Goal: Task Accomplishment & Management: Use online tool/utility

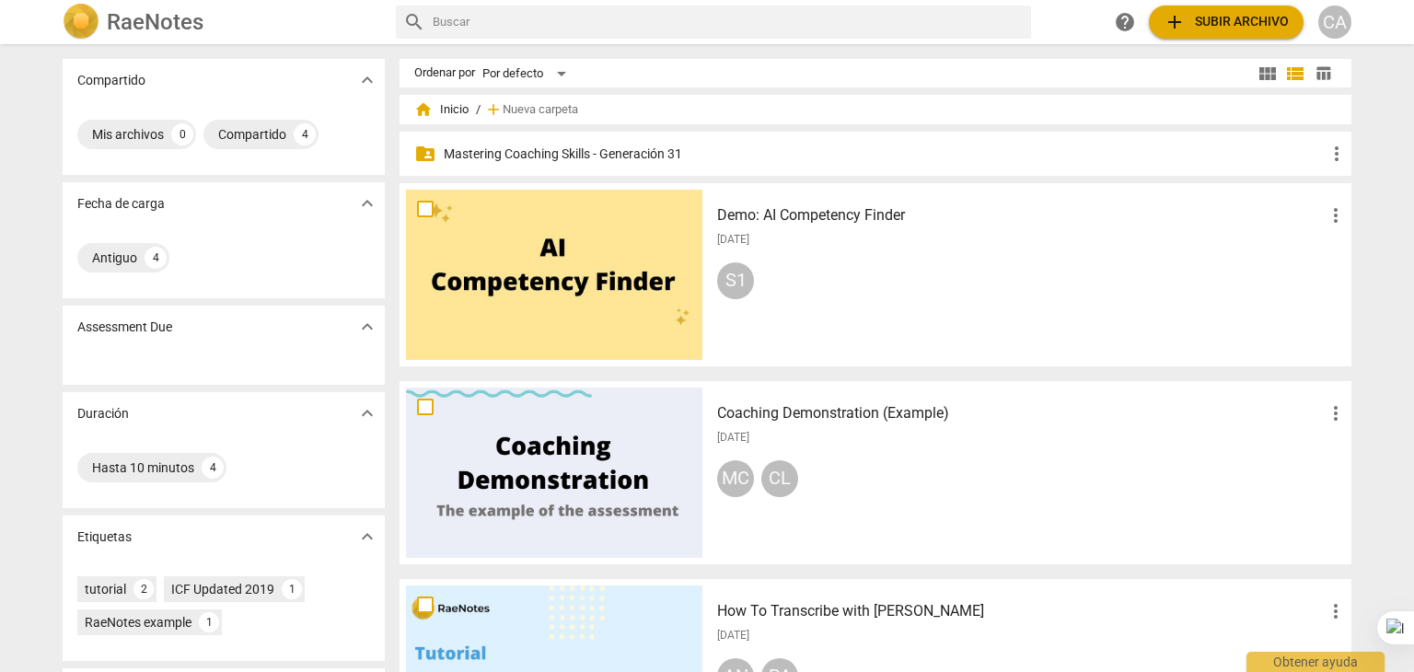
click at [536, 157] on p "Mastering Coaching Skills - Generación 31" at bounding box center [885, 154] width 882 height 19
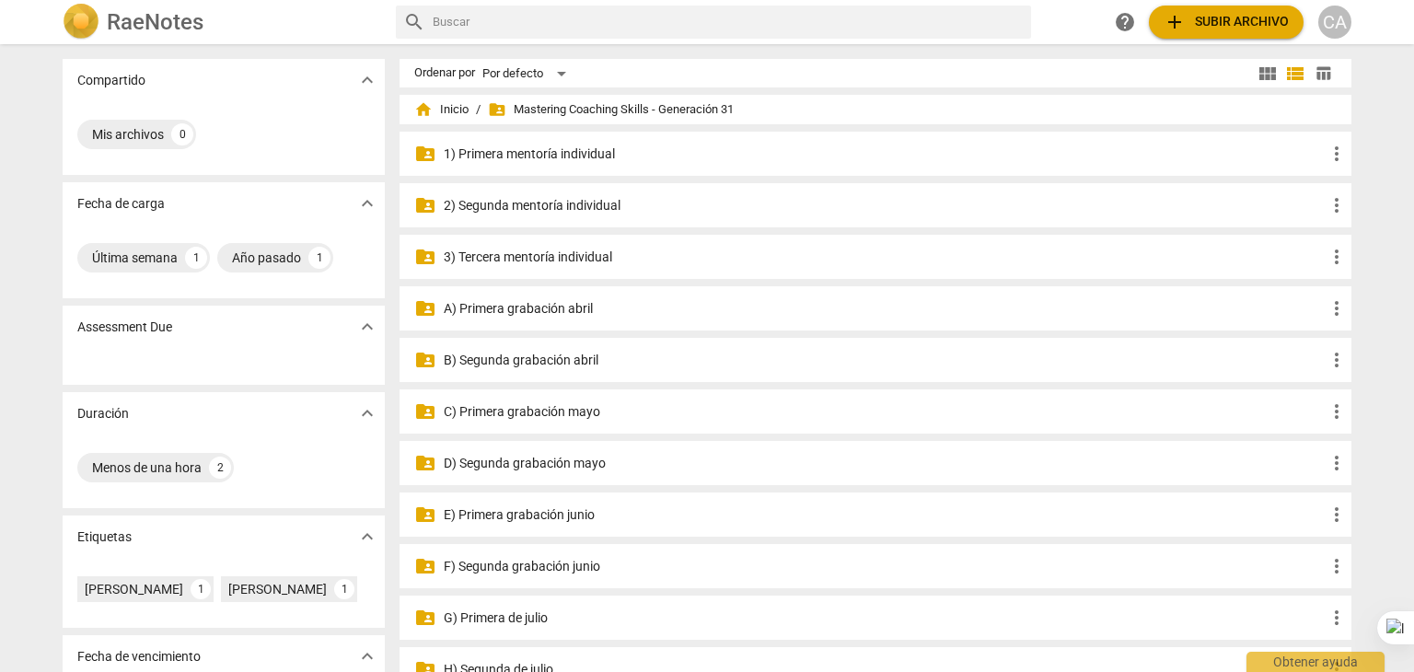
click at [537, 256] on p "3) Tercera mentoría individual" at bounding box center [885, 257] width 882 height 19
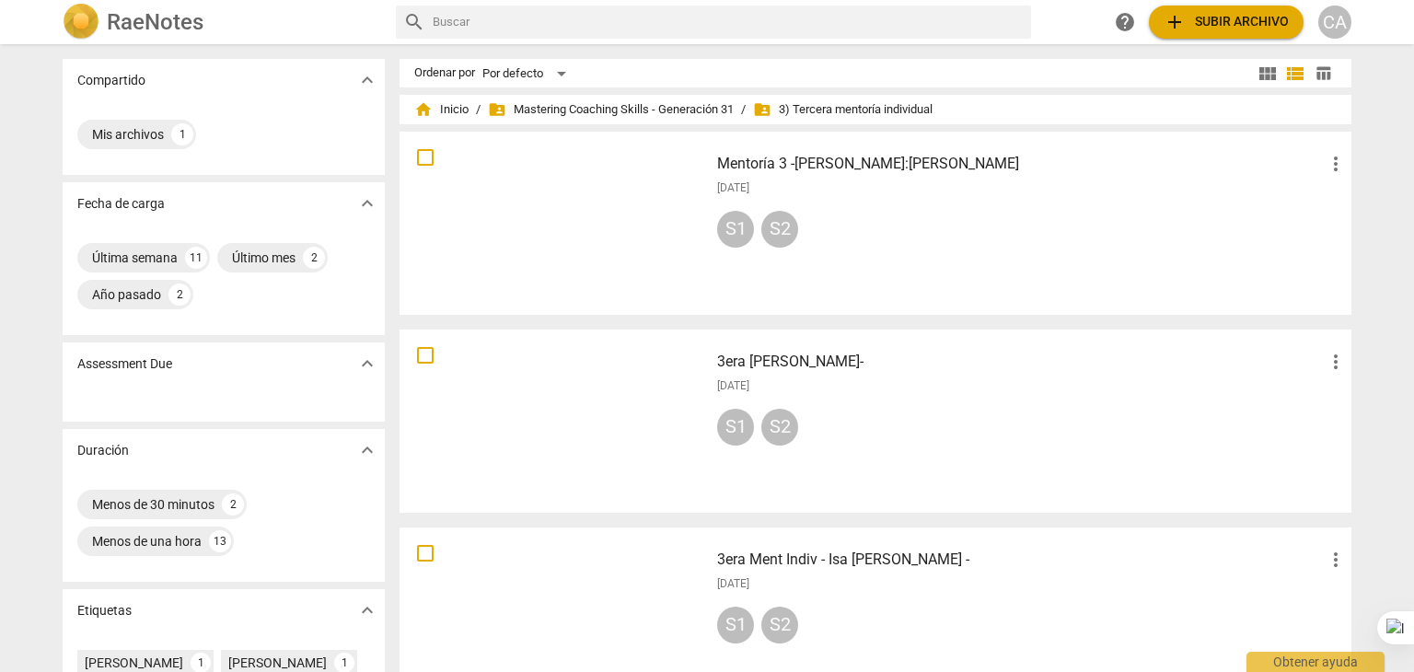
click at [585, 391] on div at bounding box center [554, 421] width 297 height 170
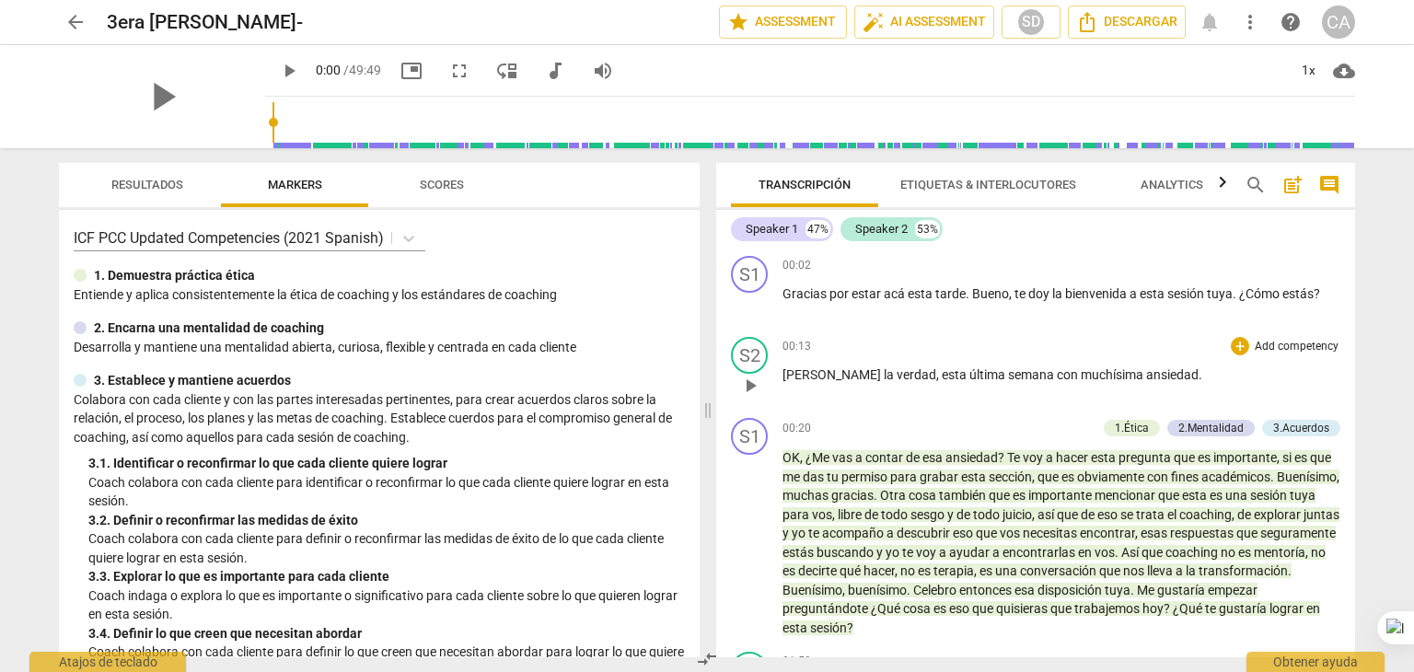
click at [1110, 355] on div "00:13 + Add competency keyboard_arrow_right" at bounding box center [1062, 346] width 558 height 18
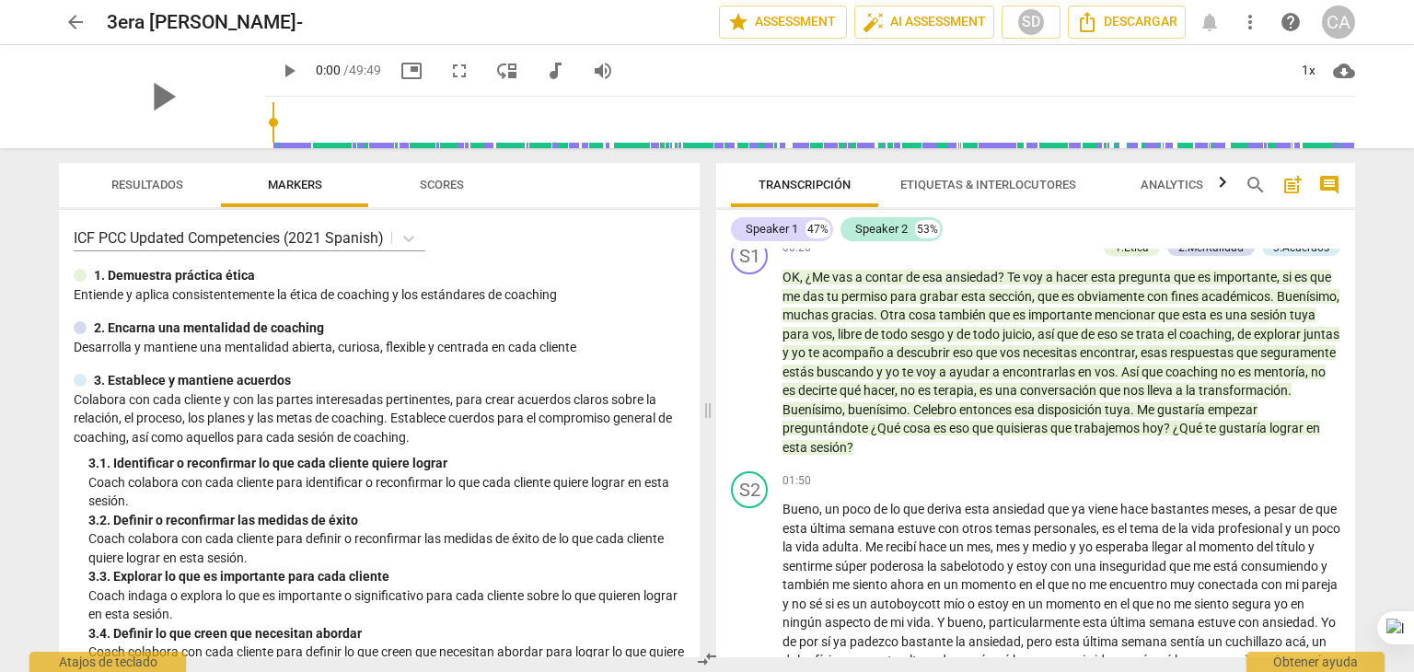
scroll to position [184, 0]
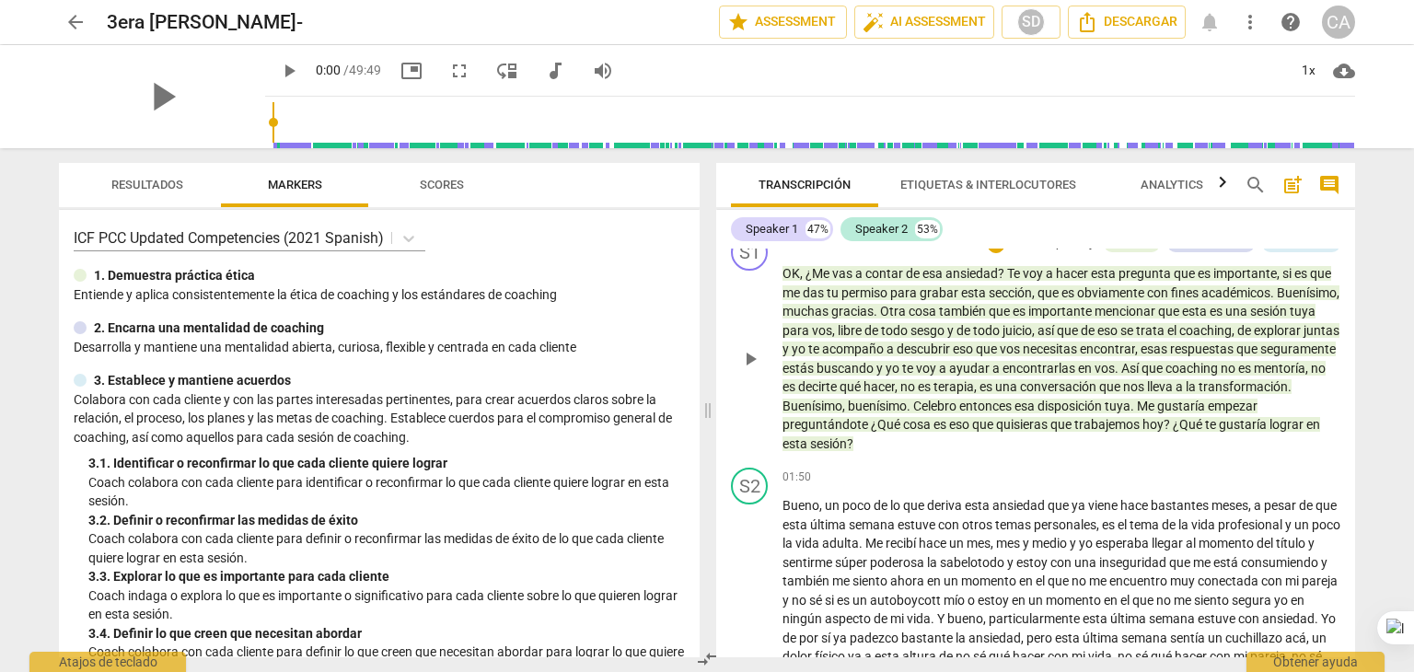
click at [995, 379] on span "es" at bounding box center [988, 386] width 16 height 15
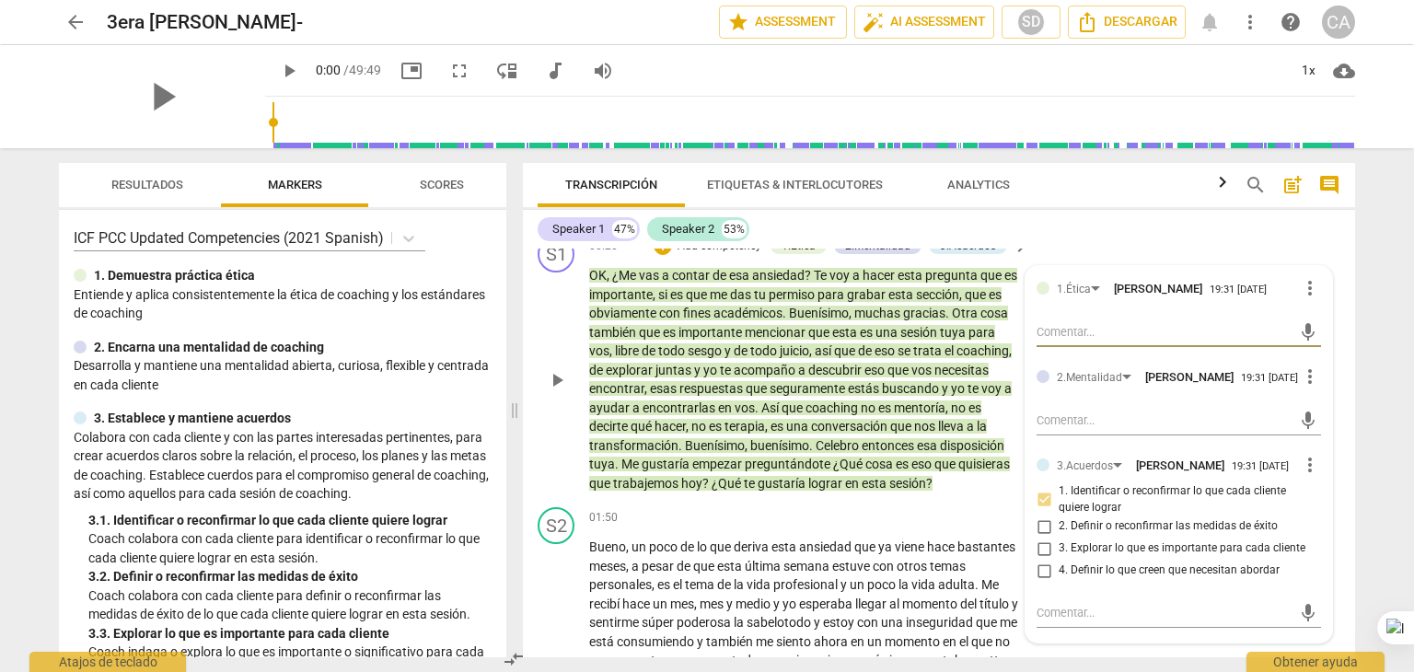
scroll to position [181, 0]
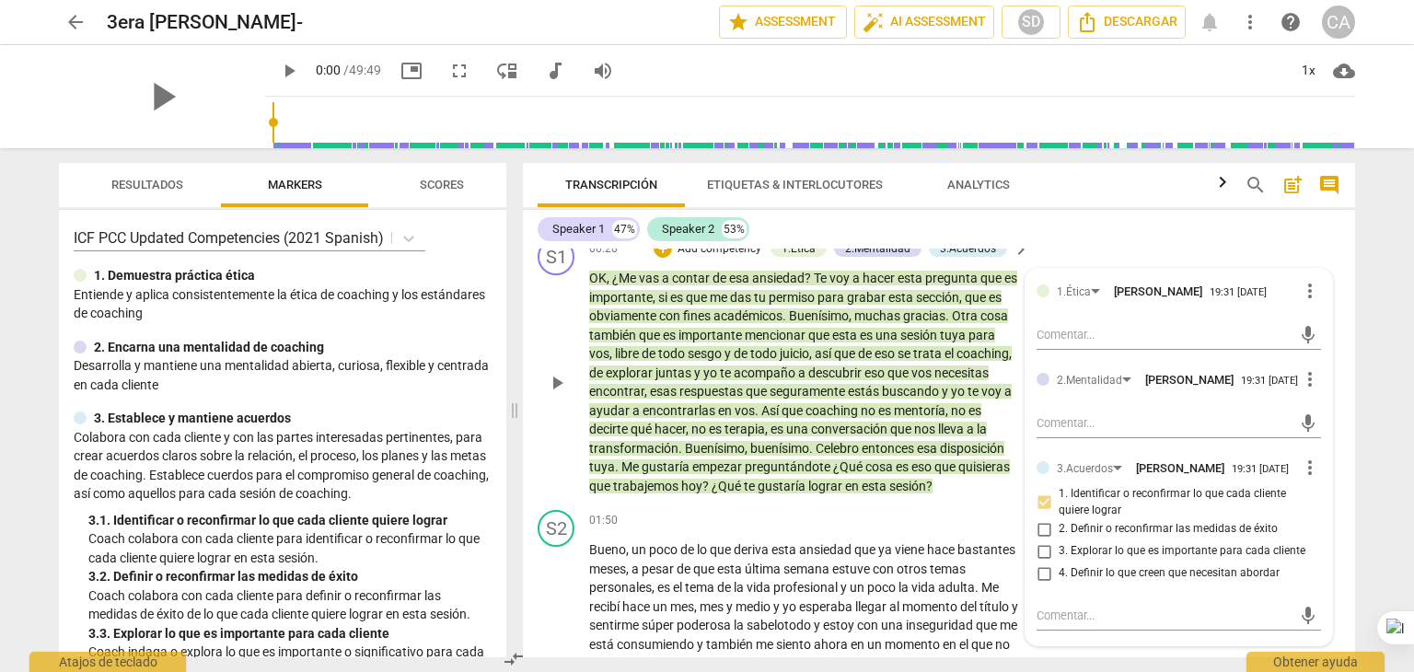
click at [746, 386] on span "respuestas" at bounding box center [713, 391] width 66 height 15
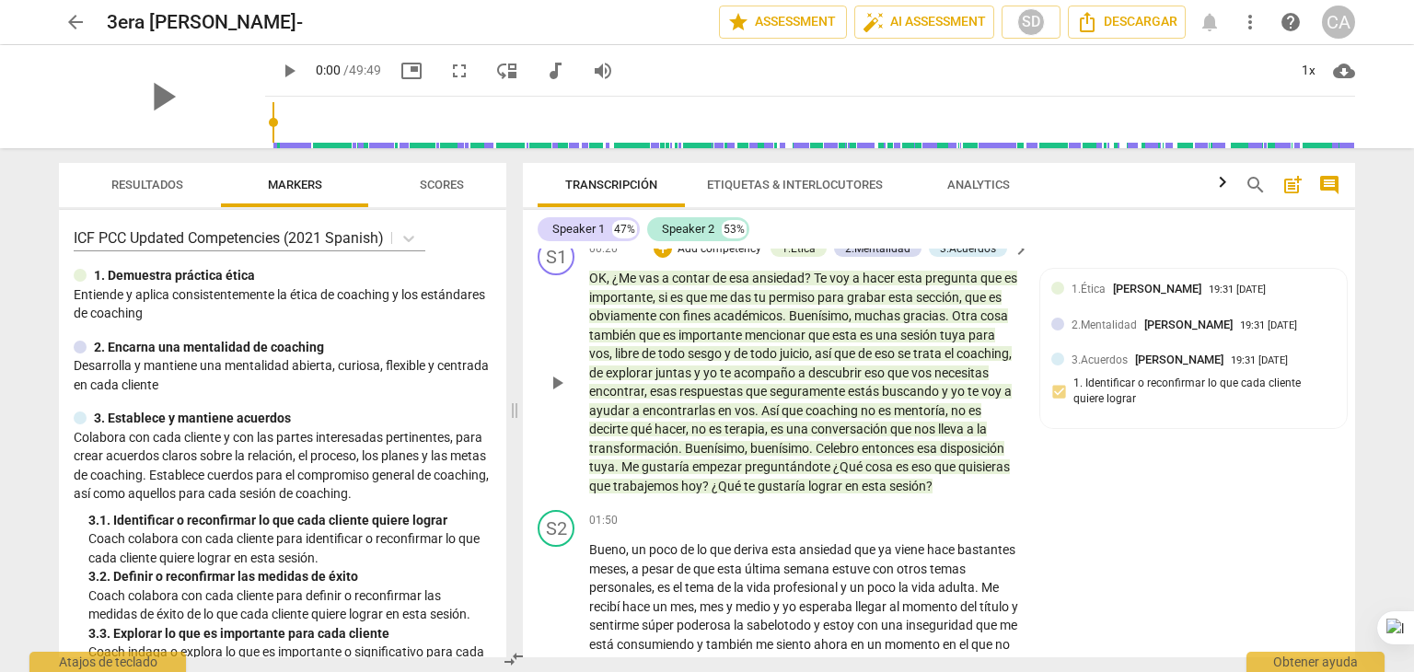
click at [1157, 458] on div "S1 play_arrow pause 00:20 + Add competency 1.Ética 2.Mentalidad 3.Acuerdos keyb…" at bounding box center [939, 367] width 832 height 272
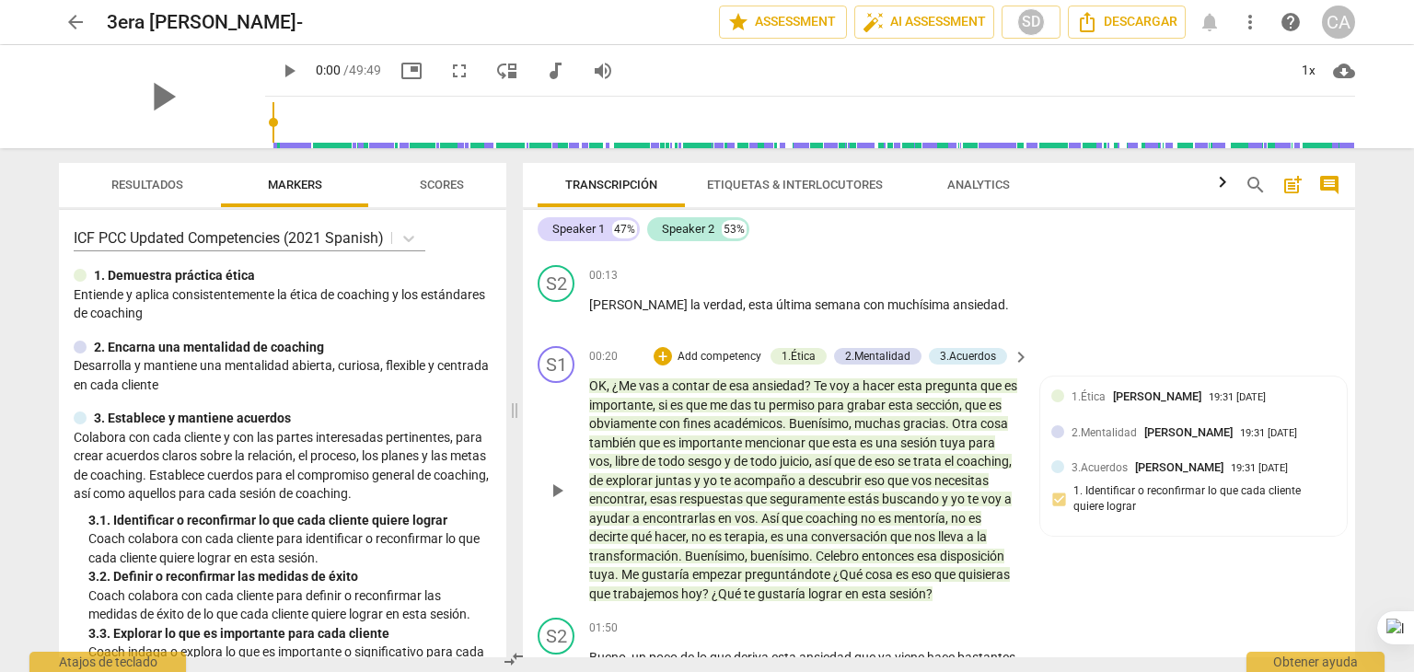
scroll to position [0, 0]
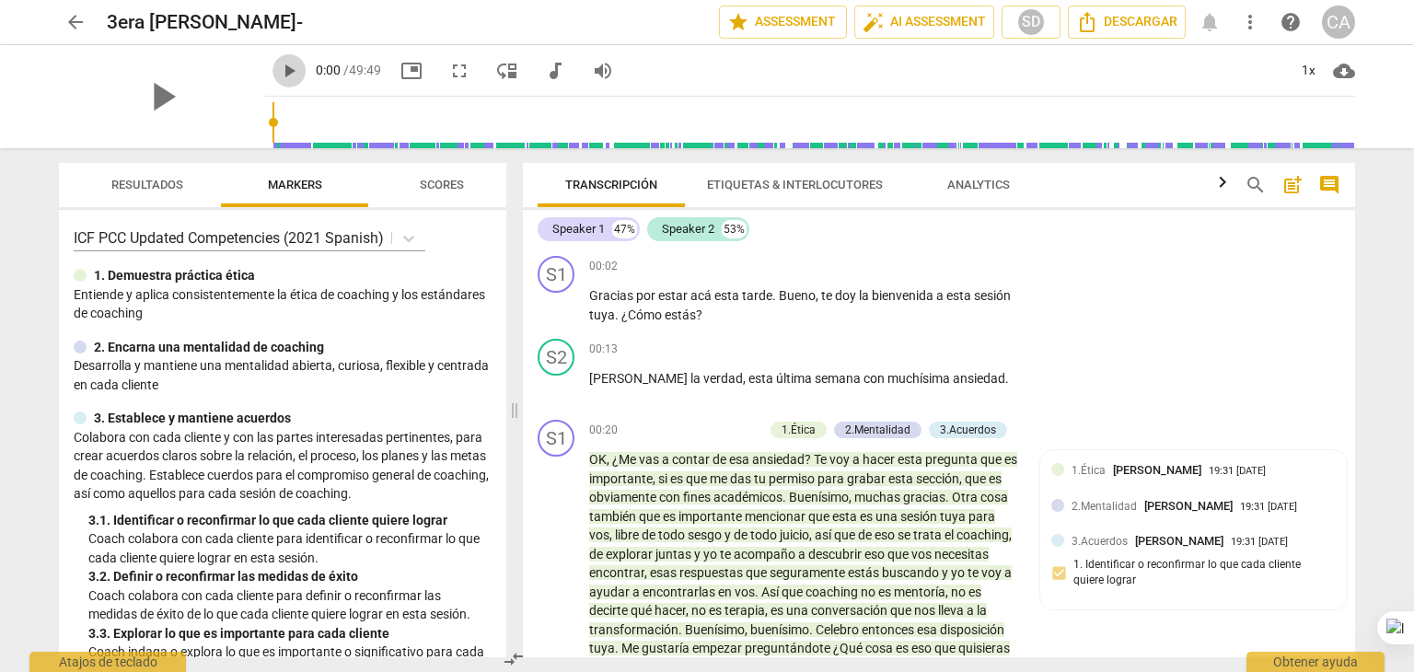
click at [278, 64] on span "play_arrow" at bounding box center [289, 71] width 22 height 22
click at [1306, 70] on div "1x" at bounding box center [1308, 70] width 35 height 29
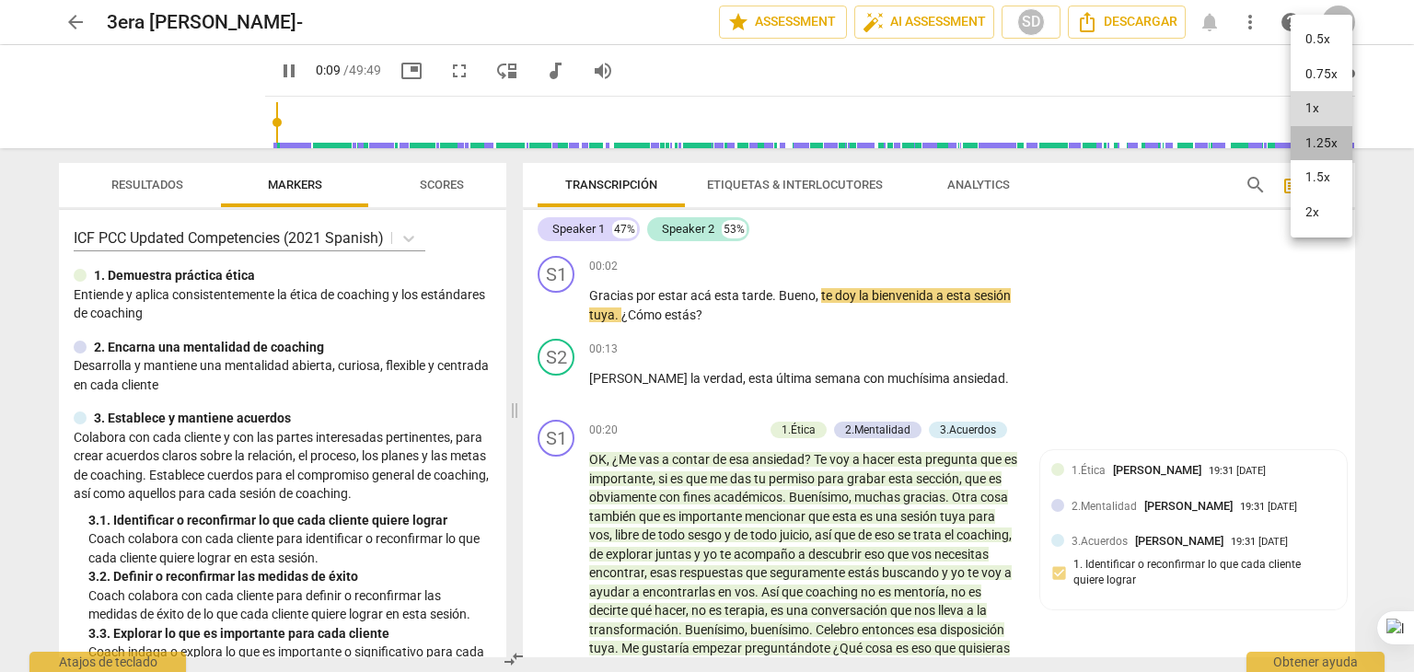
click at [1308, 153] on li "1.25x" at bounding box center [1322, 143] width 62 height 35
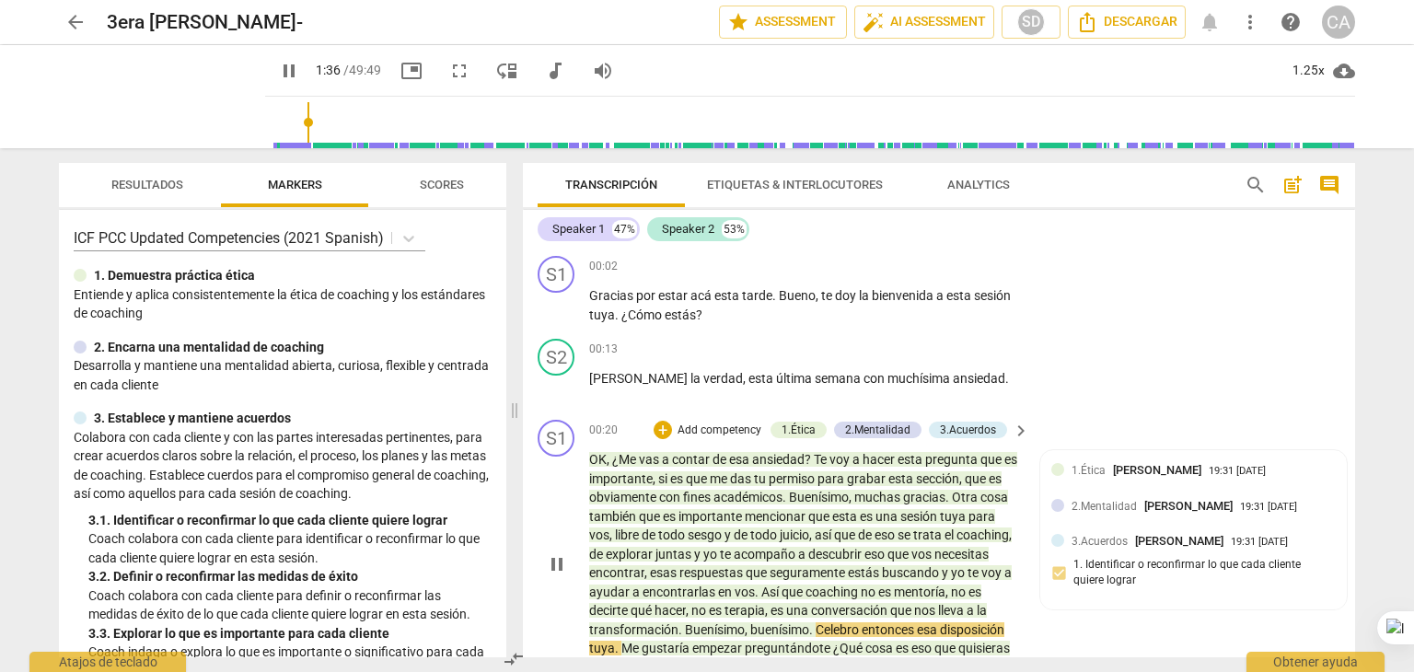
type input "97"
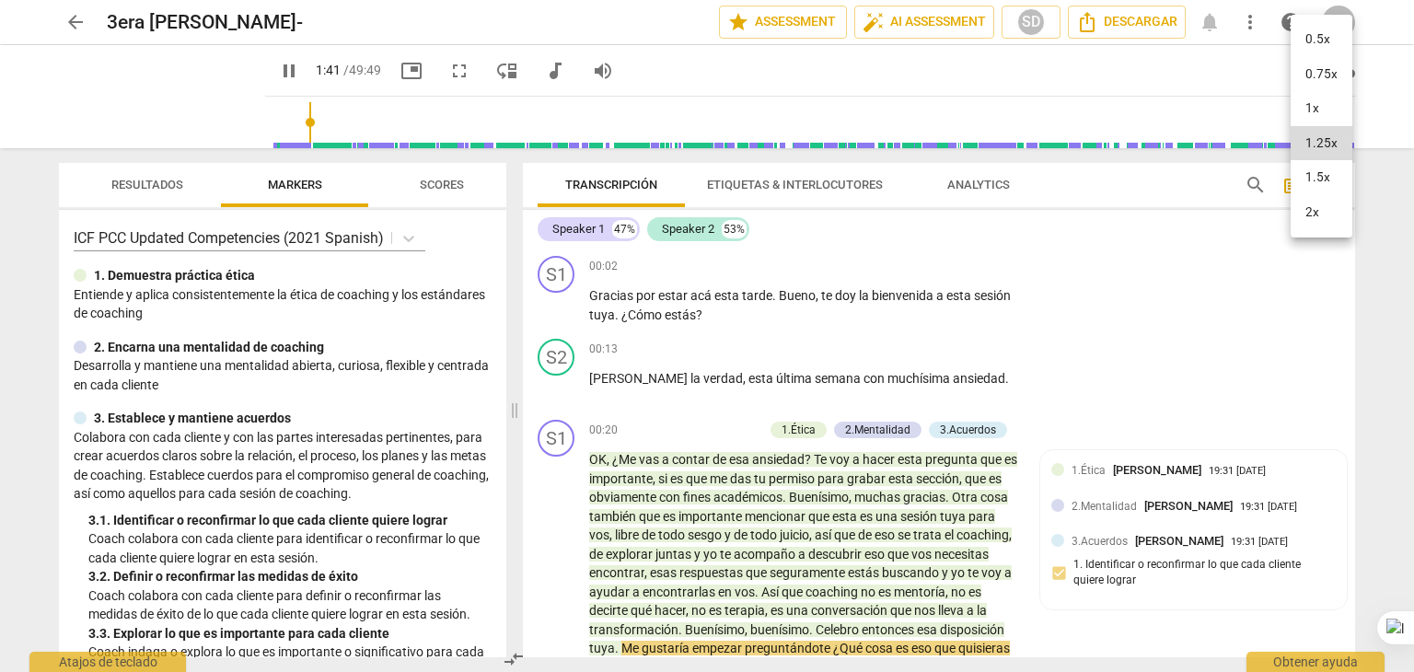
click at [1166, 345] on div at bounding box center [707, 336] width 1414 height 672
type input "103"
type input "104"
click at [1092, 392] on div at bounding box center [707, 336] width 1414 height 672
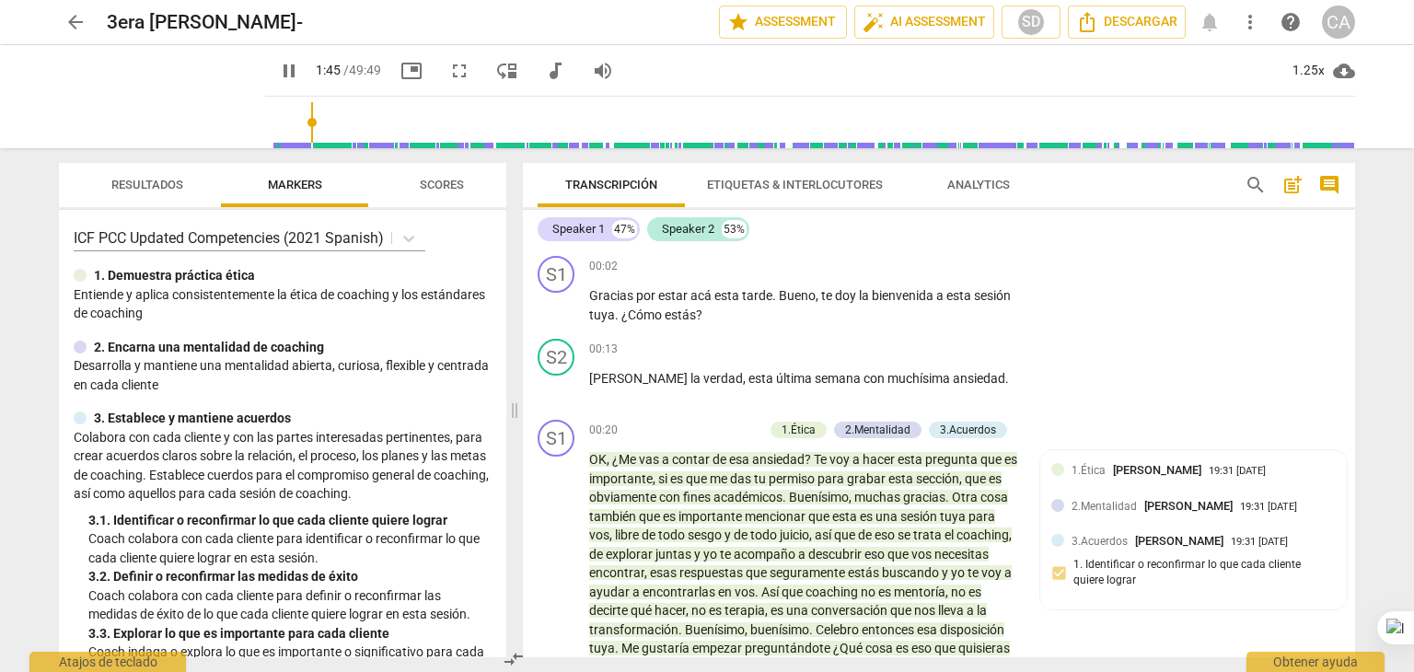
scroll to position [410, 0]
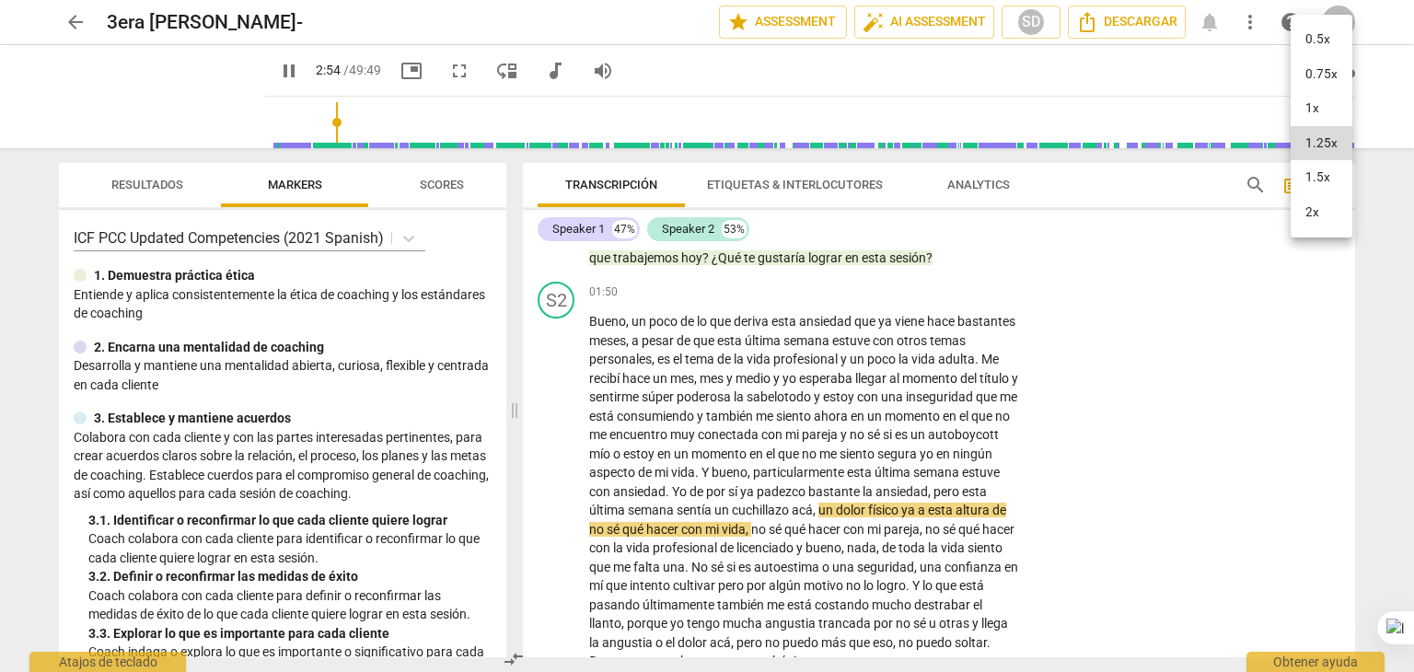
type input "175"
click at [1092, 520] on div at bounding box center [707, 336] width 1414 height 672
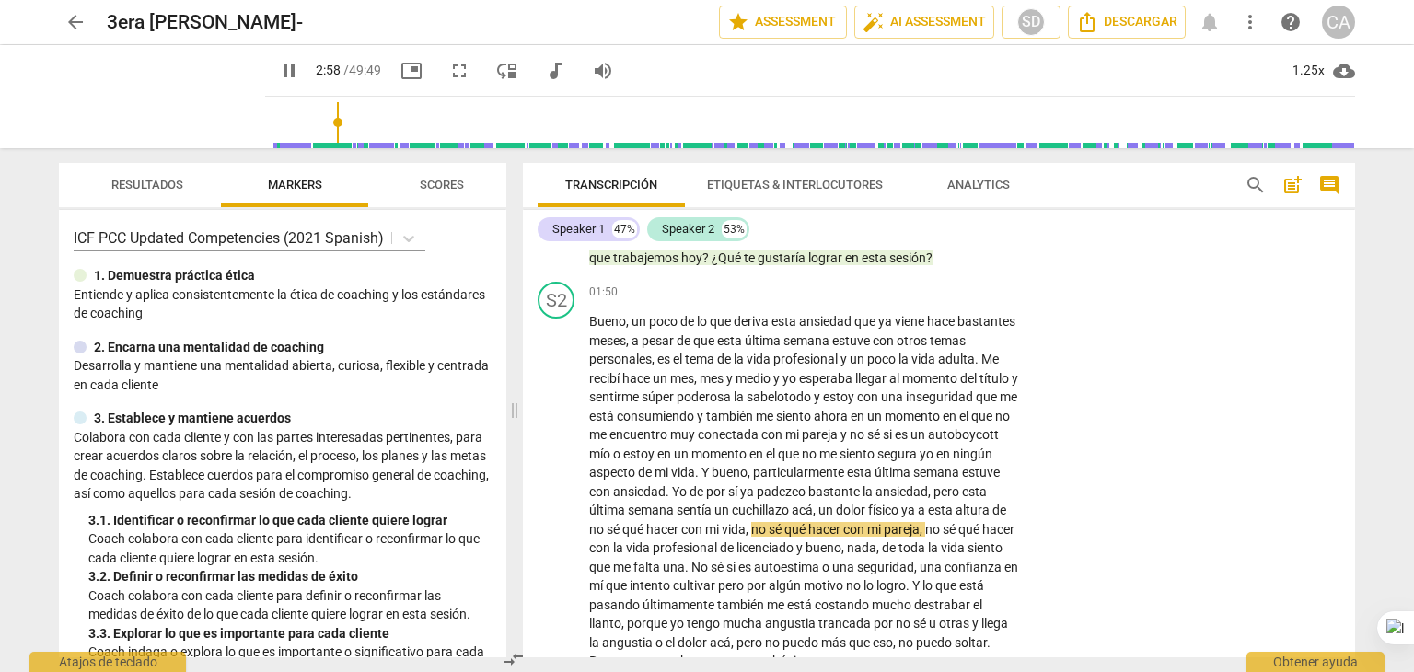
click at [1092, 520] on div "S2 play_arrow pause 01:50 + Add competency keyboard_arrow_right Bueno , un poco…" at bounding box center [939, 476] width 832 height 404
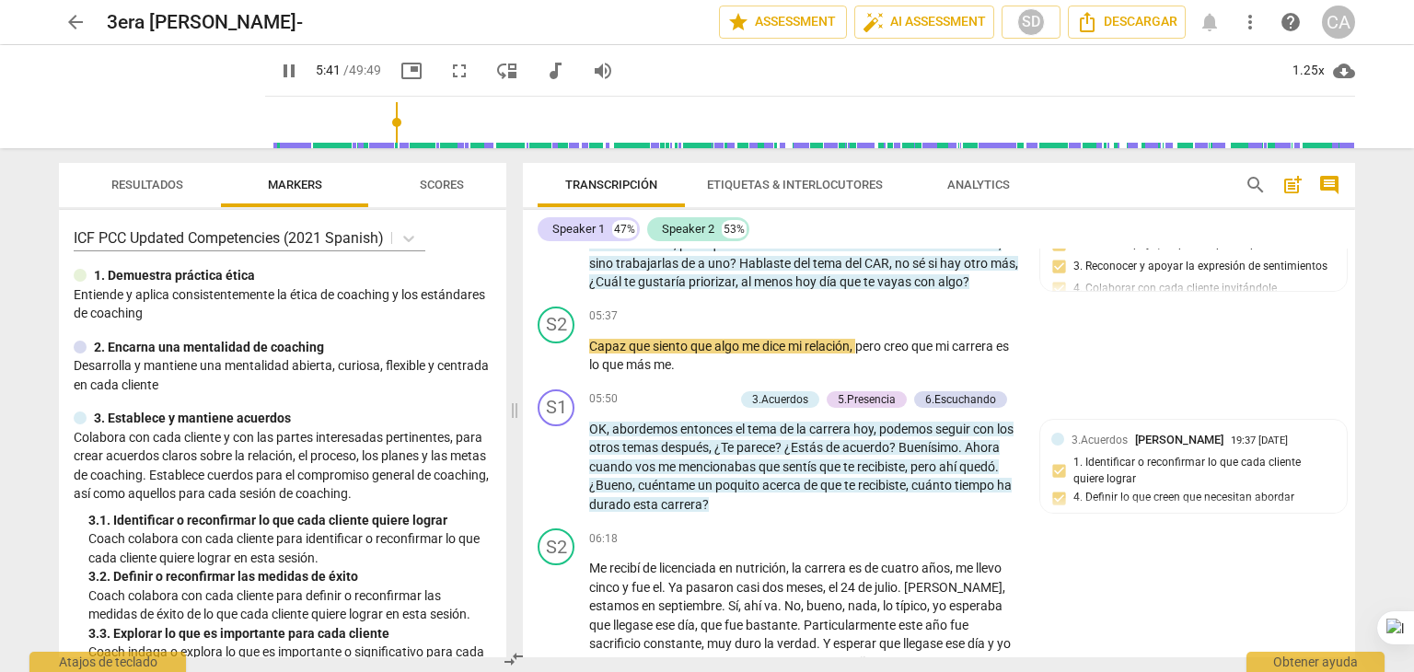
scroll to position [1391, 0]
click at [278, 77] on span "pause" at bounding box center [289, 71] width 22 height 22
type input "396"
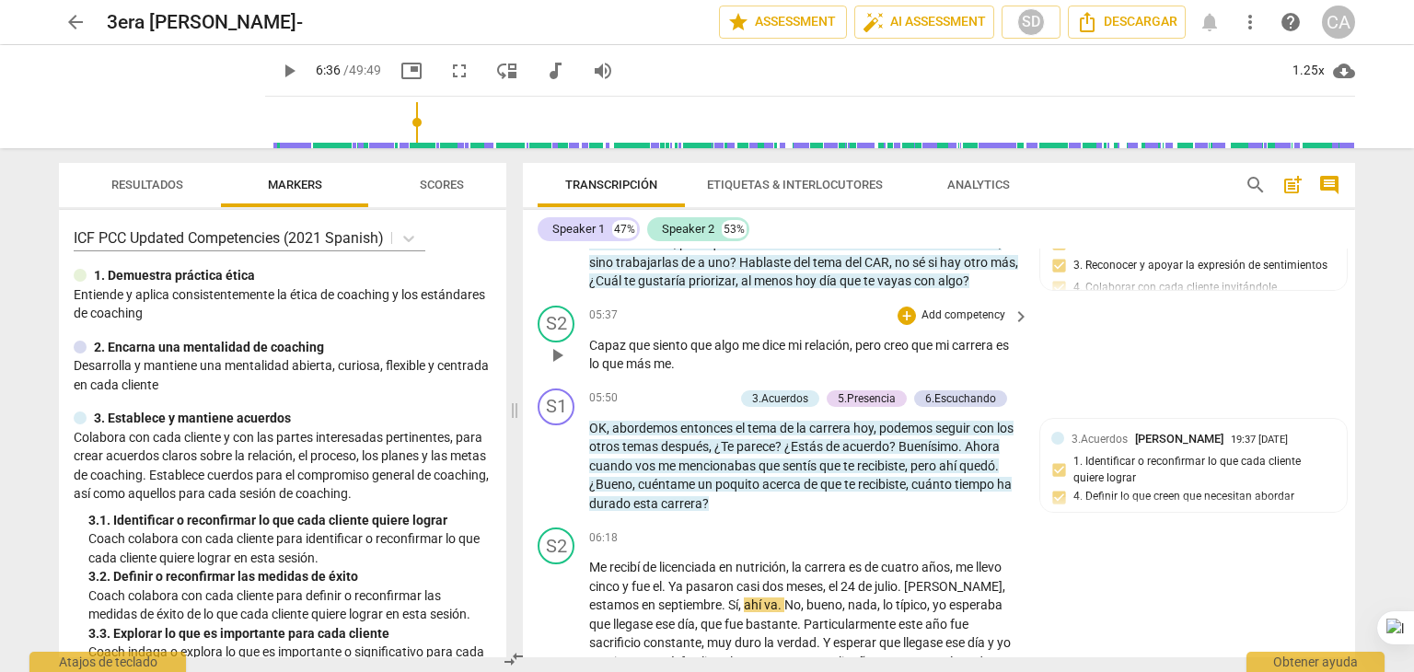
click at [1020, 381] on div "S2 play_arrow pause 05:37 + Add competency keyboard_arrow_right Capaz que sient…" at bounding box center [939, 339] width 832 height 83
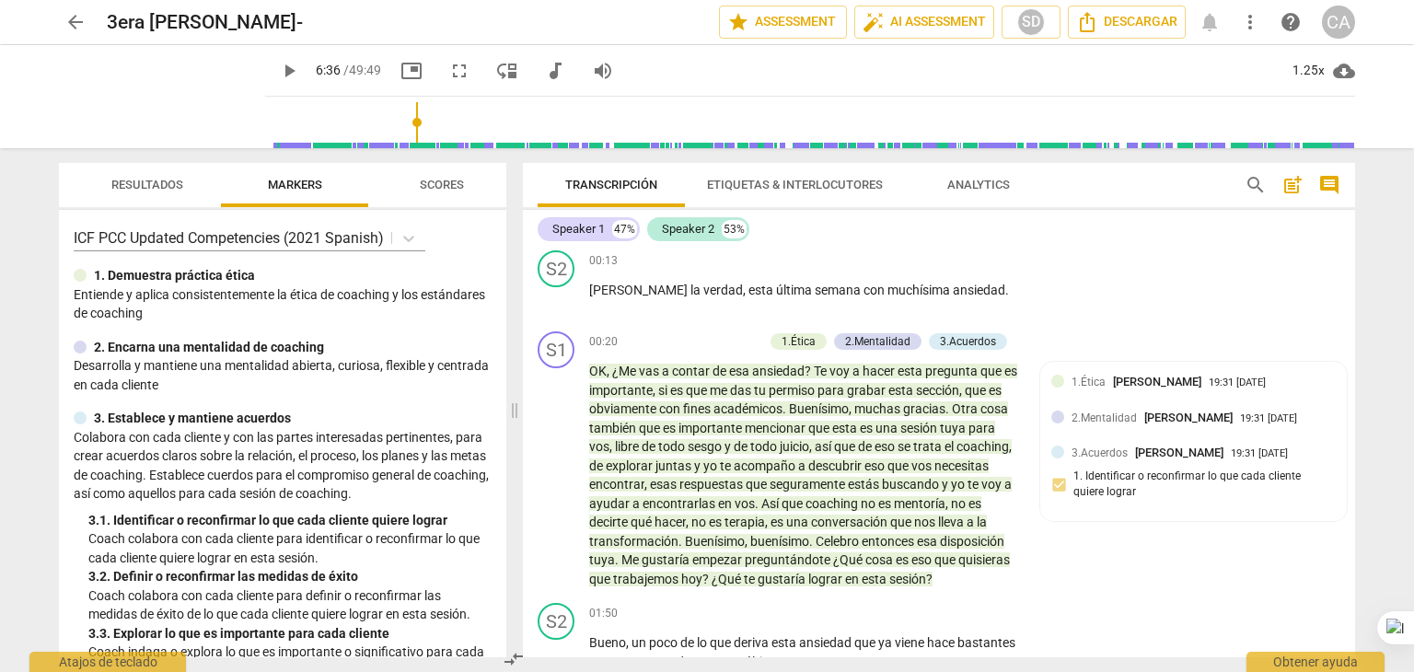
scroll to position [0, 0]
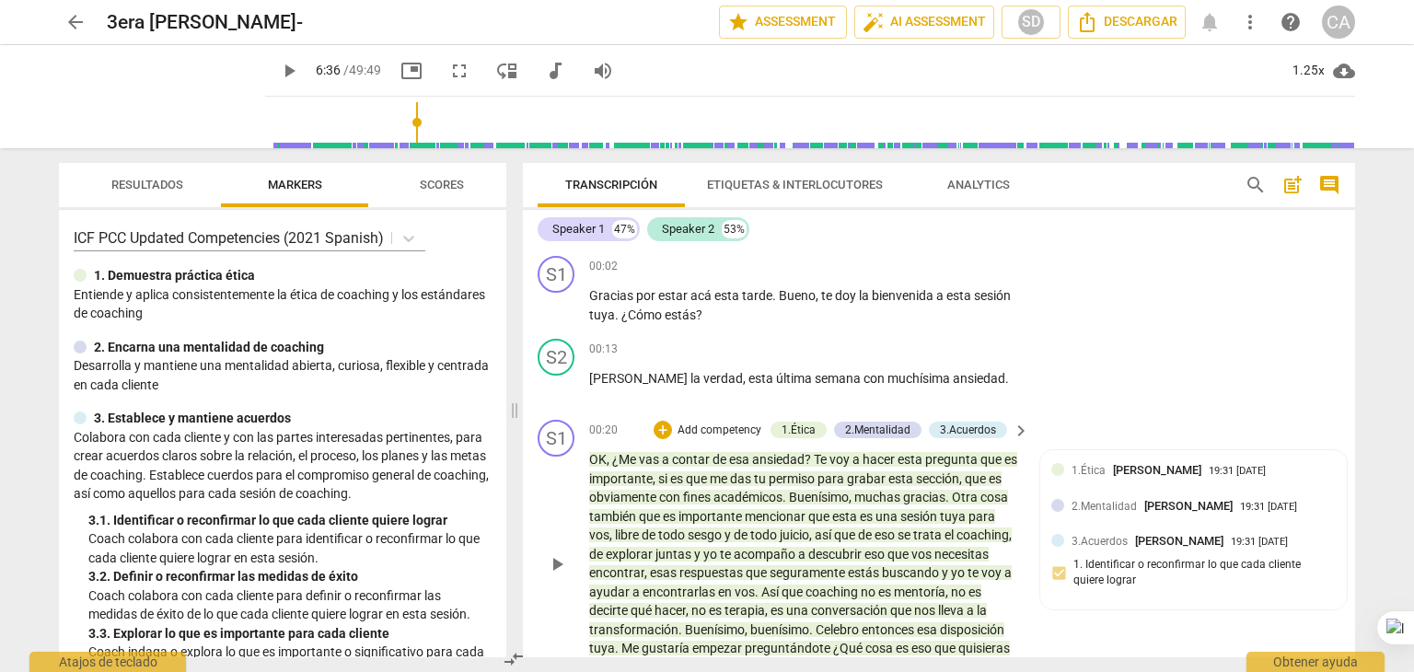
click at [725, 432] on p "Add competency" at bounding box center [719, 431] width 87 height 17
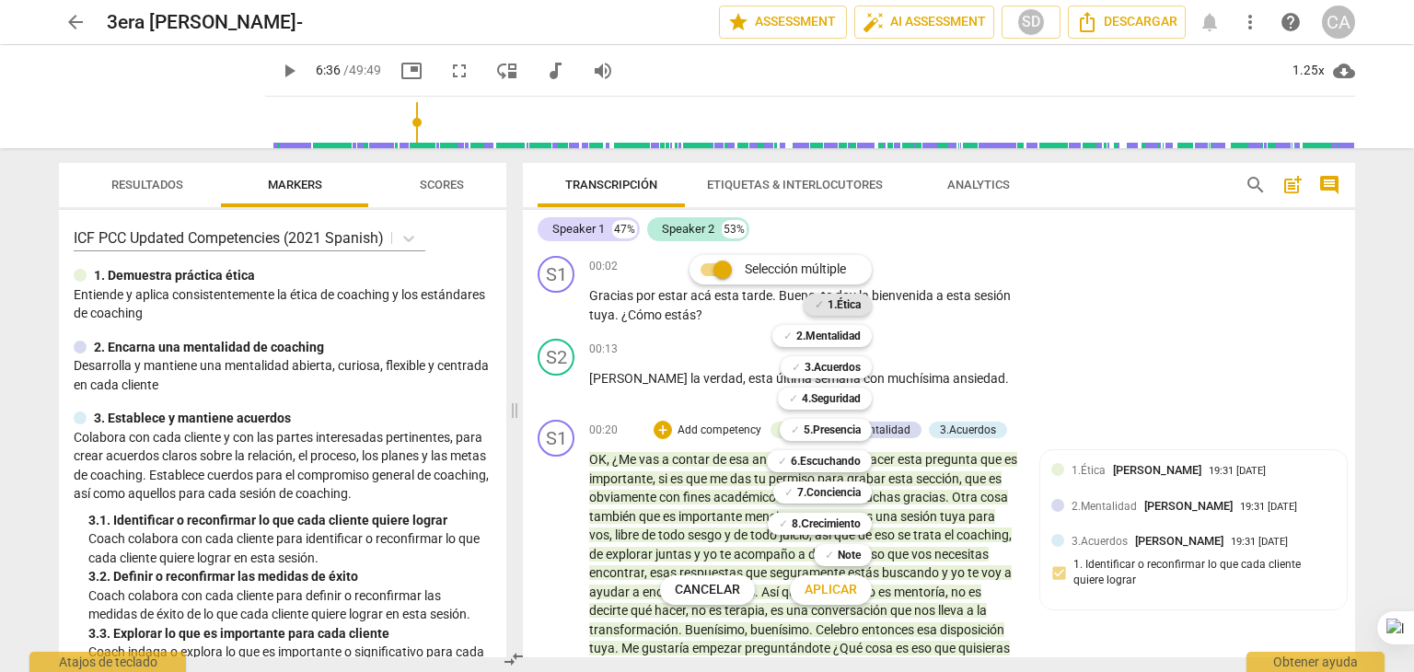
click at [847, 302] on b "1.Ética" at bounding box center [844, 305] width 33 height 22
click at [854, 365] on b "3.Acuerdos" at bounding box center [833, 367] width 56 height 22
click at [815, 596] on span "Aplicar" at bounding box center [831, 590] width 52 height 18
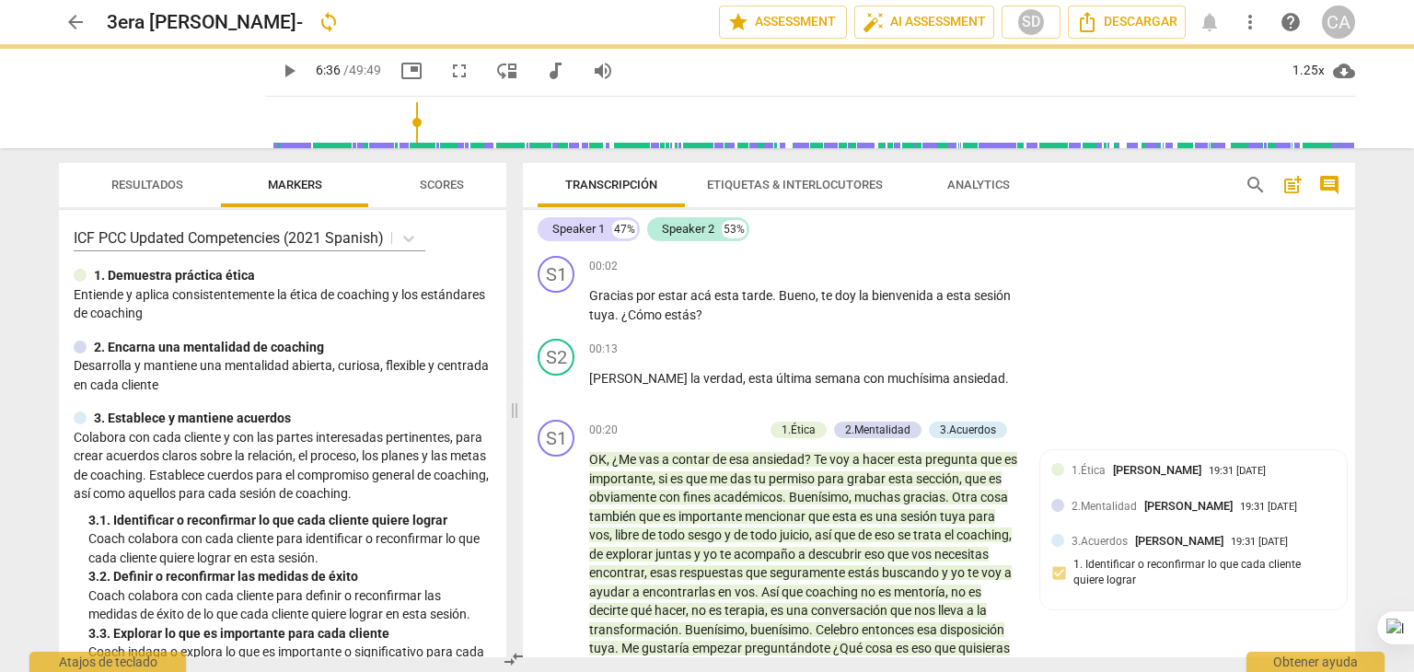
scroll to position [95, 0]
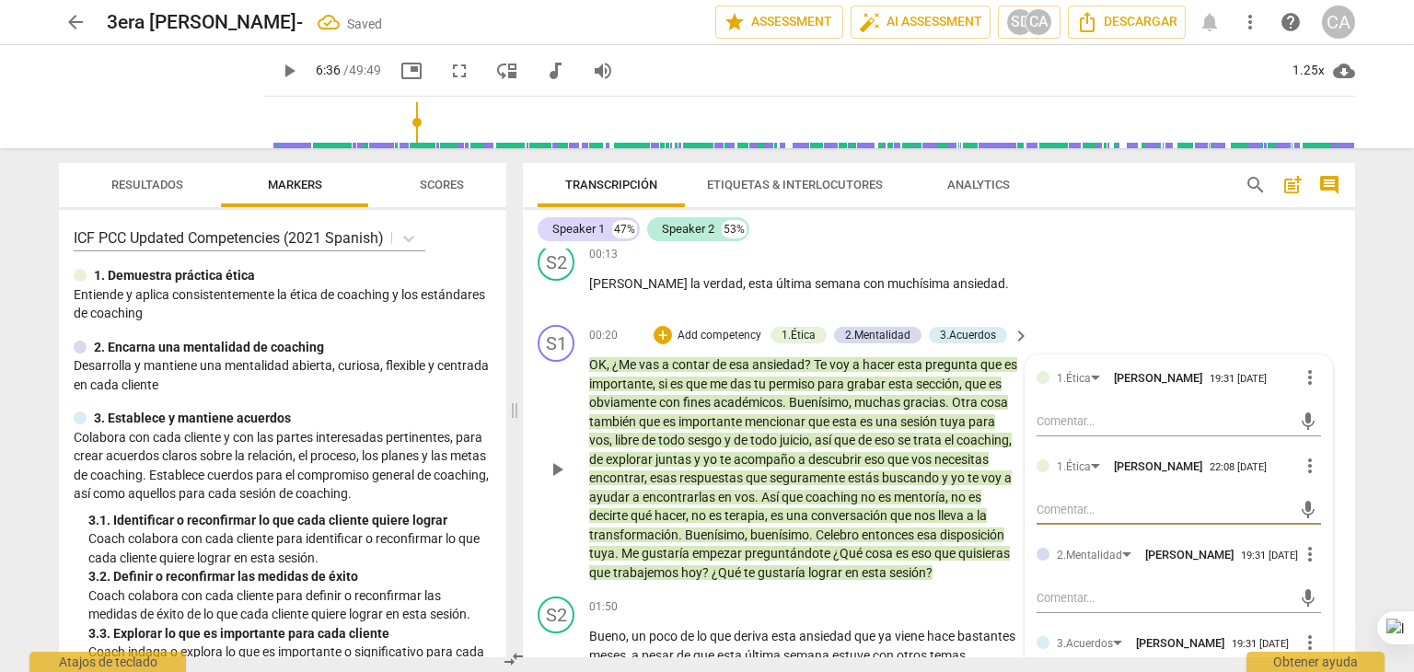
click at [1125, 511] on textarea at bounding box center [1164, 509] width 255 height 17
type textarea "E"
type textarea "Es"
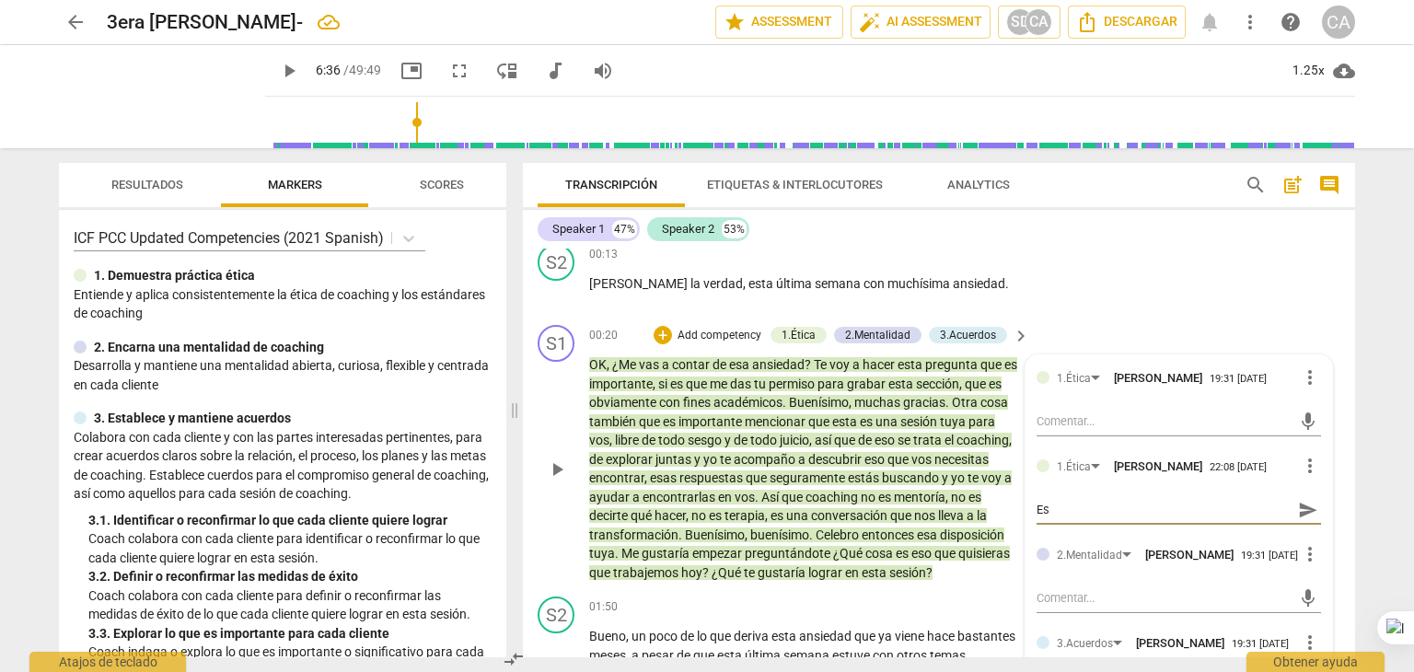
type textarea "Est"
type textarea "Esta"
type textarea "Estab"
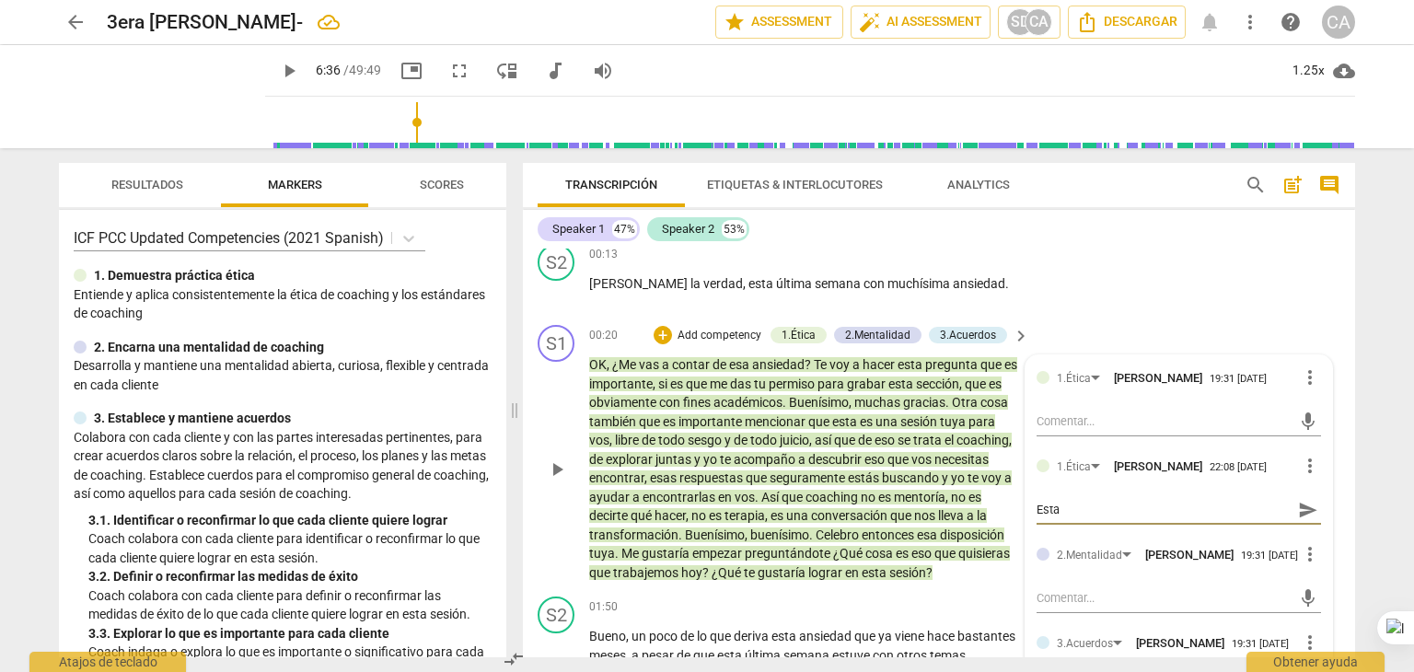
type textarea "Estab"
type textarea "Establ"
type textarea "Estable"
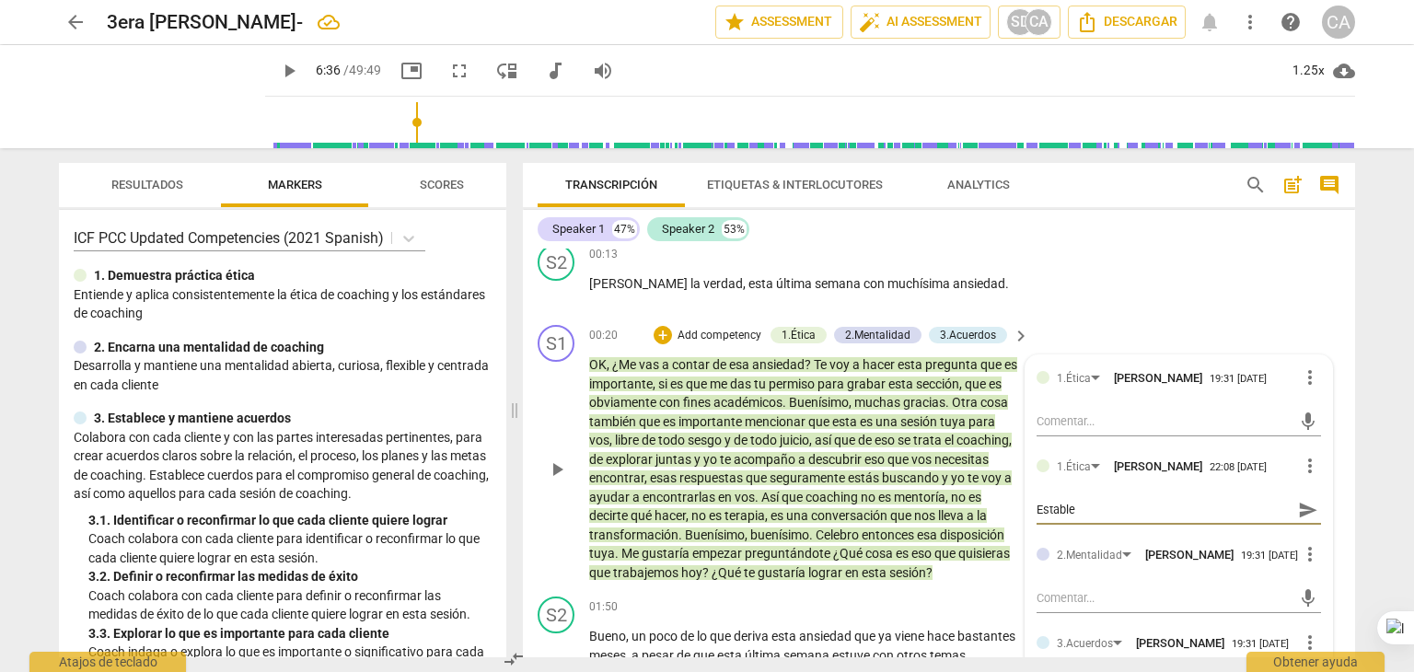
type textarea "Establec"
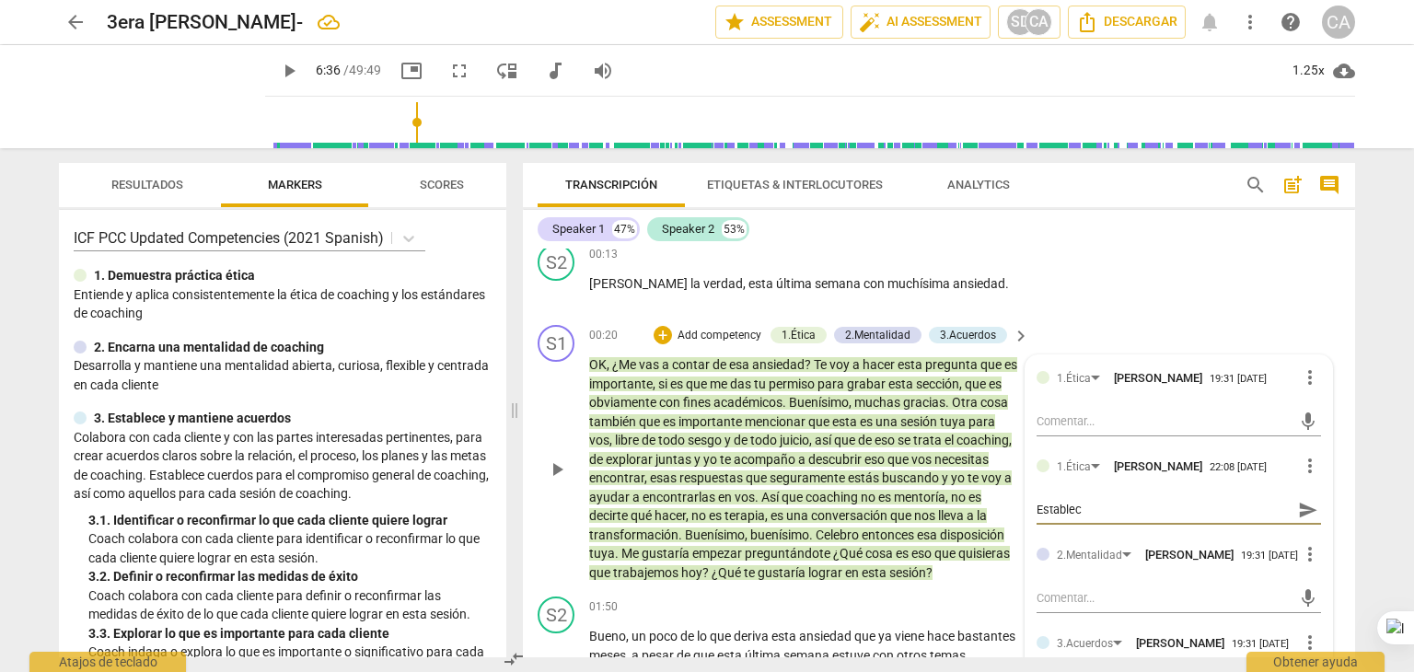
type textarea "Establec"
type textarea "Establece"
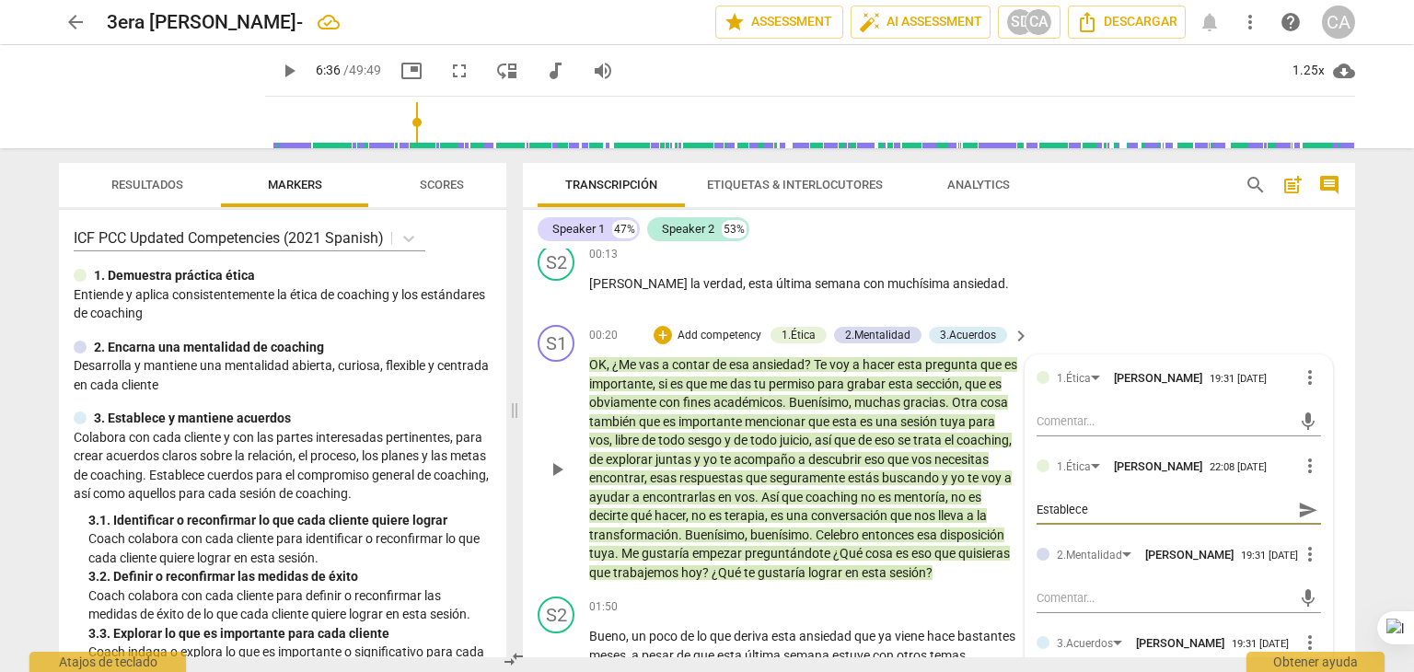
type textarea "Establece e"
type textarea "Establece el"
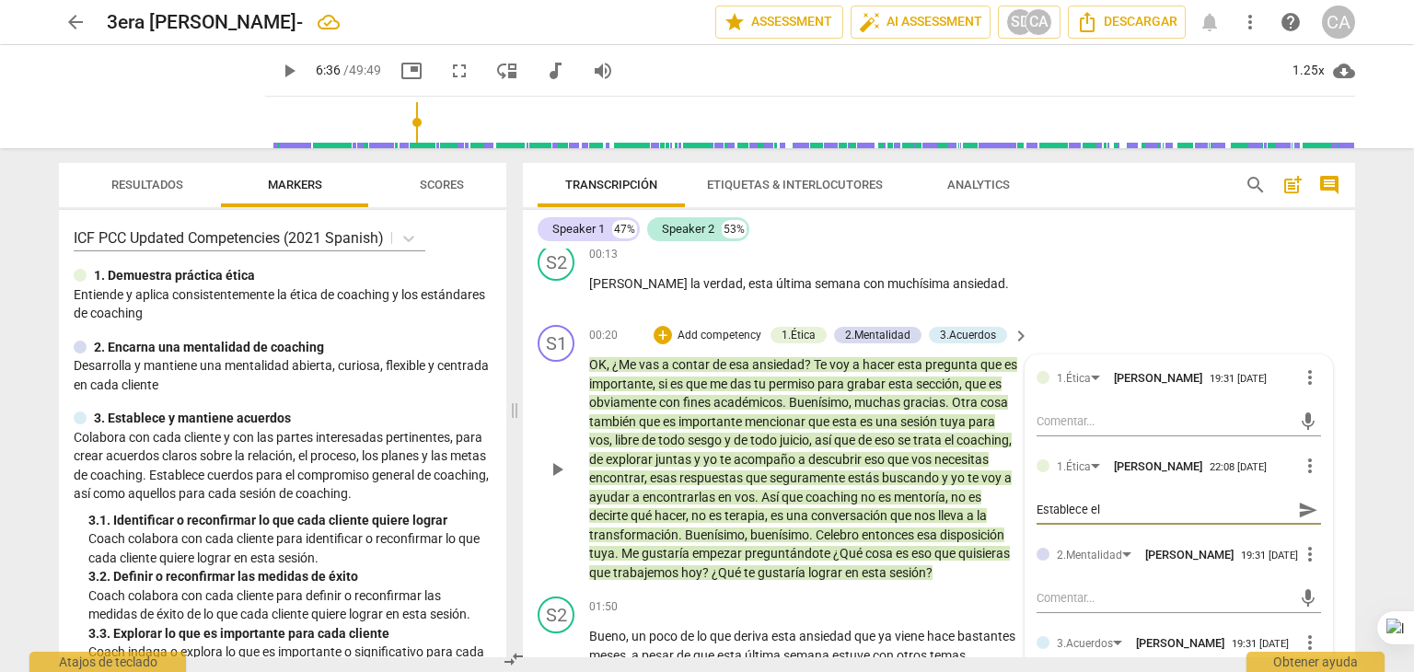
type textarea "Establece el"
type textarea "Establece el a"
type textarea "Establece el al"
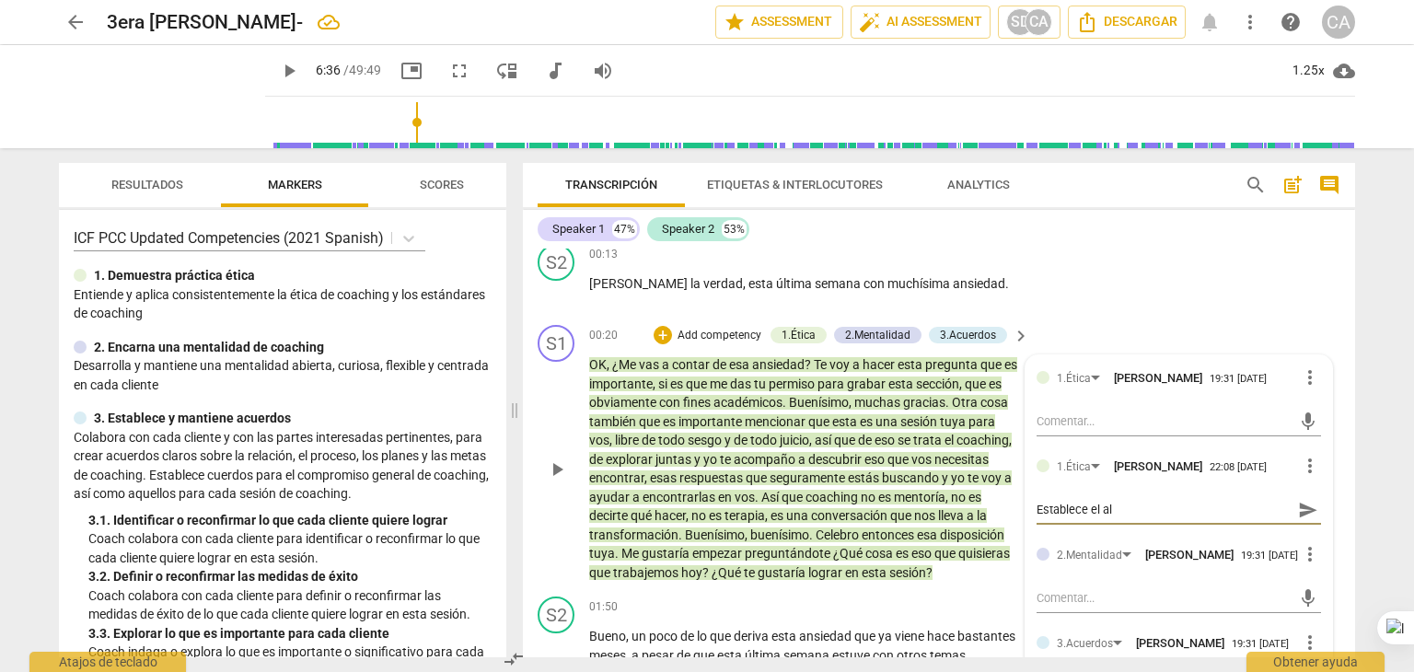
type textarea "Establece el alc"
type textarea "Establece el alca"
type textarea "Establece el alcan"
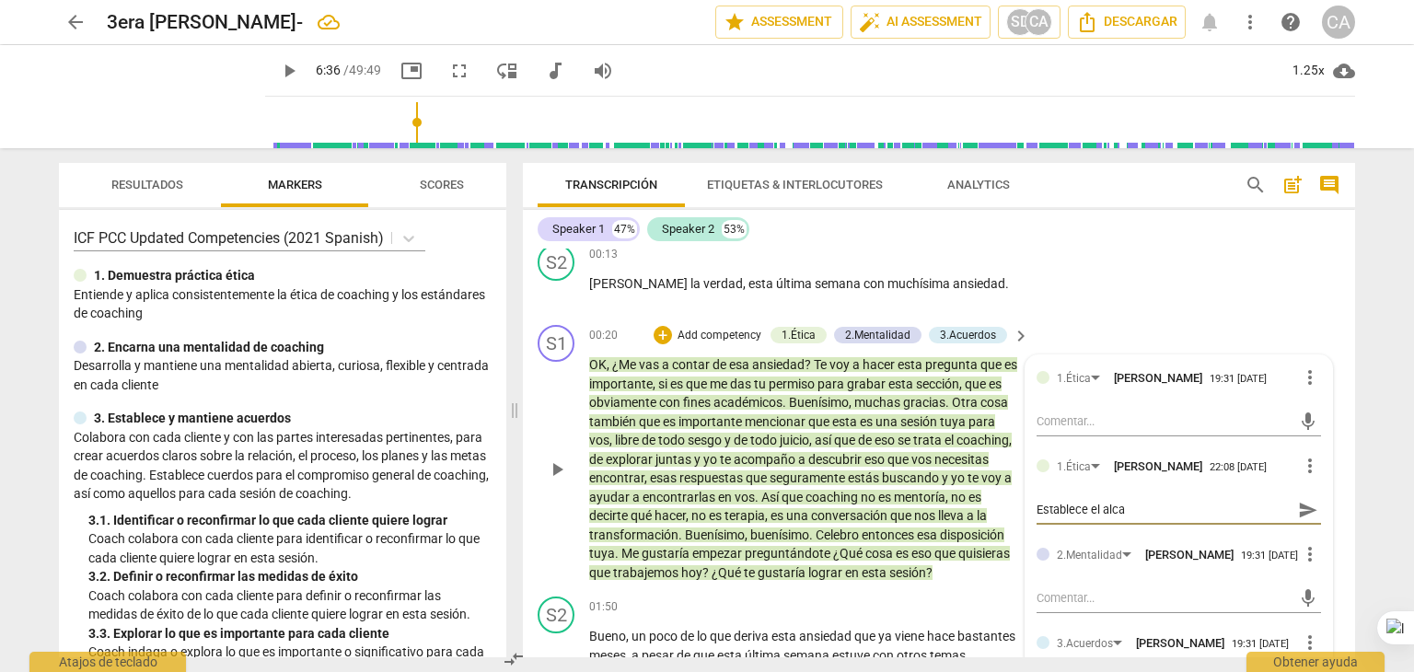
type textarea "Establece el alcan"
type textarea "Establece el alcanc"
type textarea "Establece el alcance"
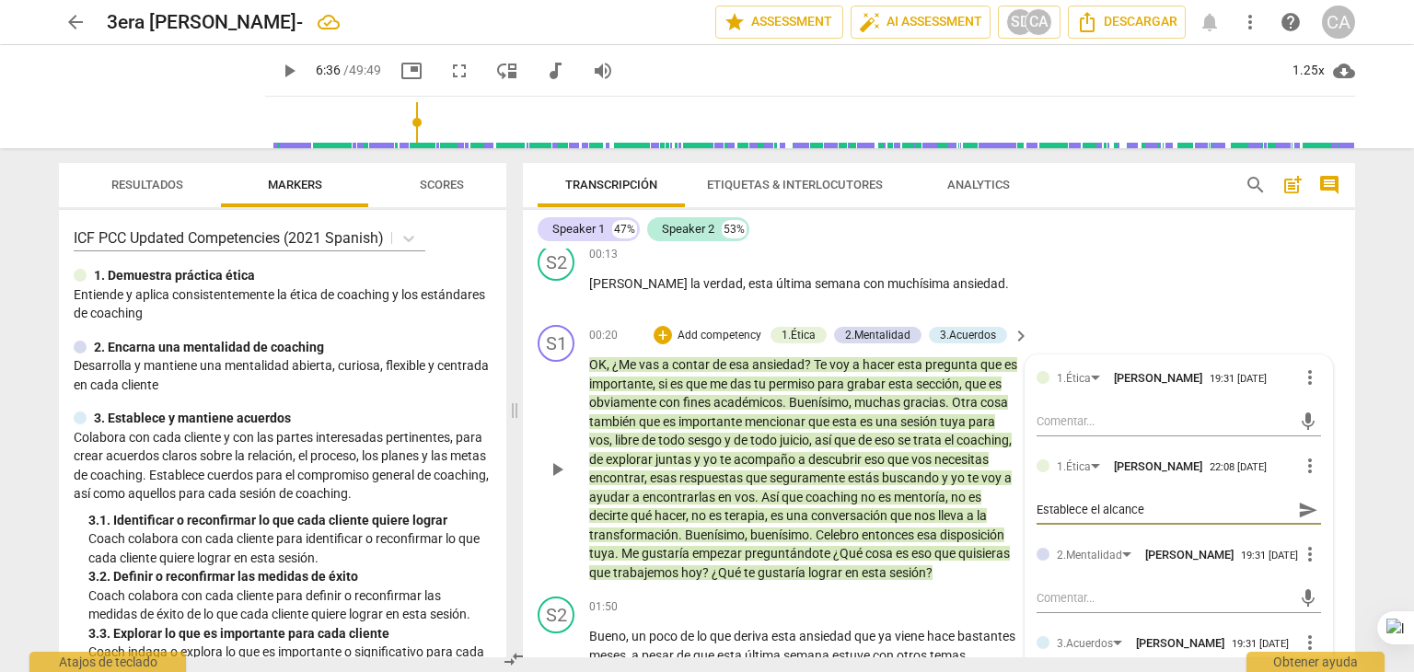
type textarea "Establece el alcance"
type textarea "Establece el alcance e"
type textarea "Establece el alcance"
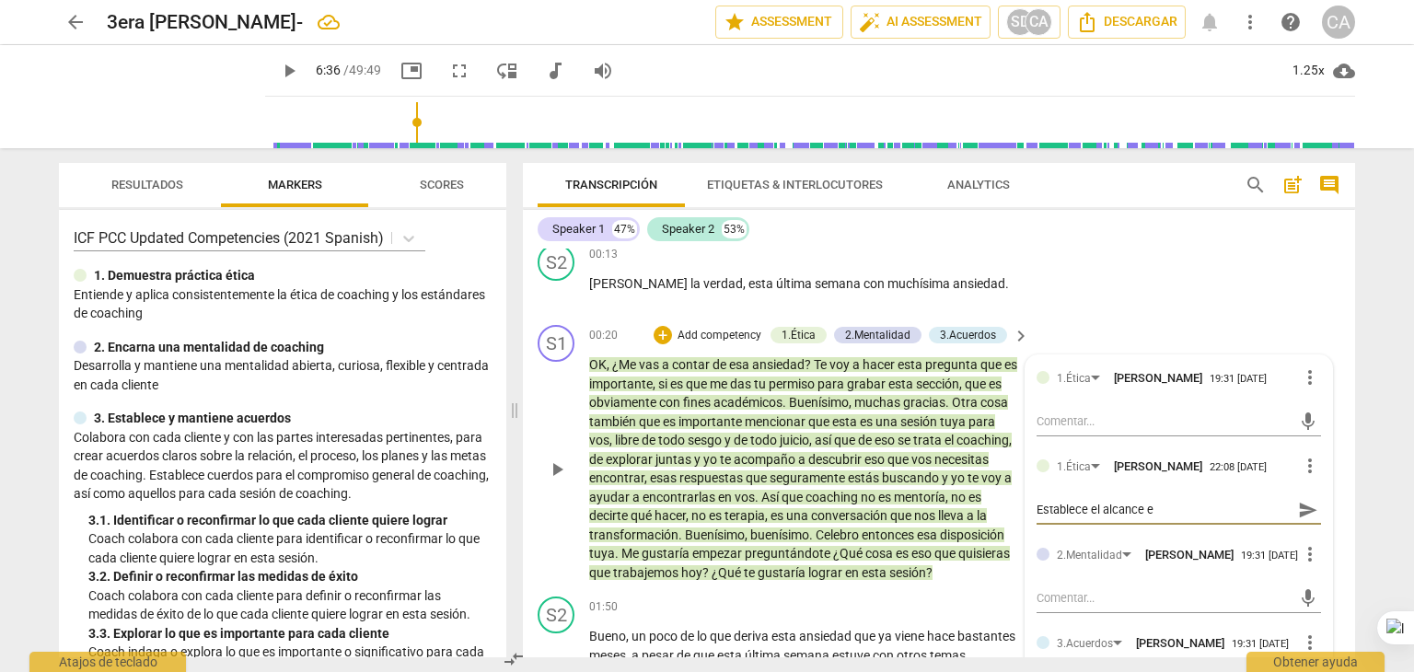
type textarea "Establece el alcance"
type textarea "Establece el alcance d"
type textarea "Establece el alcance de"
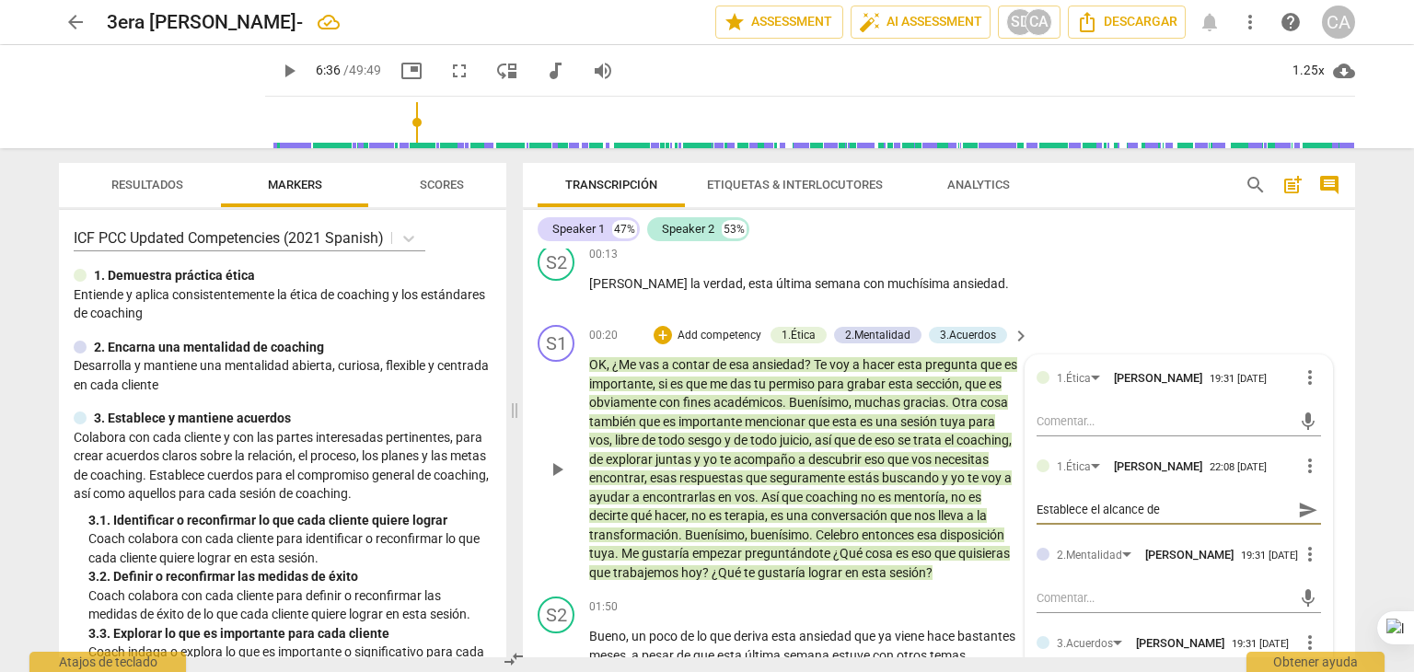
type textarea "Establece el alcance del"
type textarea "Establece el alcance del c"
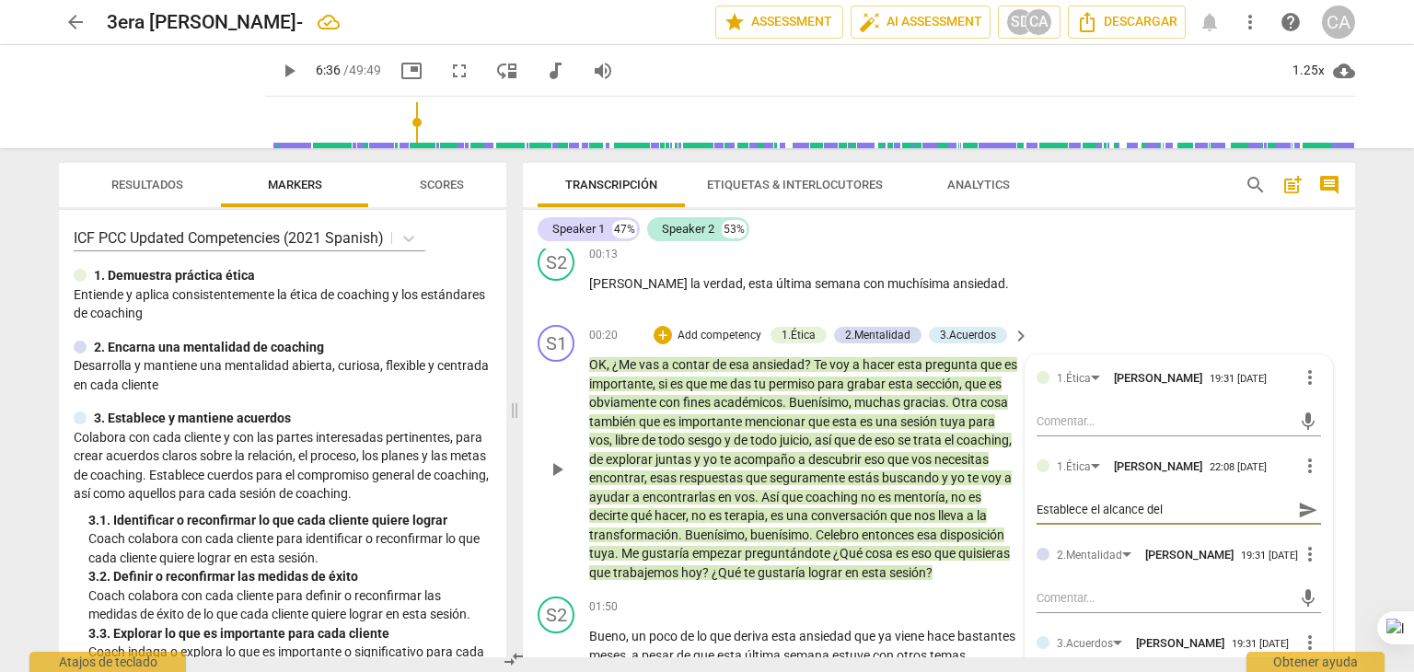
type textarea "Establece el alcance del c"
type textarea "Establece el alcance del co"
type textarea "Establece el alcance del coa"
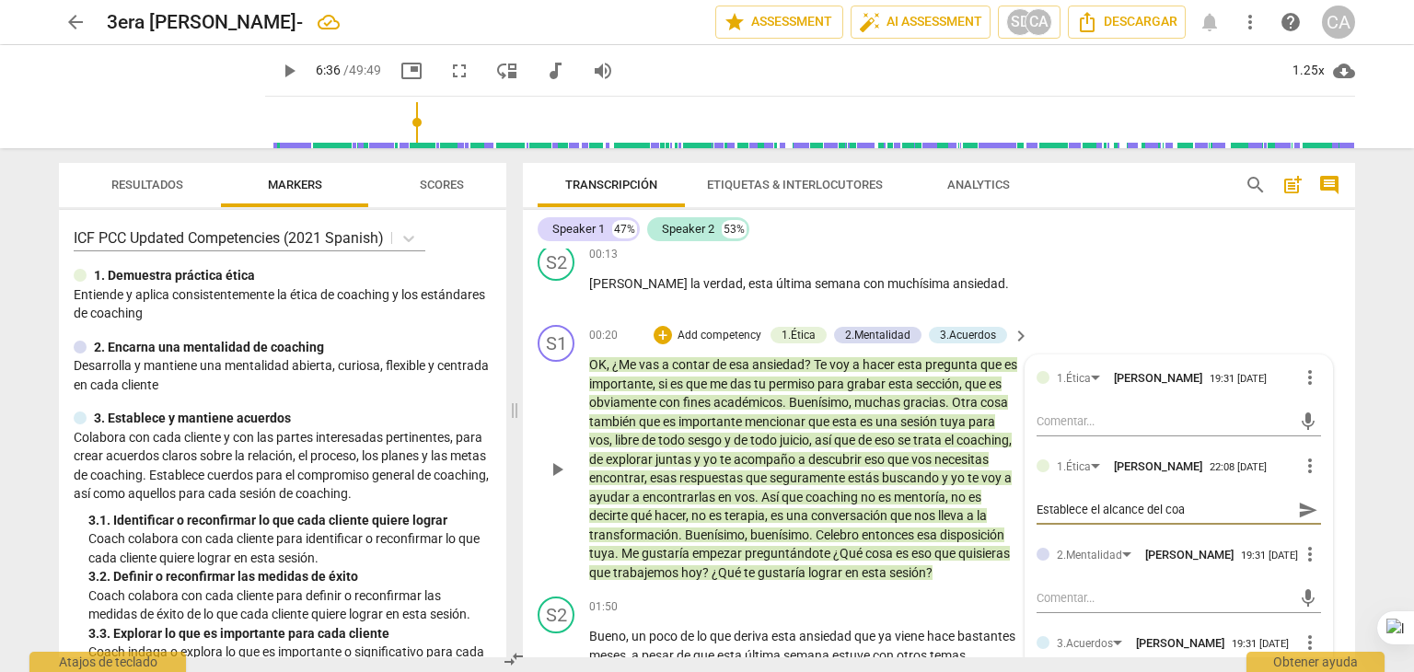
type textarea "Establece el alcance del coac"
type textarea "Establece el alcance del coach"
type textarea "Establece el alcance [PERSON_NAME]"
type textarea "Establece el alcance del coachin"
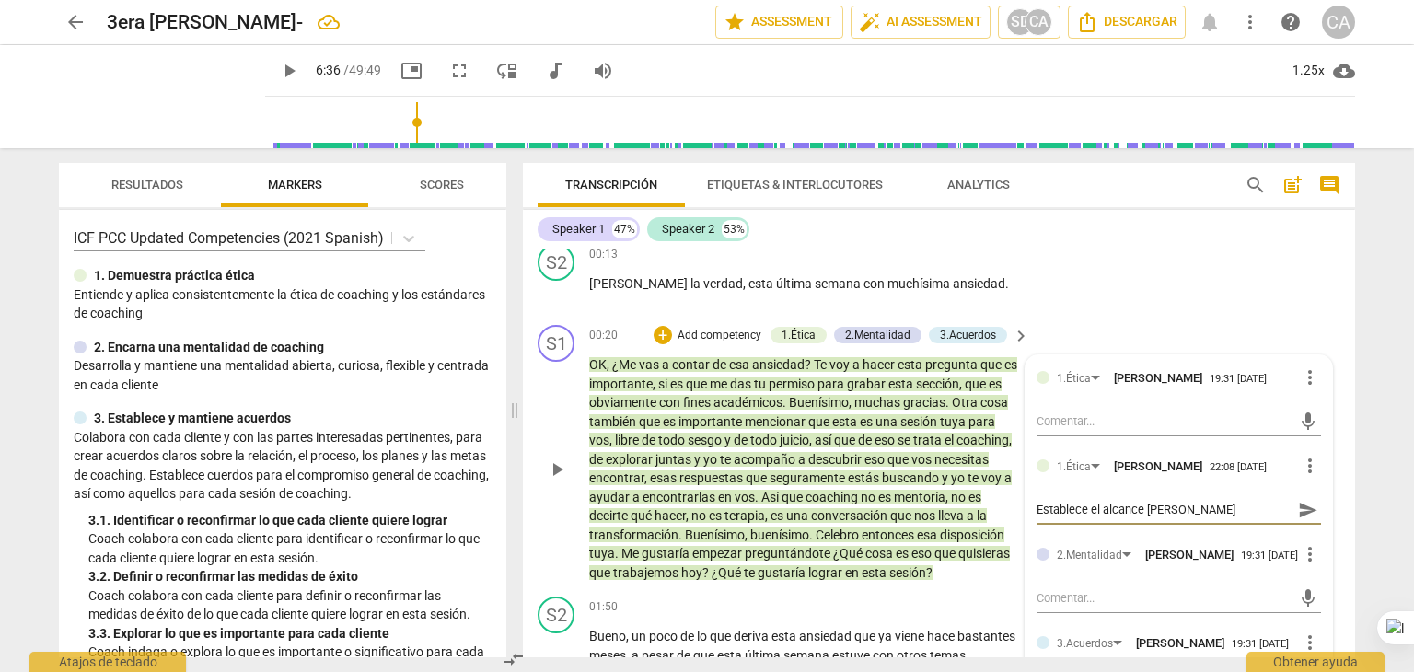
type textarea "Establece el alcance del coachin"
type textarea "Establece el alcance del coaching"
type textarea "Establece el alcance del coaching,"
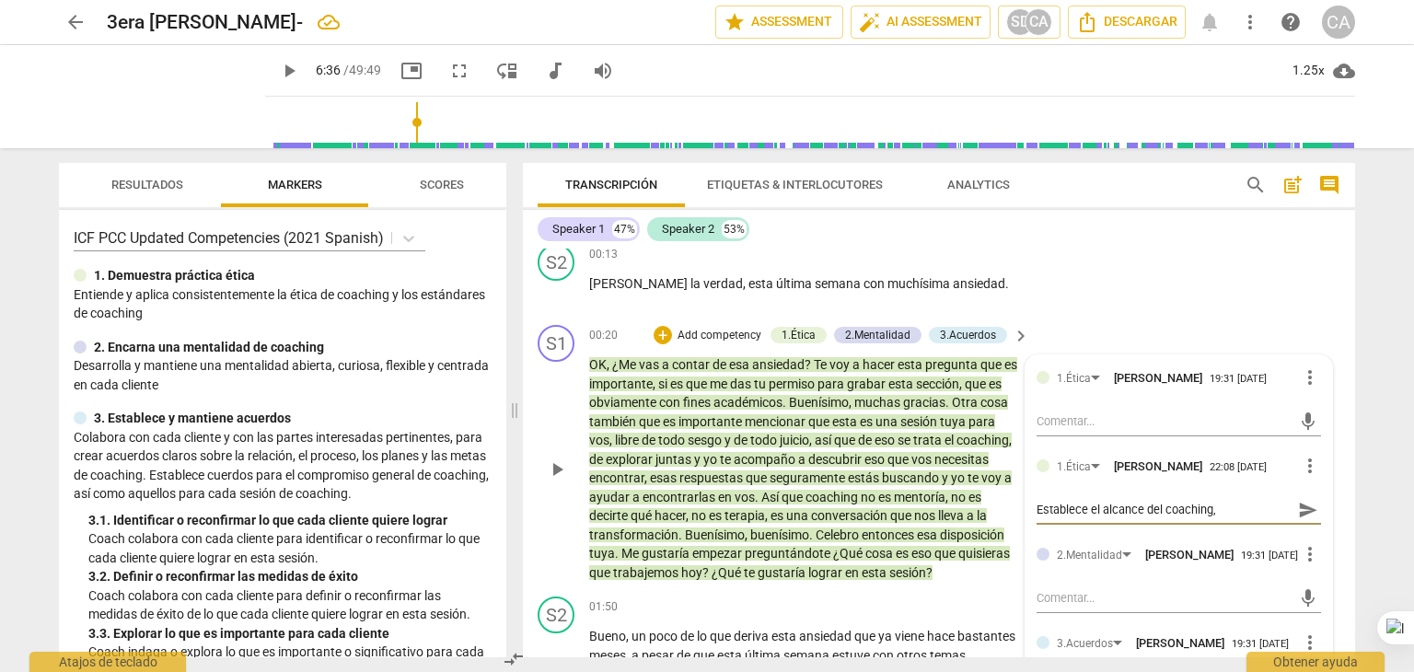
type textarea "Establece el alcance del coaching,"
type textarea "Establece el alcance del coaching, p"
type textarea "Establece el alcance del coaching, pr"
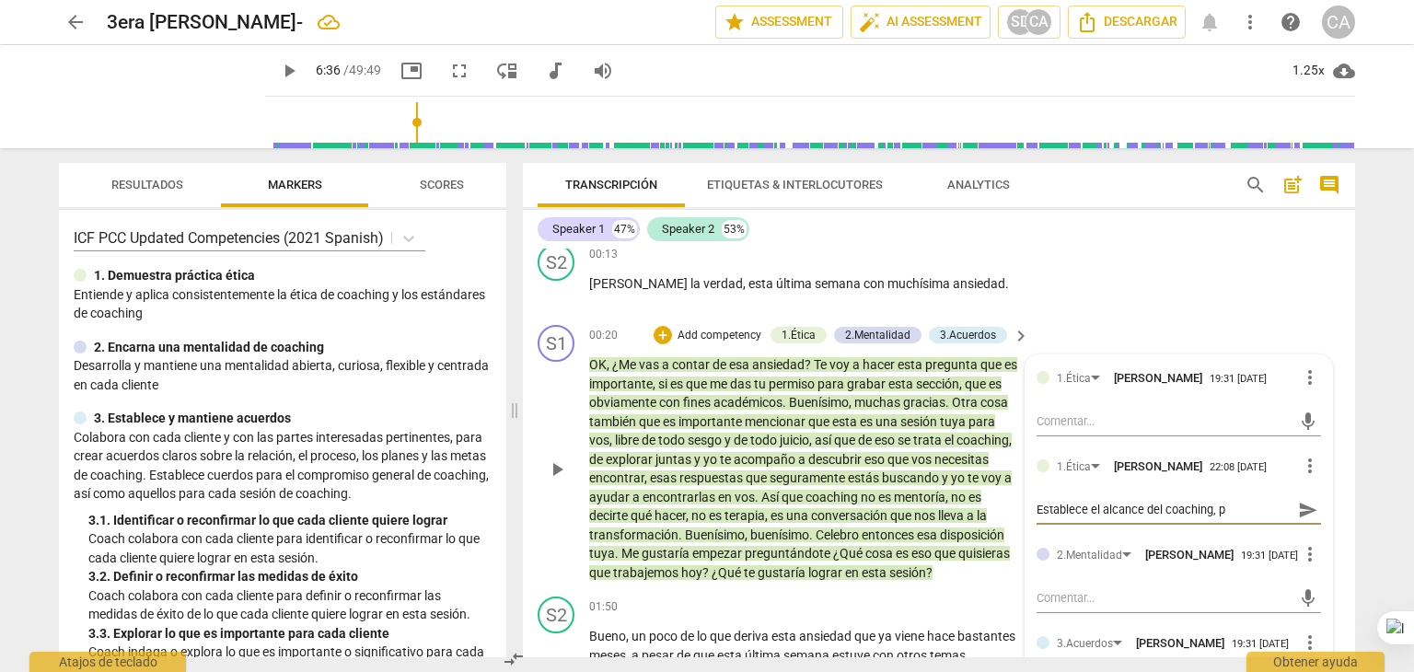
type textarea "Establece el alcance del coaching, pr"
type textarea "Establece el alcance del coaching, pri"
type textarea "Establece el alcance del coaching, prio"
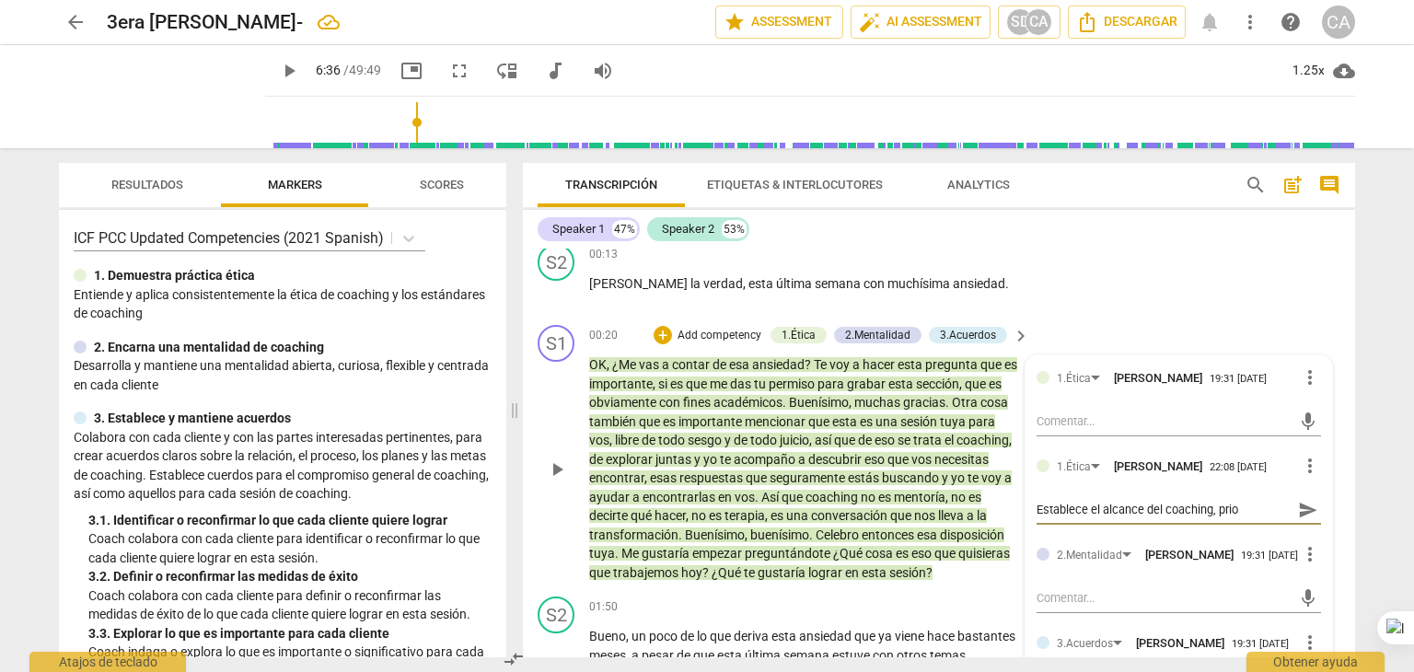
type textarea "Establece el alcance del coaching, prior"
type textarea "Establece el alcance del coaching, priori"
type textarea "Establece el alcance del coaching, prioriz"
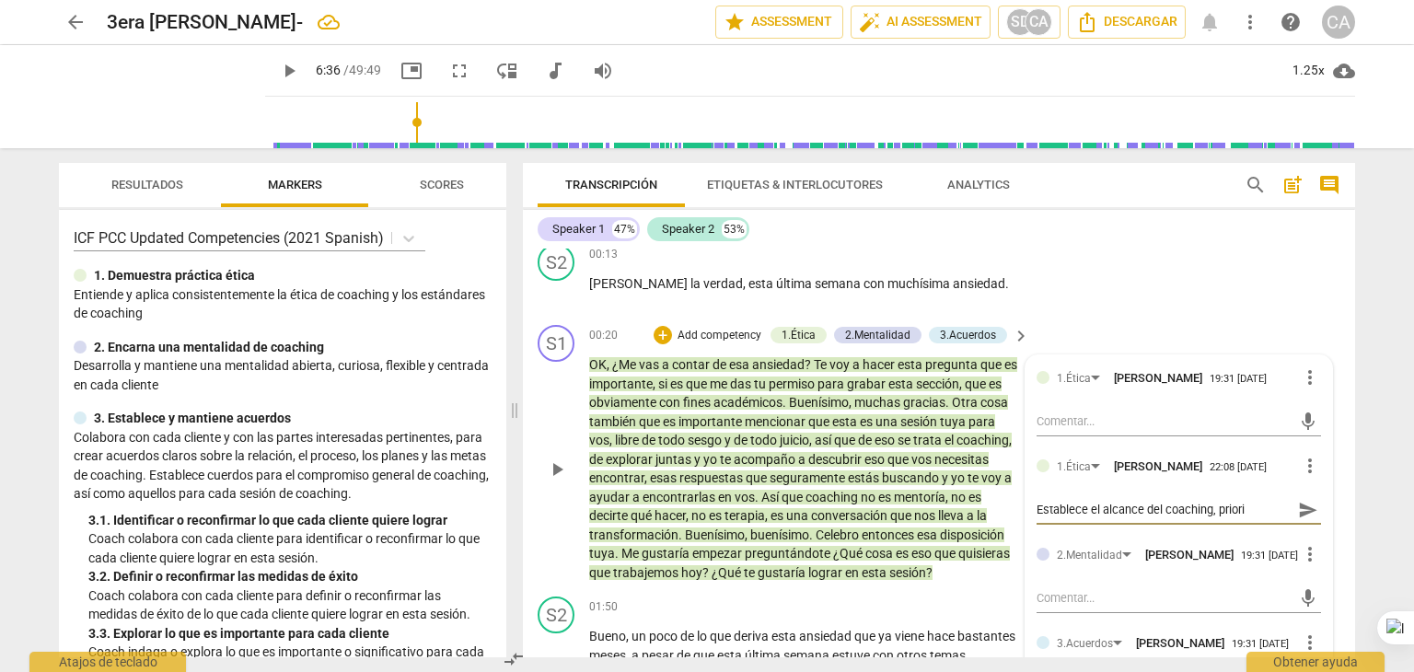
type textarea "Establece el alcance del coaching, prioriz"
type textarea "Establece el alcance del coaching, prioriza"
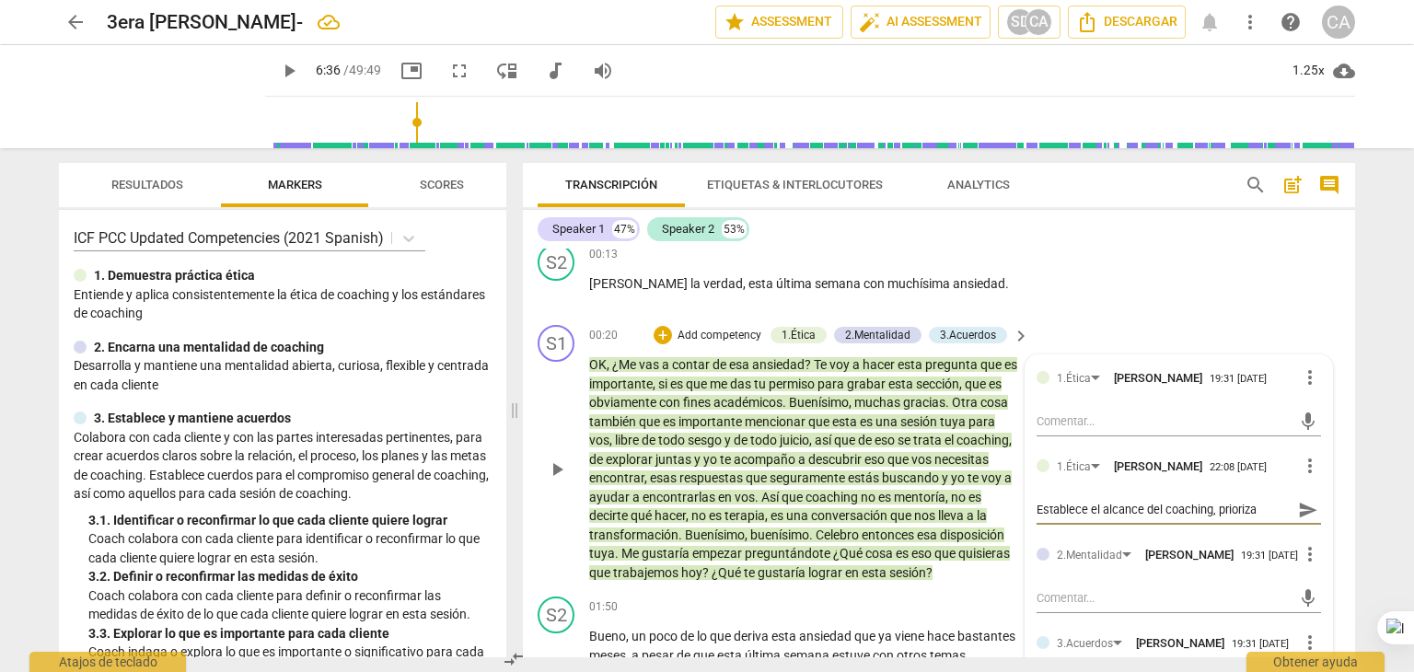
type textarea "Establece el alcance del coaching, prioriza"
type textarea "Establece el alcance del coaching, prioriz"
type textarea "Establece el alcance del coaching, priori"
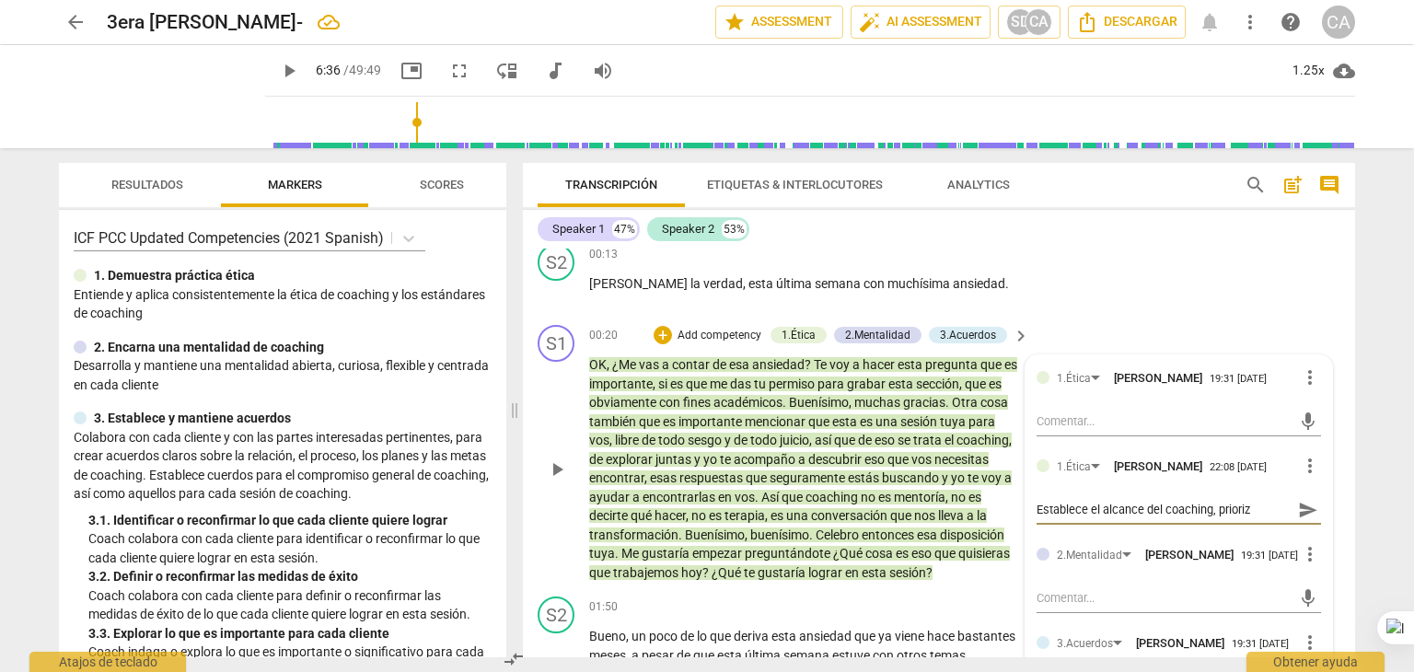
type textarea "Establece el alcance del coaching, priori"
type textarea "Establece el alcance del coaching, prior"
type textarea "Establece el alcance del coaching, prio"
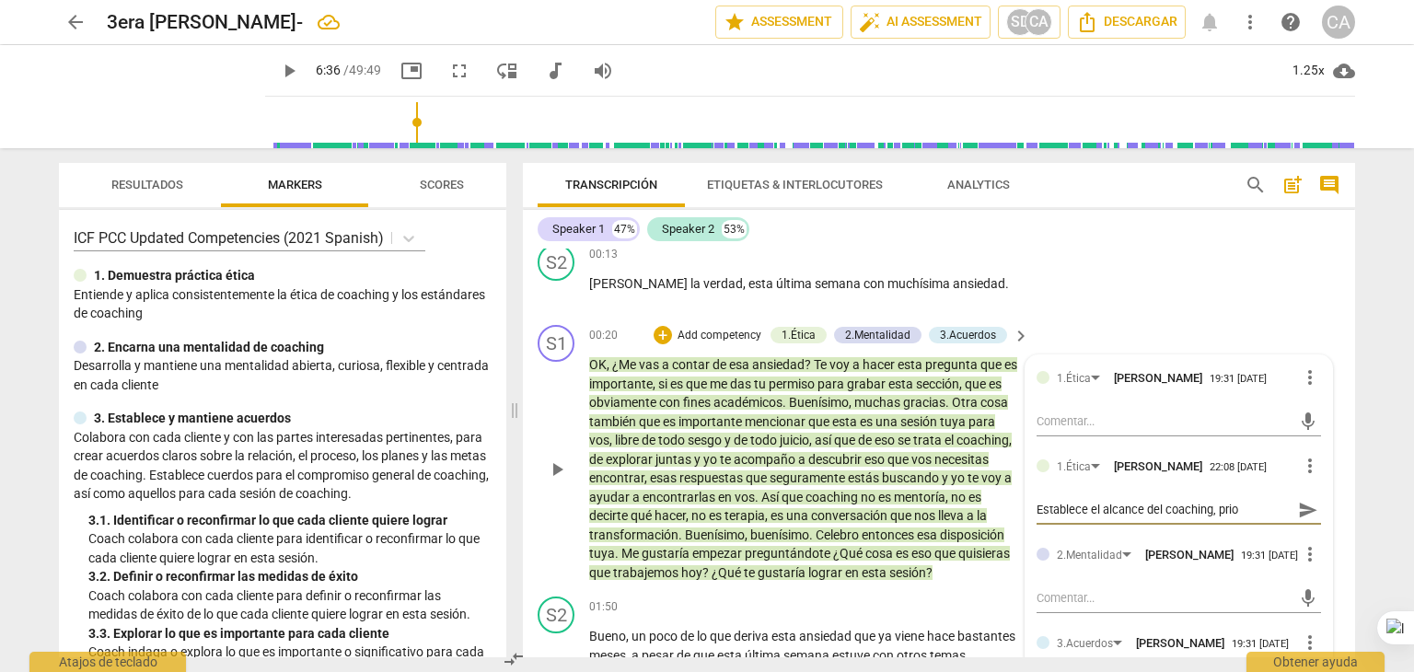
type textarea "Establece el alcance del coaching, pri"
type textarea "Establece el alcance del coaching, pr"
type textarea "Establece el alcance del coaching, p"
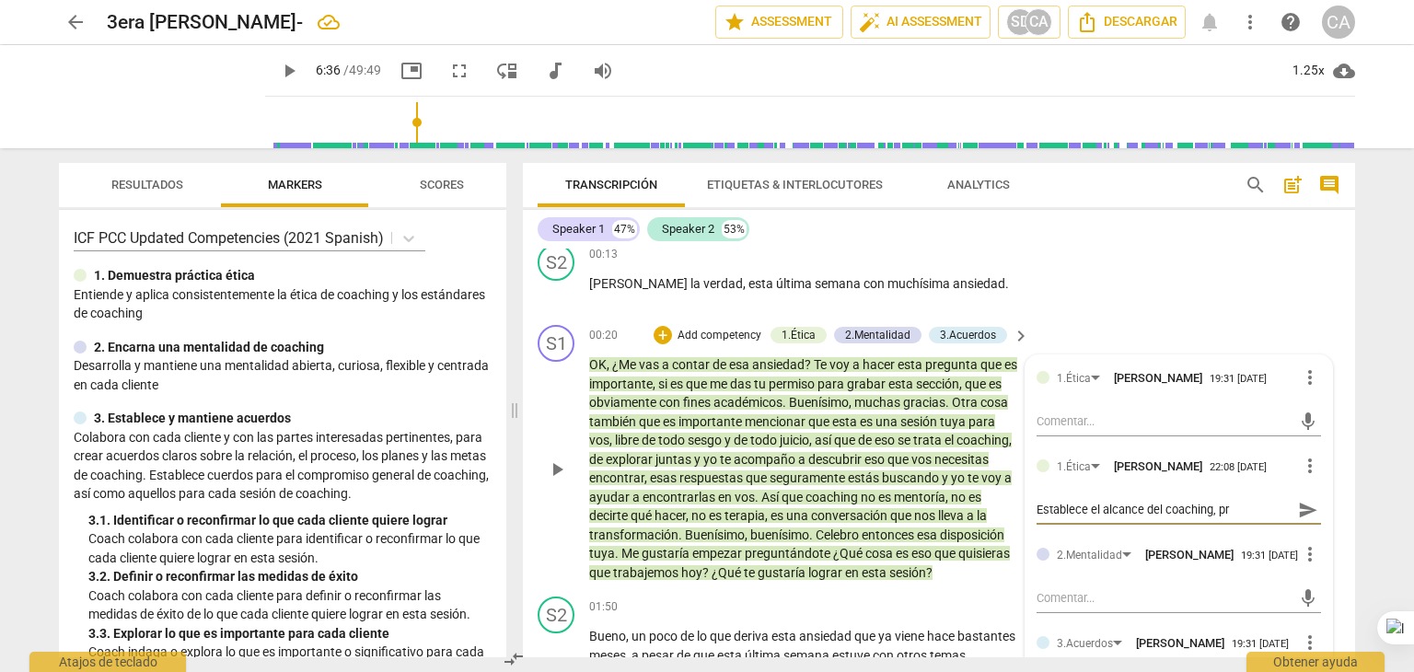
type textarea "Establece el alcance del coaching, p"
type textarea "Establece el alcance del coaching,"
type textarea "Establece el alcance del coaching, c"
type textarea "Establece el alcance del coaching, co"
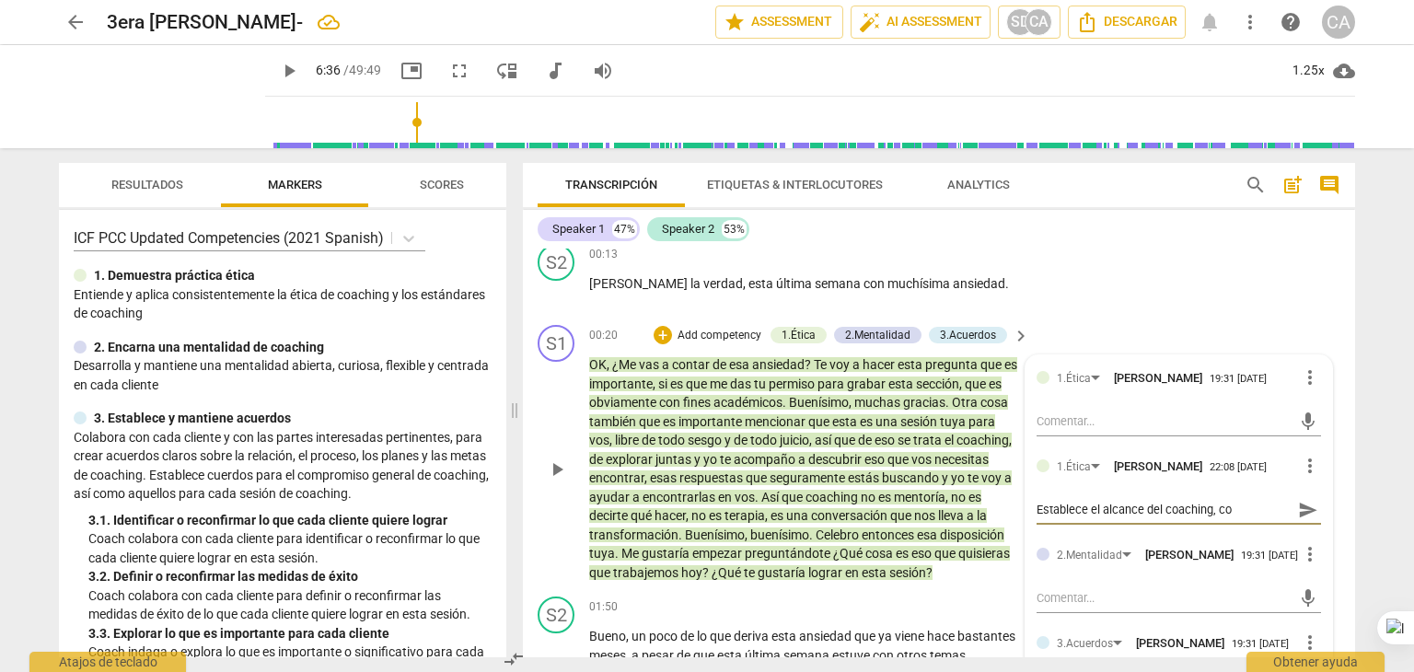
type textarea "Establece el alcance del coaching, cot"
type textarea "Establece el alcance del coaching, cotn"
type textarea "Establece el alcance del coaching, cotne"
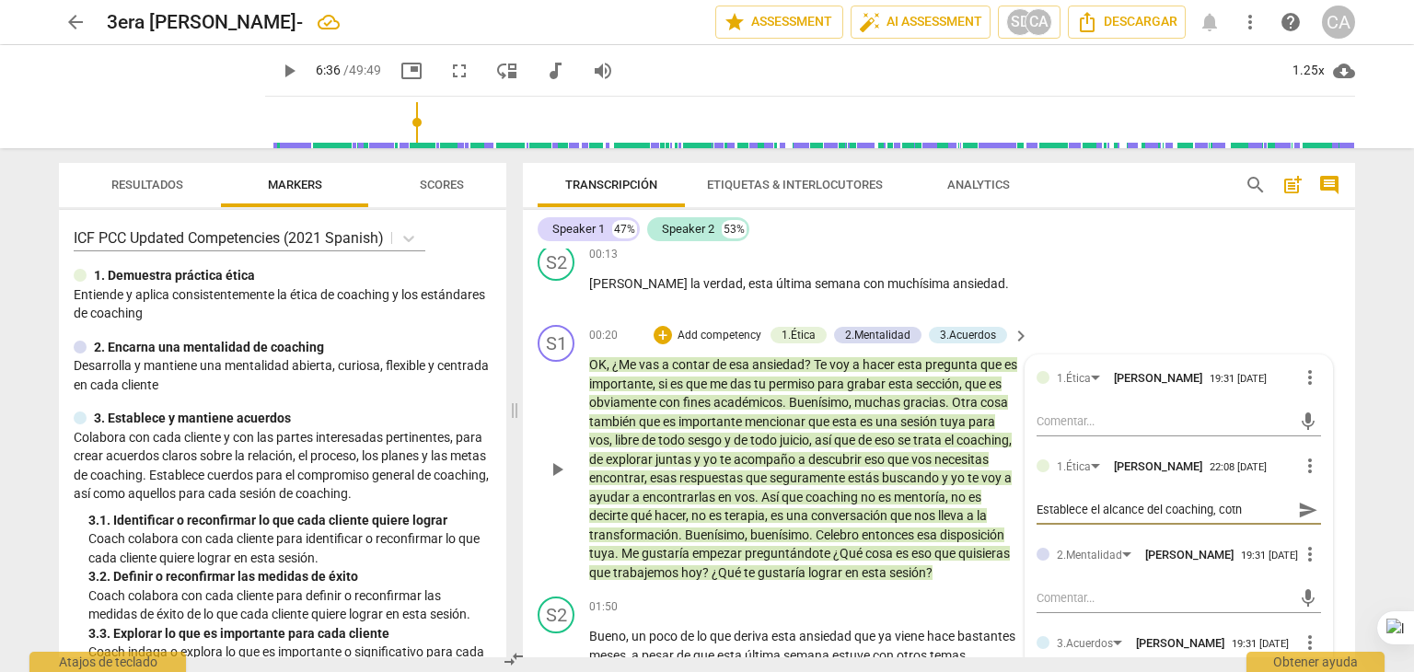
type textarea "Establece el alcance del coaching, cotne"
type textarea "Establece el alcance del coaching, cotnex"
type textarea "Establece el alcance del coaching, cotnext"
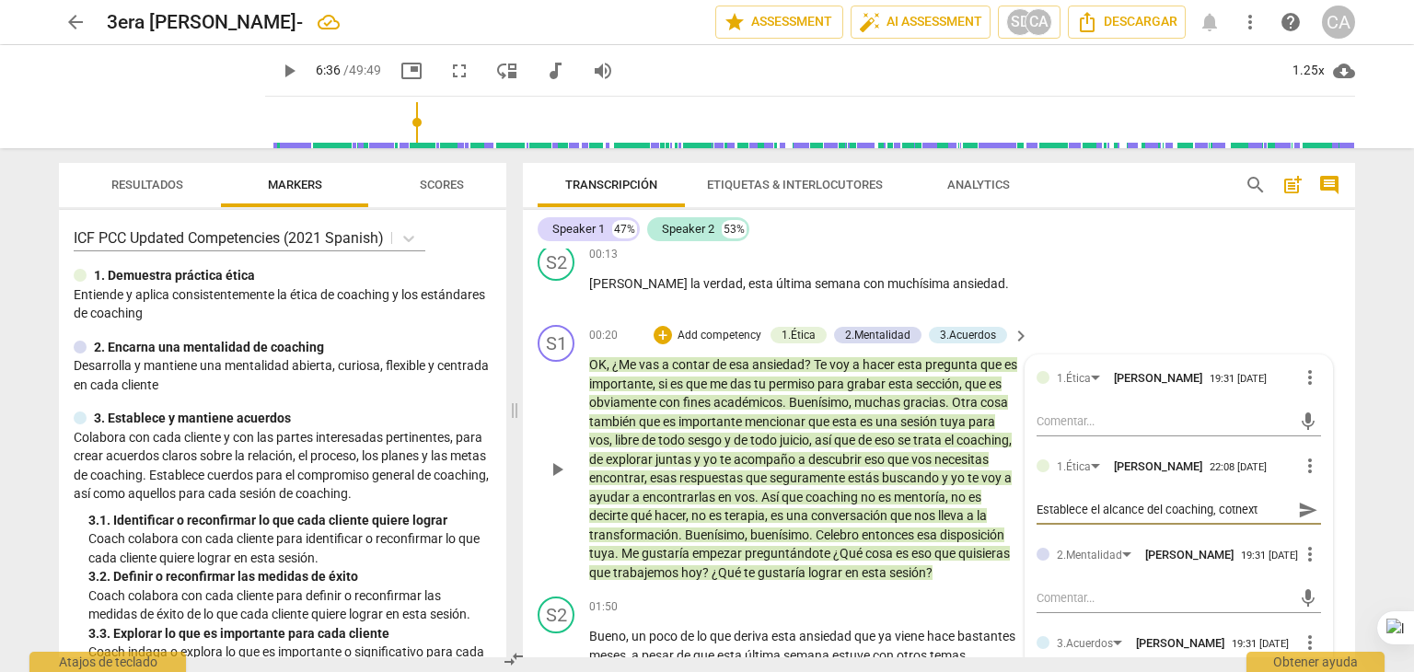
type textarea "Establece el alcance del coaching, cotnexto"
type textarea "Establece el alcance del coaching, cotnexto d"
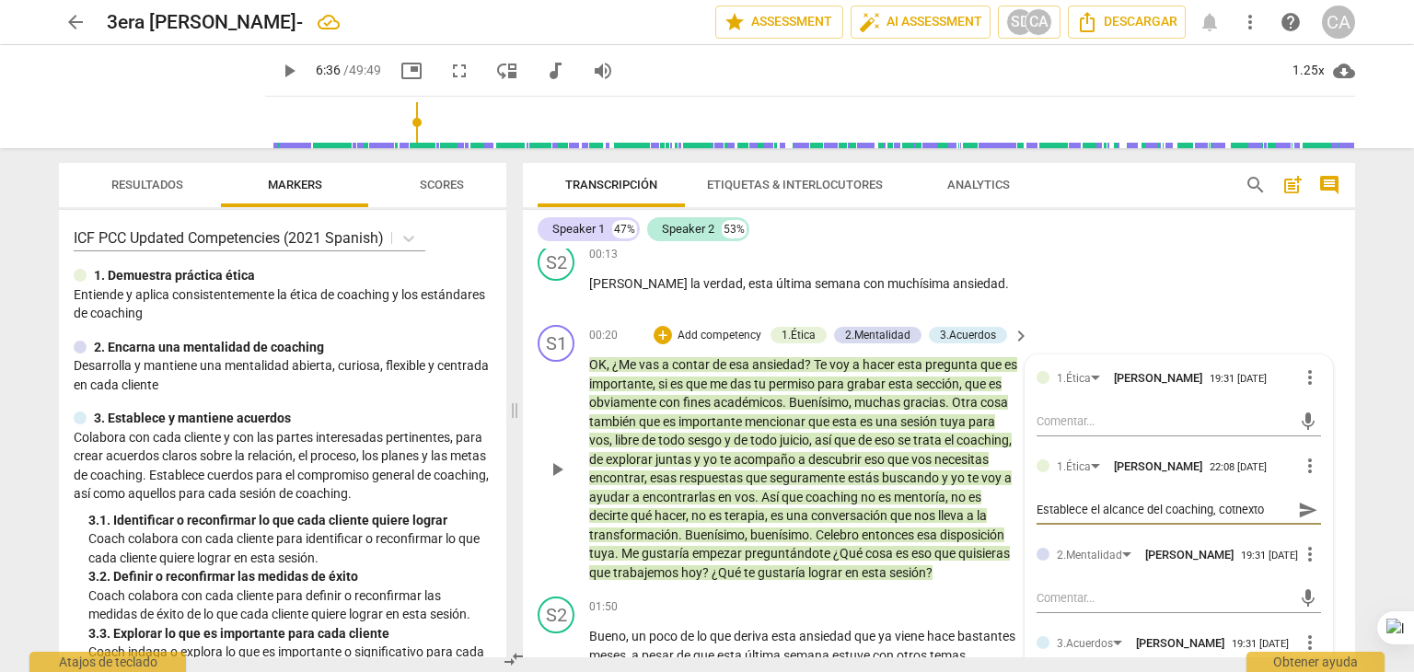
type textarea "Establece el alcance del coaching, cotnexto d"
type textarea "Establece el alcance del coaching, cotnexto de"
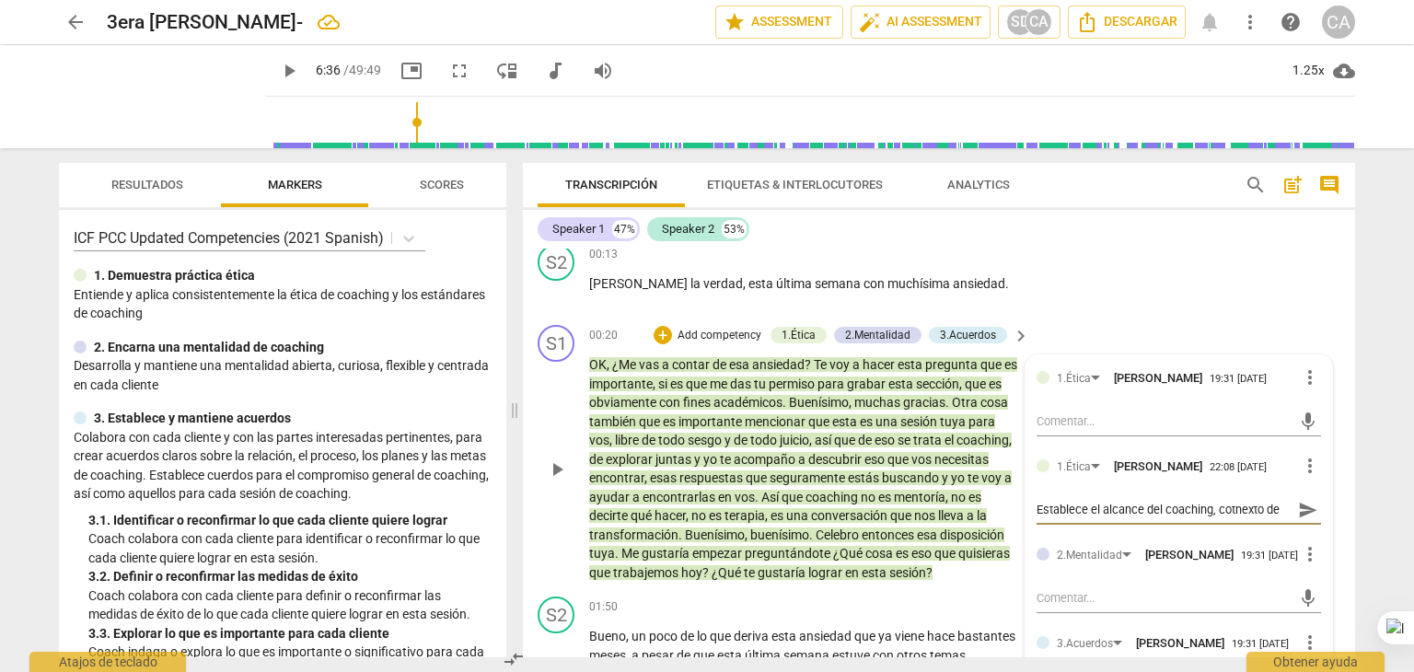
type textarea "Establece el alcance del coaching, cotnexto de"
type textarea "Establece el alcance del coaching, cotnexto d"
type textarea "Establece el alcance del coaching, cotnexto"
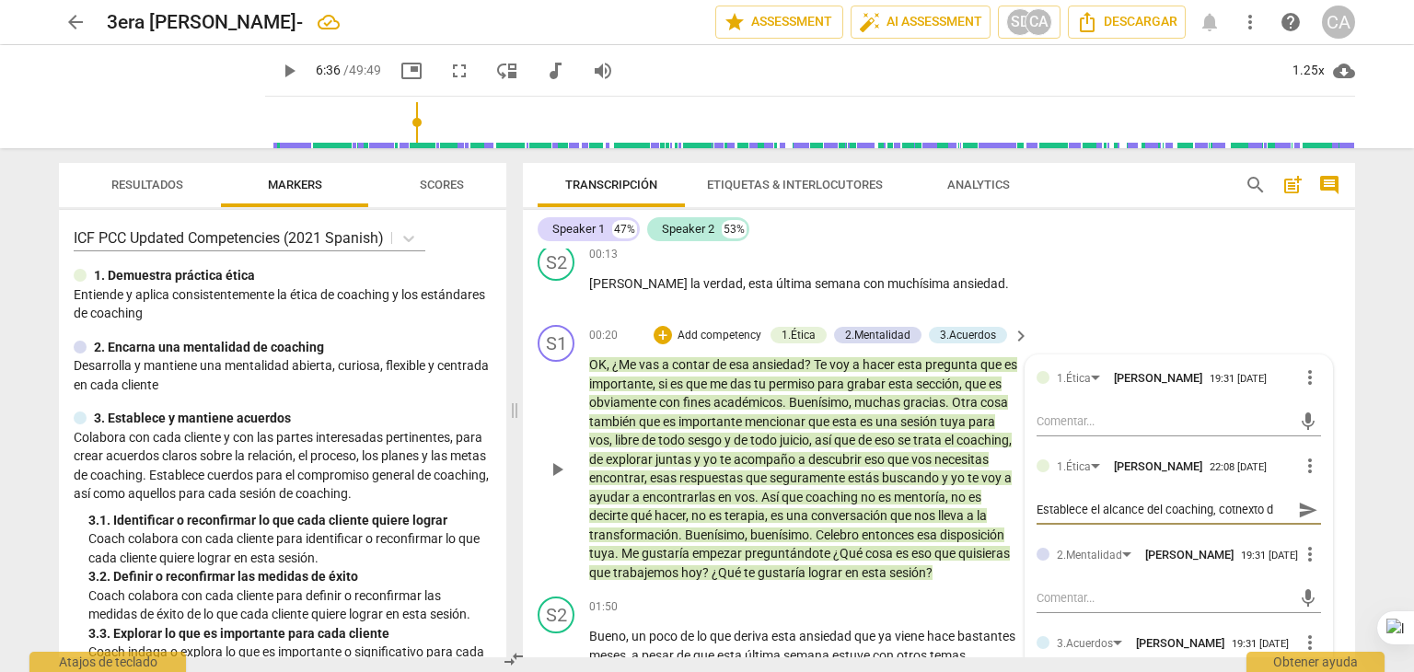
type textarea "Establece el alcance del coaching, cotnexto"
type textarea "Establece el alcance del coaching, cotnext"
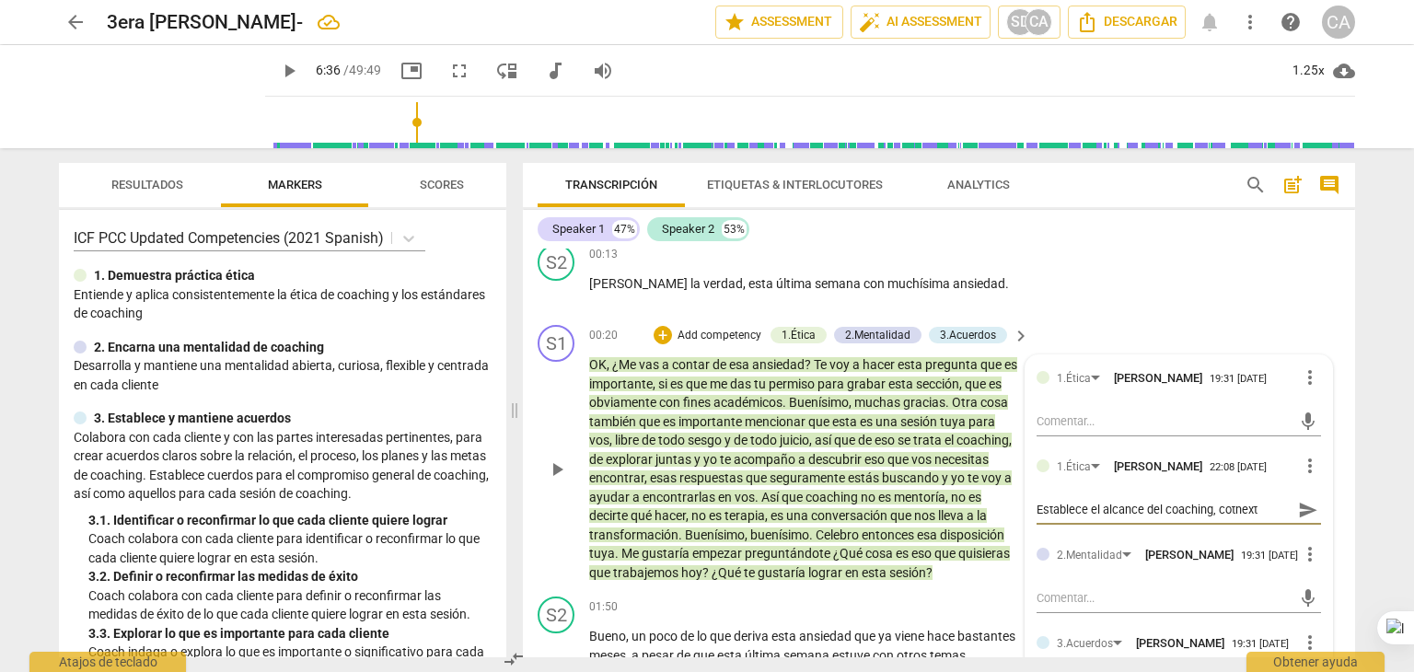
type textarea "Establece el alcance del coaching, cotnex"
type textarea "Establece el alcance del coaching, cotne"
type textarea "Establece el alcance del coaching, cotn"
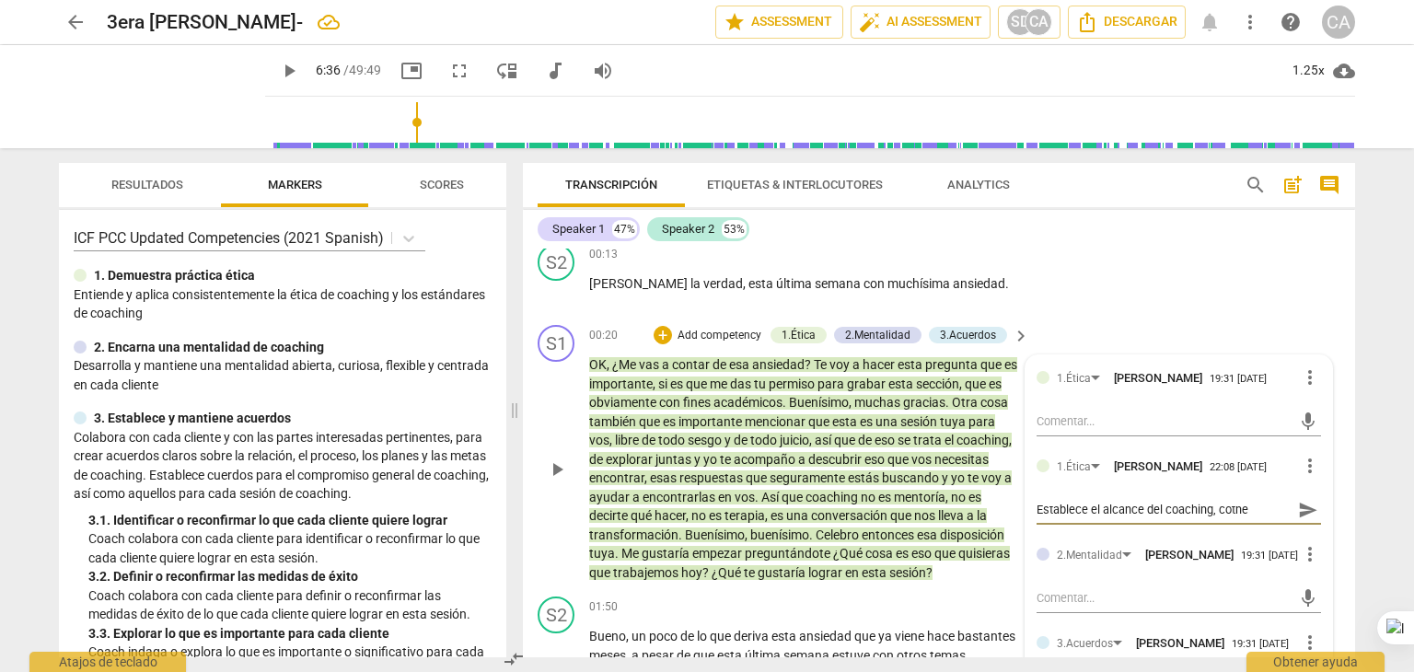
type textarea "Establece el alcance del coaching, cotn"
type textarea "Establece el alcance del coaching, cot"
type textarea "Establece el alcance del coaching, [PERSON_NAME]"
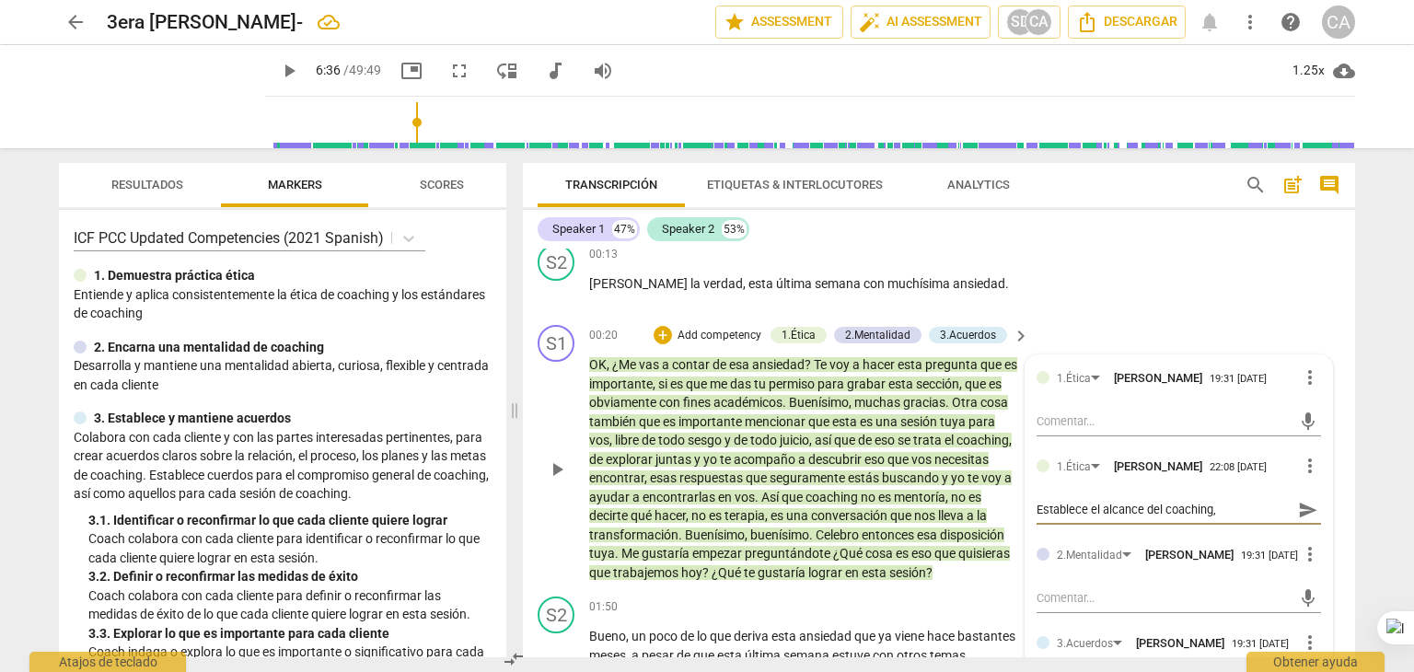
type textarea "Establece el alcance del coaching, cotex"
type textarea "Establece el alcance del coaching, cotext"
type textarea "Establece el alcance del coaching, cotexto"
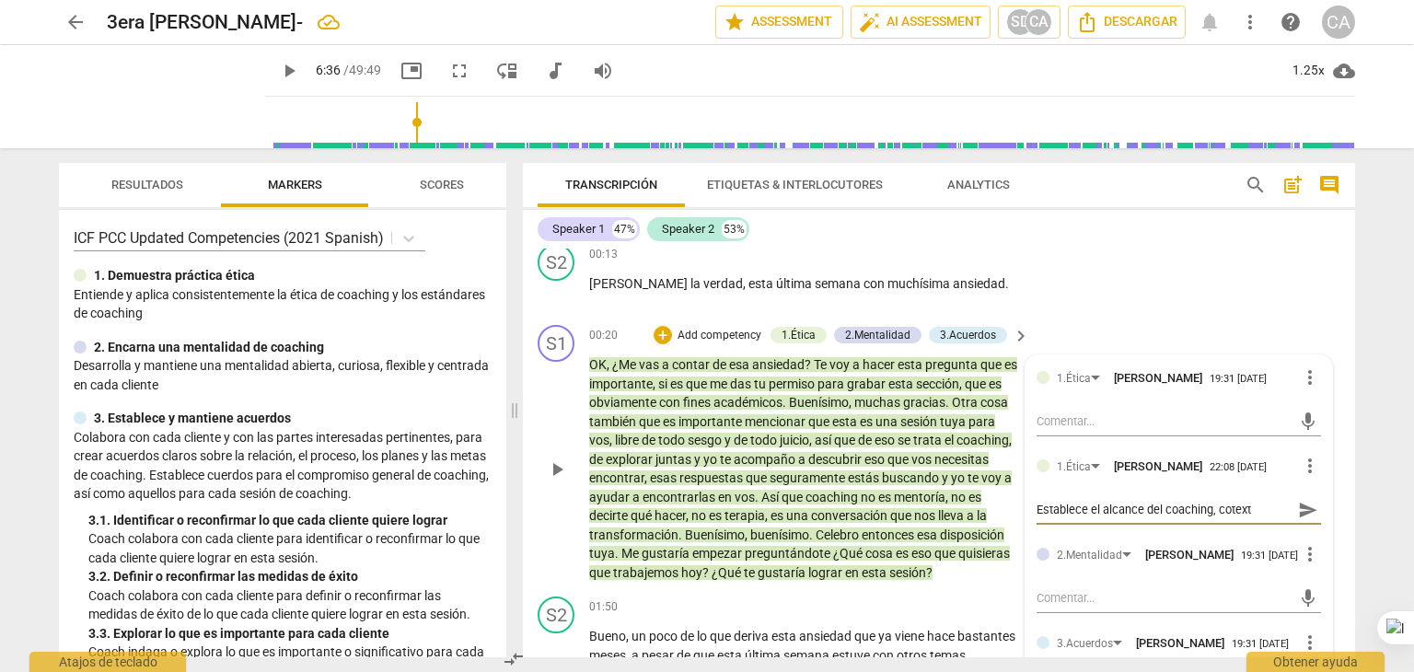
type textarea "Establece el alcance del coaching, cotexto"
type textarea "Establece el alcance del coaching, cotexto d"
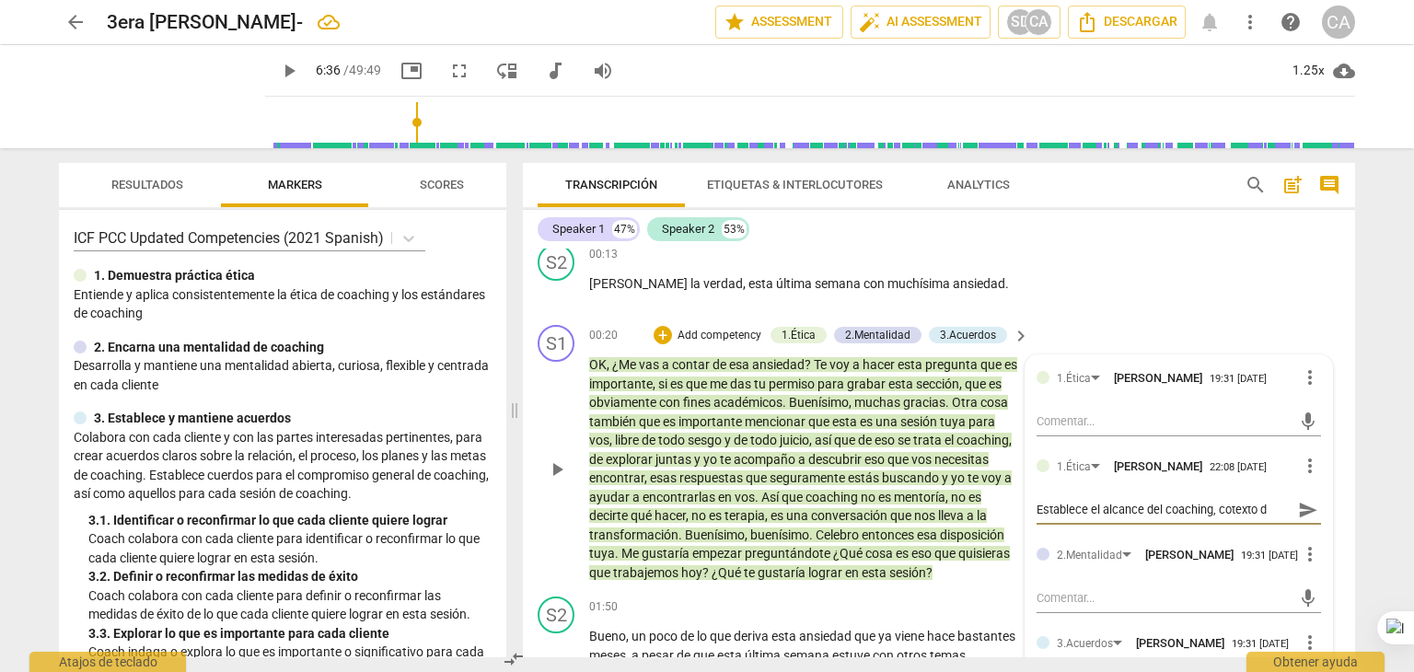
type textarea "Establece el alcance del coaching, cotexto de"
type textarea "Establece el alcance del coaching, cotexto de t"
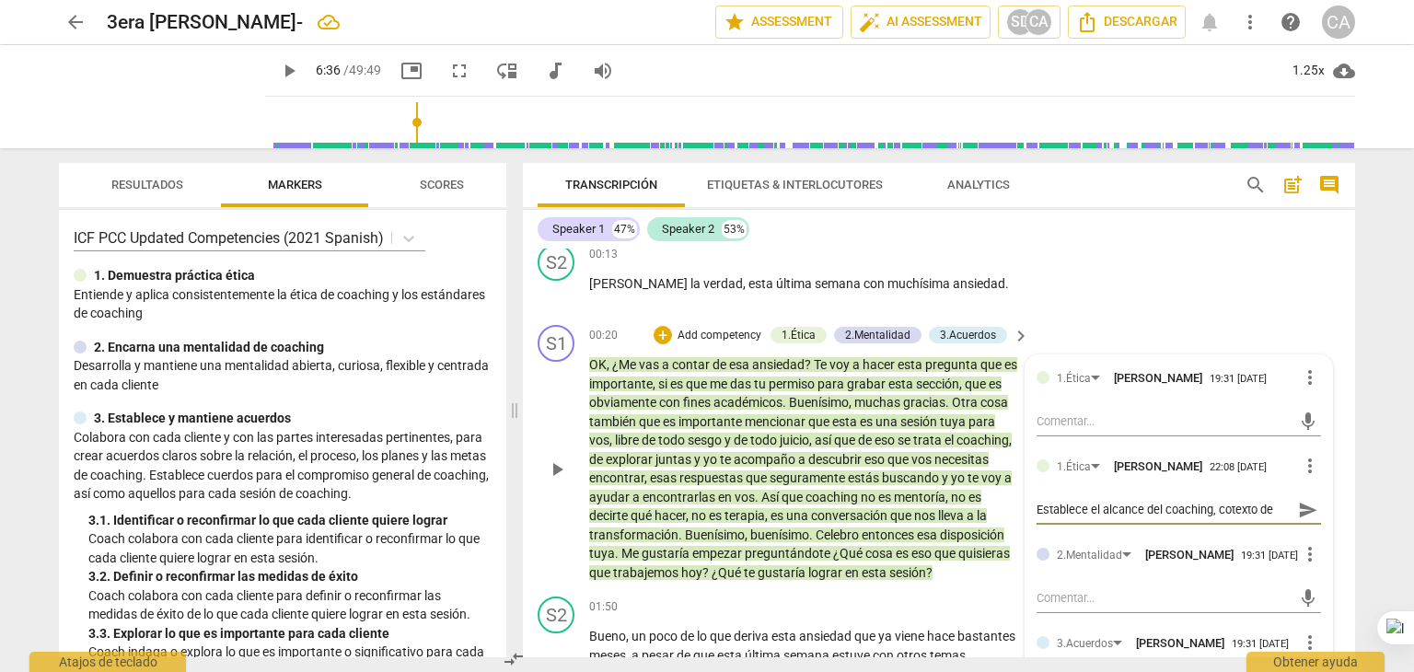
type textarea "Establece el alcance del coaching, cotexto de t"
type textarea "Establece el alcance del coaching, cotexto de tr"
type textarea "Establece el alcance del coaching, cotexto de tra"
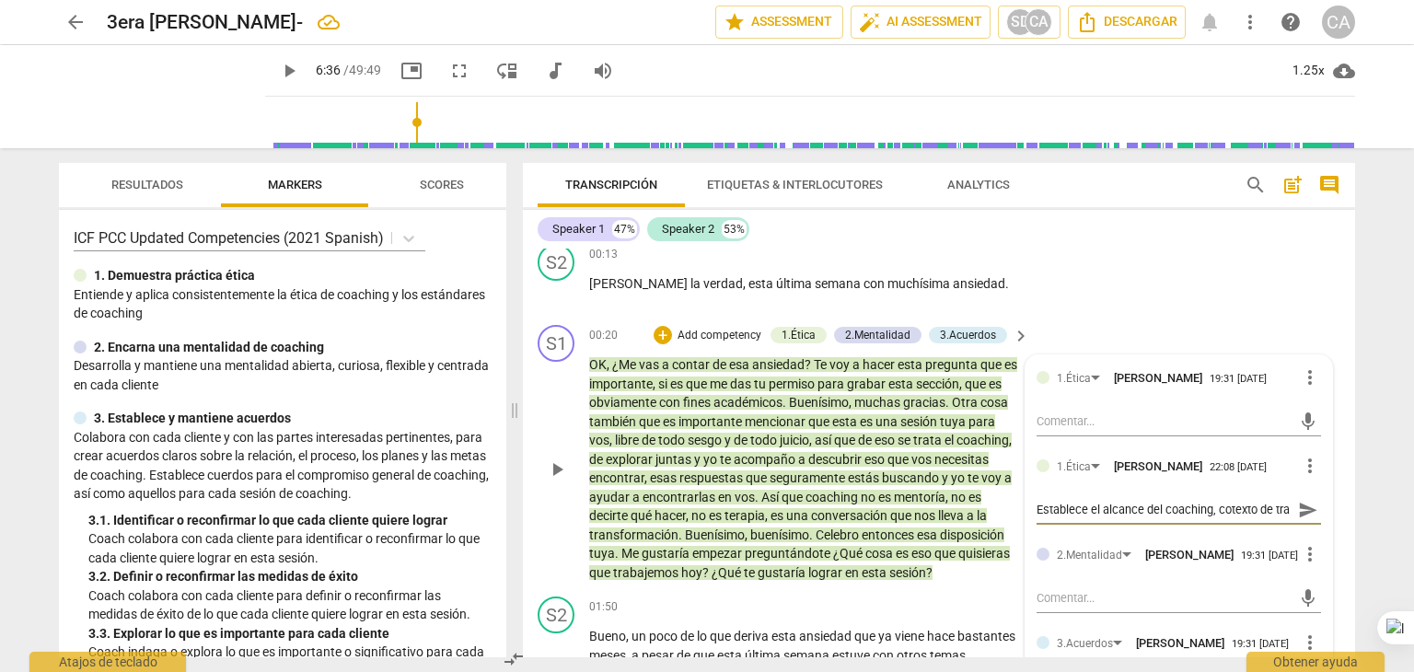
scroll to position [15, 0]
type textarea "Establece el alcance del coaching, cotexto [PERSON_NAME]"
type textarea "Establece el alcance del coaching, cotexto de trans"
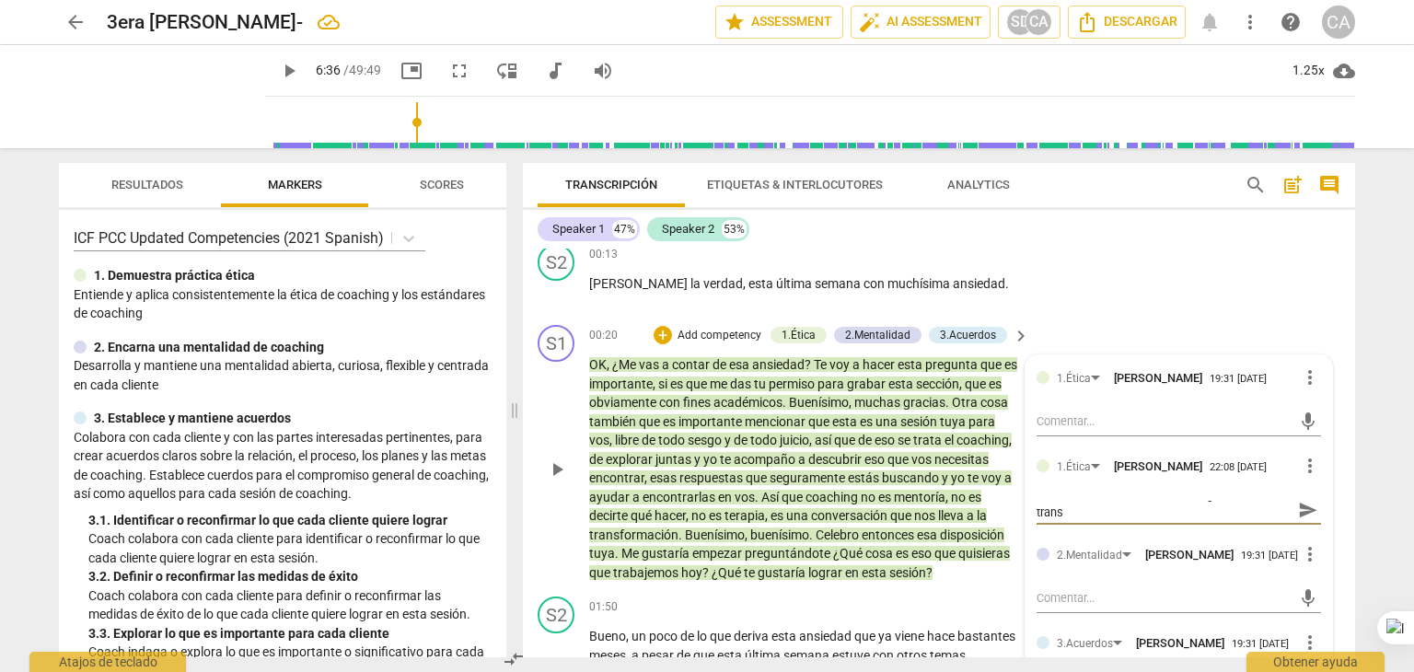
type textarea "Establece el alcance del coaching, cotexto de transp"
type textarea "Establece el alcance del coaching, cotexto de transpa"
type textarea "Establece el alcance del coaching, cotexto de transpar"
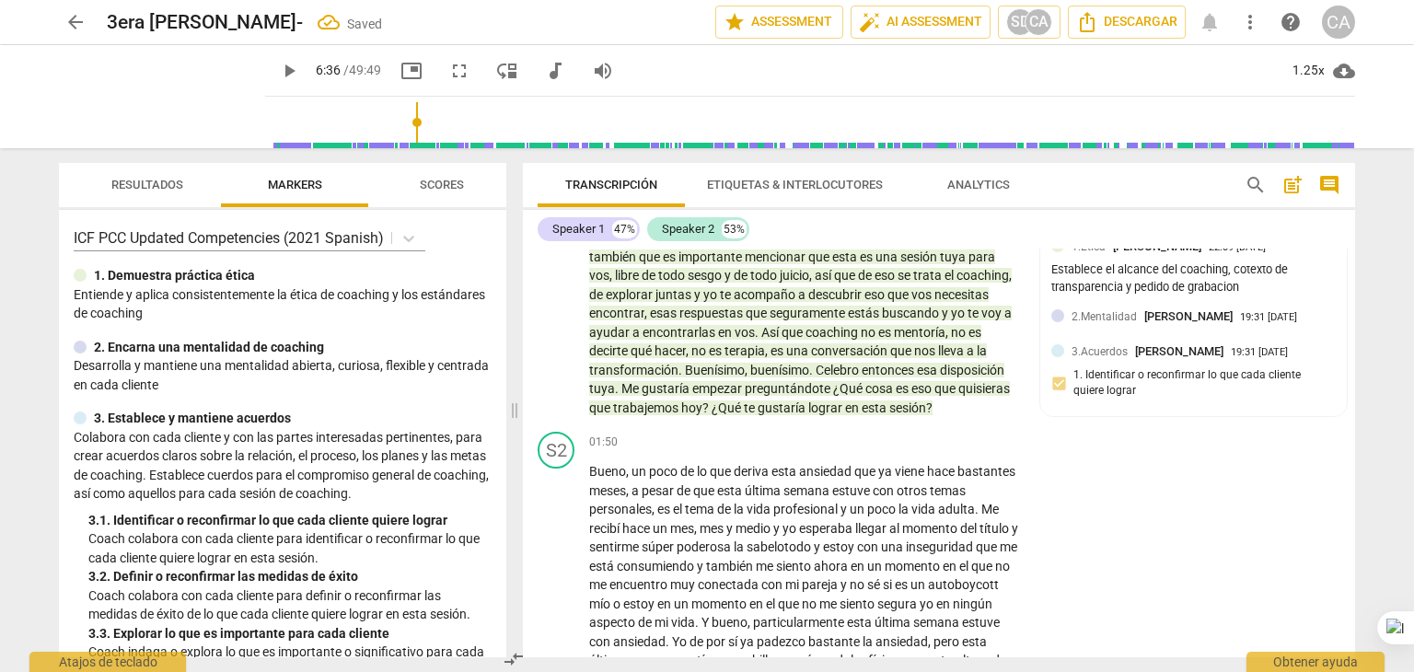
scroll to position [181, 0]
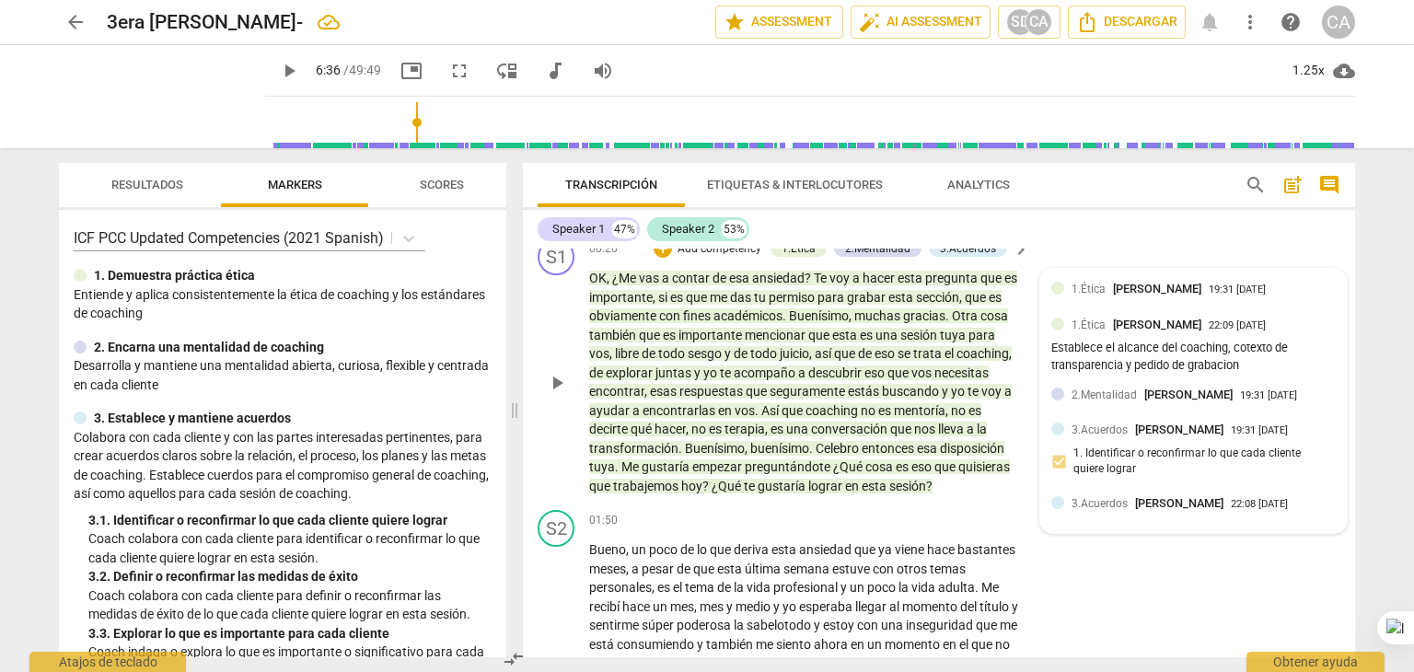
click at [1123, 498] on span "3.Acuerdos" at bounding box center [1100, 503] width 56 height 13
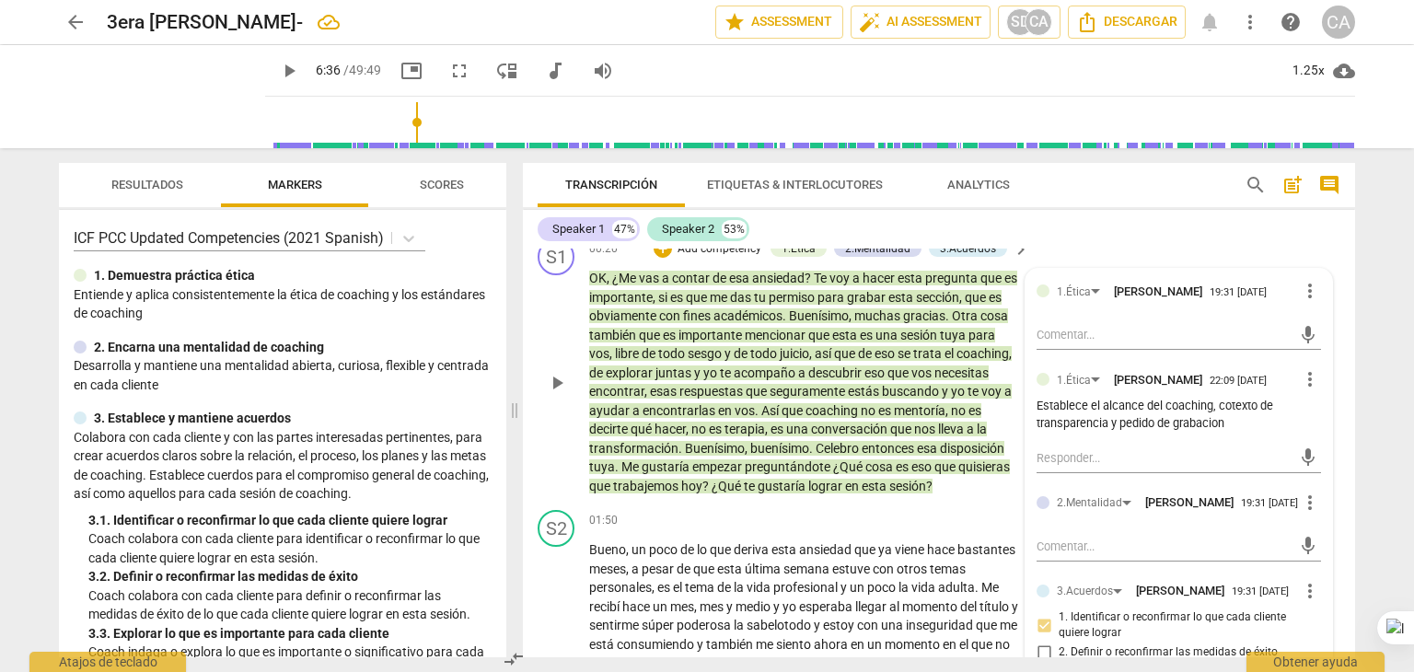
click at [1258, 599] on div "3.Acuerdos [PERSON_NAME] 19:31 [DATE]" at bounding box center [1178, 590] width 242 height 17
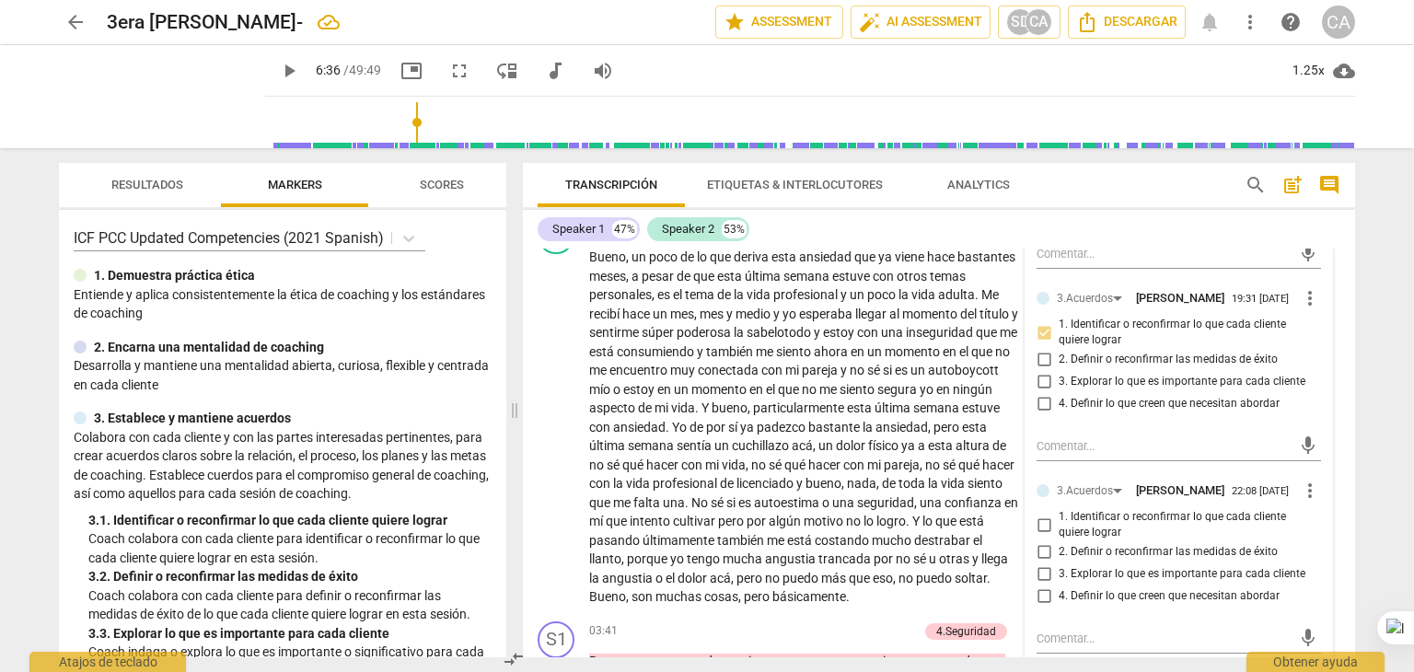
scroll to position [476, 0]
click at [1044, 534] on input "1. Identificar o reconfirmar lo que cada cliente quiere lograr" at bounding box center [1043, 523] width 29 height 22
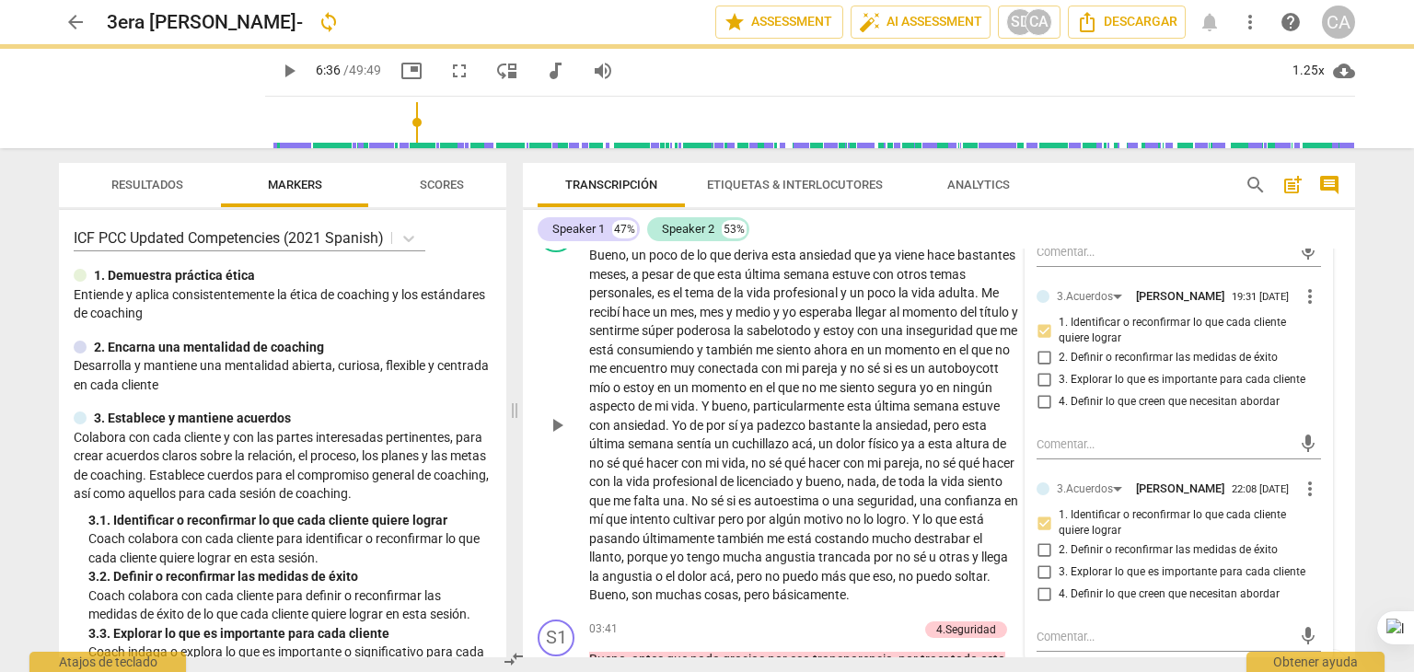
click at [1340, 390] on div "S2 play_arrow pause 01:50 + Add competency keyboard_arrow_right Bueno , un poco…" at bounding box center [939, 410] width 832 height 404
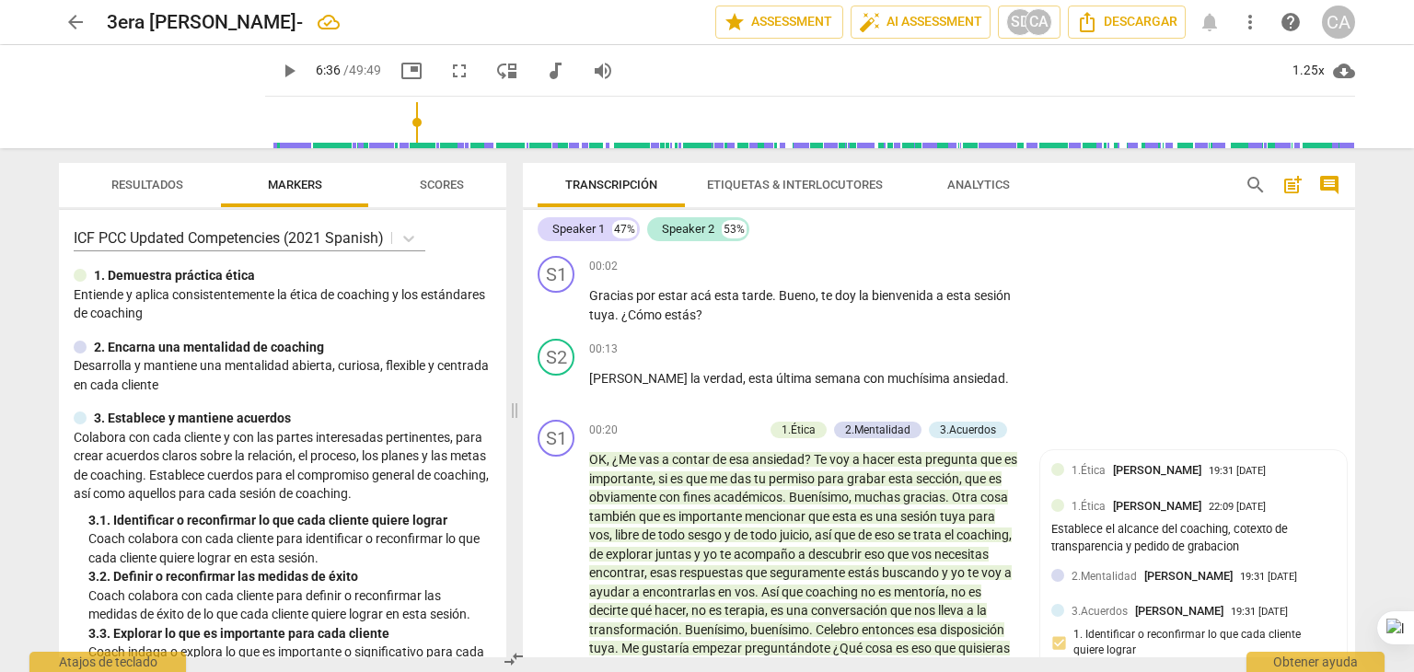
scroll to position [52, 0]
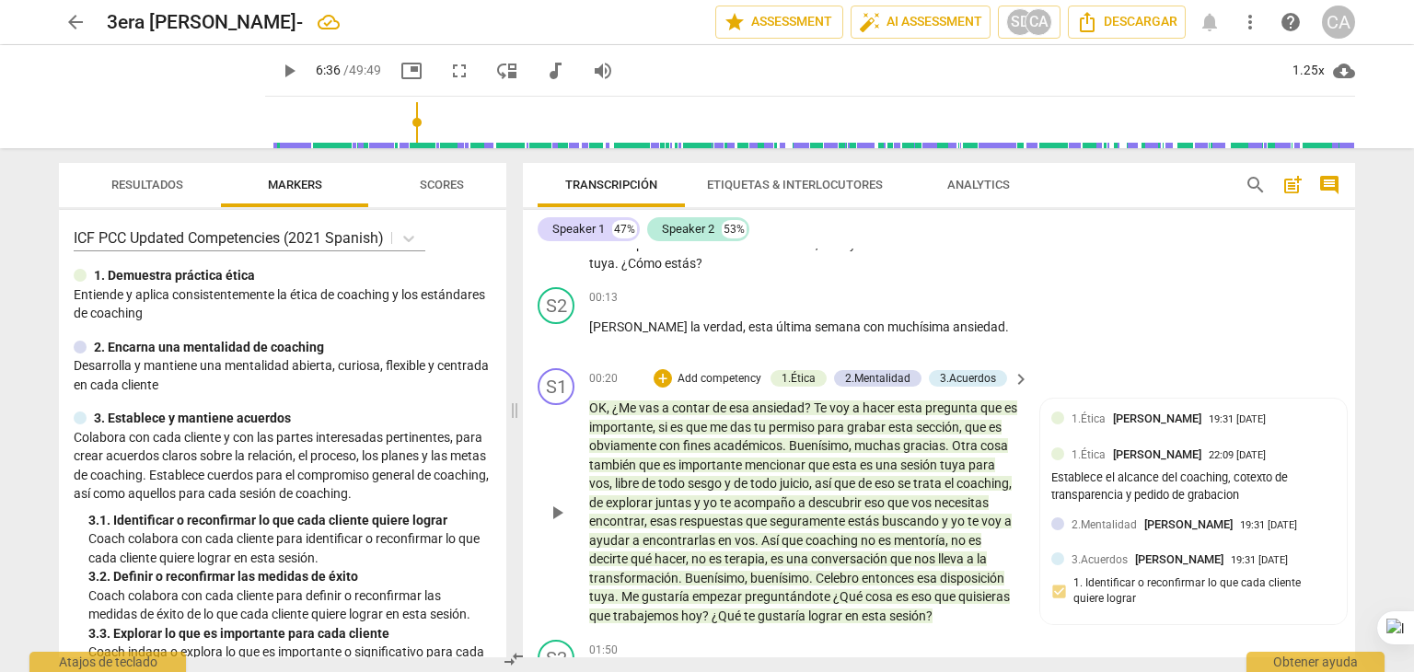
click at [717, 379] on p "Add competency" at bounding box center [719, 379] width 87 height 17
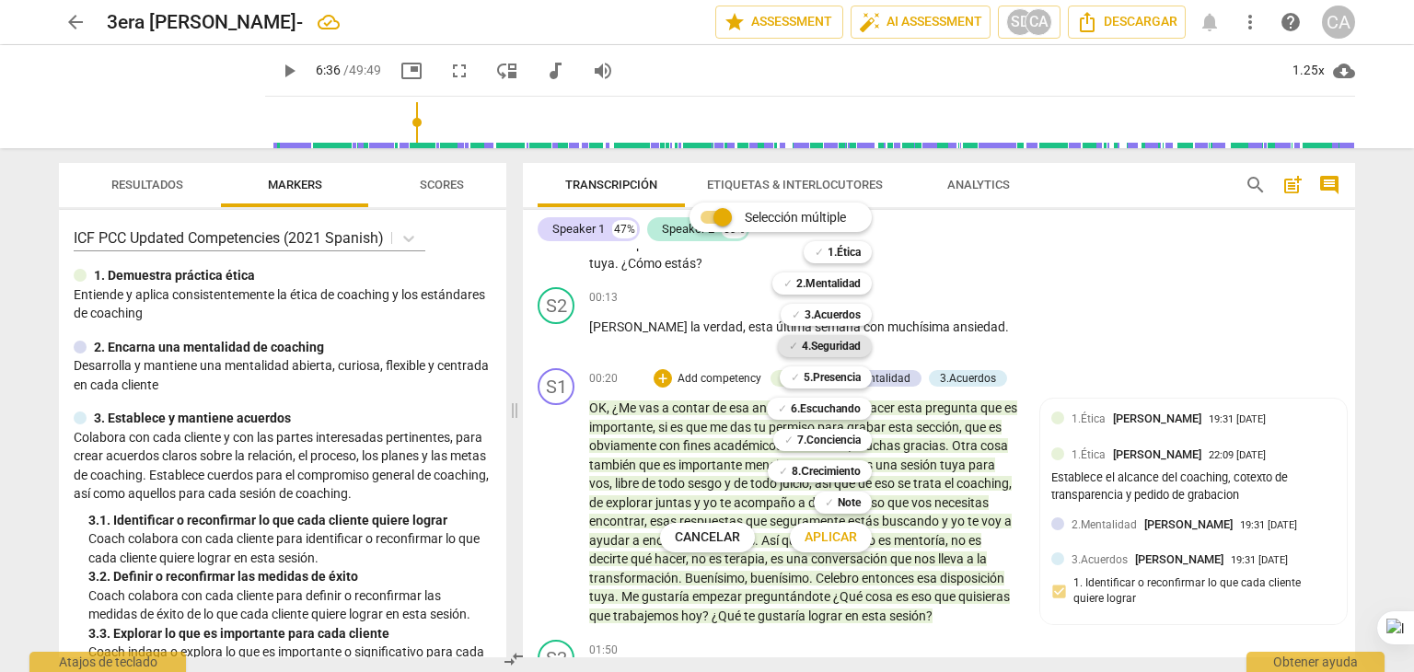
click at [820, 349] on b "4.Seguridad" at bounding box center [831, 346] width 59 height 22
click at [843, 545] on span "Aplicar" at bounding box center [831, 538] width 52 height 18
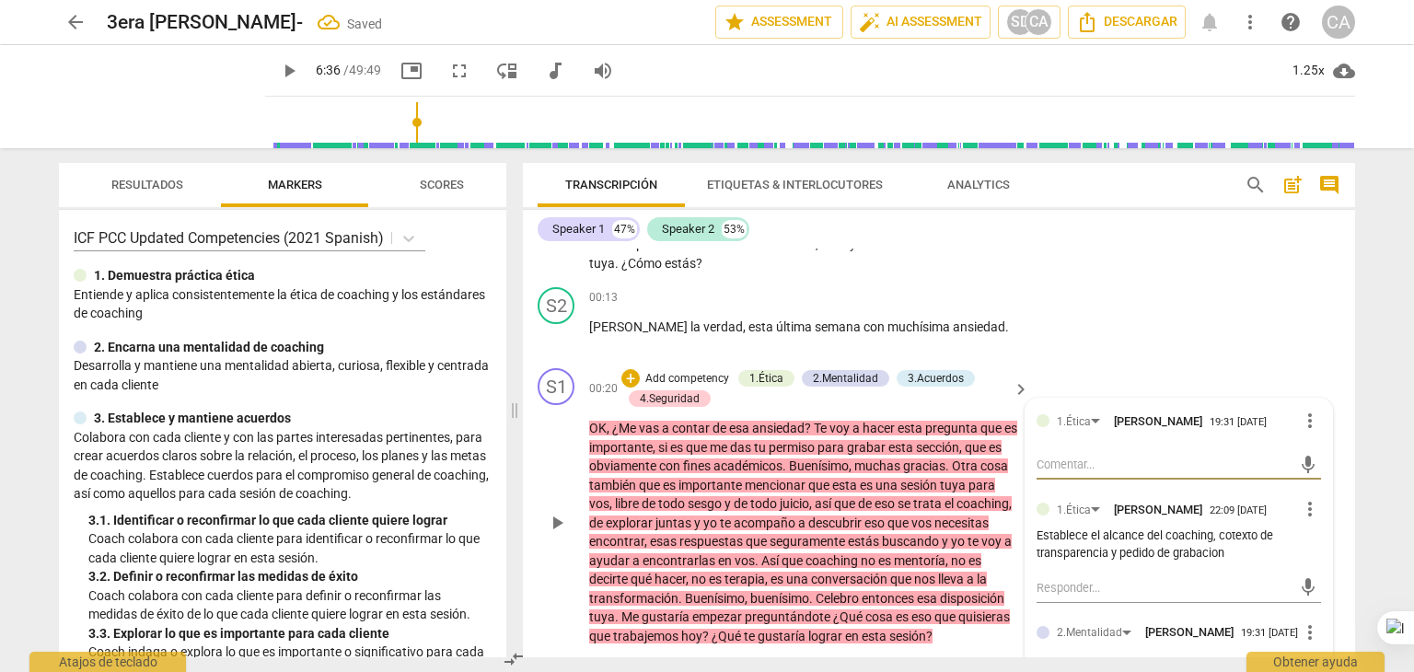
click at [1127, 456] on textarea at bounding box center [1164, 464] width 255 height 17
click at [1128, 439] on div "1.Ética [PERSON_NAME] 19:31 [DATE] more_vert" at bounding box center [1179, 426] width 285 height 33
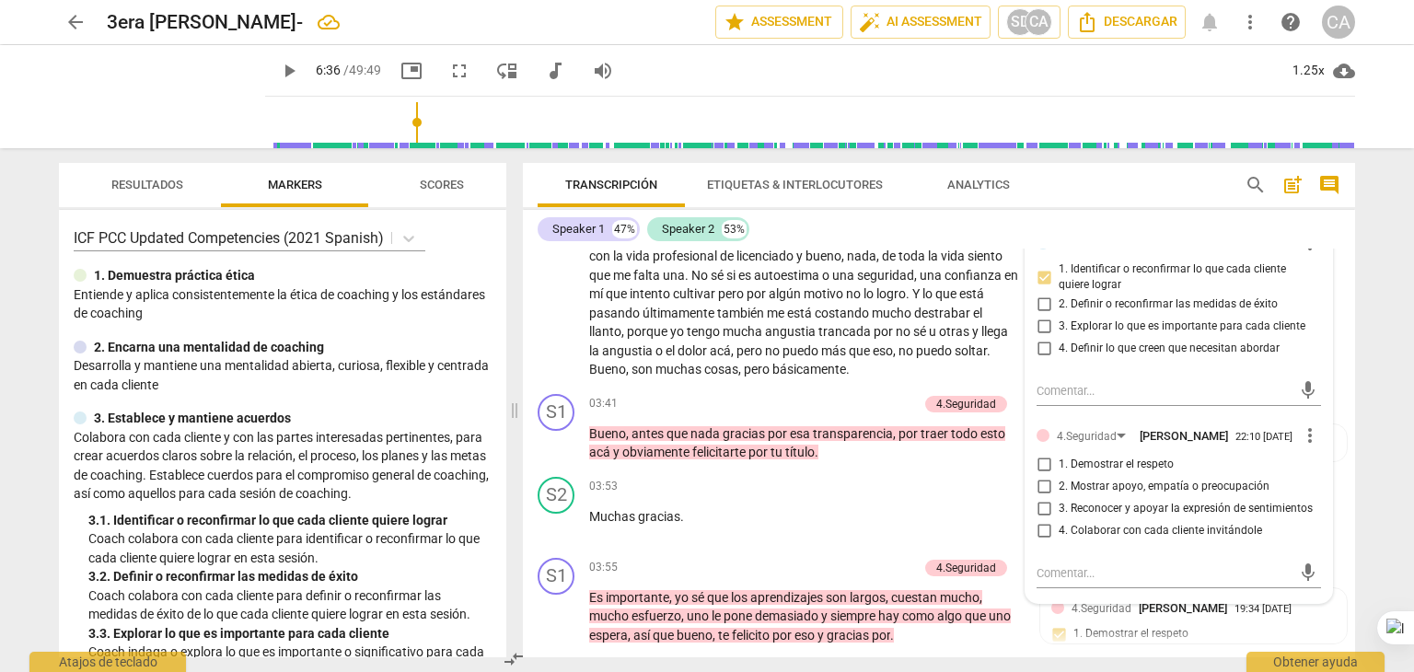
scroll to position [751, 0]
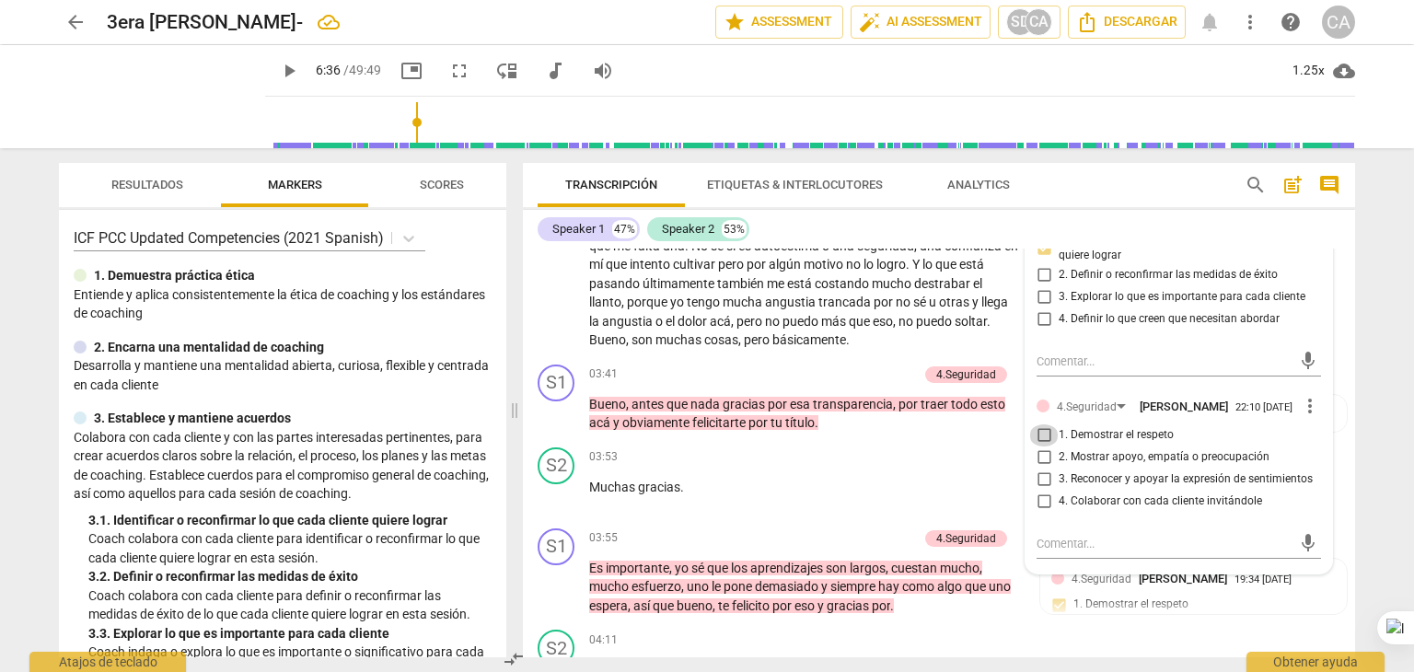
click at [1038, 447] on input "1. Demostrar el respeto" at bounding box center [1043, 435] width 29 height 22
click at [1039, 513] on input "4. Colaborar con cada cliente invitándole" at bounding box center [1043, 502] width 29 height 22
click at [820, 461] on div "S2 play_arrow pause 03:53 + Add competency keyboard_arrow_right Muchas gracias ." at bounding box center [939, 480] width 832 height 81
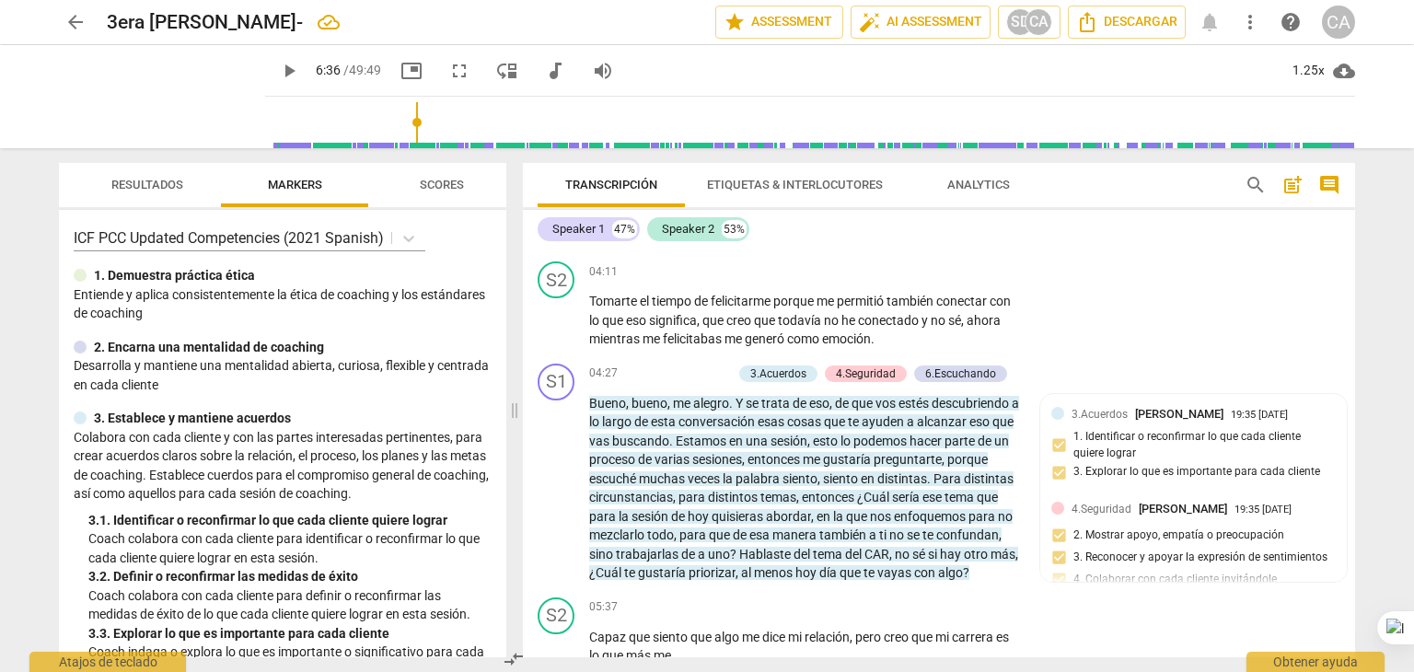
scroll to position [1157, 0]
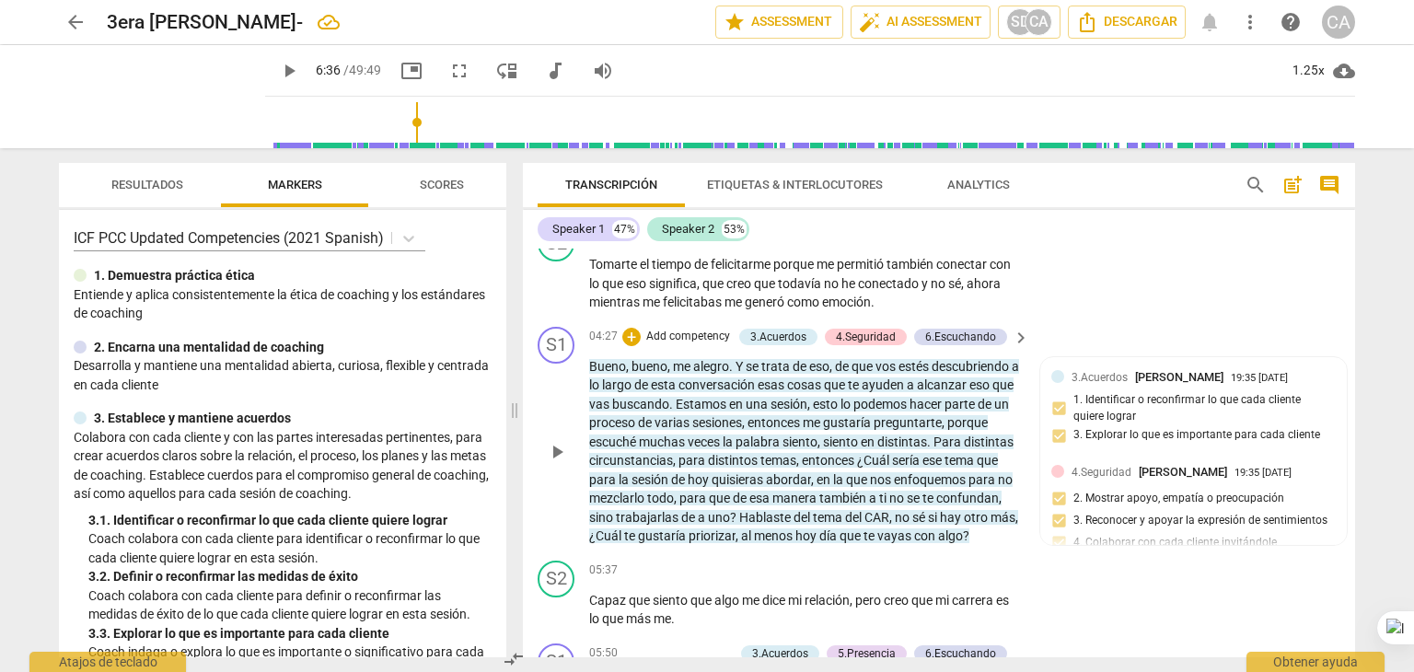
click at [715, 345] on p "Add competency" at bounding box center [688, 337] width 87 height 17
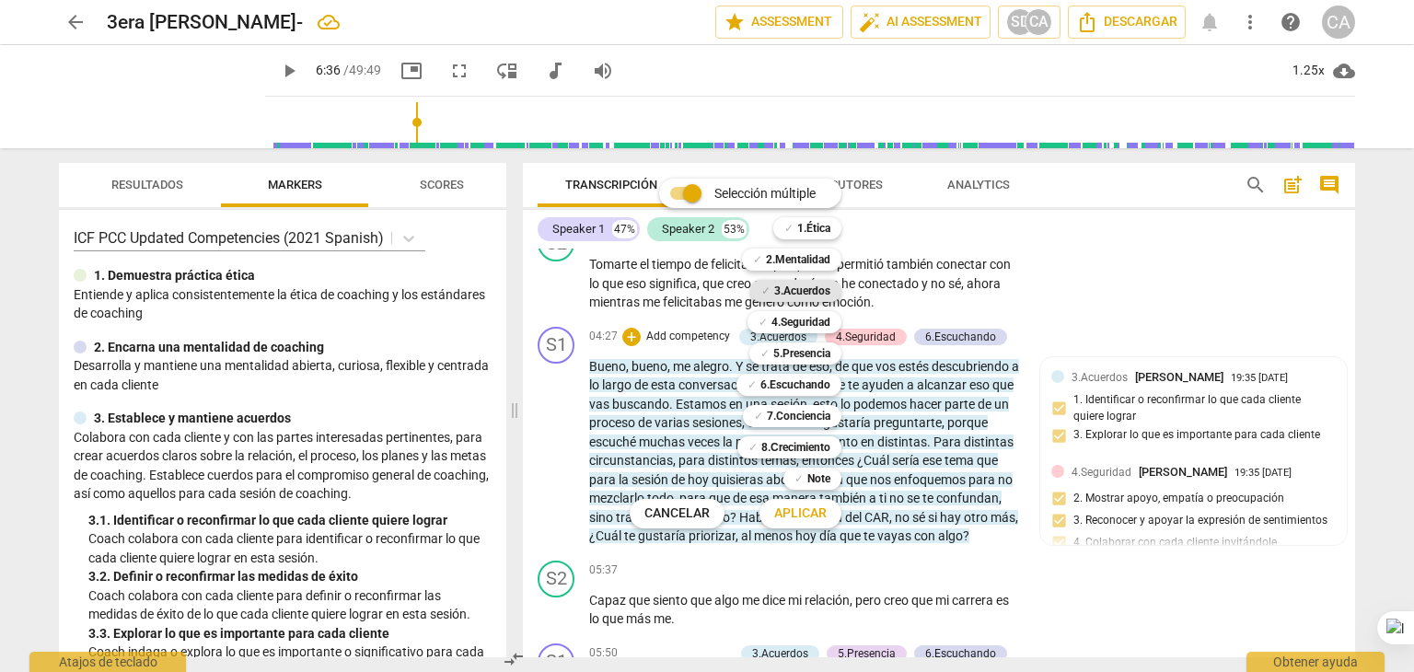
click at [814, 296] on b "3.Acuerdos" at bounding box center [802, 291] width 56 height 22
click at [760, 540] on div at bounding box center [707, 336] width 1414 height 672
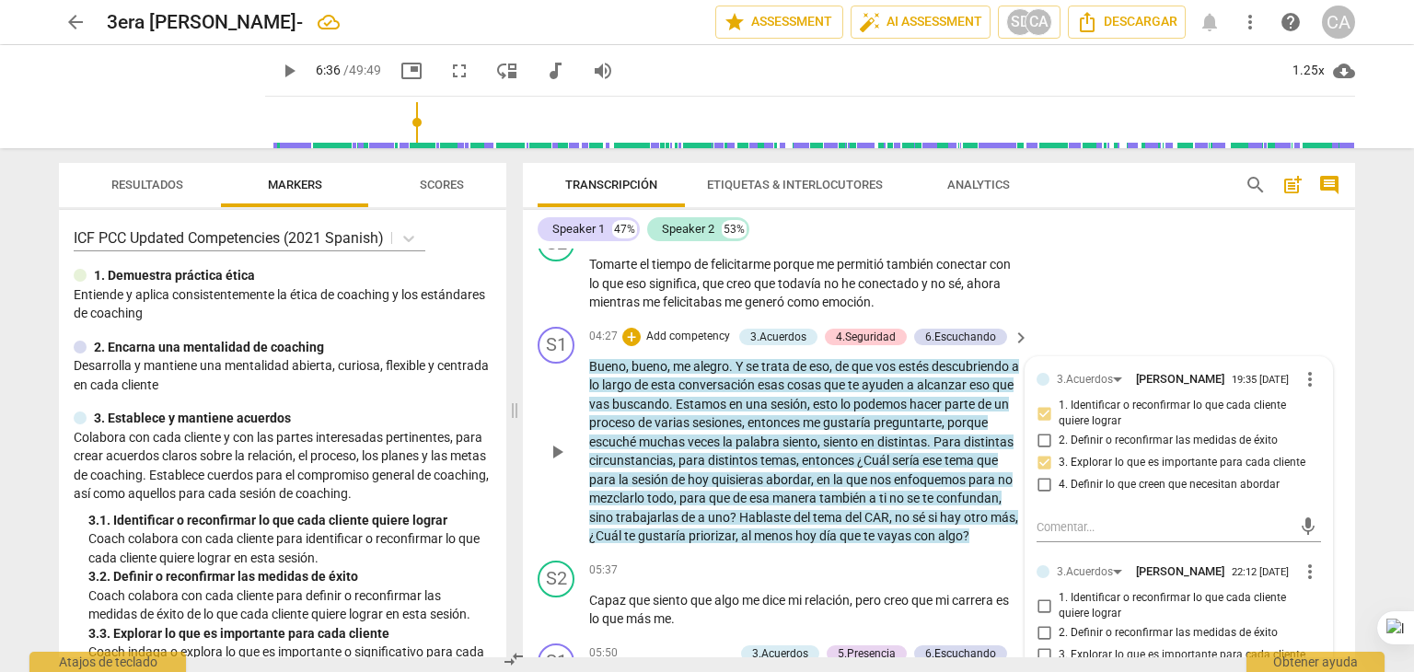
click at [703, 345] on p "Add competency" at bounding box center [688, 337] width 87 height 17
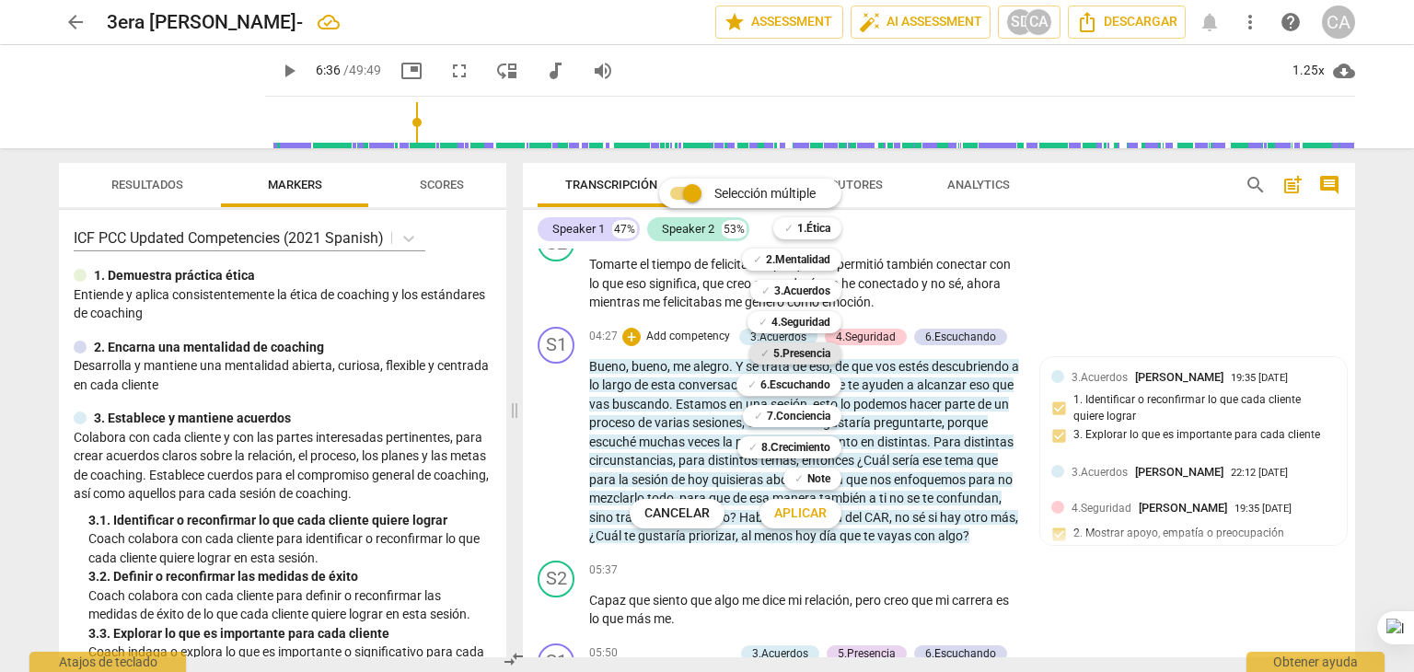
click at [814, 354] on b "5.Presencia" at bounding box center [801, 354] width 57 height 22
click at [810, 385] on b "6.Escuchando" at bounding box center [796, 385] width 70 height 22
click at [804, 518] on span "Aplicar" at bounding box center [800, 514] width 52 height 18
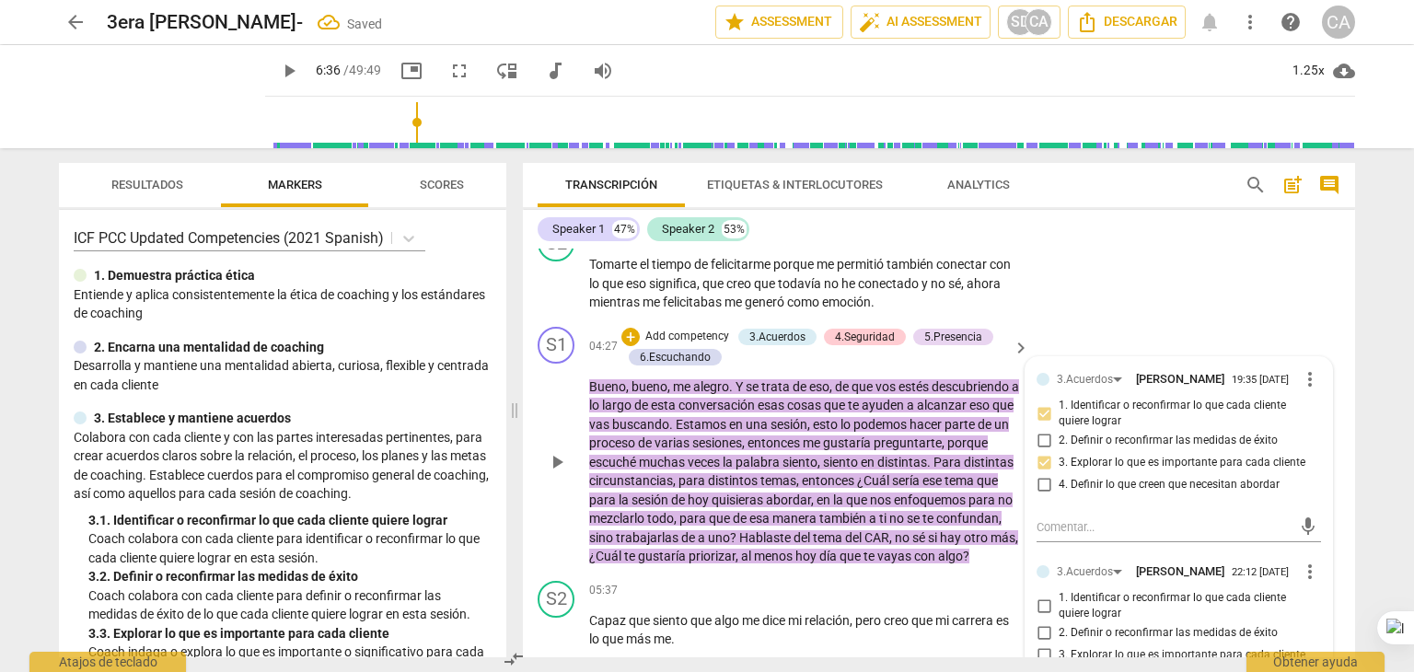
click at [1175, 415] on div "3.Acuerdos [PERSON_NAME] 19:35 [DATE] more_vert 1. Identificar o reconfirmar lo…" at bounding box center [1179, 436] width 285 height 137
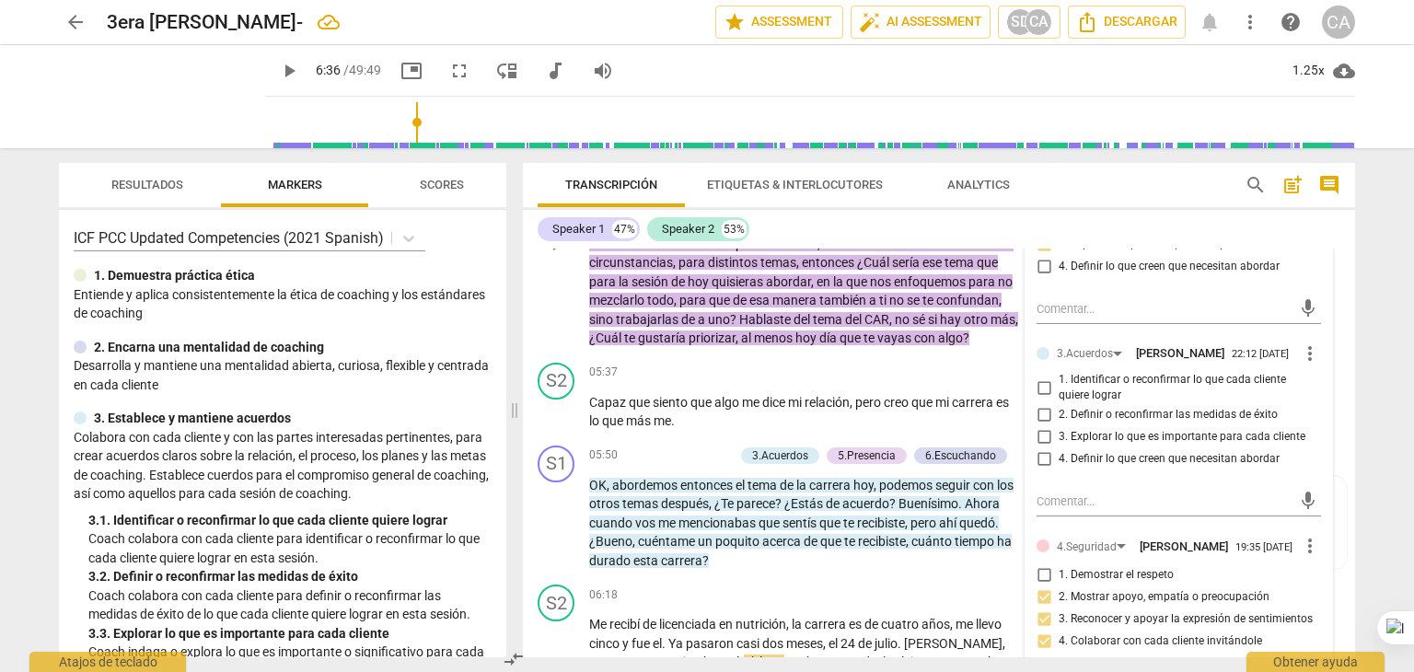
scroll to position [1378, 0]
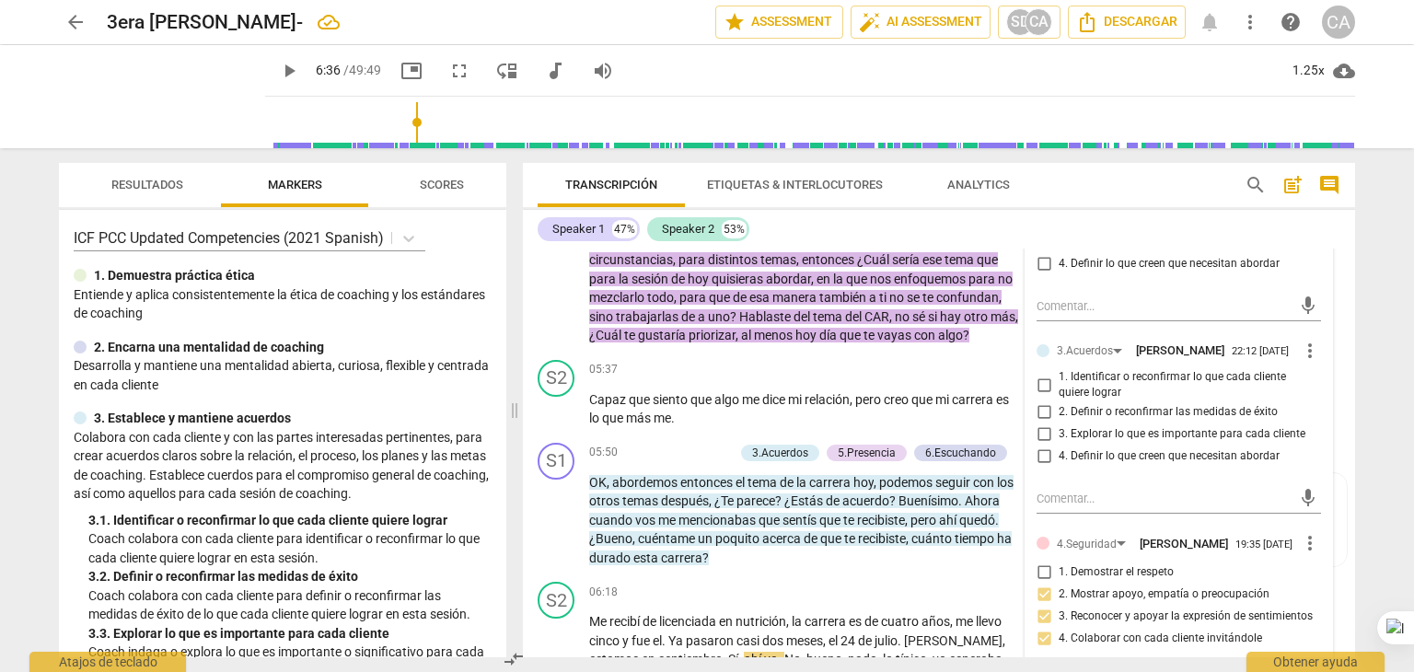
click at [1040, 396] on input "1. Identificar o reconfirmar lo que cada cliente quiere lograr" at bounding box center [1043, 385] width 29 height 22
click at [1039, 468] on input "4. Definir lo que creen que necesitan abordar" at bounding box center [1043, 457] width 29 height 22
click at [1037, 446] on input "3. Explorar lo que es importante para cada cliente" at bounding box center [1043, 435] width 29 height 22
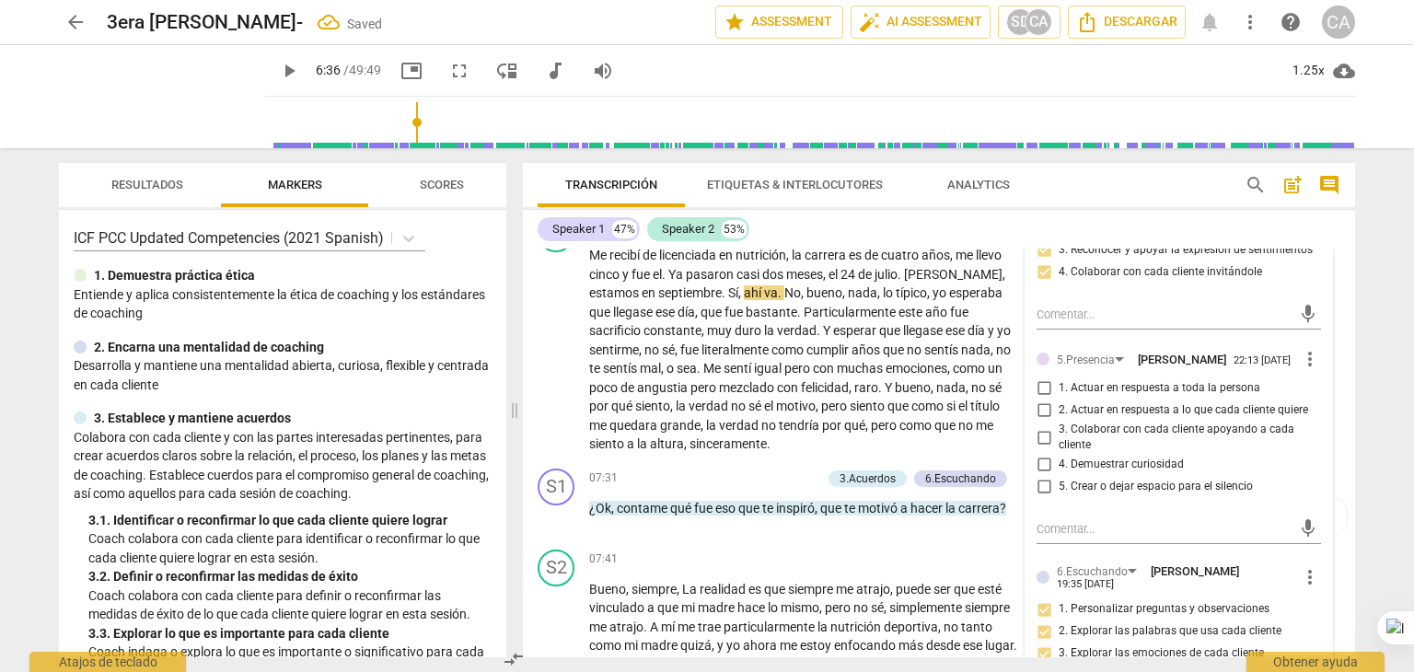
scroll to position [1746, 0]
click at [1039, 398] on input "1. Actuar en respuesta a toda la persona" at bounding box center [1043, 387] width 29 height 22
click at [1037, 474] on input "4. Demuestrar curiosidad" at bounding box center [1043, 463] width 29 height 22
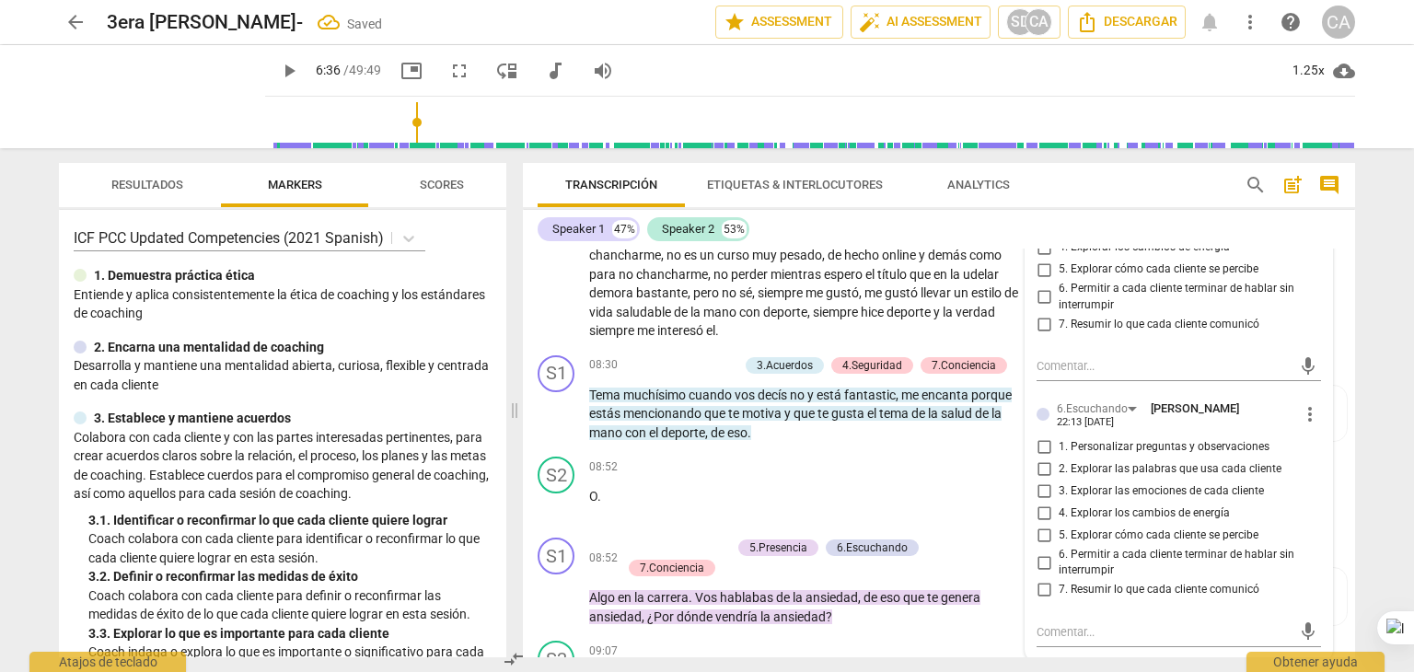
scroll to position [2188, 0]
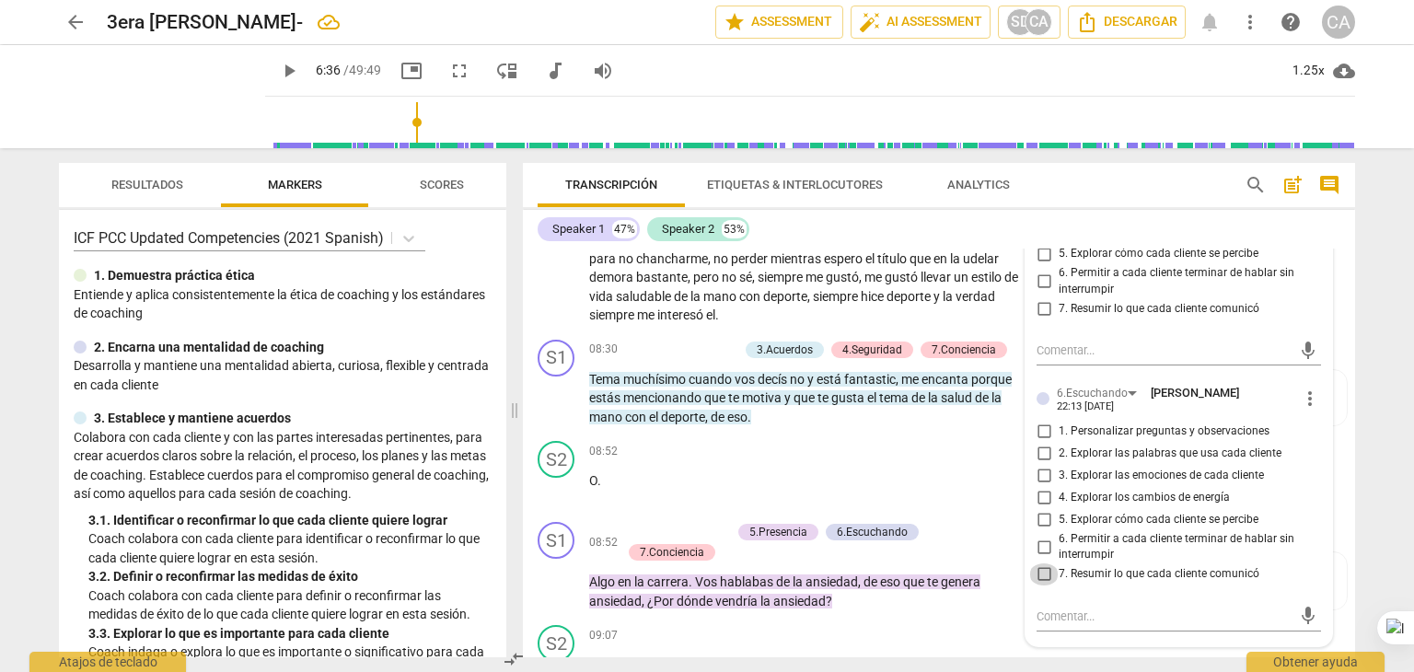
click at [1042, 586] on input "7. Resumir lo que cada cliente comunicó" at bounding box center [1043, 575] width 29 height 22
click at [1043, 443] on input "1. Personalizar preguntas y observaciones" at bounding box center [1043, 432] width 29 height 22
click at [1038, 586] on input "7. Resumir lo que cada cliente comunicó" at bounding box center [1043, 575] width 29 height 22
click at [882, 247] on span "hecho" at bounding box center [863, 239] width 38 height 15
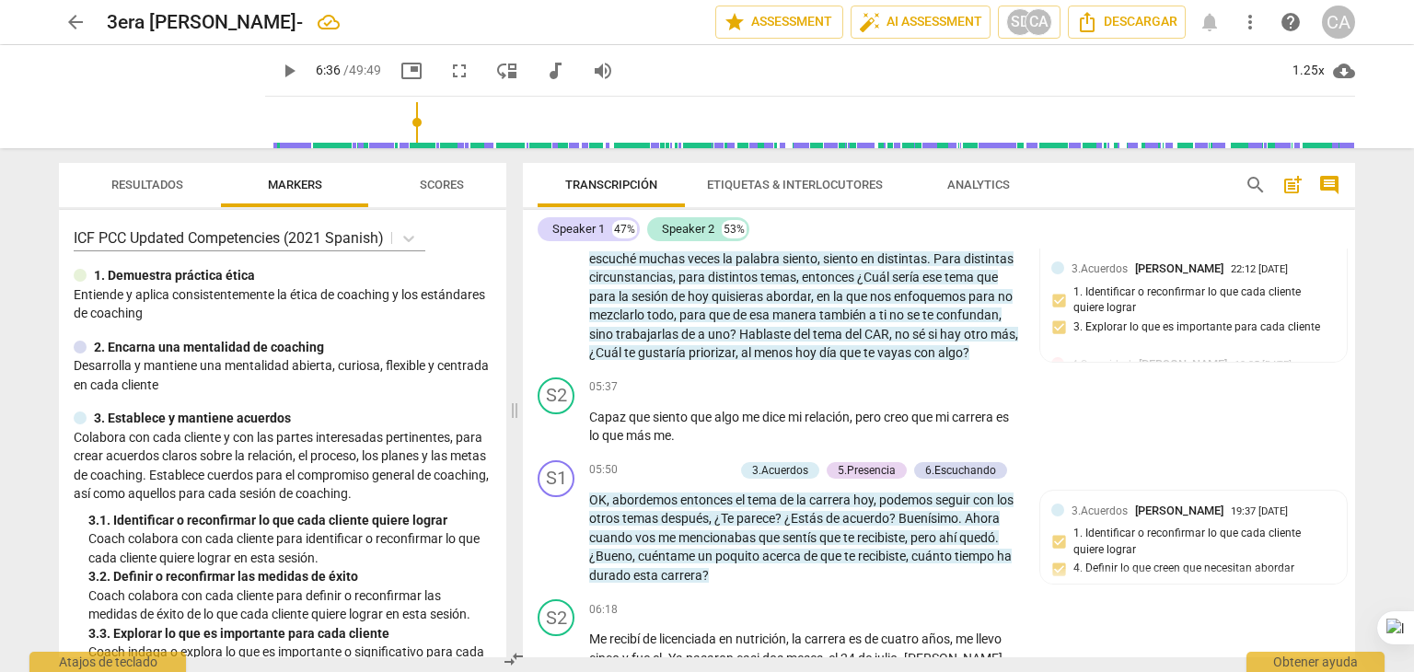
scroll to position [1583, 0]
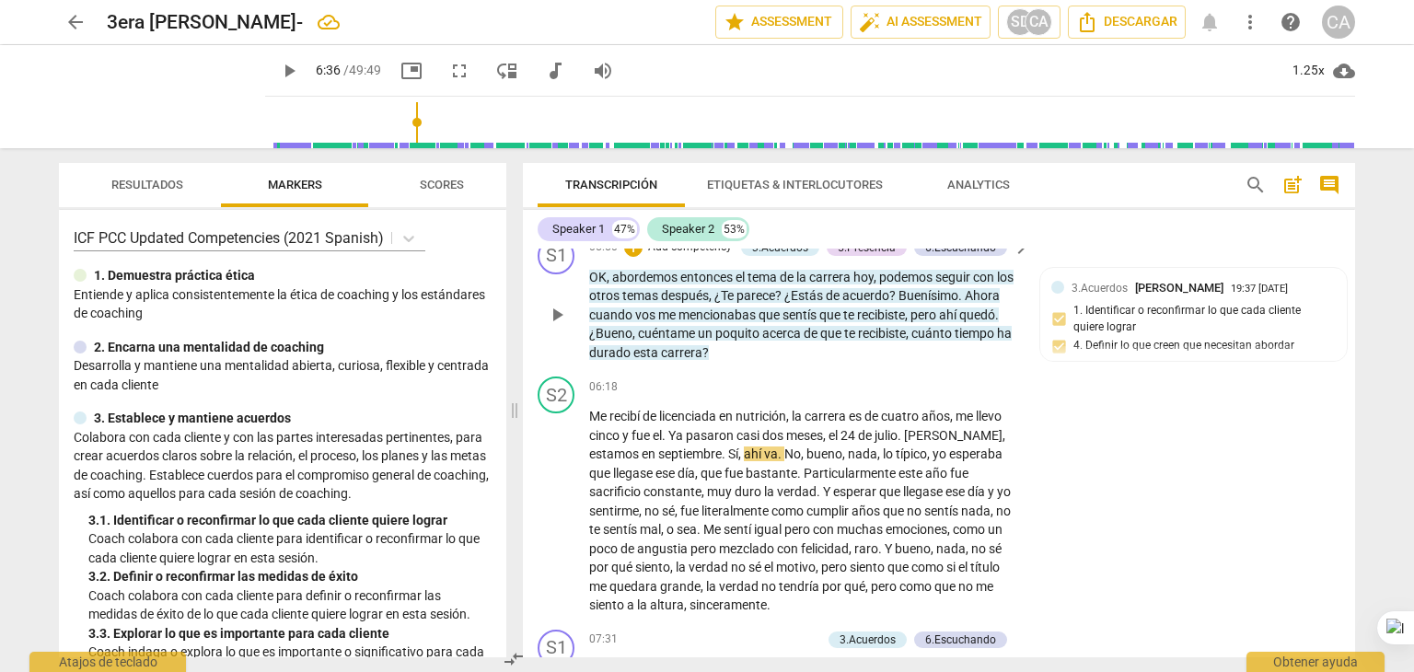
click at [685, 256] on p "Add competency" at bounding box center [689, 247] width 87 height 17
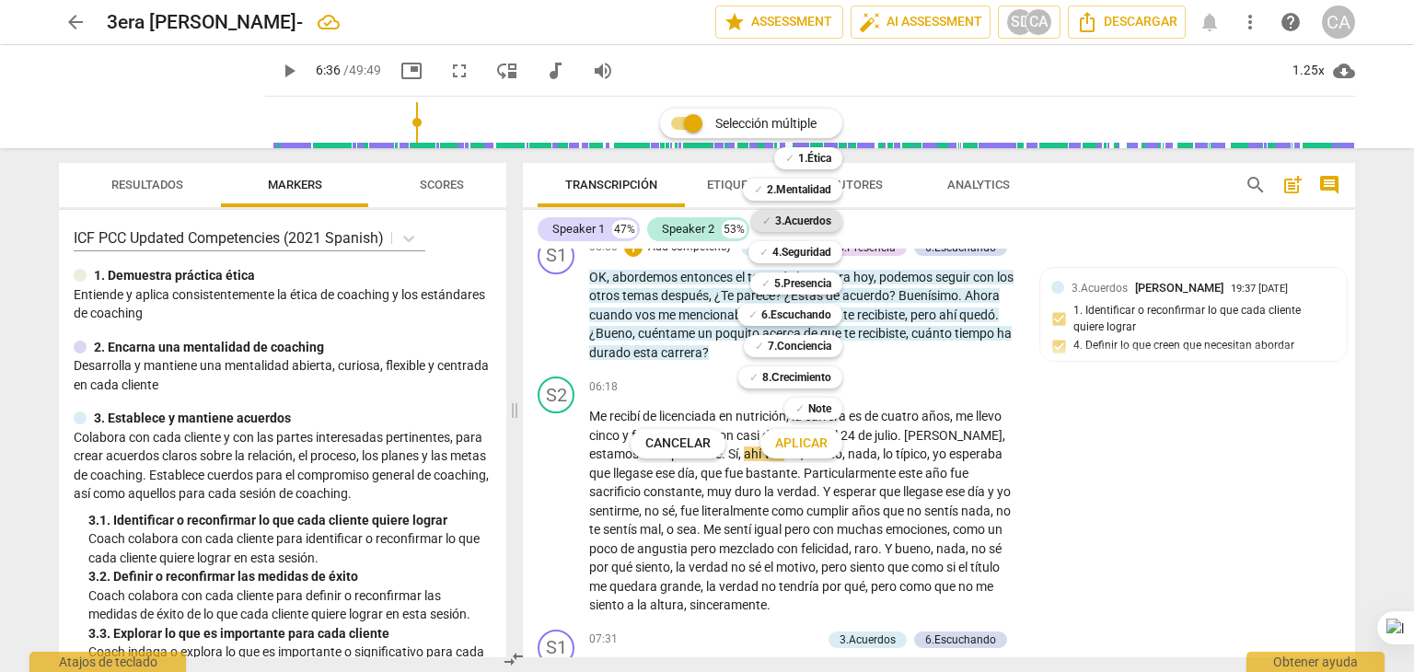
click at [807, 211] on b "3.Acuerdos" at bounding box center [803, 221] width 56 height 22
click at [810, 192] on b "2.Mentalidad" at bounding box center [799, 190] width 64 height 22
click at [808, 448] on span "Aplicar" at bounding box center [801, 444] width 52 height 18
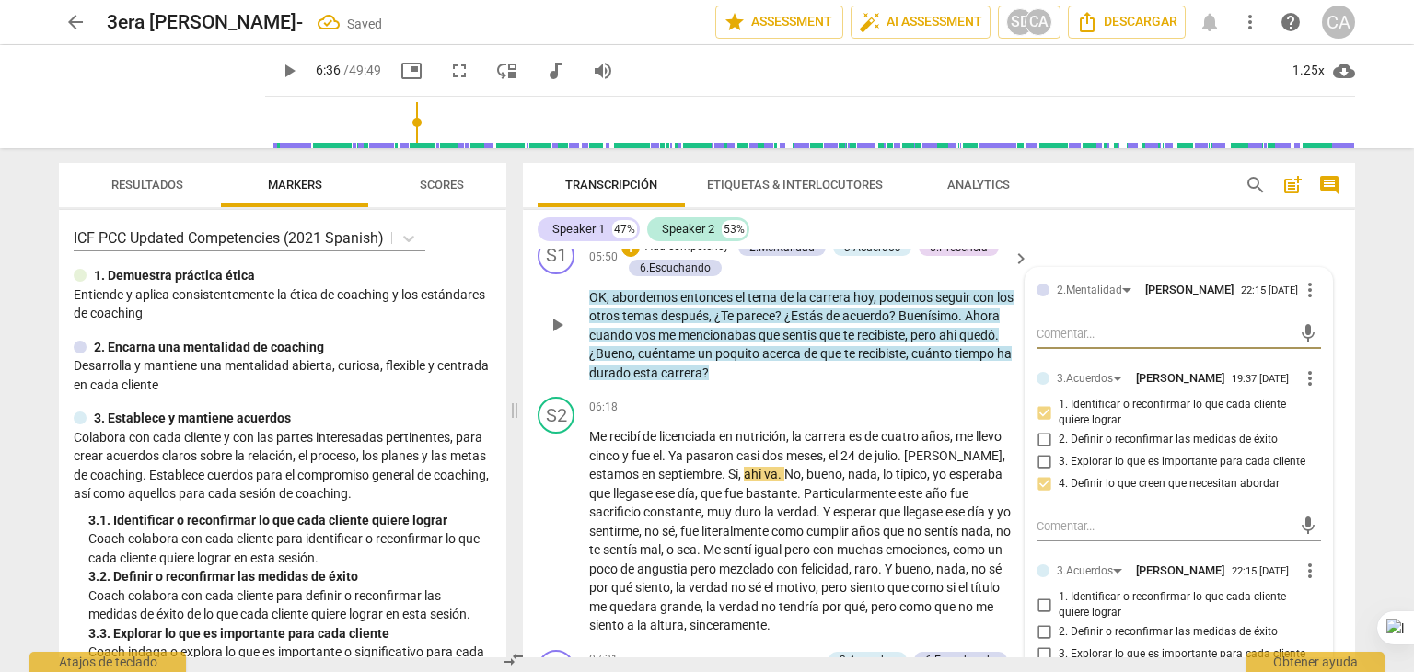
click at [1082, 343] on textarea at bounding box center [1164, 333] width 255 height 17
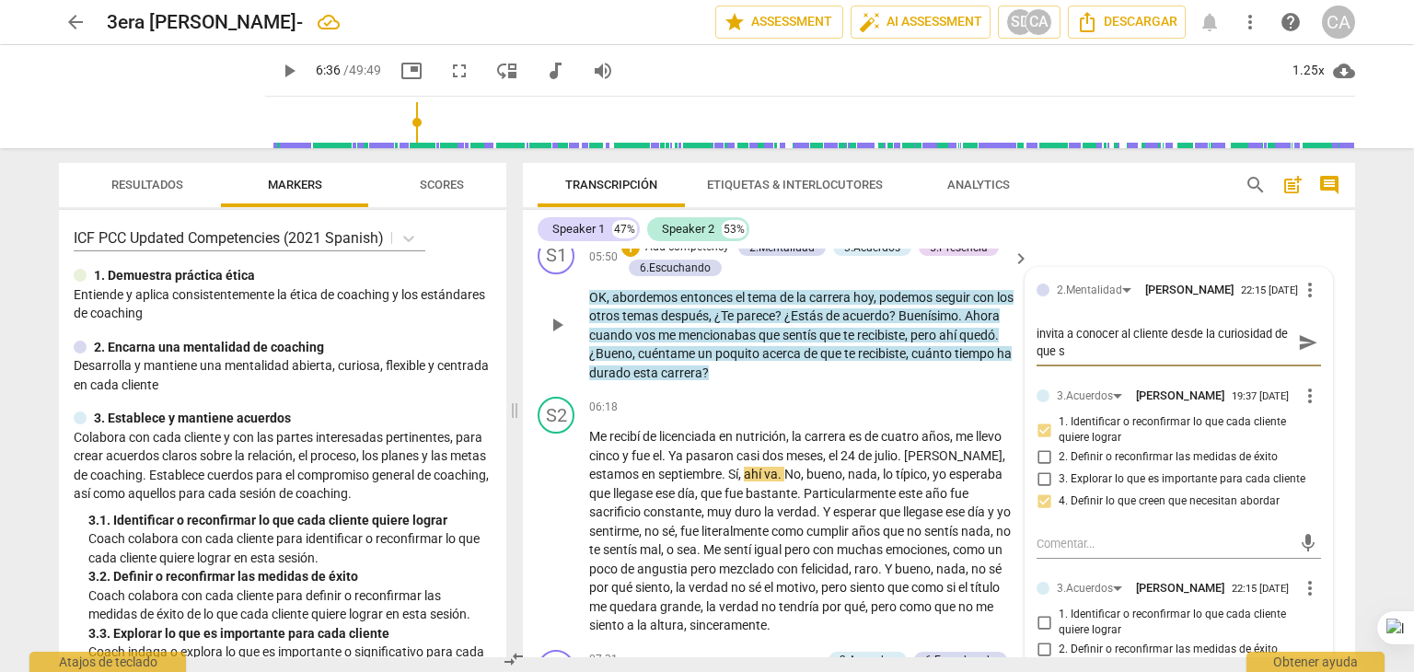
scroll to position [0, 0]
click at [1209, 312] on div "2.Mentalidad [PERSON_NAME] 22:15 [DATE] more_vert" at bounding box center [1179, 295] width 285 height 33
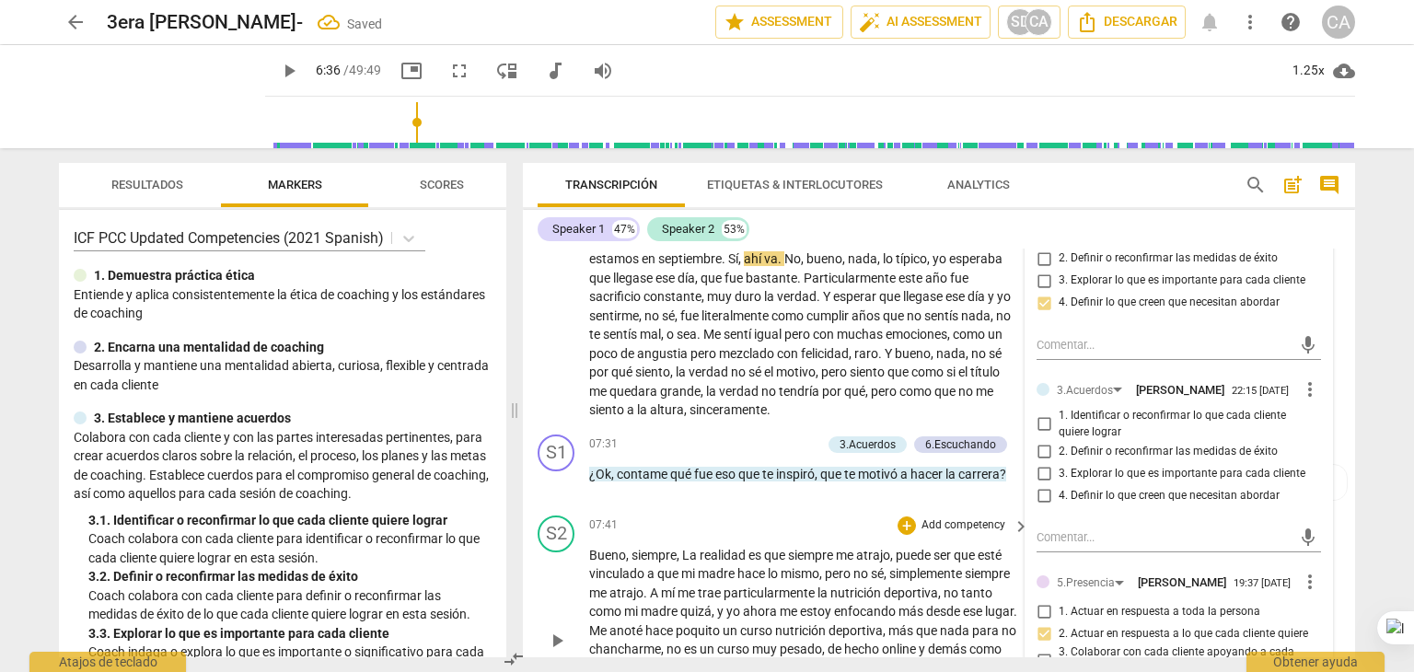
scroll to position [1804, 0]
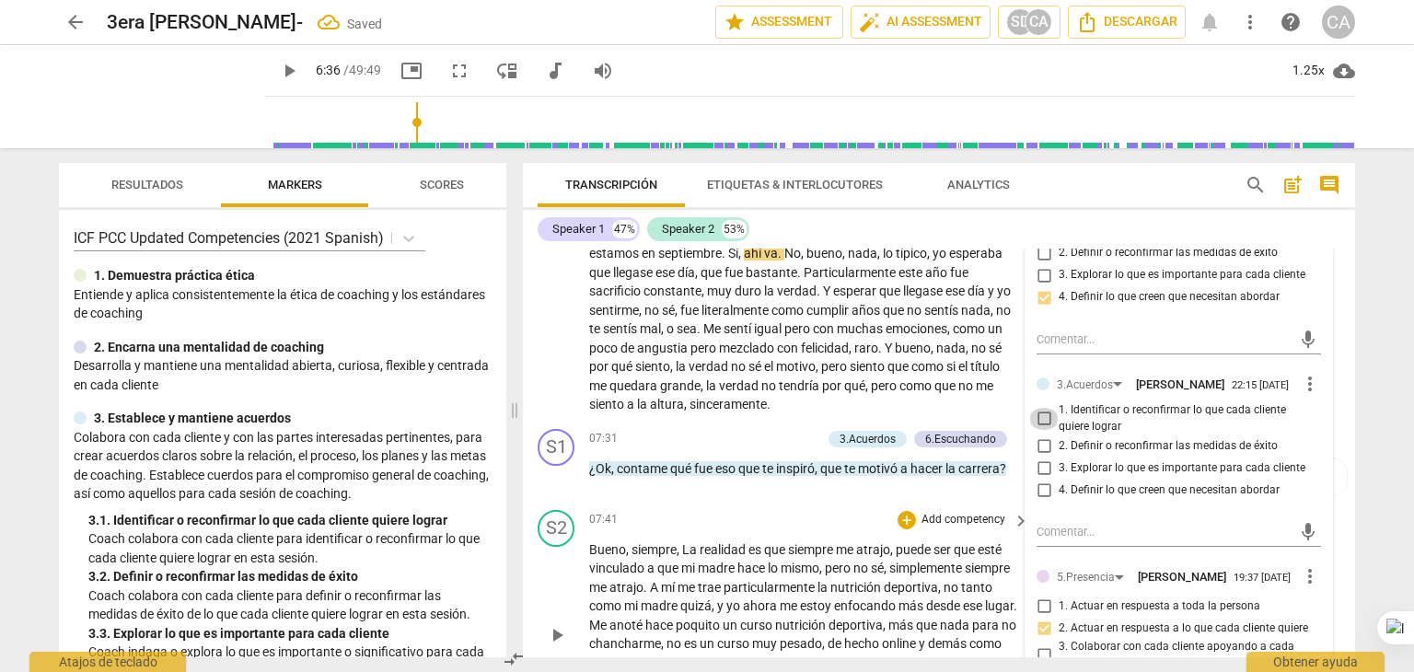
click at [1043, 430] on input "1. Identificar o reconfirmar lo que cada cliente quiere lograr" at bounding box center [1043, 419] width 29 height 22
click at [1039, 479] on input "3. Explorar lo que es importante para cada cliente" at bounding box center [1043, 468] width 29 height 22
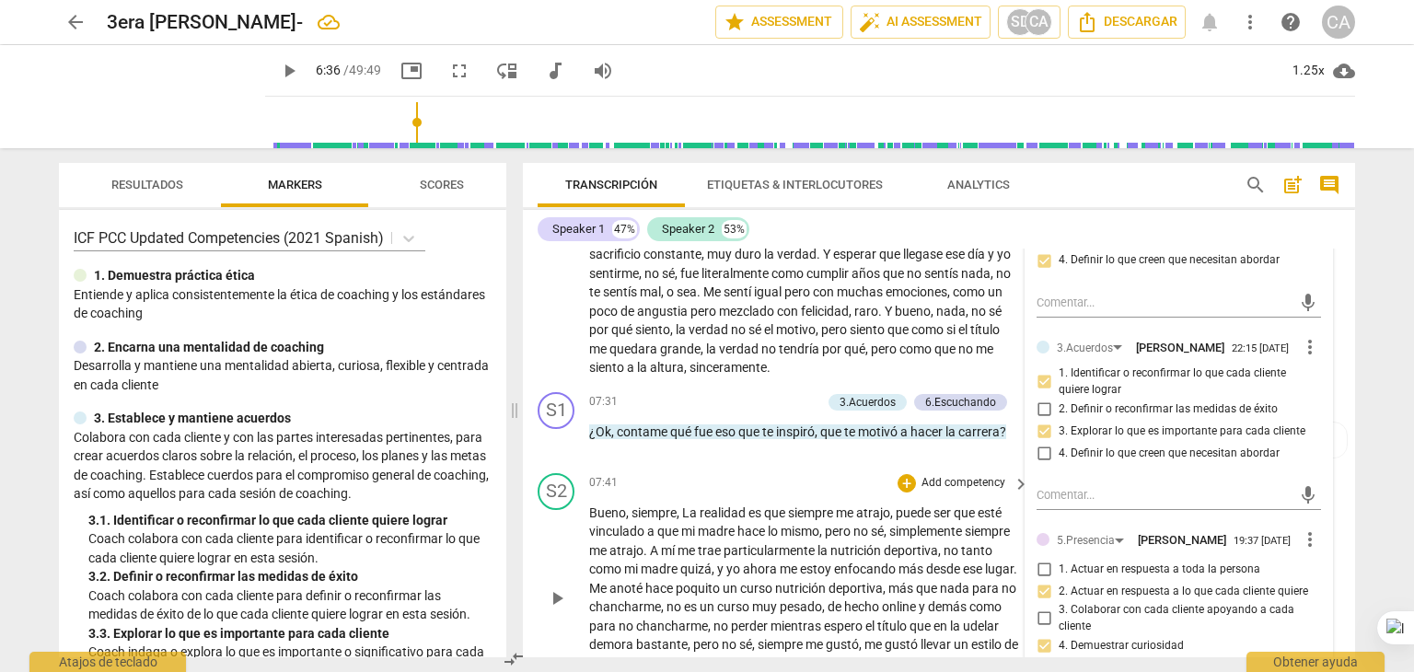
scroll to position [1878, 0]
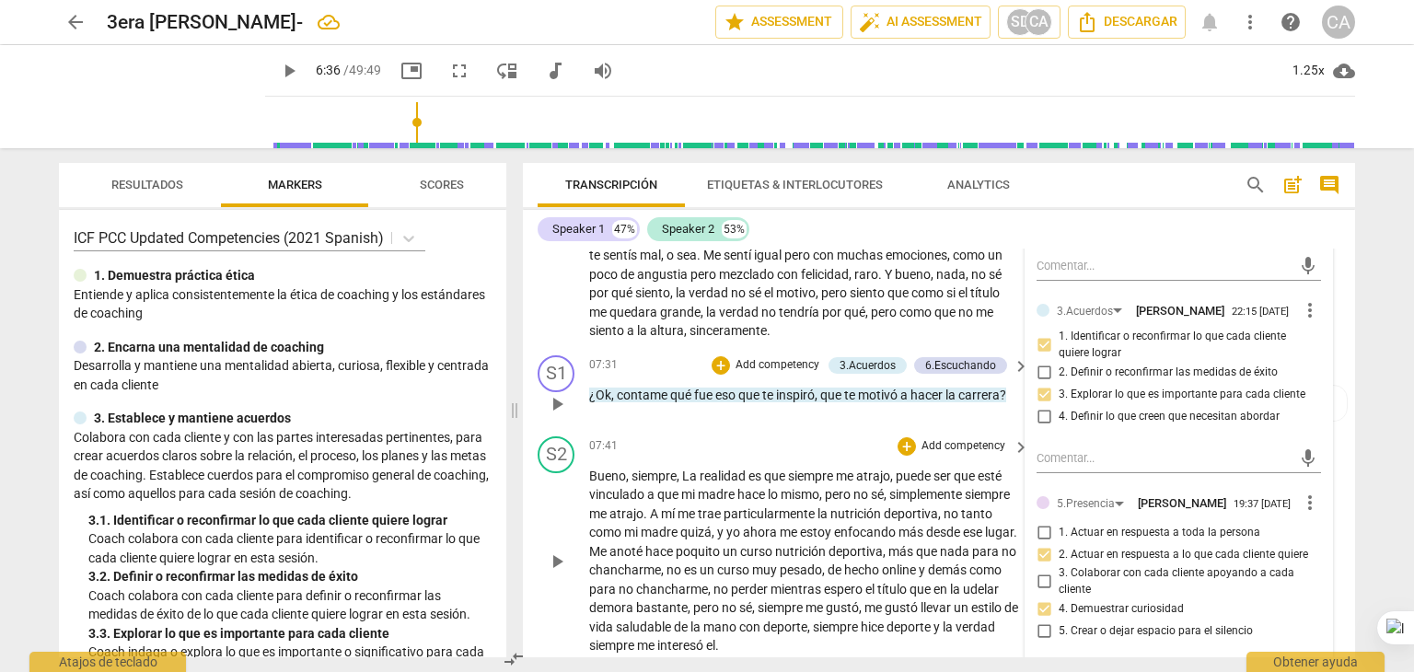
click at [758, 429] on div "S1 play_arrow pause 07:31 + Add competency 3.Acuerdos 6.Escuchando keyboard_arr…" at bounding box center [939, 388] width 832 height 81
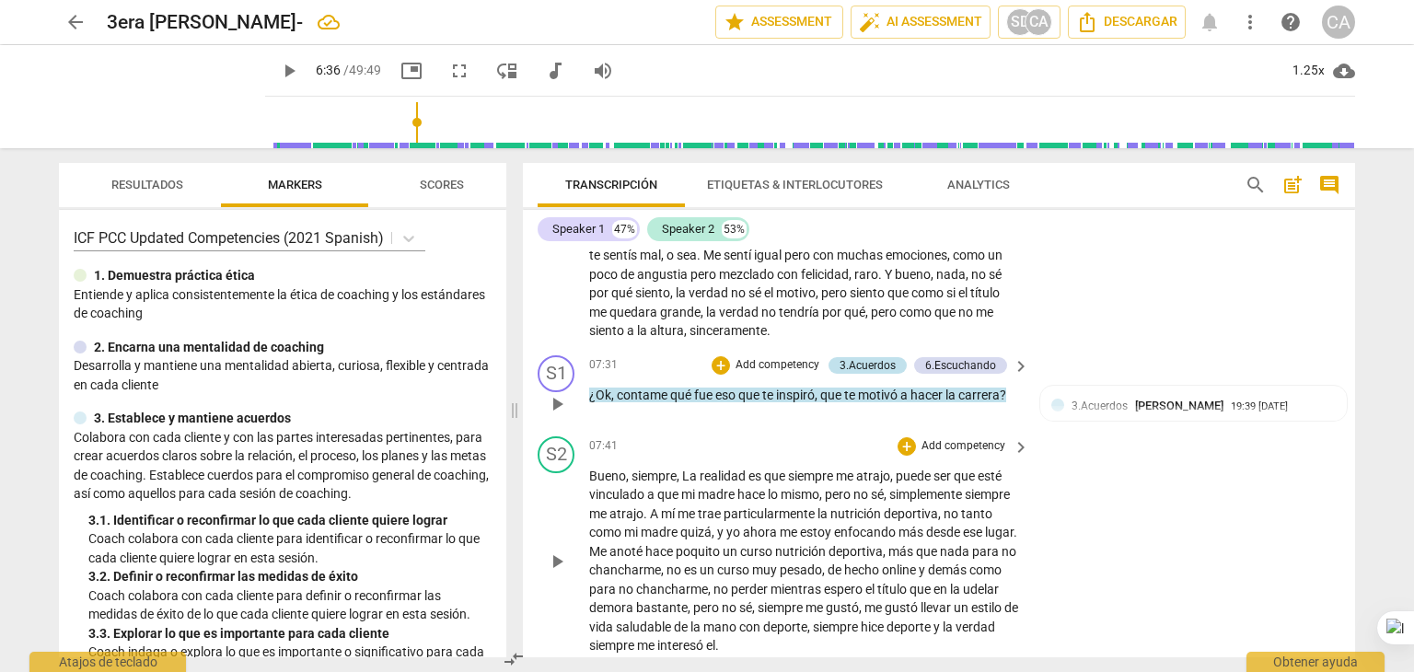
click at [853, 374] on div "3.Acuerdos" at bounding box center [868, 365] width 56 height 17
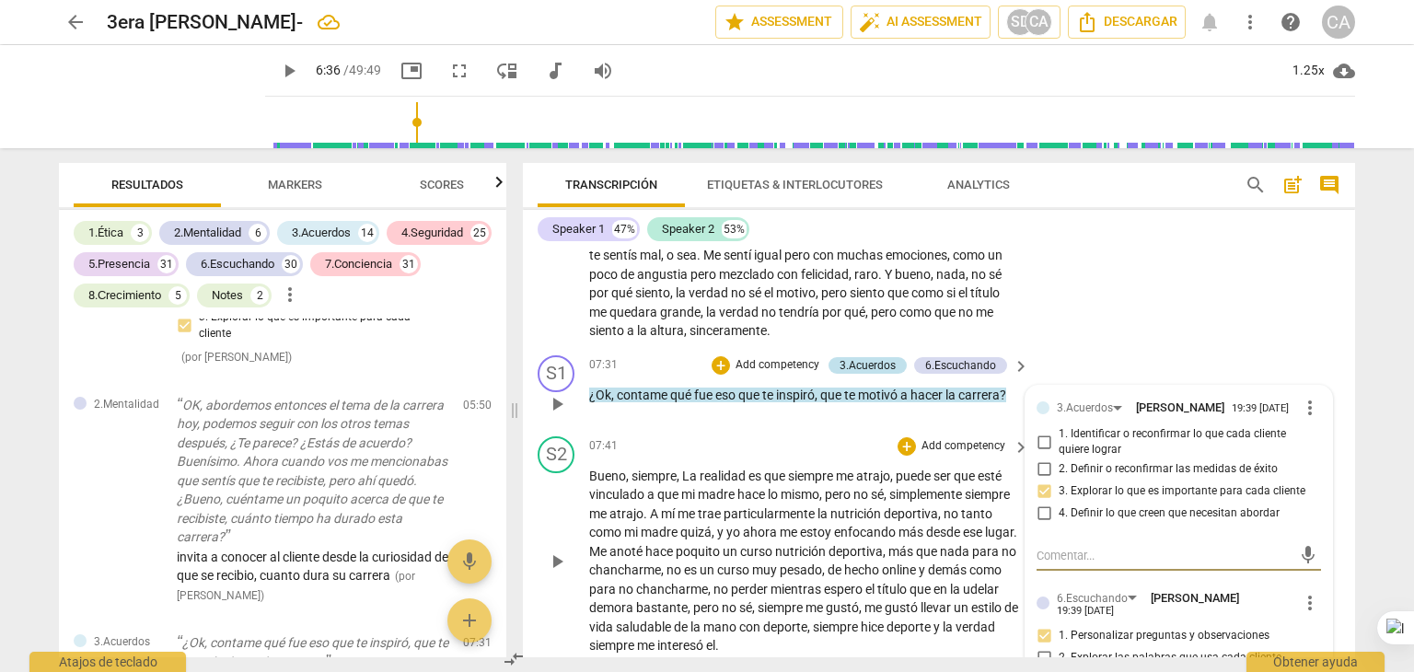
scroll to position [6860, 0]
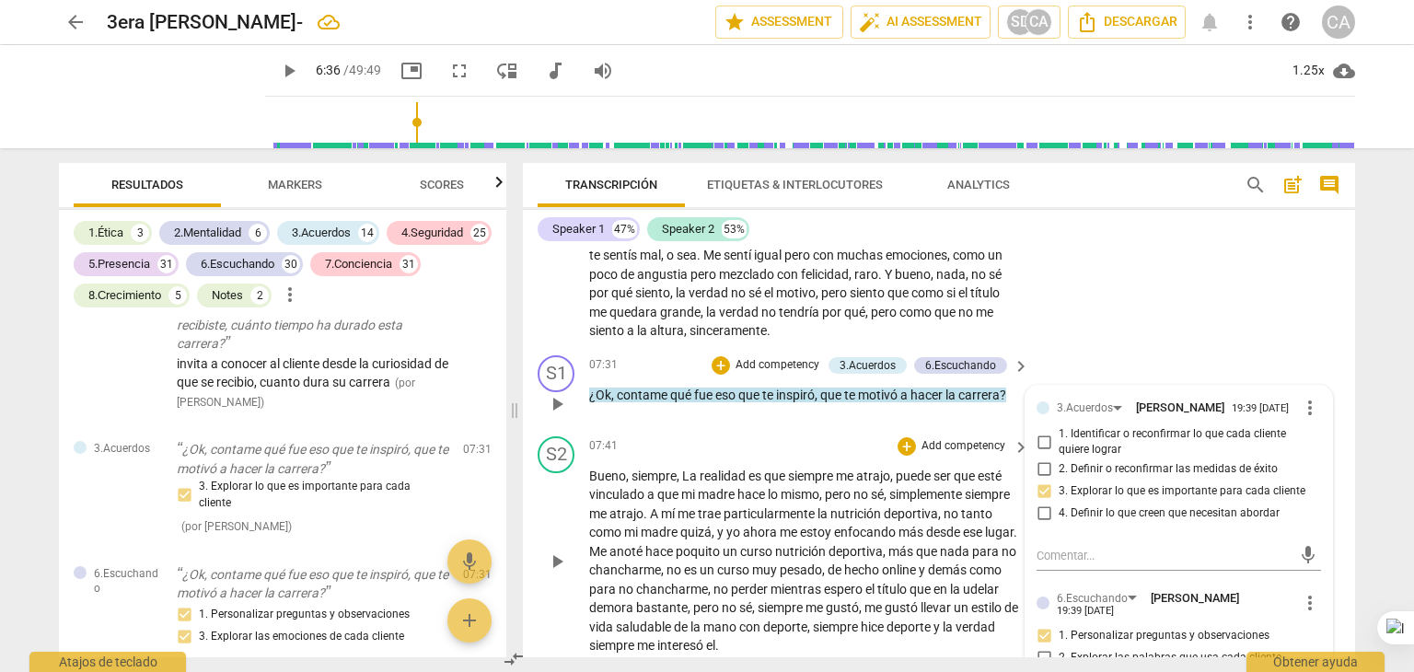
click at [1188, 419] on div "S1 play_arrow pause 07:31 + Add competency 3.Acuerdos 6.Escuchando keyboard_arr…" at bounding box center [939, 388] width 832 height 81
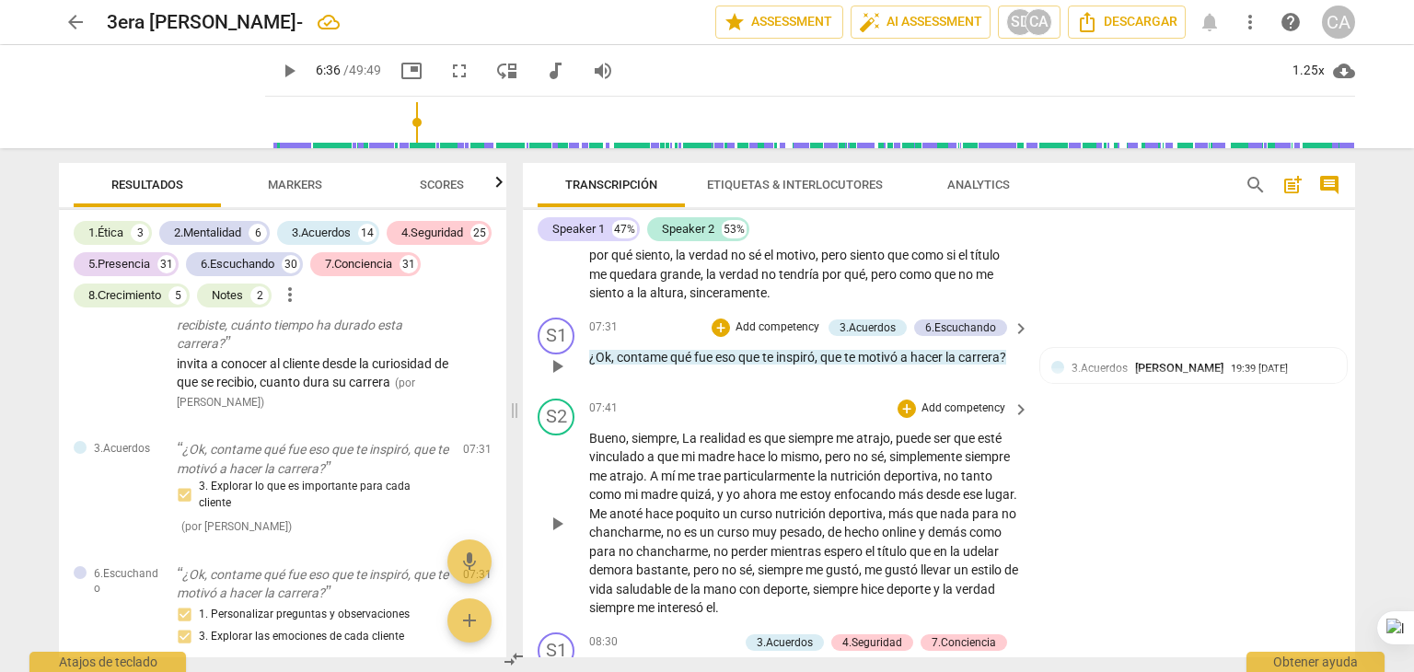
scroll to position [1914, 0]
click at [746, 354] on div "S1 play_arrow pause 07:31 + Add competency 3.Acuerdos 6.Escuchando keyboard_arr…" at bounding box center [939, 351] width 832 height 81
click at [749, 337] on p "Add competency" at bounding box center [777, 328] width 87 height 17
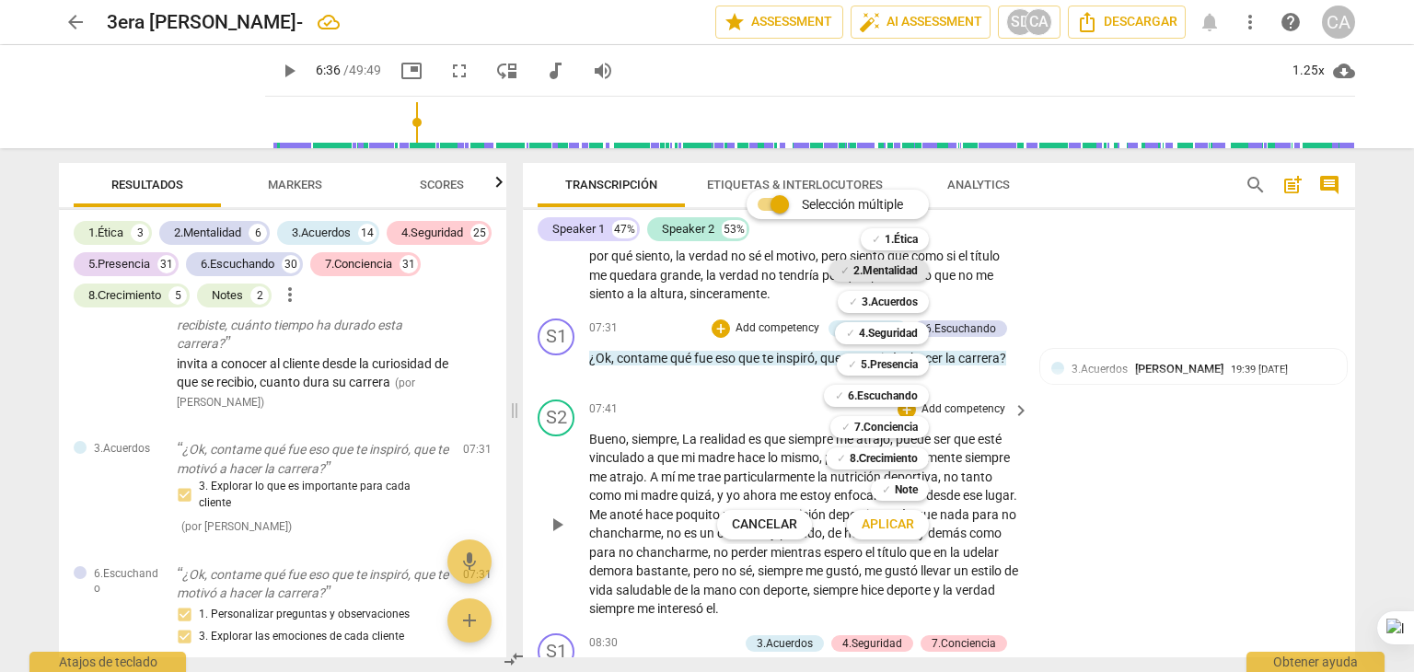
click at [898, 267] on b "2.Mentalidad" at bounding box center [886, 271] width 64 height 22
click at [883, 360] on b "5.Presencia" at bounding box center [889, 365] width 57 height 22
click at [900, 436] on b "7.Conciencia" at bounding box center [887, 427] width 64 height 22
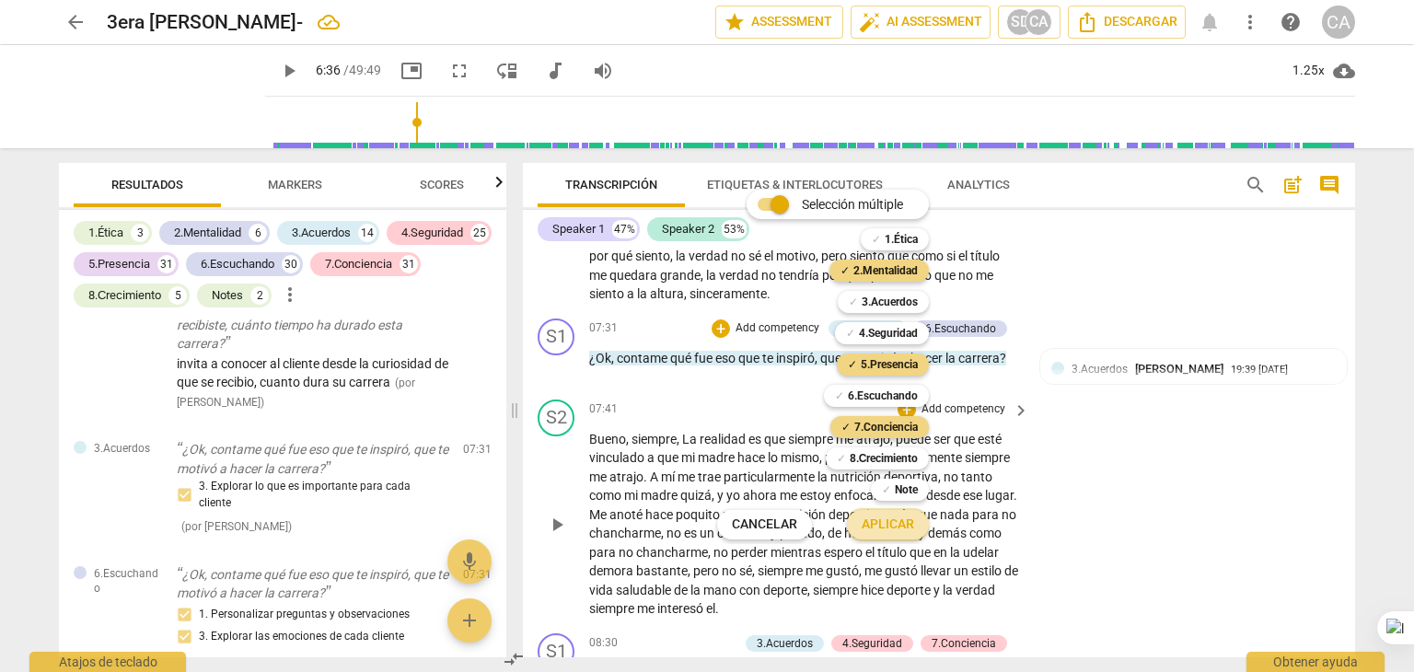
click at [878, 518] on span "Aplicar" at bounding box center [888, 525] width 52 height 18
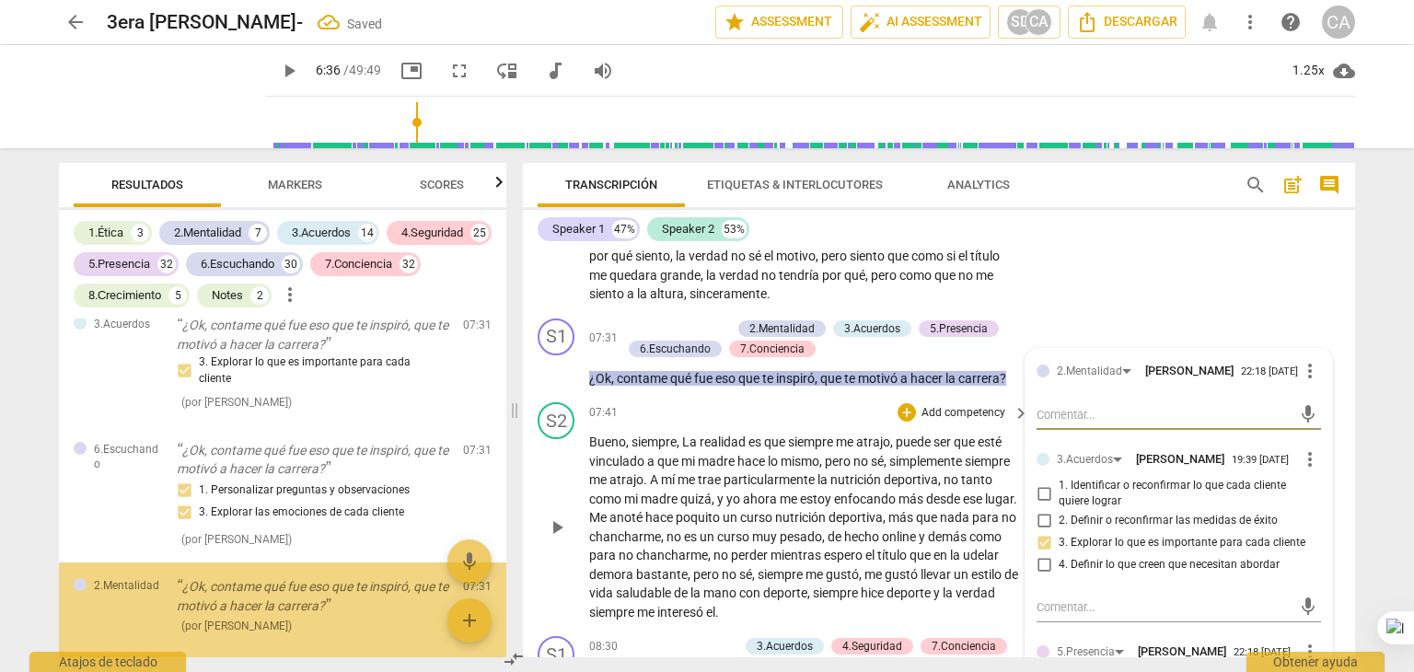
scroll to position [7284, 0]
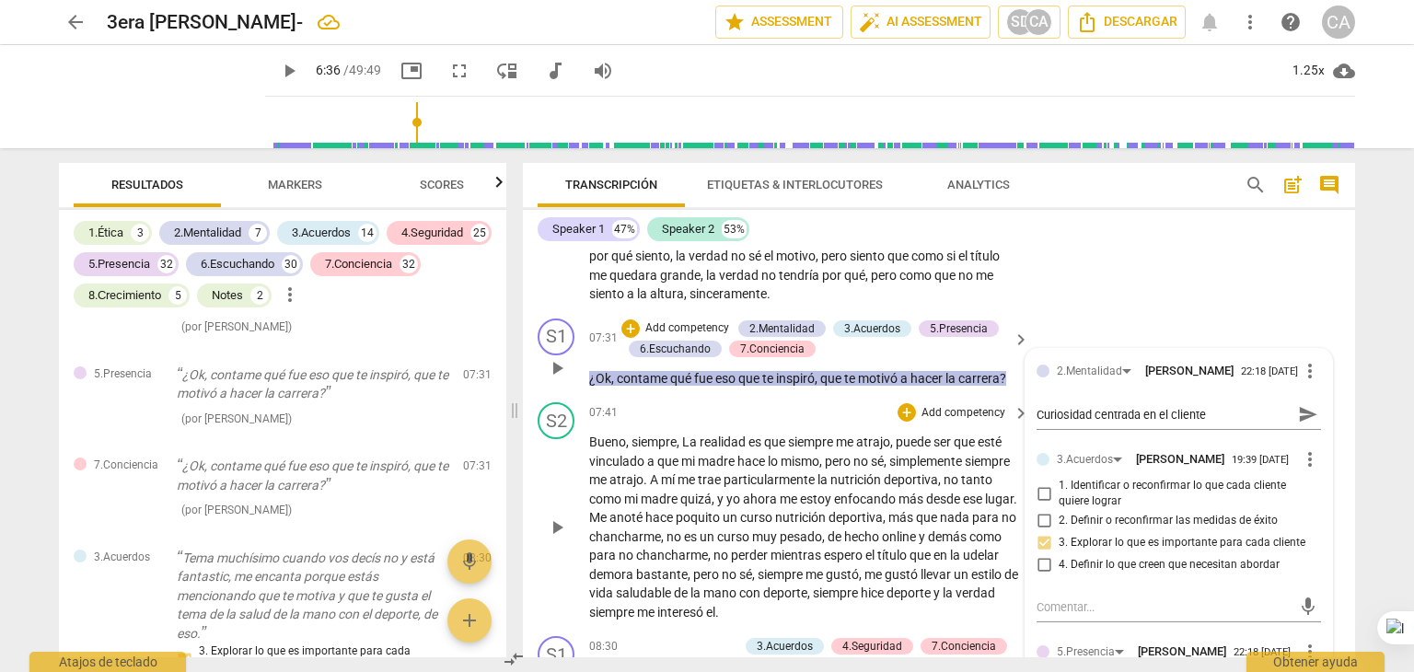
click at [1228, 378] on div "2.Mentalidad [PERSON_NAME] 22:18 [DATE]" at bounding box center [1178, 370] width 242 height 17
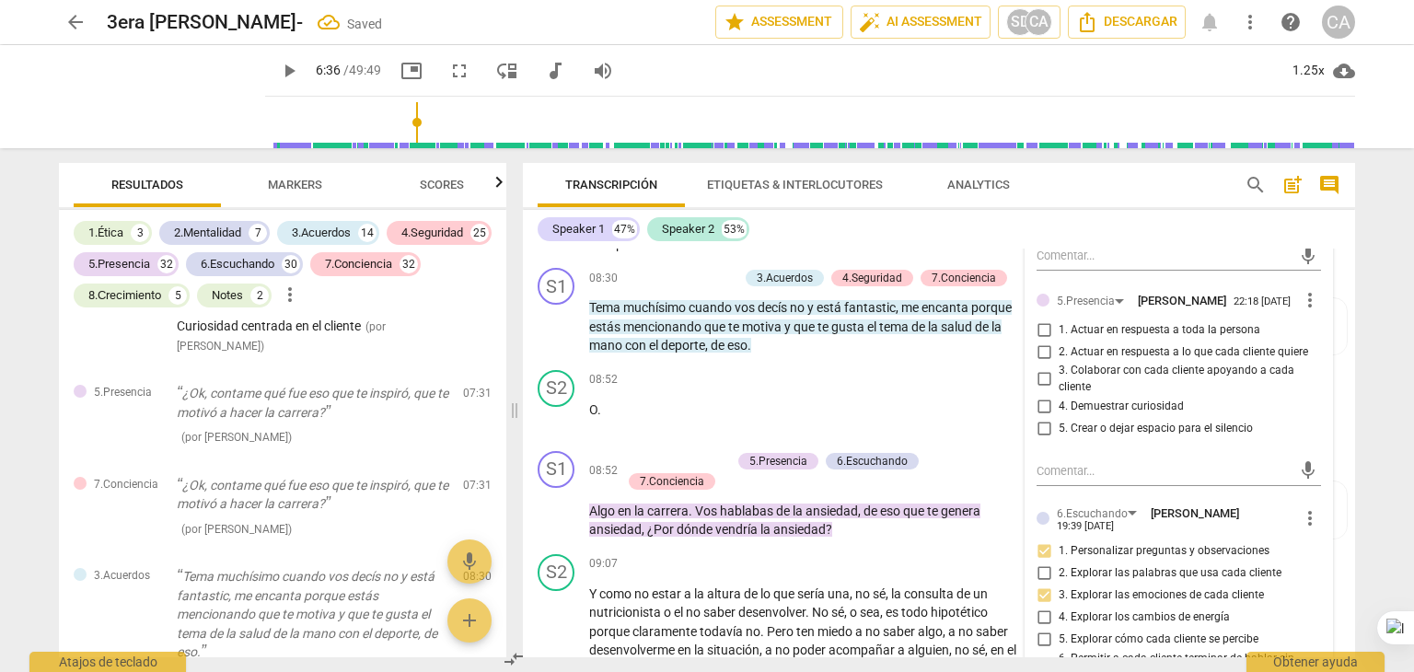
scroll to position [2320, 0]
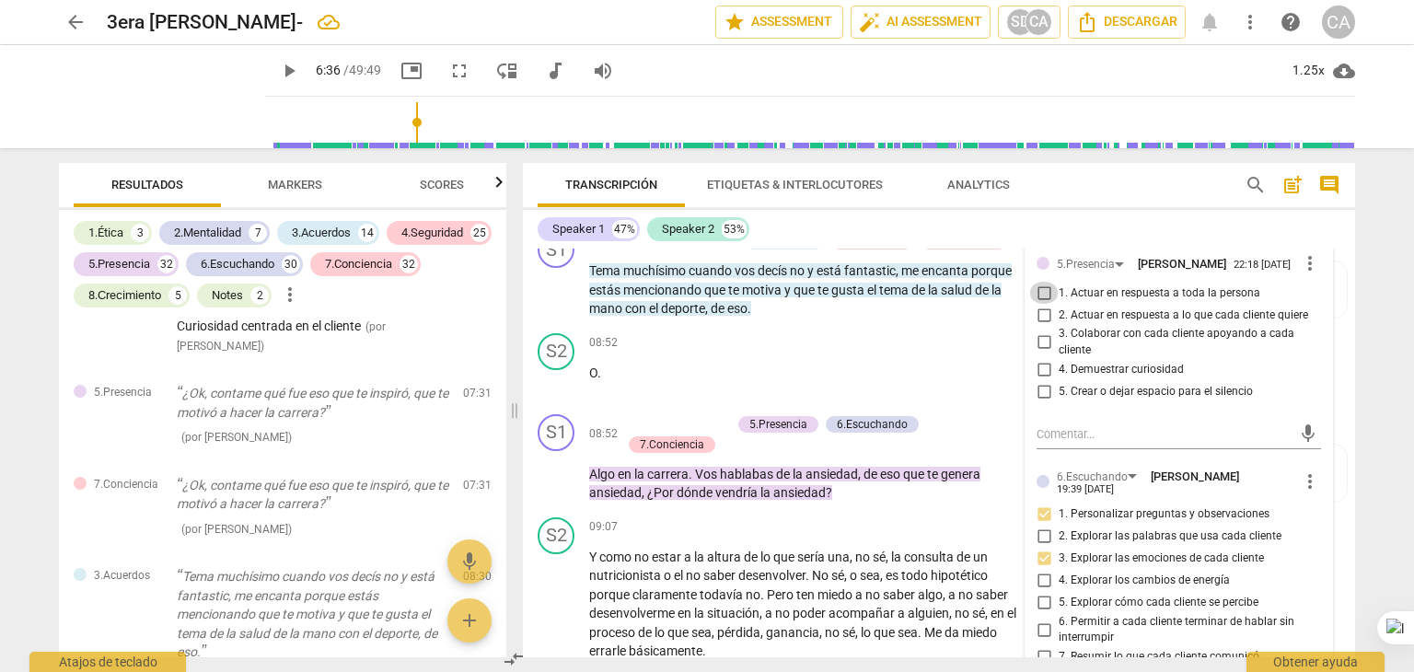
click at [1039, 304] on input "1. Actuar en respuesta a toda la persona" at bounding box center [1043, 293] width 29 height 22
click at [1041, 381] on input "4. Demuestrar curiosidad" at bounding box center [1043, 370] width 29 height 22
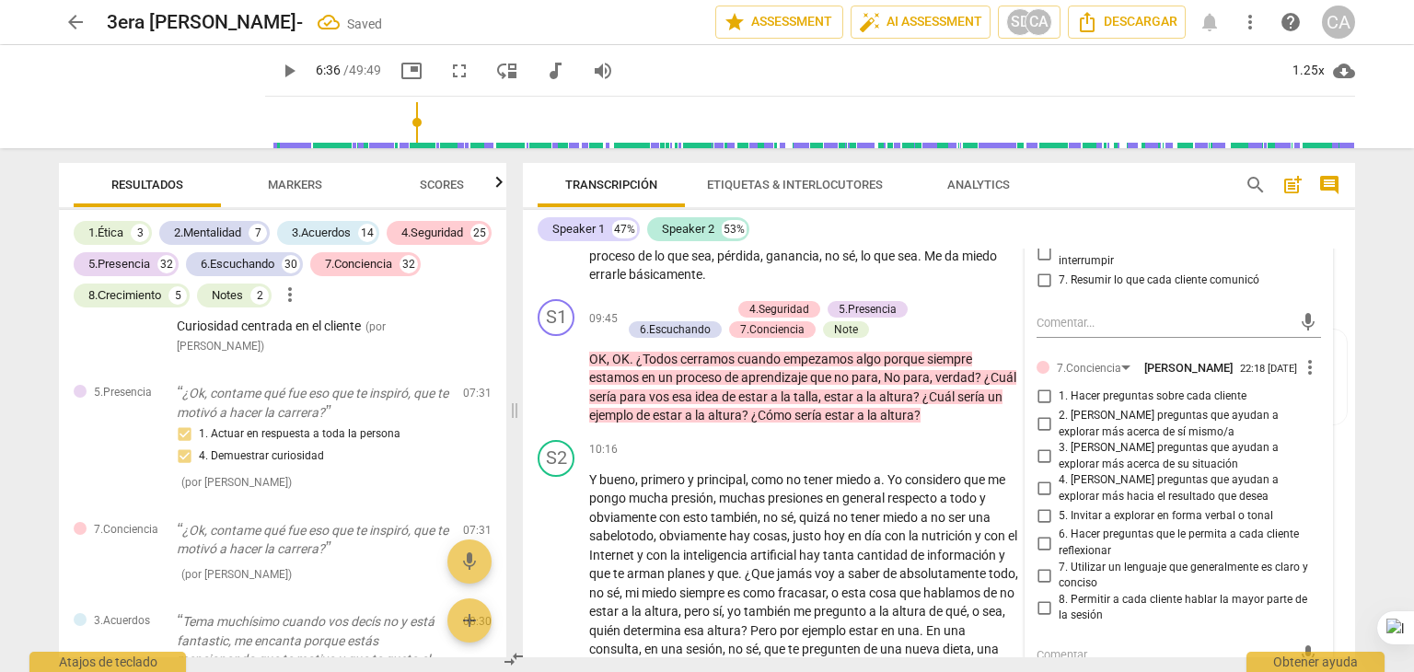
scroll to position [2725, 0]
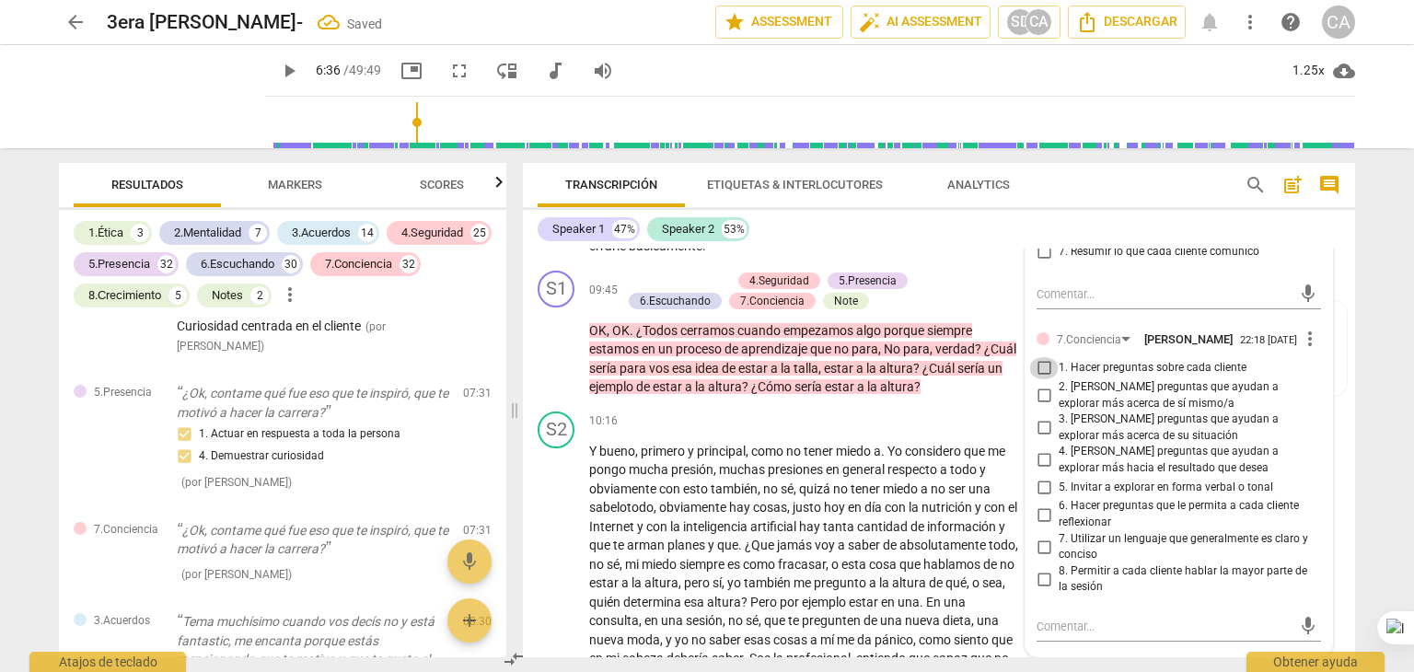
click at [1042, 379] on input "1. Hacer preguntas sobre cada cliente" at bounding box center [1043, 368] width 29 height 22
click at [1040, 407] on input "2. [PERSON_NAME] preguntas que ayudan a explorar más acerca de sí mismo/a" at bounding box center [1043, 396] width 29 height 22
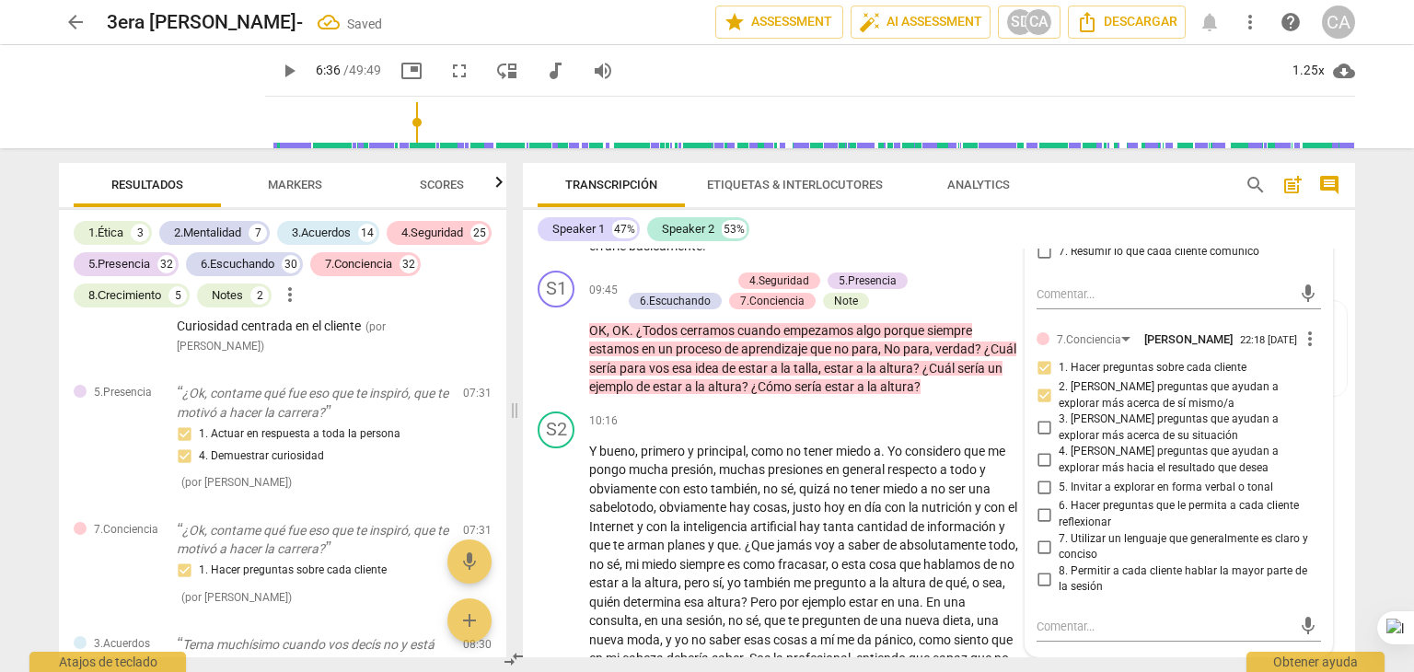
click at [1042, 439] on input "3. [PERSON_NAME] preguntas que ayudan a explorar más acerca de su situación" at bounding box center [1043, 428] width 29 height 22
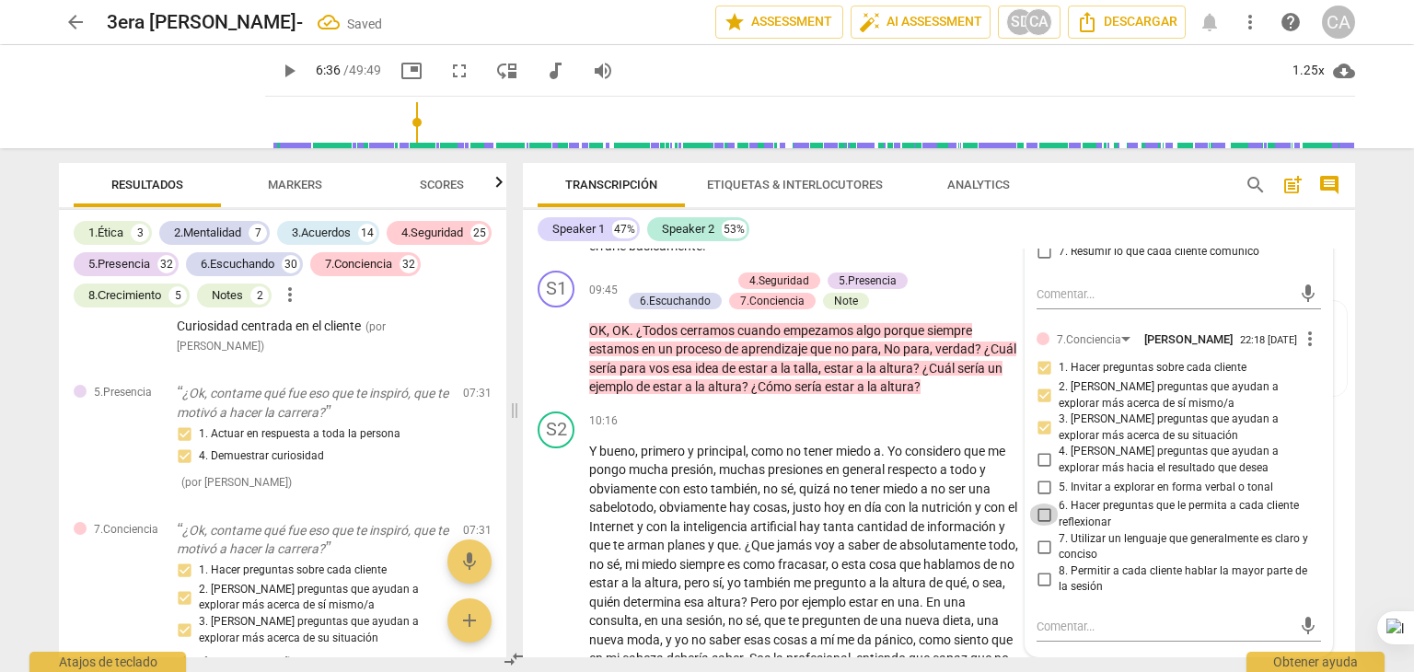
click at [1041, 526] on input "6. Hacer preguntas que le permita a cada cliente reflexionar" at bounding box center [1043, 515] width 29 height 22
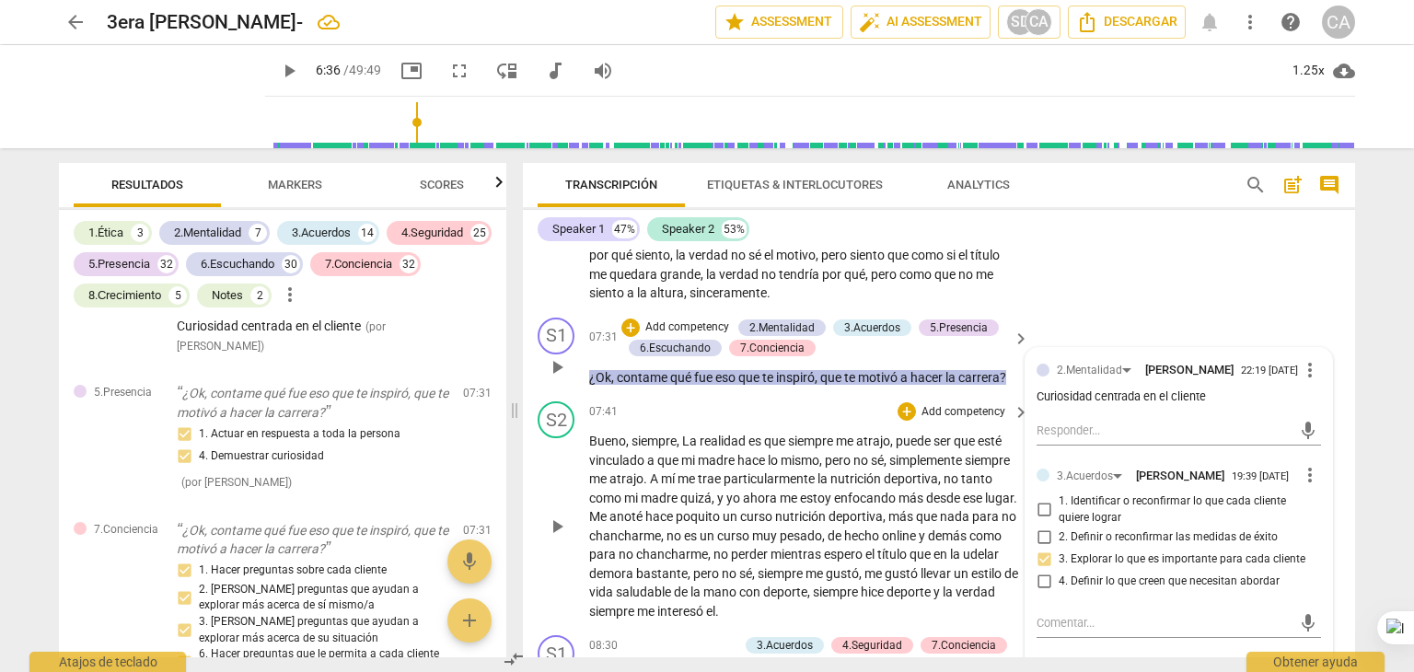
scroll to position [1914, 0]
click at [727, 506] on span "y" at bounding box center [721, 499] width 9 height 15
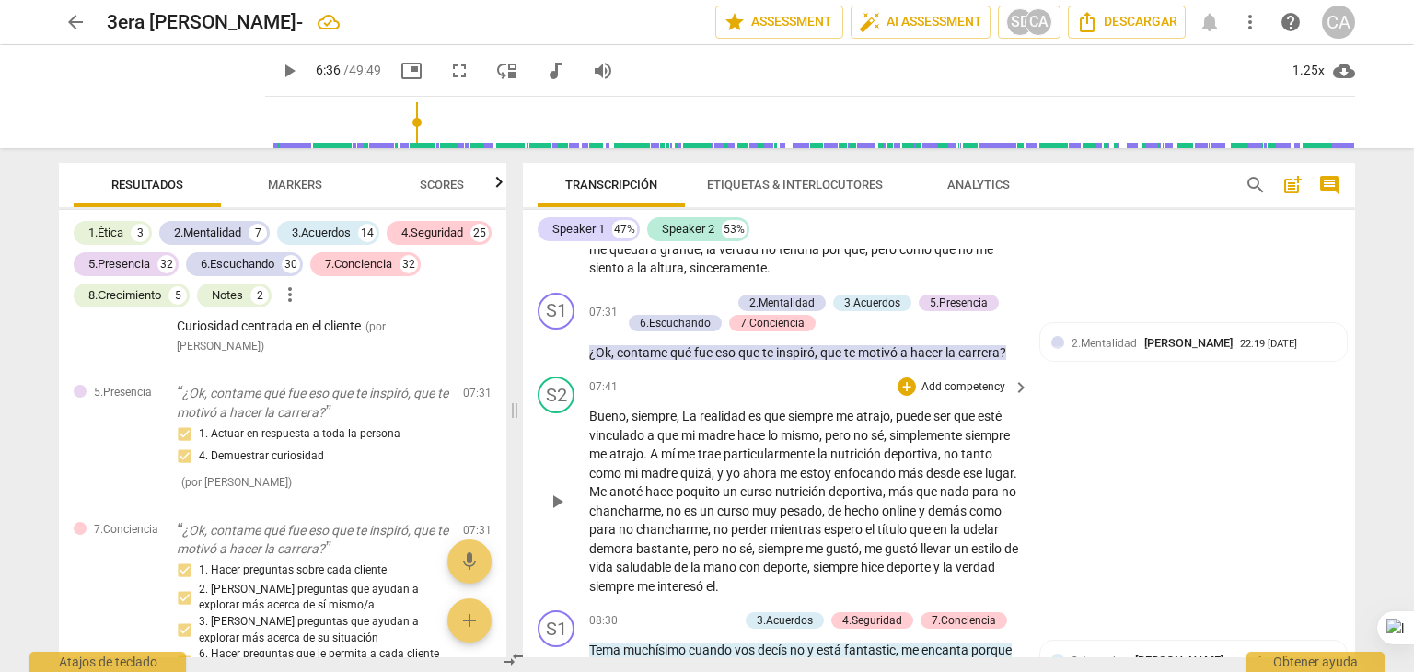
scroll to position [2173, 0]
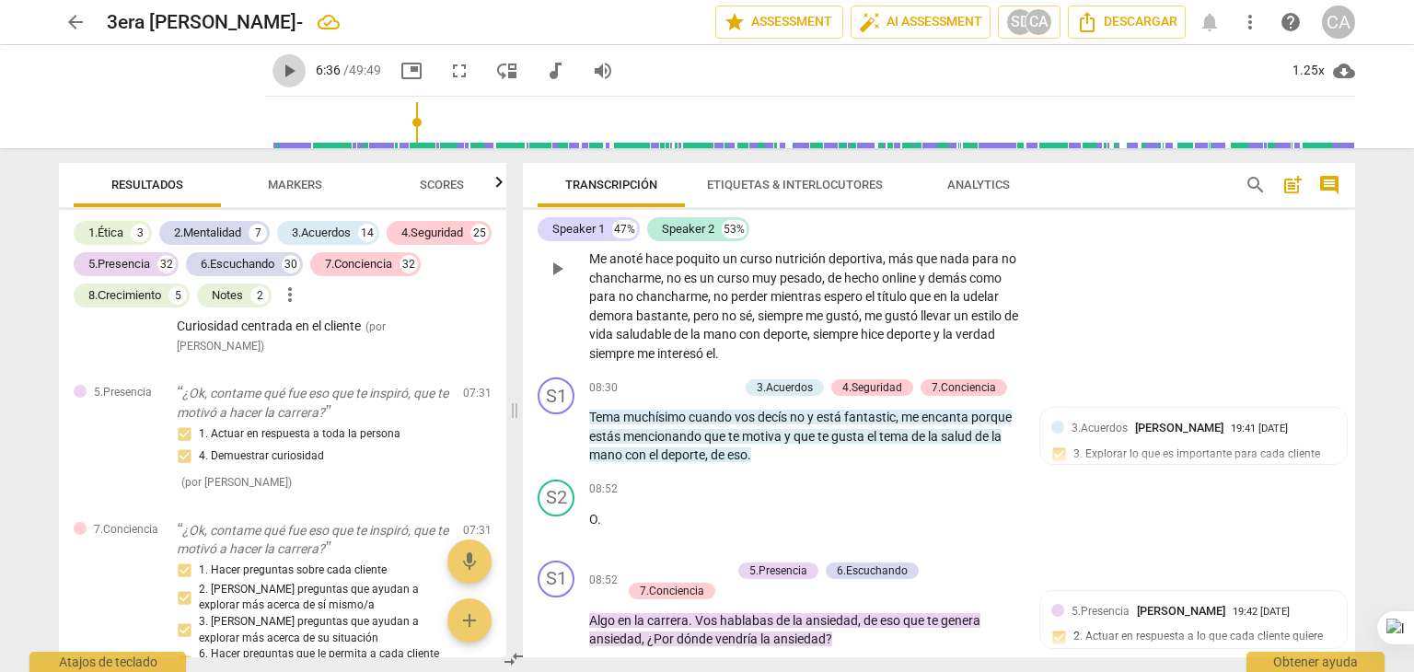
click at [273, 82] on button "play_arrow" at bounding box center [289, 70] width 33 height 33
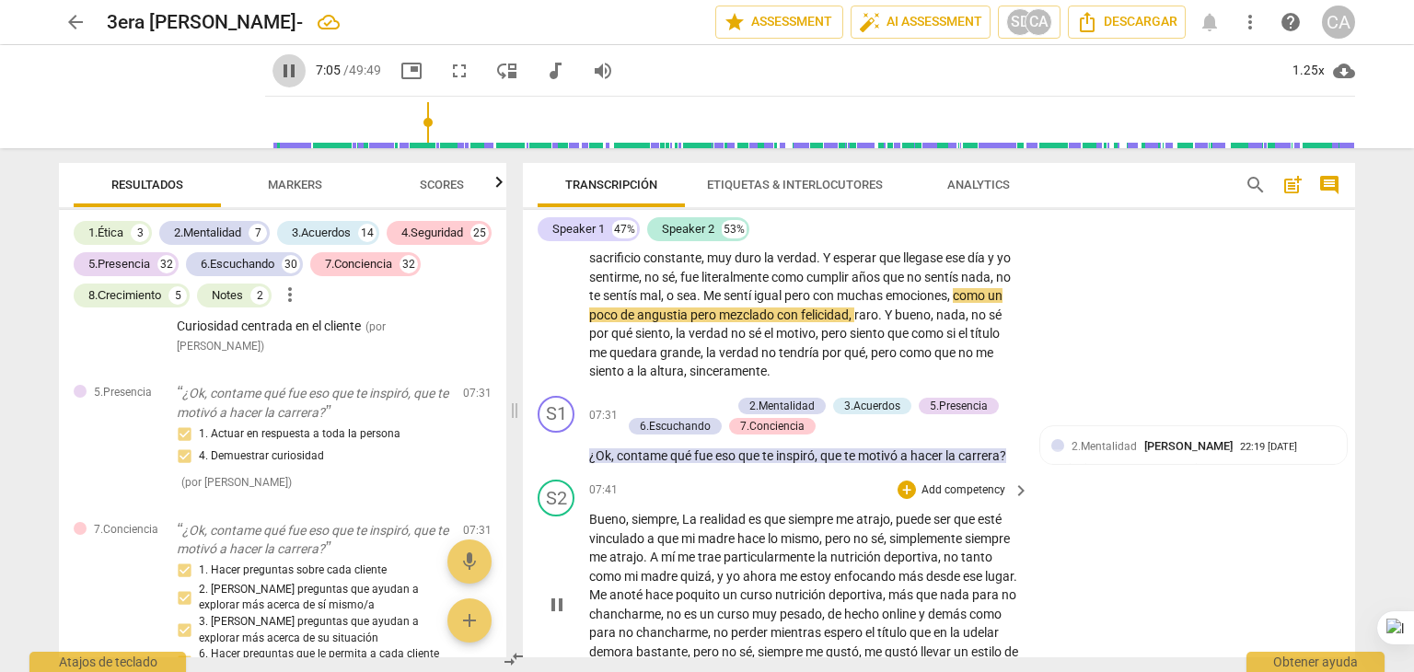
click at [278, 64] on span "pause" at bounding box center [289, 71] width 22 height 22
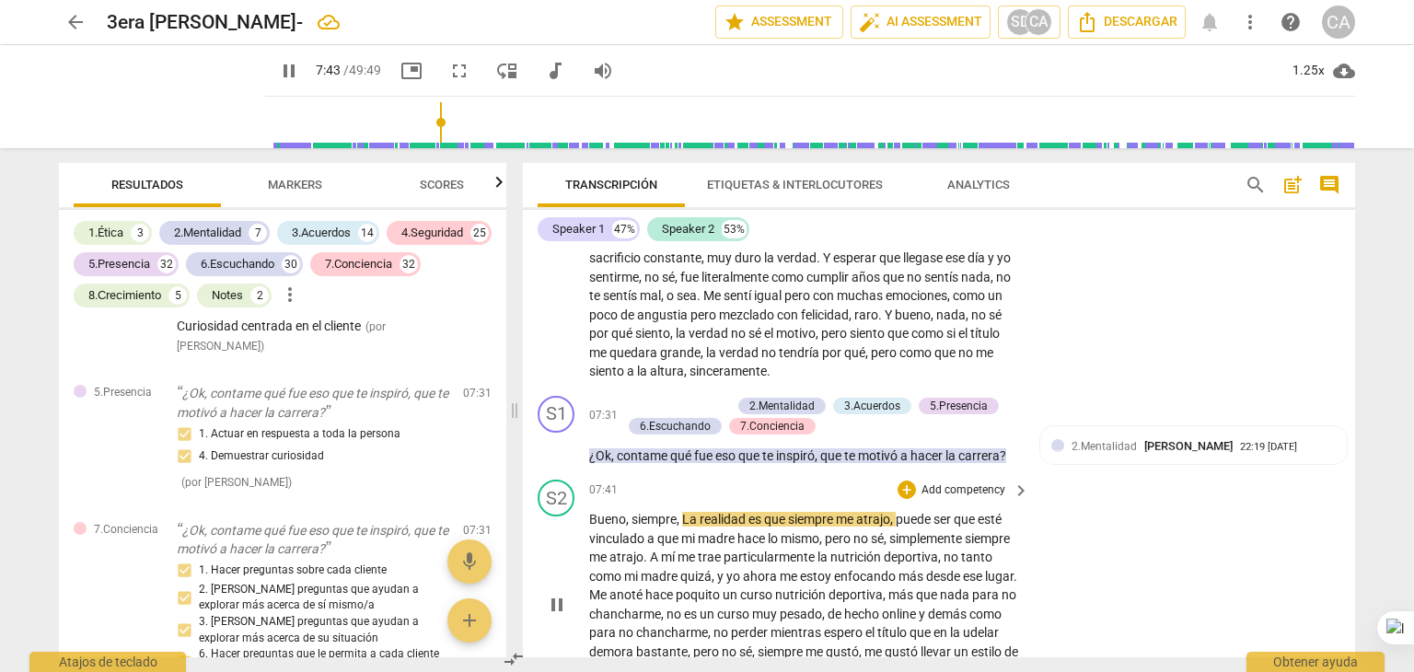
click at [1064, 645] on div "S2 play_arrow pause 07:41 + Add competency keyboard_arrow_right Bueno , siempre…" at bounding box center [939, 589] width 832 height 234
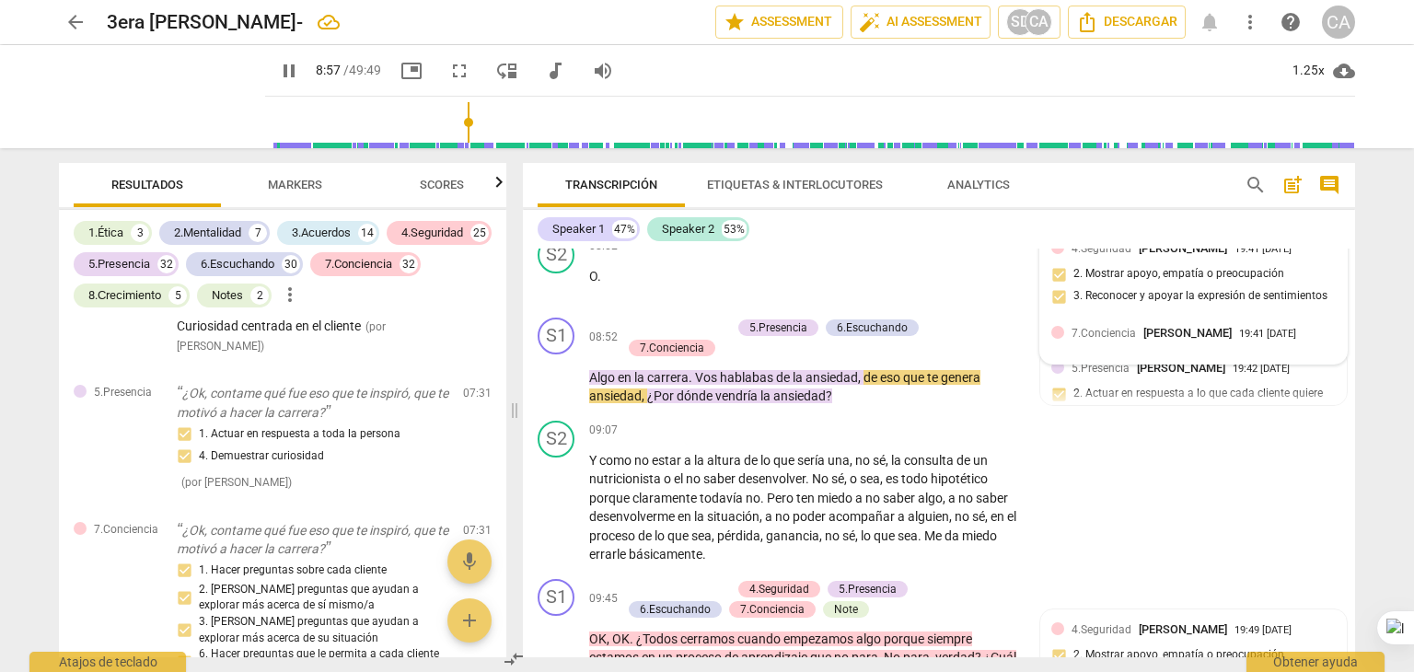
scroll to position [2426, 0]
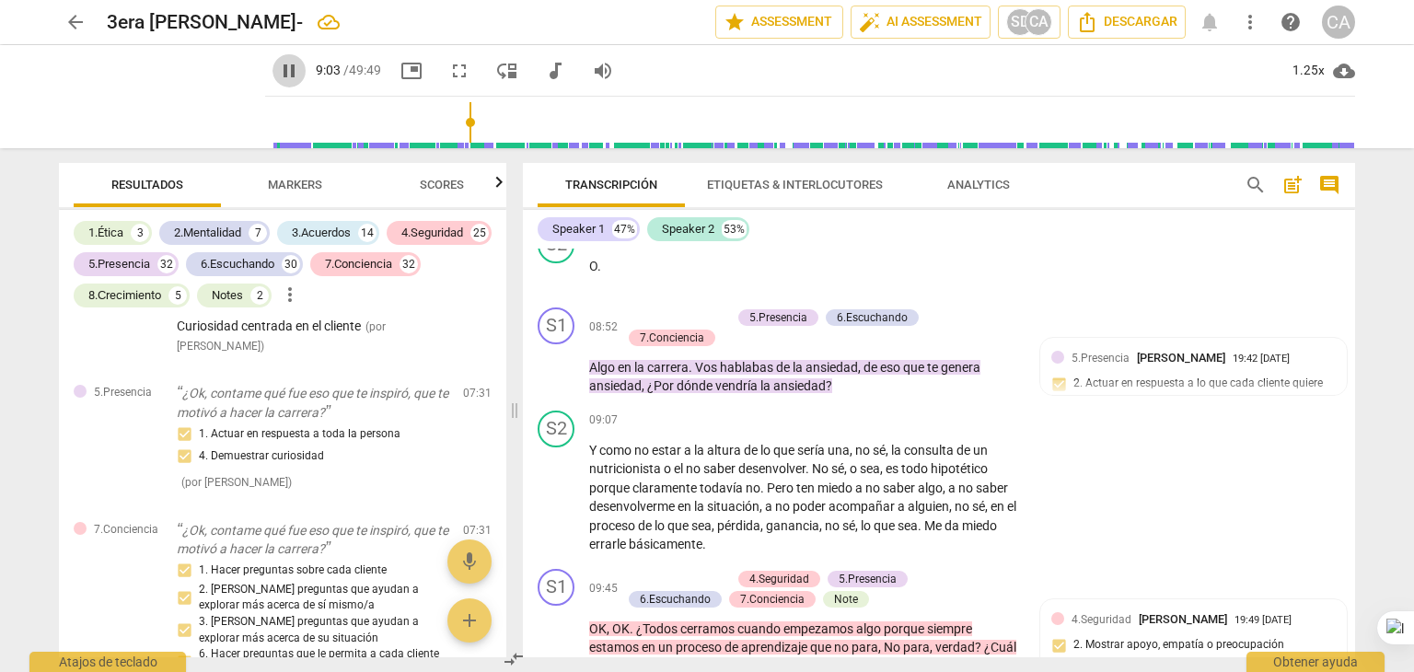
click at [278, 67] on span "pause" at bounding box center [289, 71] width 22 height 22
click at [657, 326] on p "Add competency" at bounding box center [687, 317] width 87 height 17
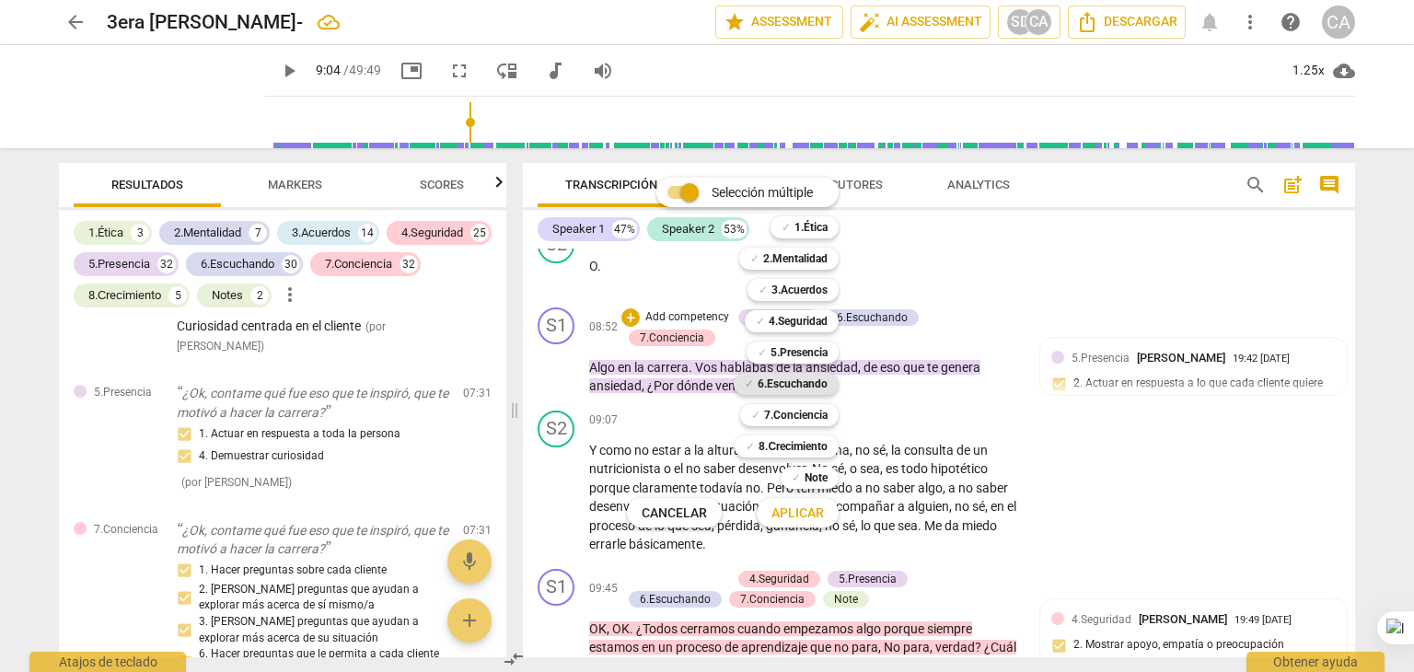
click at [823, 373] on b "6.Escuchando" at bounding box center [793, 384] width 70 height 22
click at [808, 411] on b "7.Conciencia" at bounding box center [796, 415] width 64 height 22
click at [797, 310] on b "4.Seguridad" at bounding box center [798, 321] width 59 height 22
click at [798, 511] on span "Aplicar" at bounding box center [798, 514] width 52 height 18
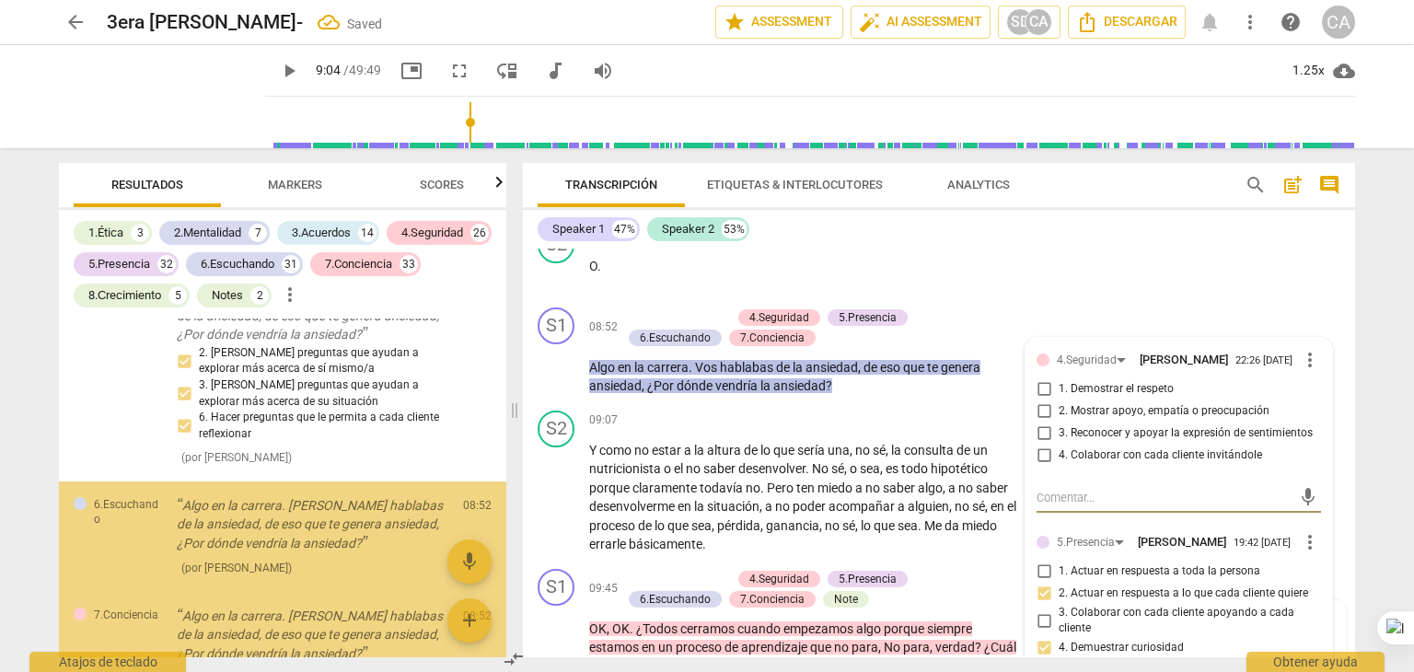
scroll to position [8876, 0]
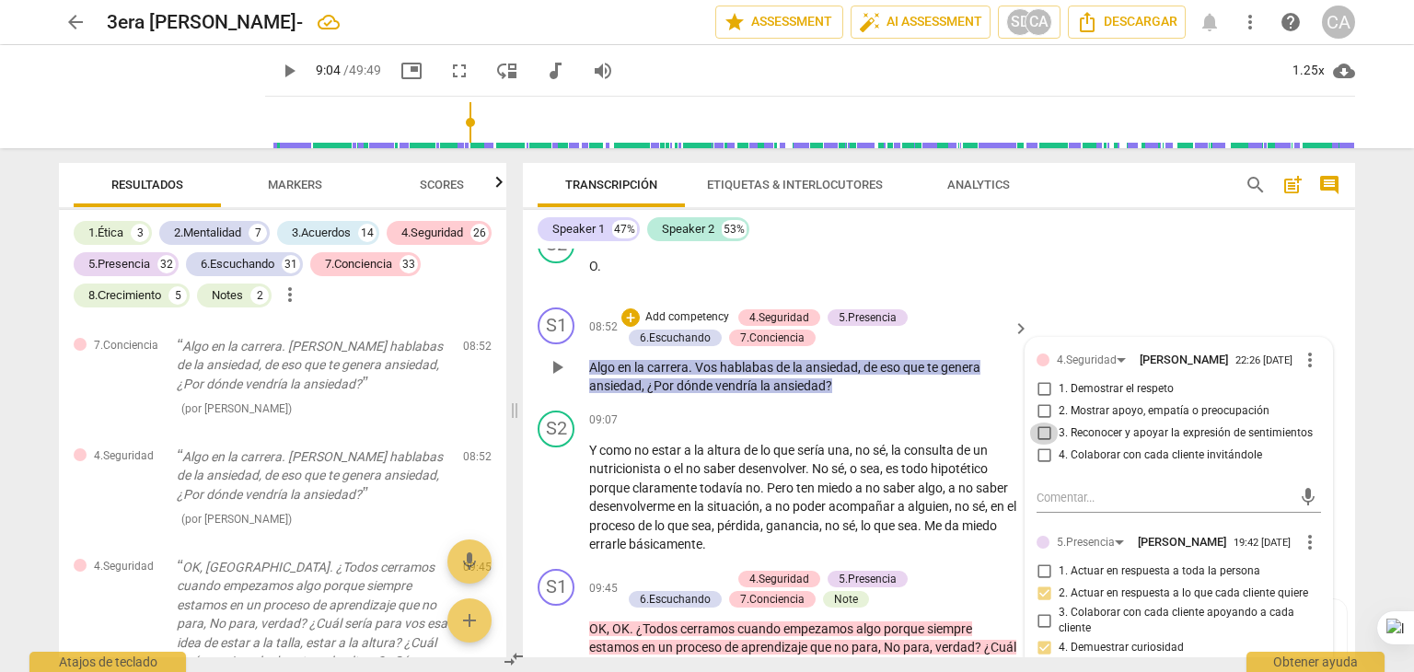
click at [1041, 445] on input "3. Reconocer y apoyar la expresión de sentimientos" at bounding box center [1043, 434] width 29 height 22
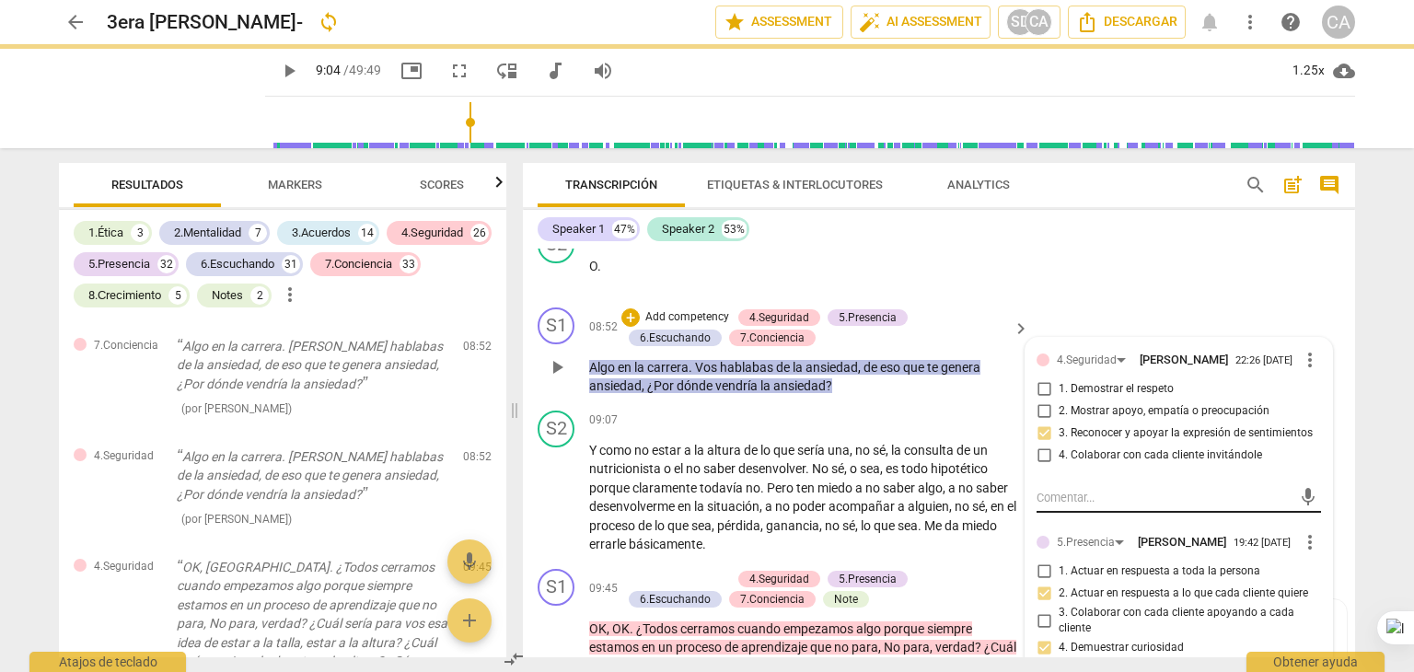
drag, startPoint x: 1042, startPoint y: 424, endPoint x: 1042, endPoint y: 545, distance: 121.5
click at [1042, 401] on input "1. Demostrar el respeto" at bounding box center [1043, 389] width 29 height 22
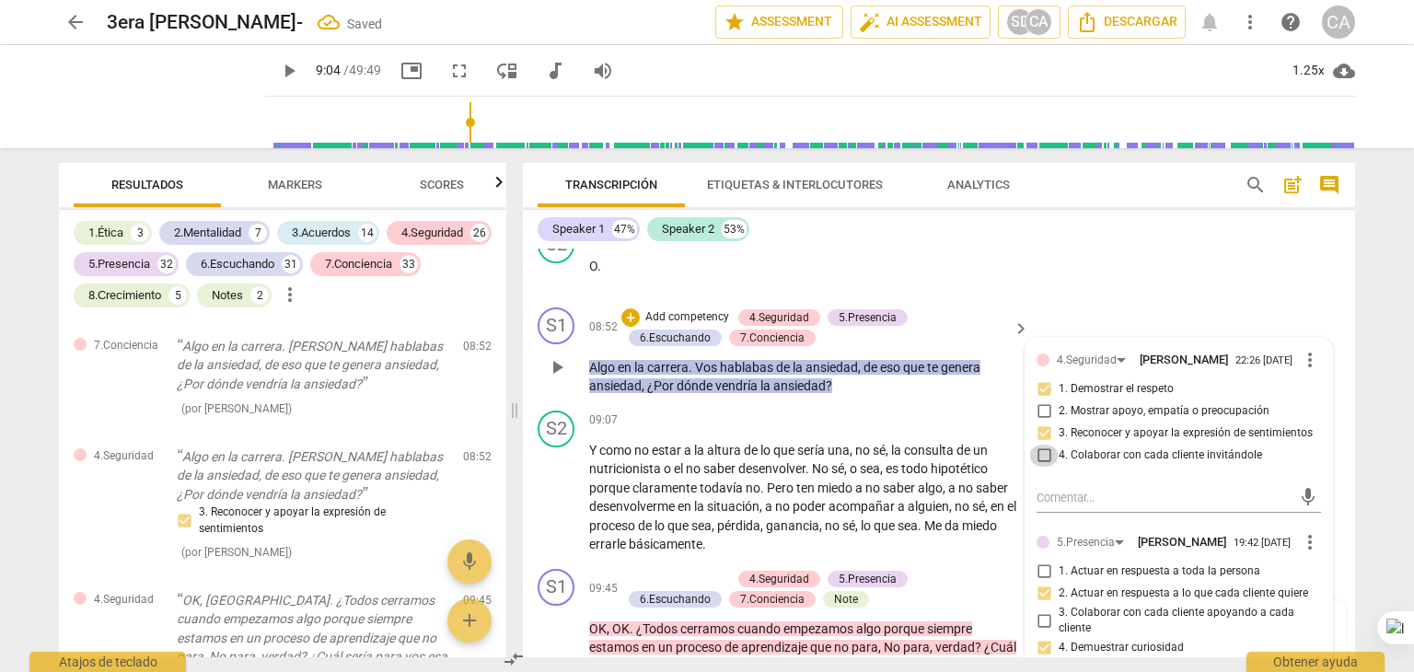
click at [1044, 467] on input "4. Colaborar con cada cliente invitándole" at bounding box center [1043, 456] width 29 height 22
drag, startPoint x: 1044, startPoint y: 492, endPoint x: 1295, endPoint y: 448, distance: 254.3
click at [1295, 448] on div "1. Demostrar el respeto 2. Mostrar apoyo, empatía o preocupación 3. Reconocer y…" at bounding box center [1179, 422] width 285 height 88
click at [1295, 423] on label "2. Mostrar apoyo, empatía o preocupación" at bounding box center [1171, 412] width 285 height 22
click at [1059, 423] on input "2. Mostrar apoyo, empatía o preocupación" at bounding box center [1043, 412] width 29 height 22
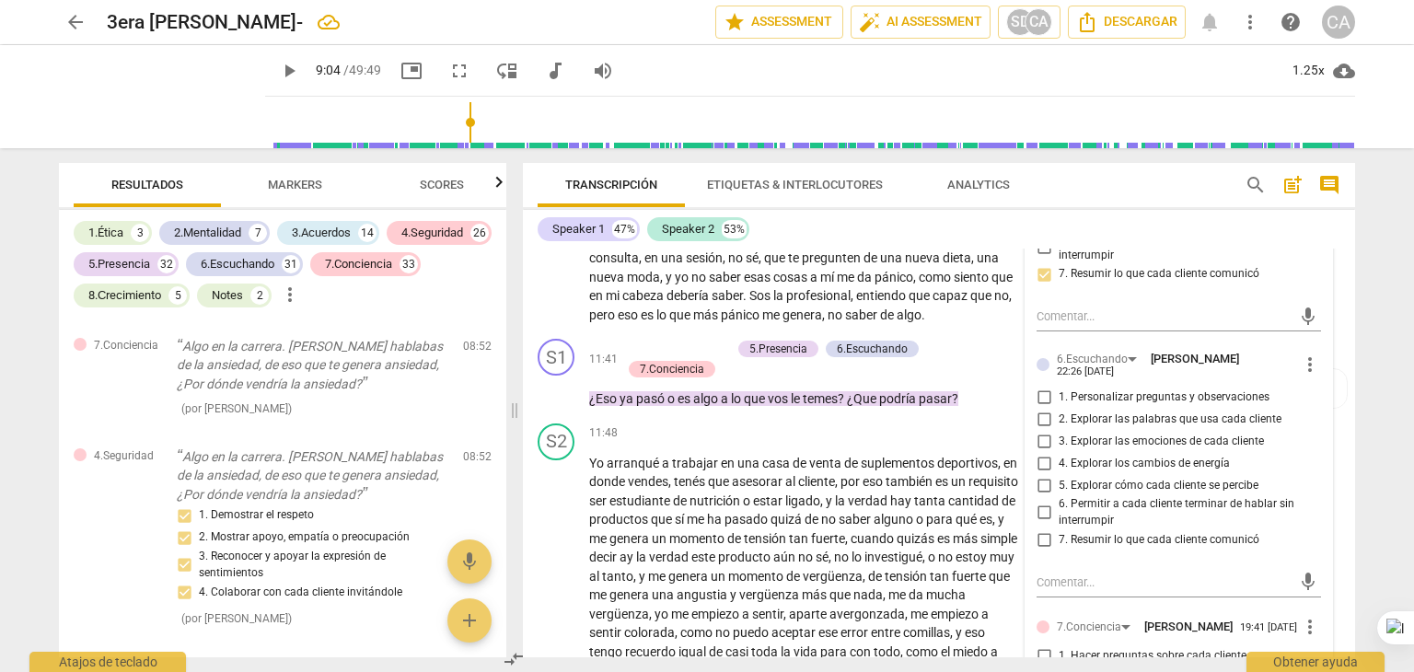
scroll to position [3089, 0]
click at [1041, 428] on input "2. Explorar las palabras que usa cada cliente" at bounding box center [1043, 417] width 29 height 22
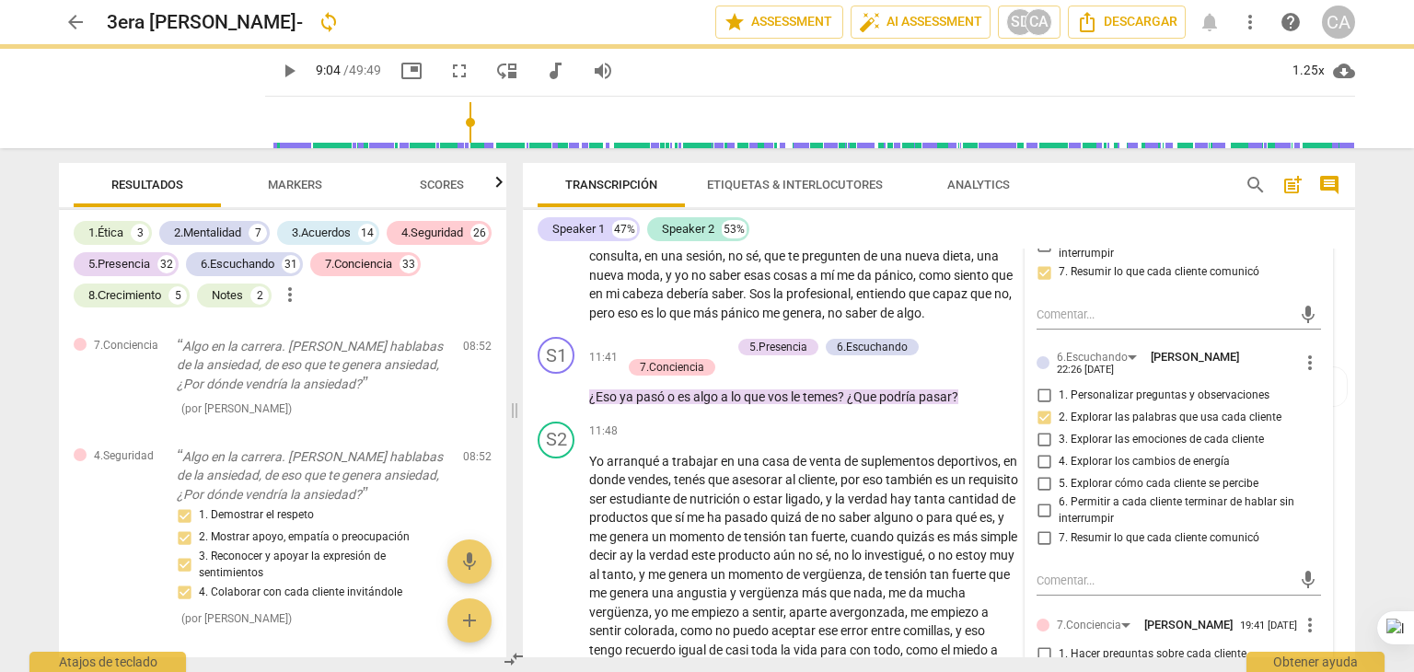
click at [1042, 450] on input "3. Explorar las emociones de cada cliente" at bounding box center [1043, 439] width 29 height 22
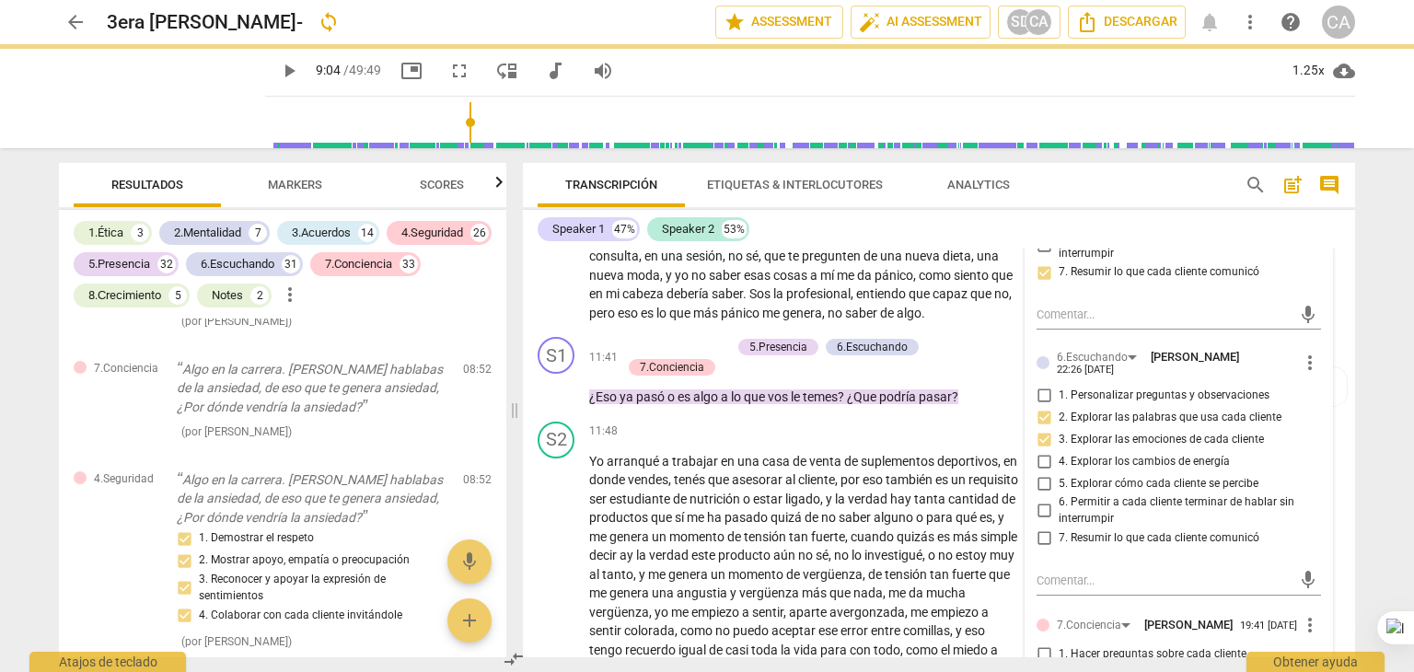
click at [1034, 494] on input "5. Explorar cómo cada cliente se percibe" at bounding box center [1043, 483] width 29 height 22
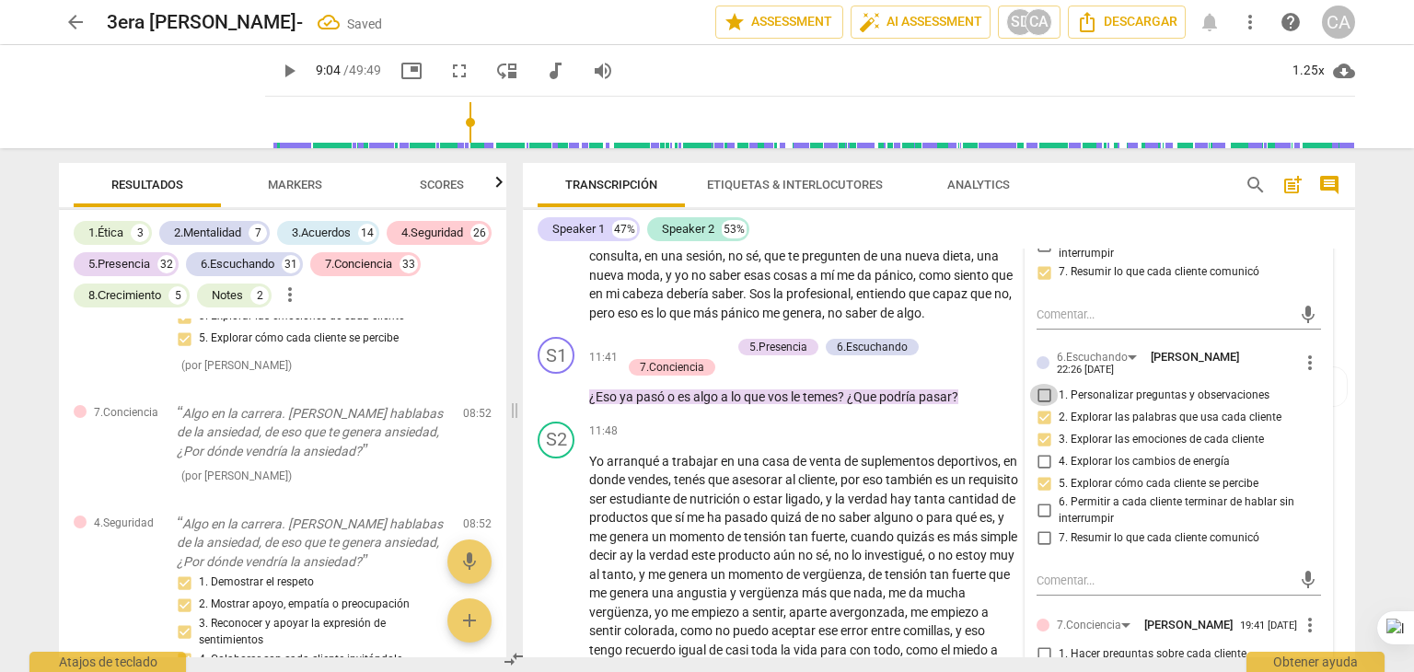
click at [1038, 406] on input "1. Personalizar preguntas y observaciones" at bounding box center [1043, 395] width 29 height 22
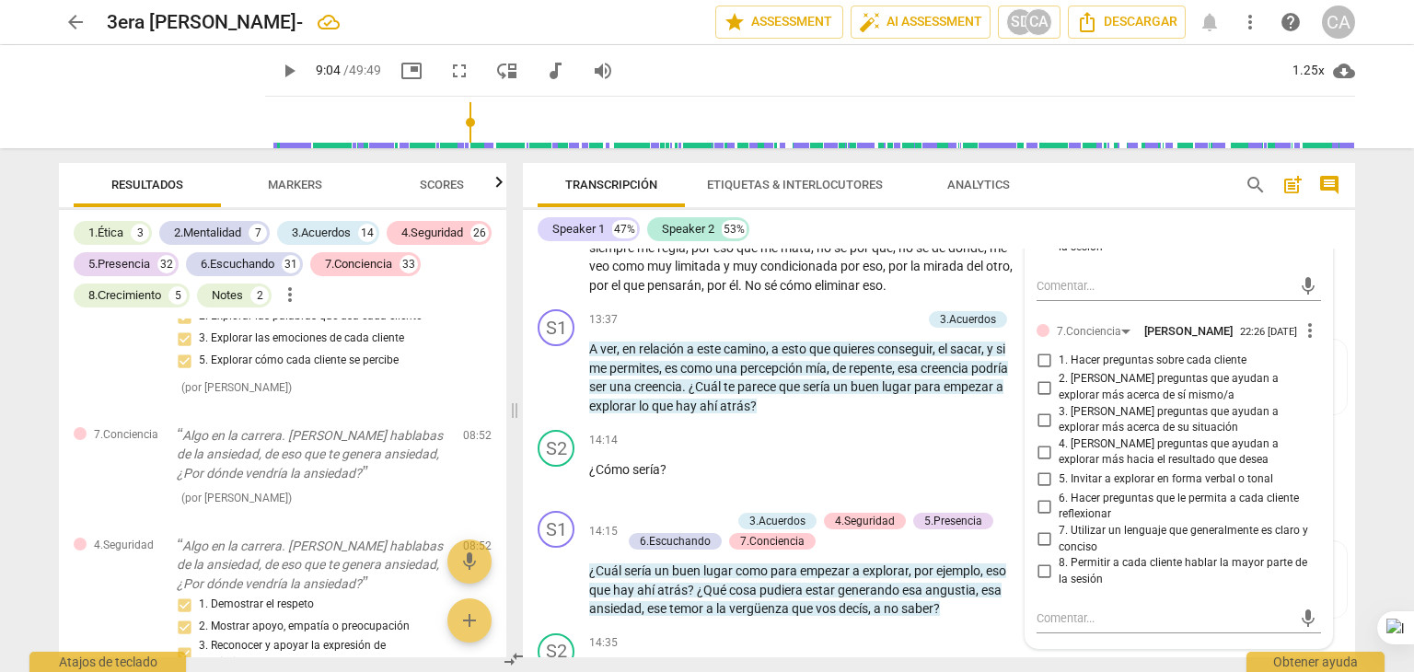
scroll to position [3752, 0]
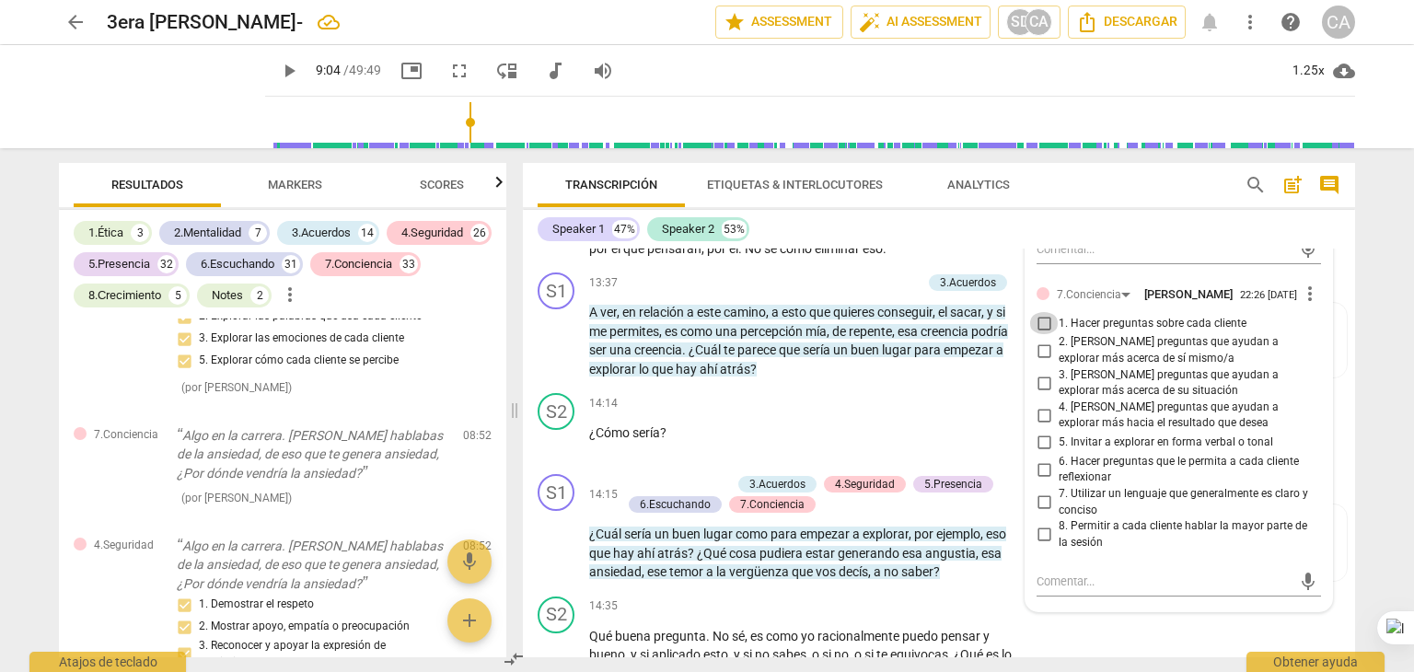
click at [1039, 334] on input "1. Hacer preguntas sobre cada cliente" at bounding box center [1043, 323] width 29 height 22
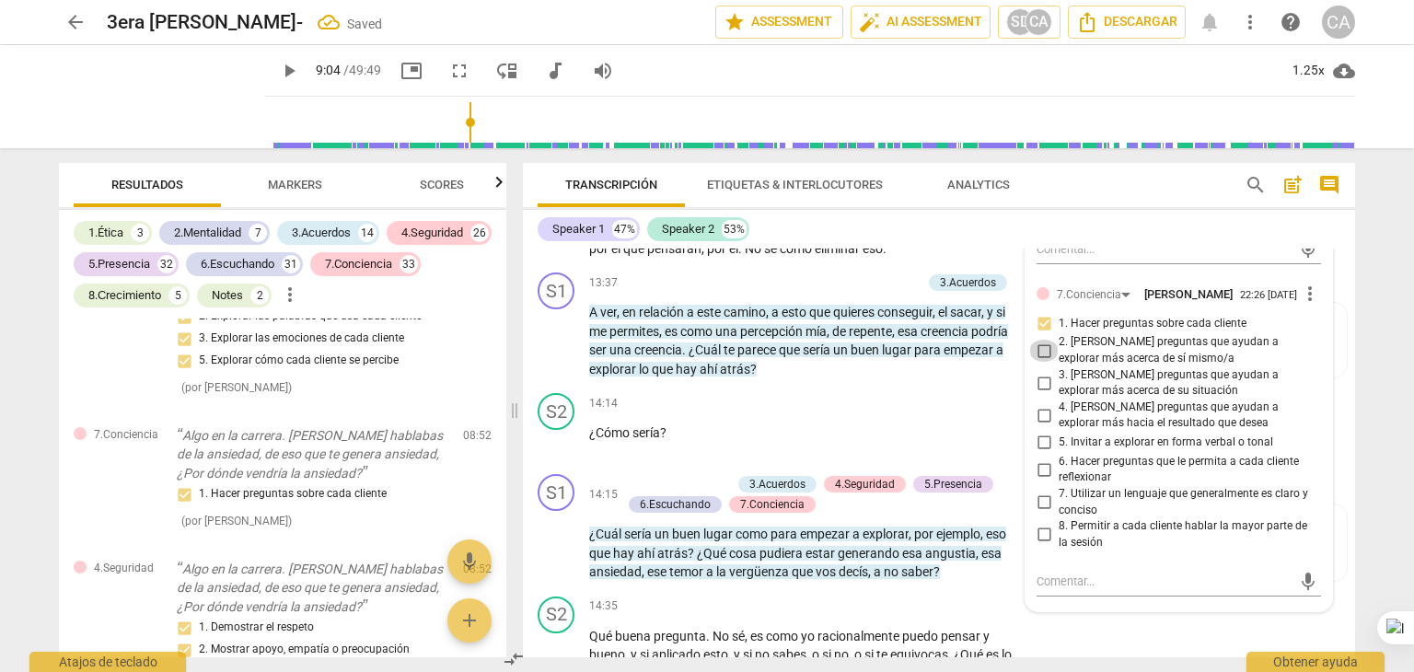
click at [1040, 362] on input "2. [PERSON_NAME] preguntas que ayudan a explorar más acerca de sí mismo/a" at bounding box center [1043, 351] width 29 height 22
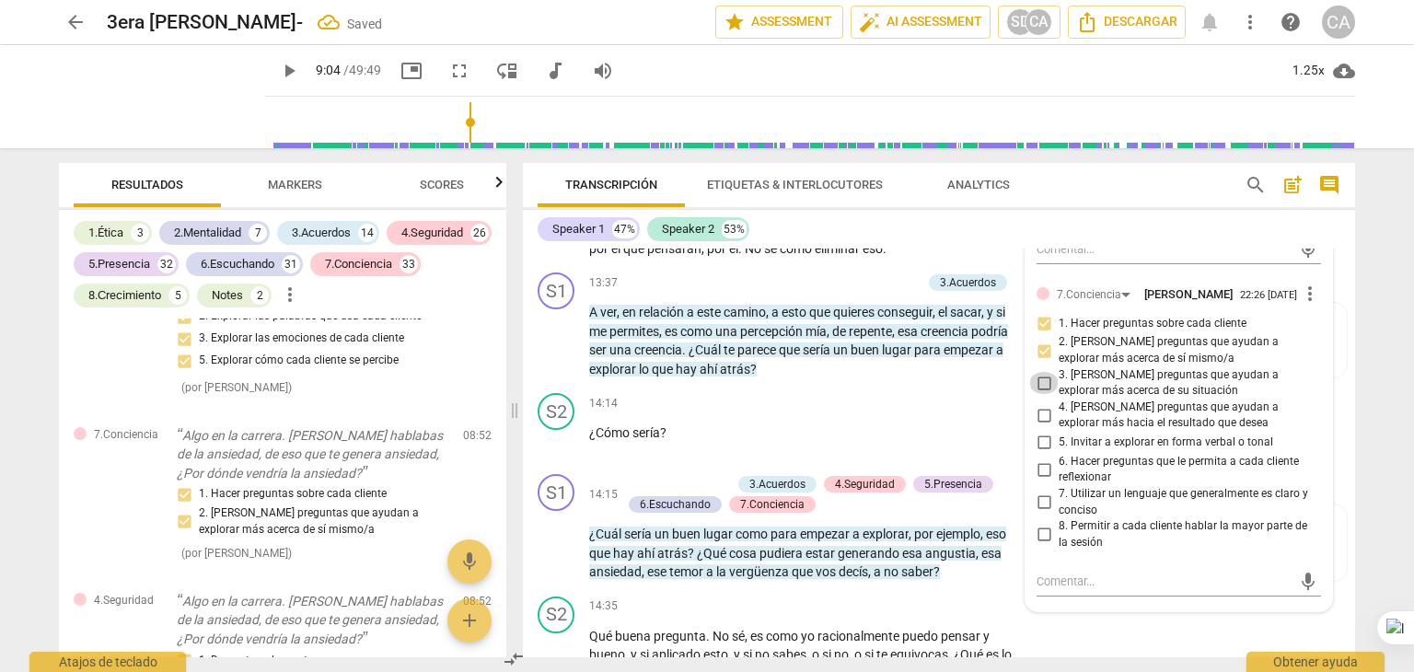
click at [1038, 394] on input "3. [PERSON_NAME] preguntas que ayudan a explorar más acerca de su situación" at bounding box center [1043, 383] width 29 height 22
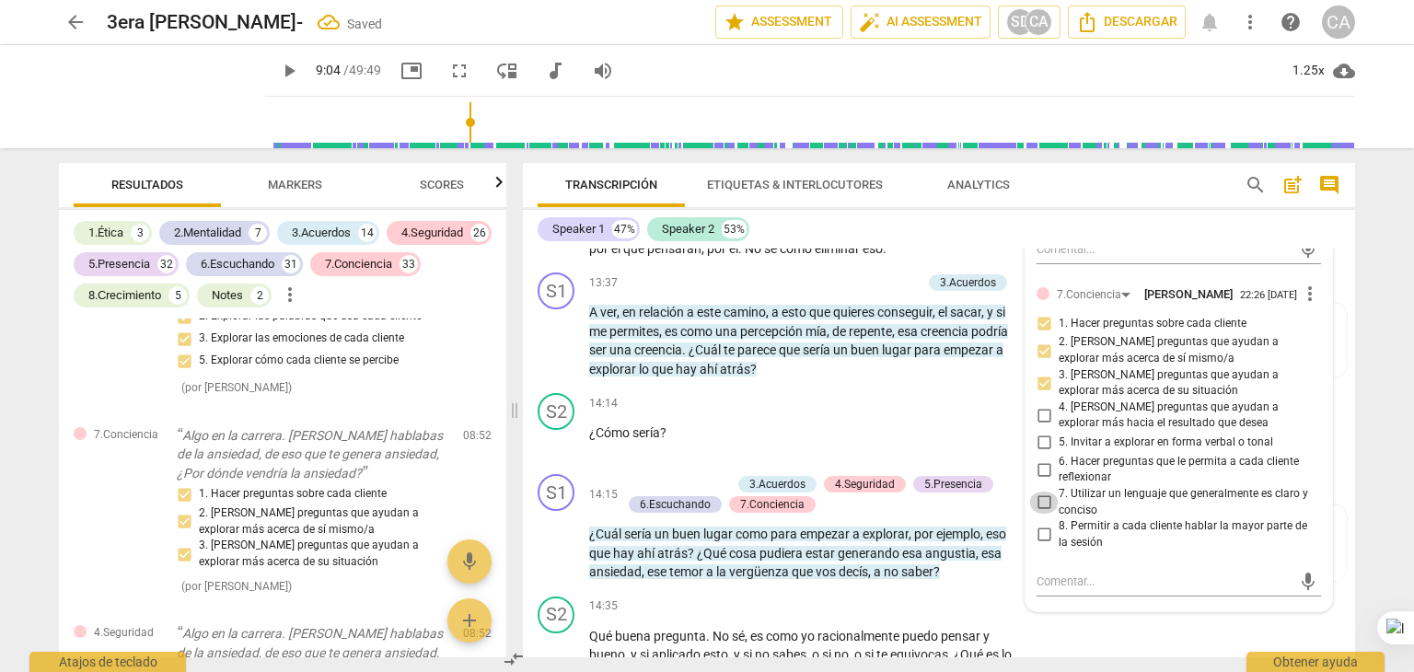
click at [1045, 514] on input "7. Utilizar un lenguaje que generalmente es claro y conciso" at bounding box center [1043, 503] width 29 height 22
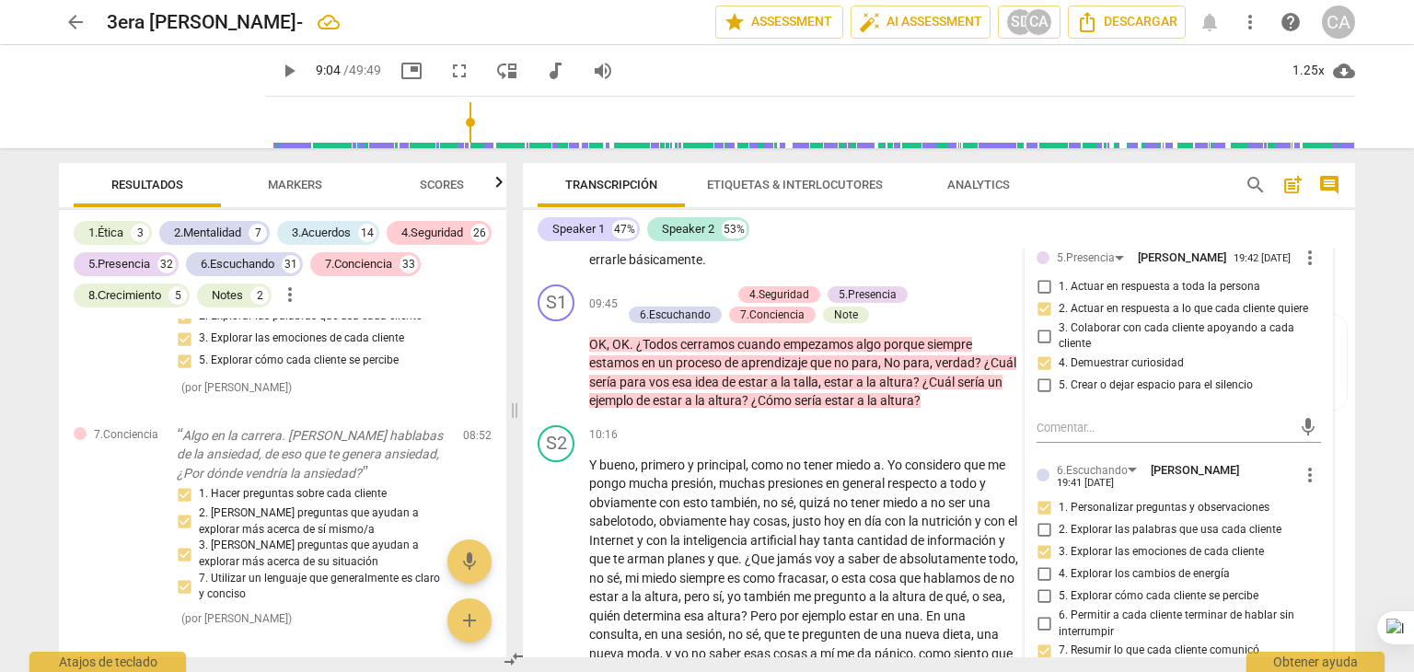
scroll to position [2684, 0]
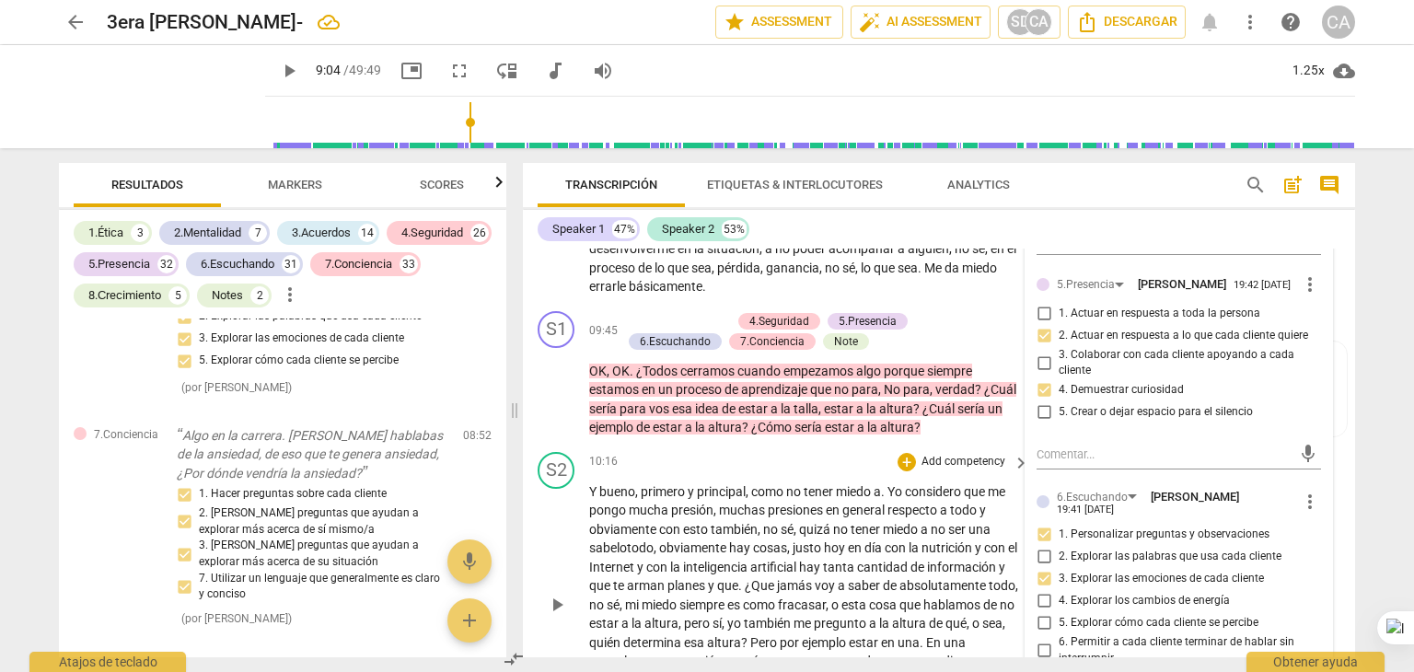
click at [751, 472] on div "10:16 + Add competency keyboard_arrow_right" at bounding box center [810, 462] width 442 height 20
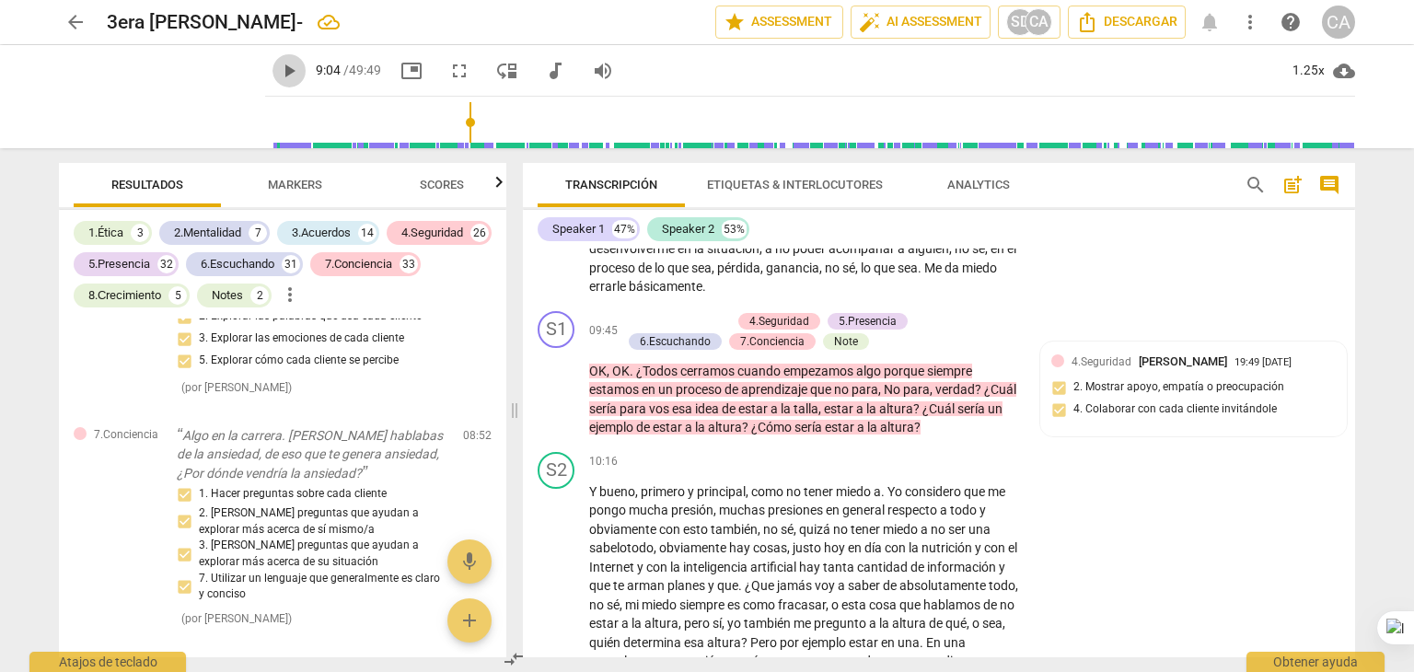
click at [278, 77] on span "play_arrow" at bounding box center [289, 71] width 22 height 22
click at [1121, 260] on div "S2 play_arrow pause 09:07 + Add competency keyboard_arrow_right Y como no estar…" at bounding box center [939, 224] width 832 height 158
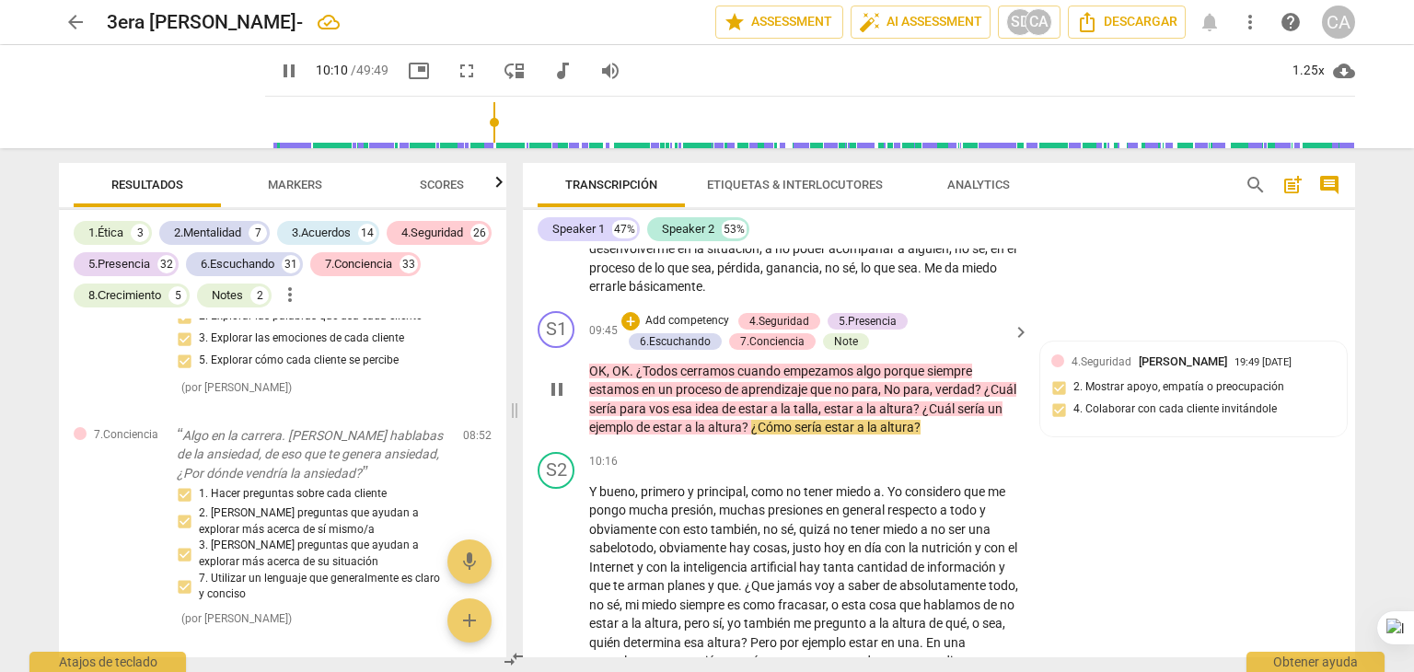
click at [561, 401] on span "pause" at bounding box center [557, 389] width 22 height 22
click at [700, 330] on p "Add competency" at bounding box center [687, 321] width 87 height 17
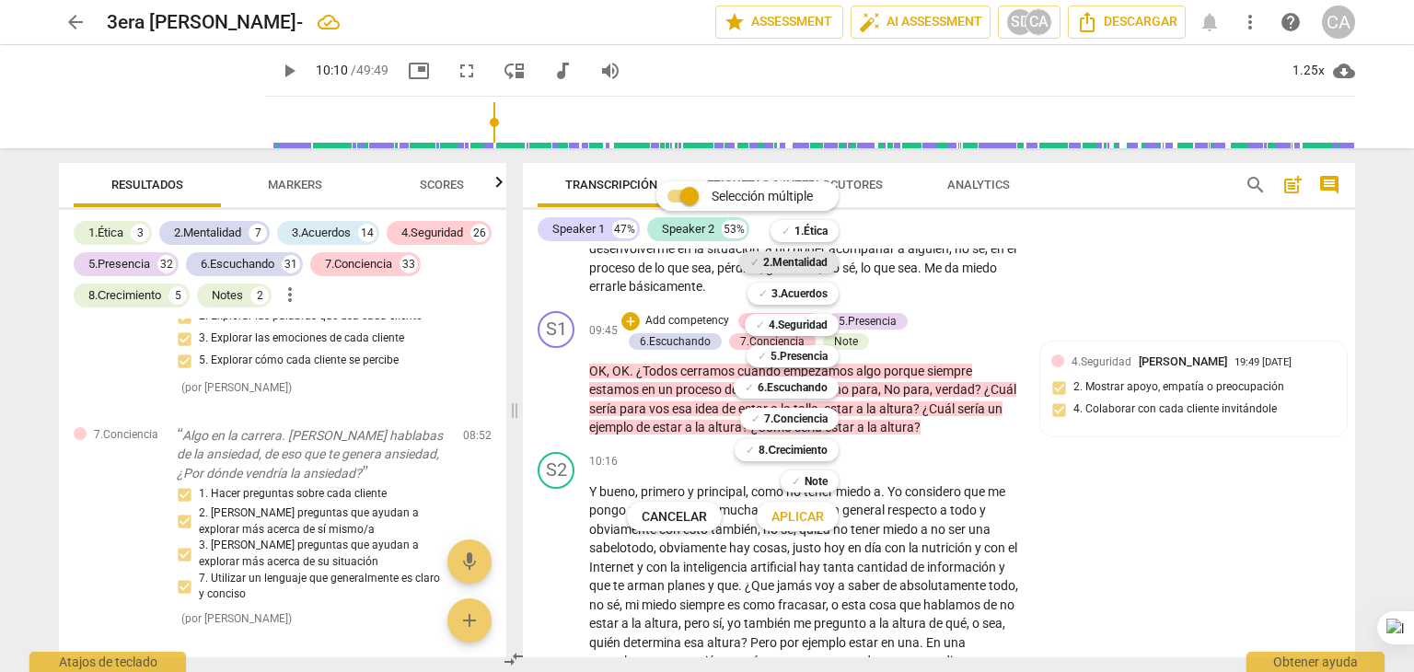
click at [804, 259] on b "2.Mentalidad" at bounding box center [795, 262] width 64 height 22
click at [800, 391] on b "6.Escuchando" at bounding box center [793, 388] width 70 height 22
click at [791, 322] on b "4.Seguridad" at bounding box center [798, 325] width 59 height 22
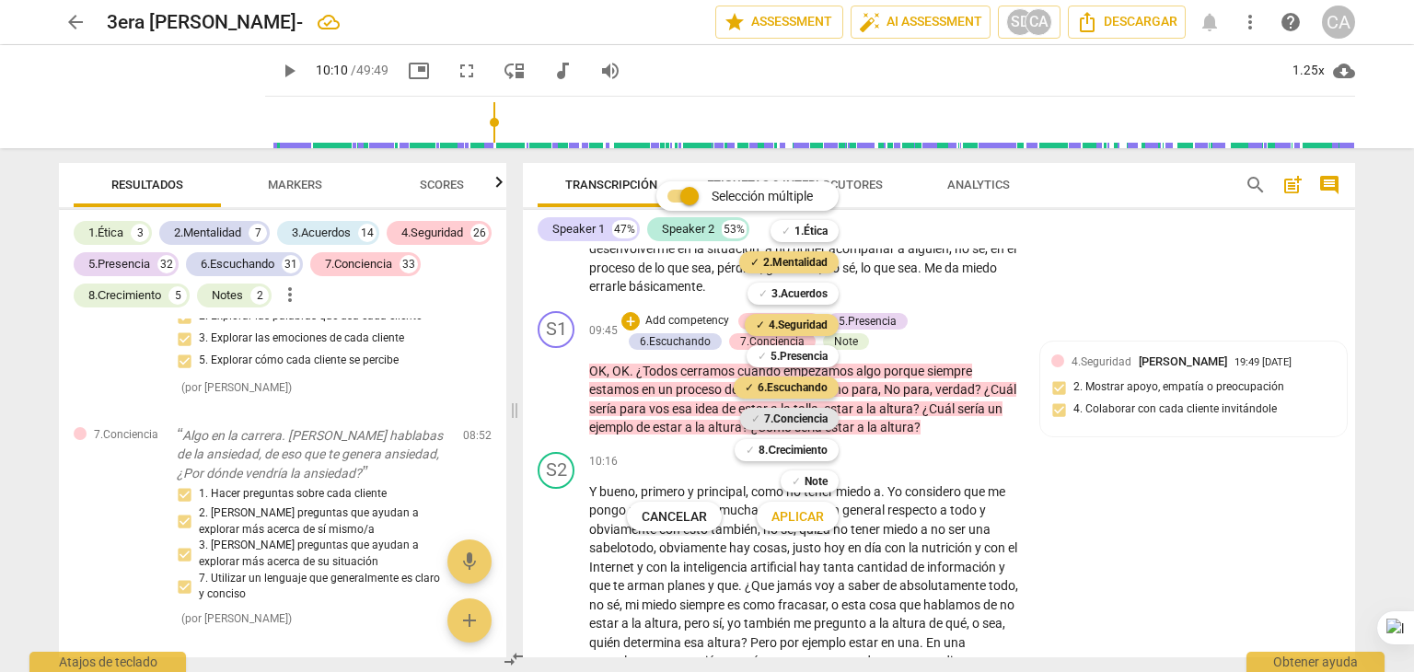
click at [799, 413] on b "7.Conciencia" at bounding box center [796, 419] width 64 height 22
click at [815, 483] on b "Note" at bounding box center [816, 482] width 23 height 22
click at [814, 519] on span "Aplicar" at bounding box center [798, 517] width 52 height 18
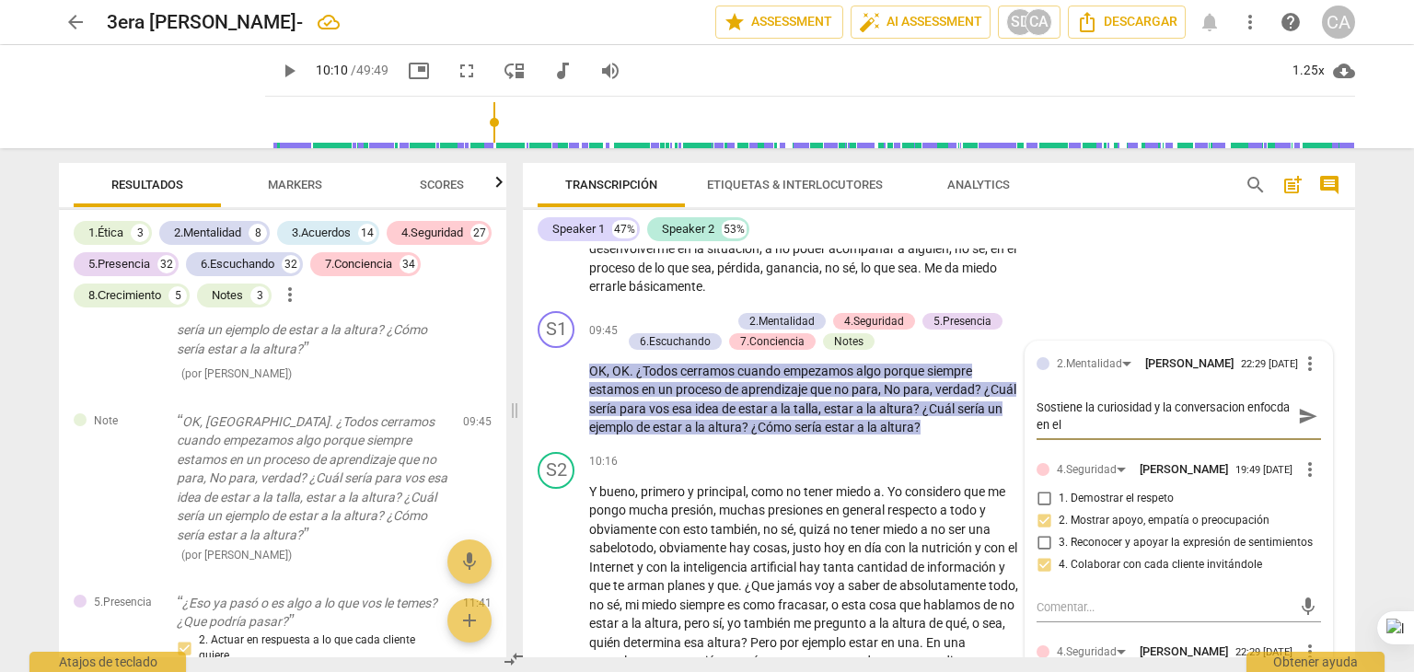
scroll to position [0, 0]
click at [1205, 434] on textarea "Sostiene la curiosidad y la conversacion enfocda en el cliente" at bounding box center [1164, 416] width 255 height 35
click at [1050, 434] on textarea "Sostiene la curiosidad y la conversación enfocda en el cliente" at bounding box center [1164, 416] width 255 height 35
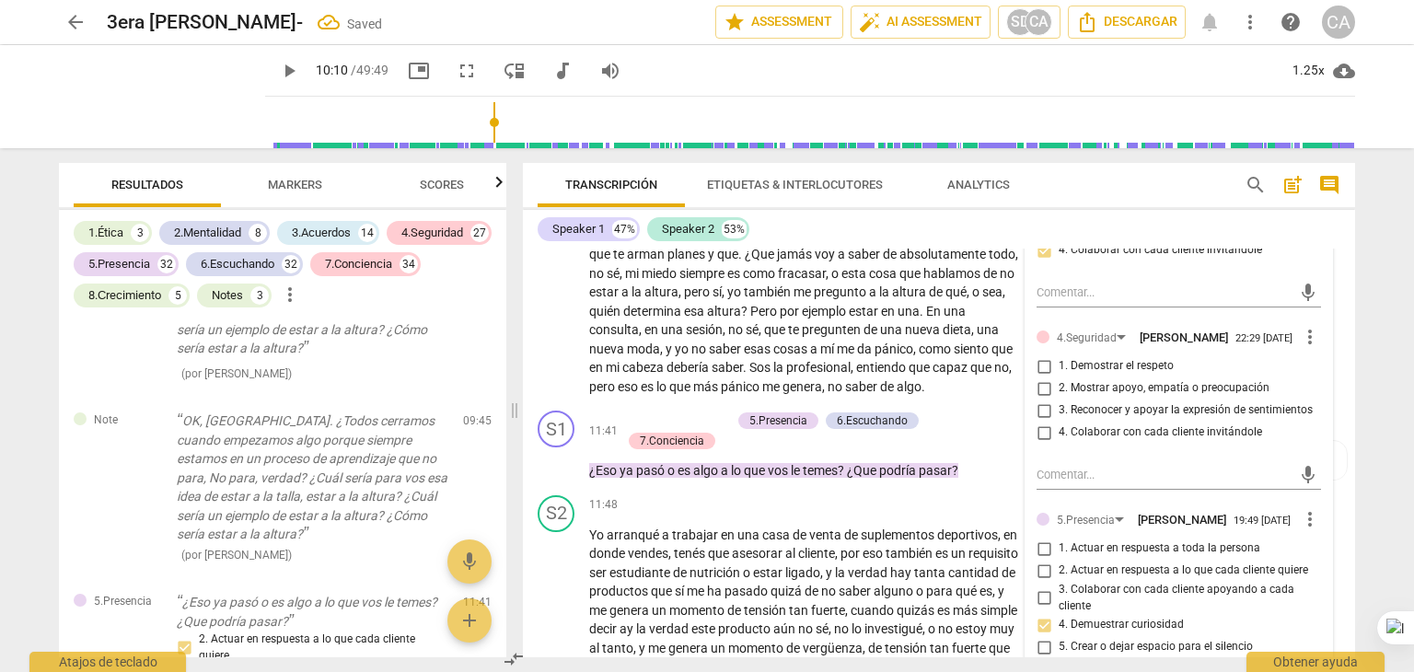
scroll to position [3052, 0]
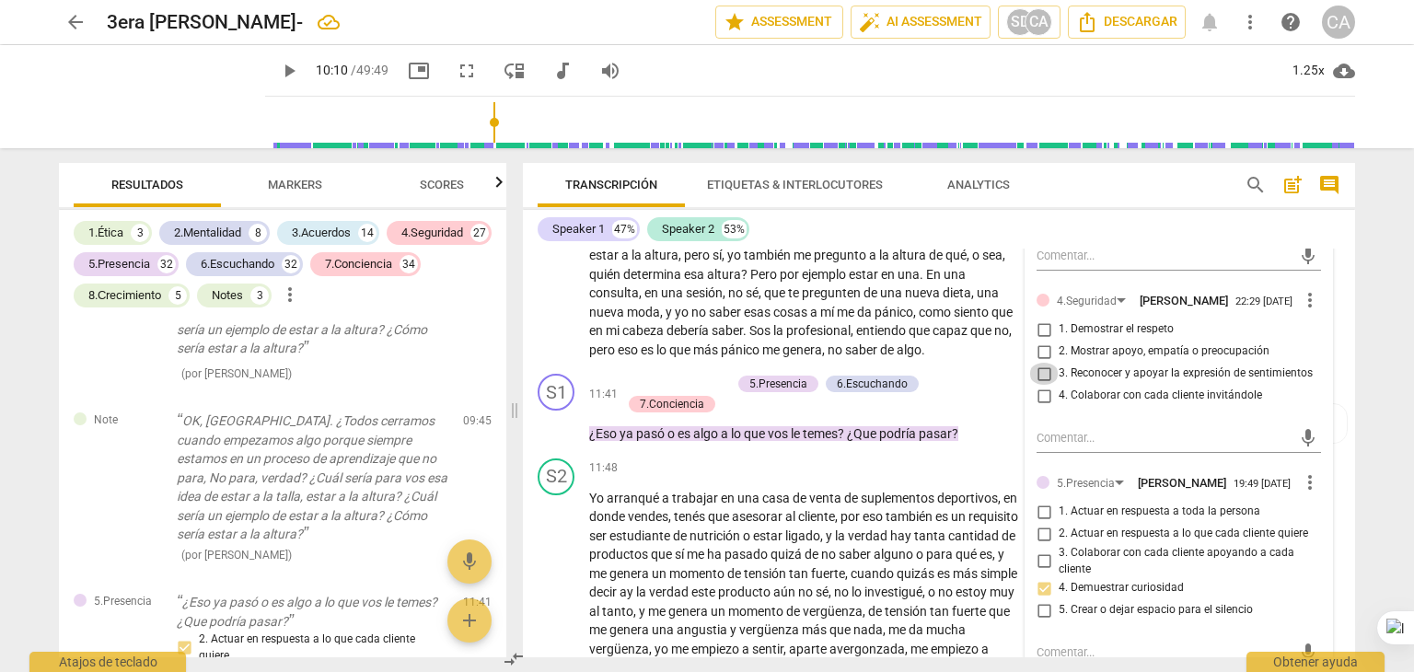
click at [1042, 385] on input "3. Reconocer y apoyar la expresión de sentimientos" at bounding box center [1043, 374] width 29 height 22
click at [1035, 407] on input "4. Colaborar con cada cliente invitándole" at bounding box center [1043, 396] width 29 height 22
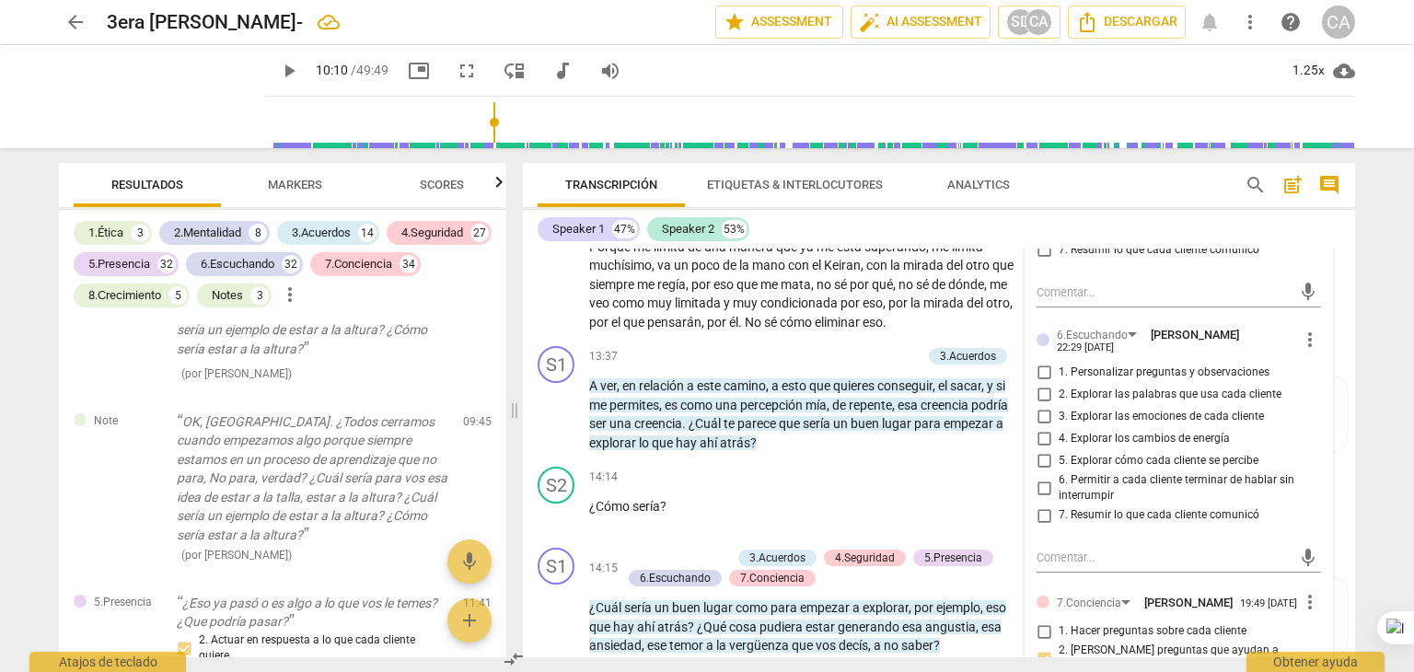
scroll to position [3715, 0]
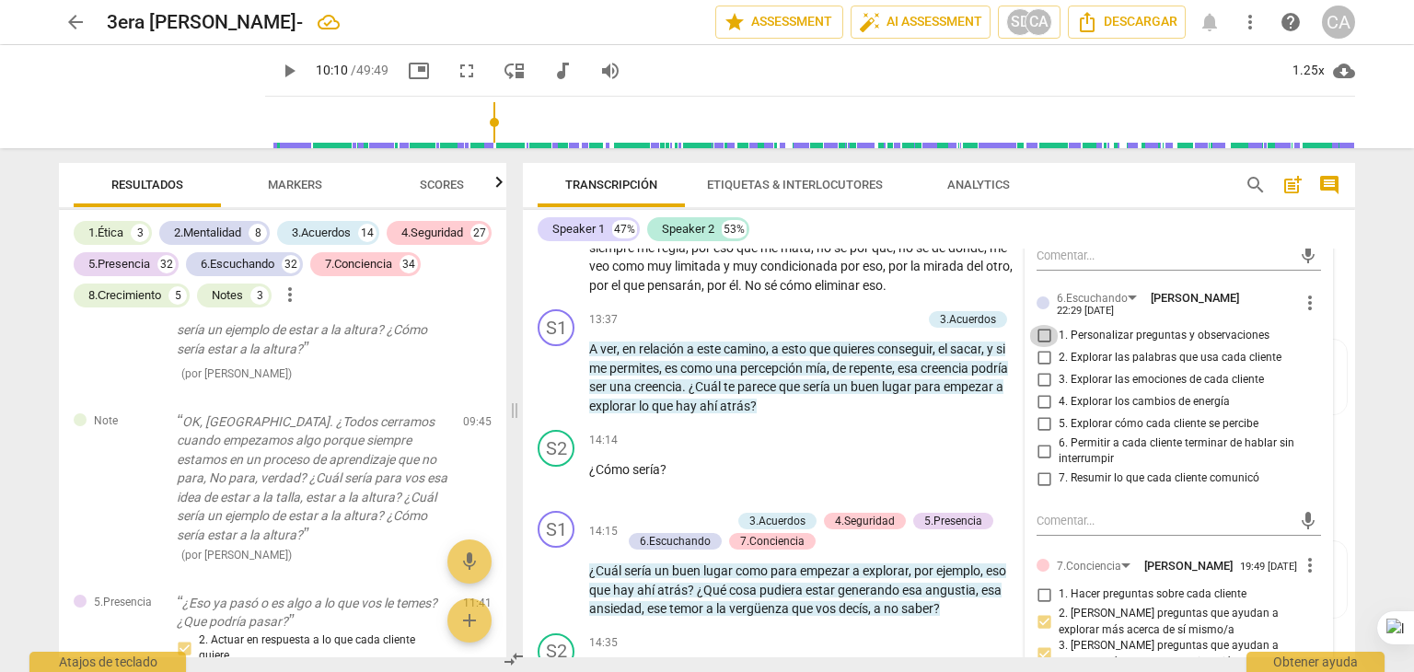
click at [1042, 347] on input "1. Personalizar preguntas y observaciones" at bounding box center [1043, 336] width 29 height 22
click at [1036, 369] on input "2. Explorar las palabras que usa cada cliente" at bounding box center [1043, 358] width 29 height 22
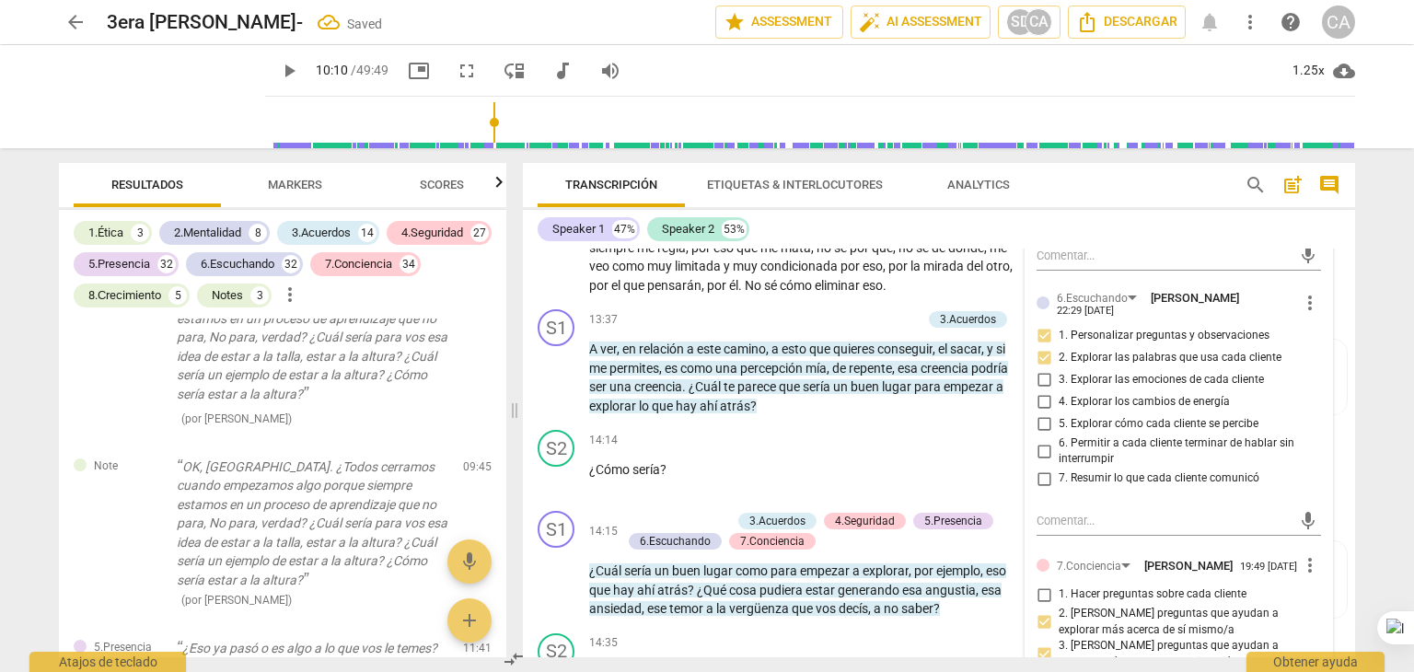
scroll to position [11304, 0]
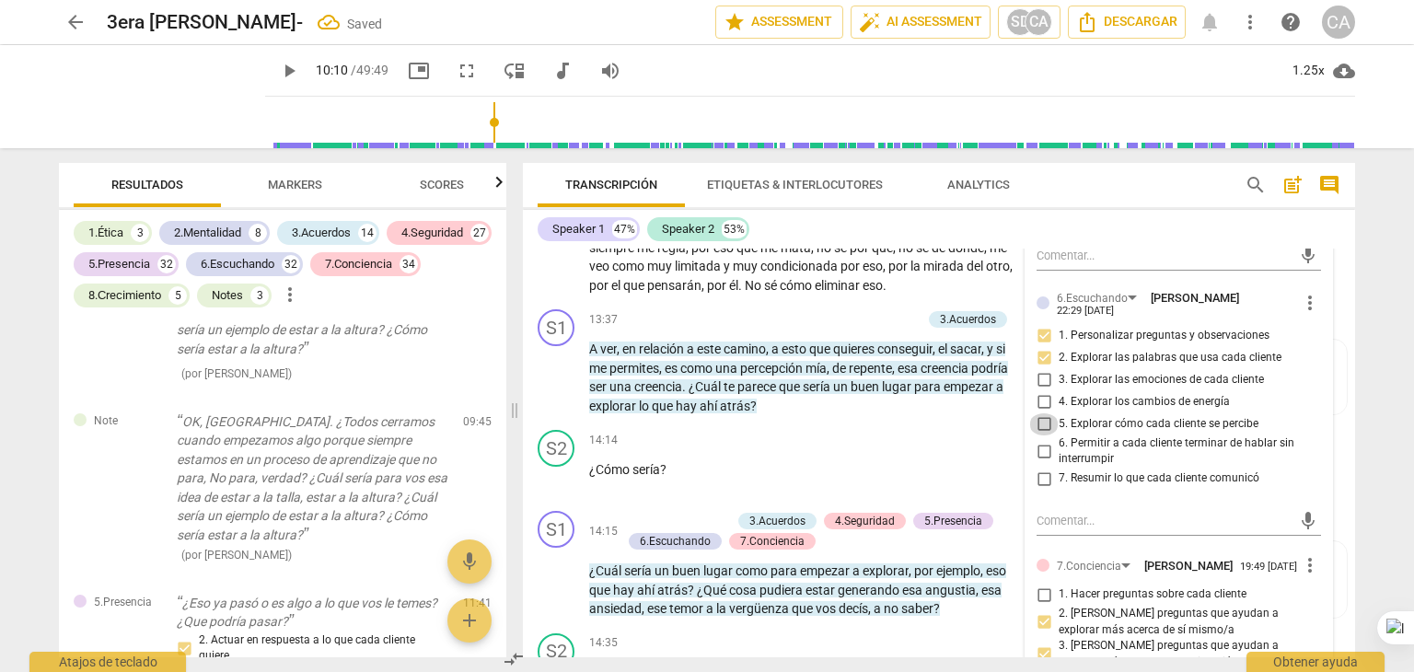
click at [1039, 436] on input "5. Explorar cómo cada cliente se percibe" at bounding box center [1043, 424] width 29 height 22
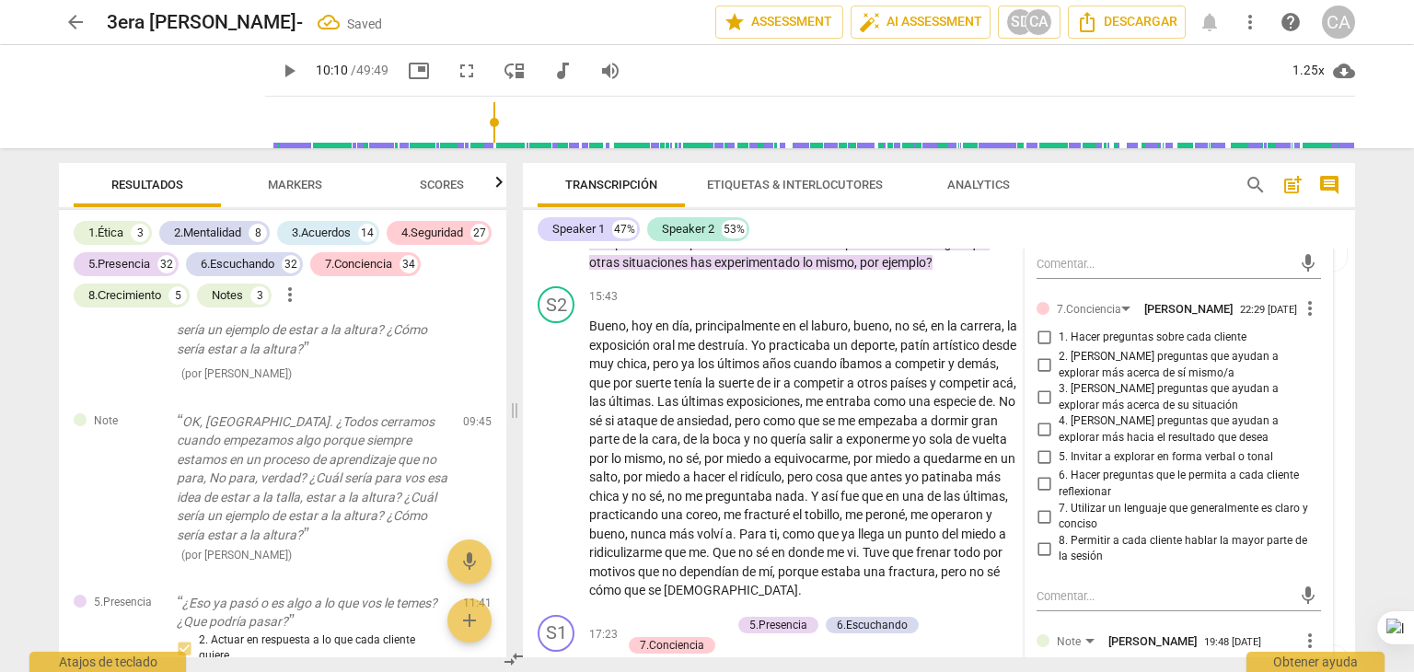
scroll to position [4342, 0]
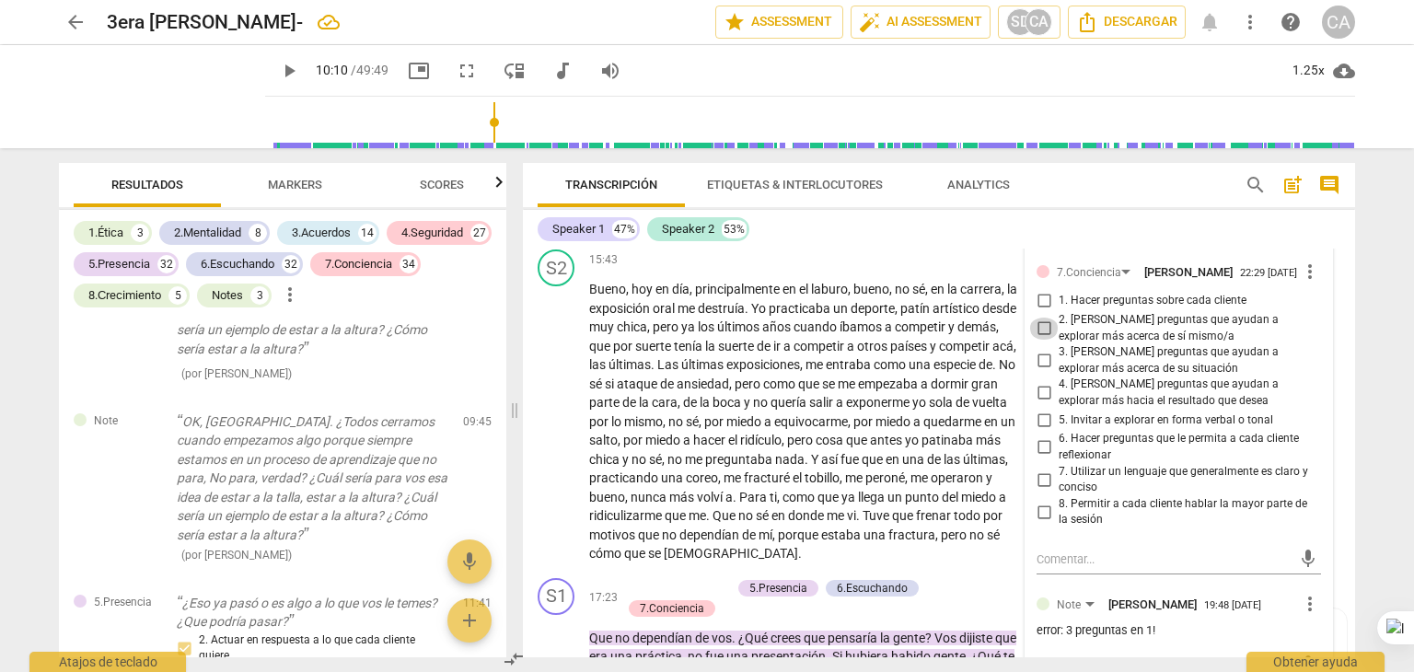
click at [1042, 340] on input "2. [PERSON_NAME] preguntas que ayudan a explorar más acerca de sí mismo/a" at bounding box center [1043, 329] width 29 height 22
click at [1037, 372] on input "3. [PERSON_NAME] preguntas que ayudan a explorar más acerca de su situación" at bounding box center [1043, 361] width 29 height 22
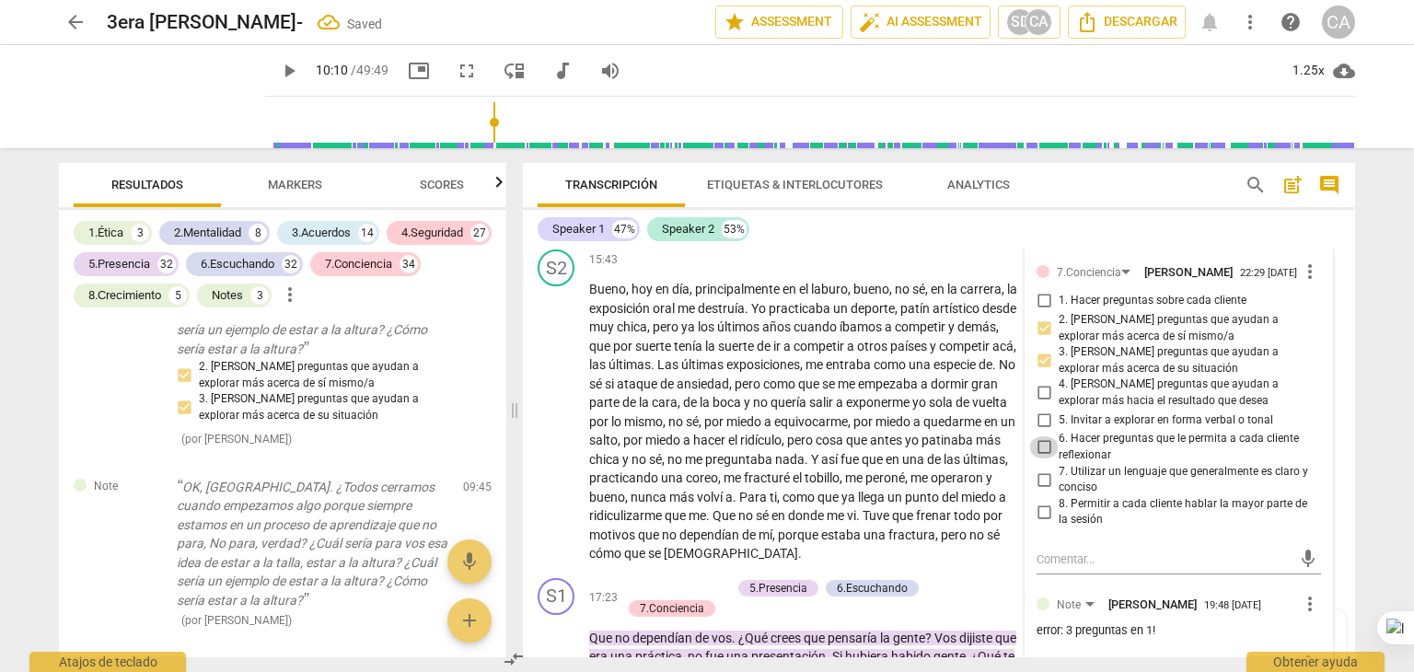
click at [1045, 459] on input "6. Hacer preguntas que le permita a cada cliente reflexionar" at bounding box center [1043, 447] width 29 height 22
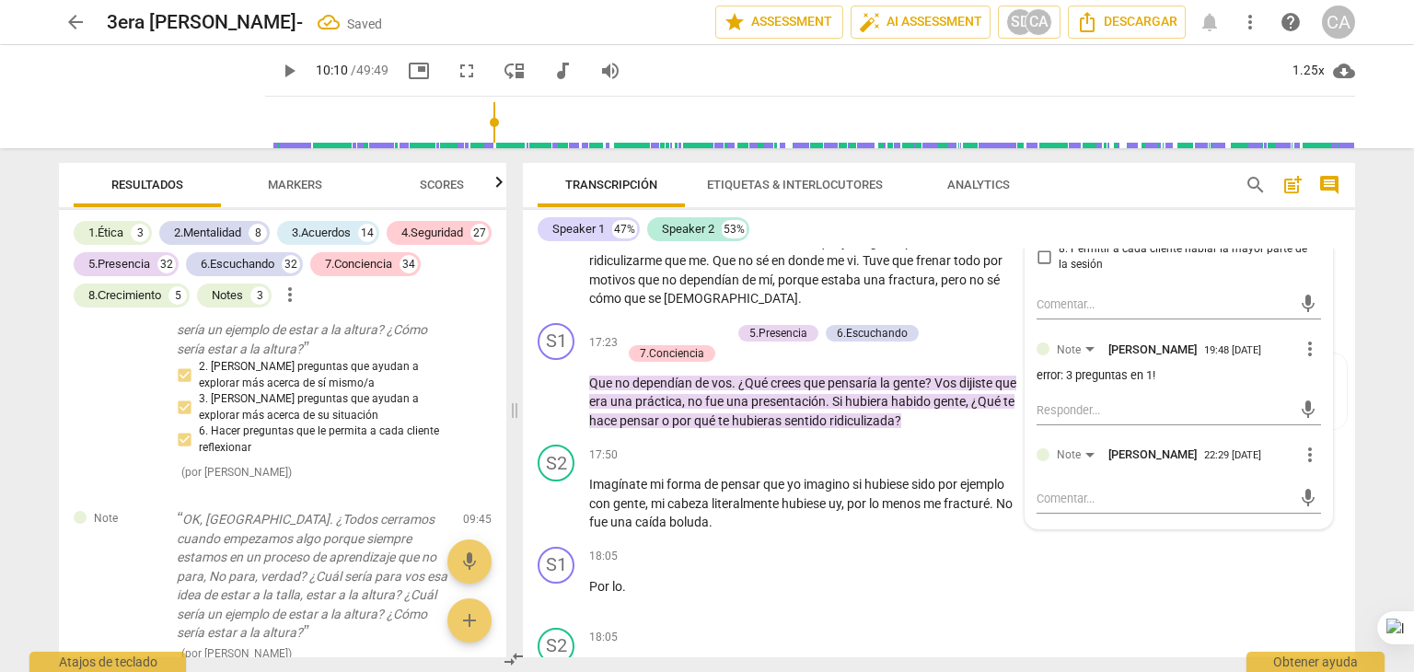
scroll to position [4599, 0]
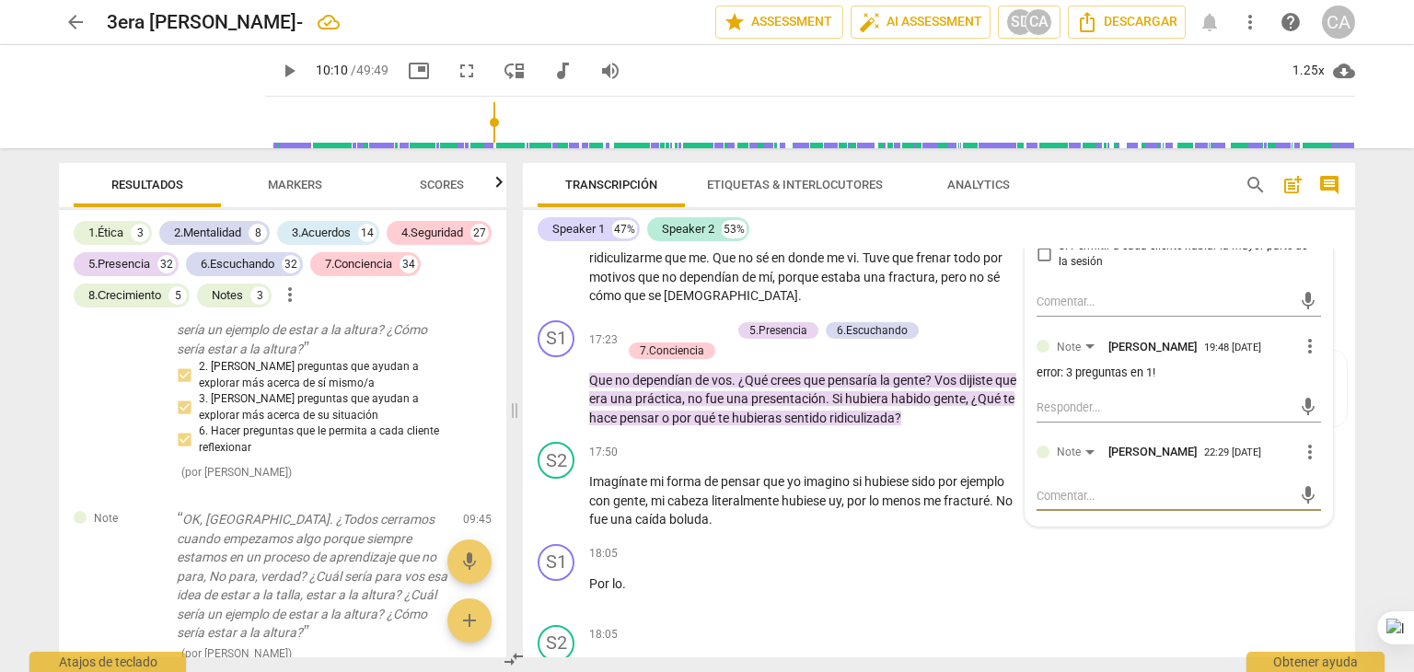
click at [1038, 505] on textarea at bounding box center [1164, 495] width 255 height 17
click at [1297, 509] on button "send" at bounding box center [1308, 496] width 27 height 27
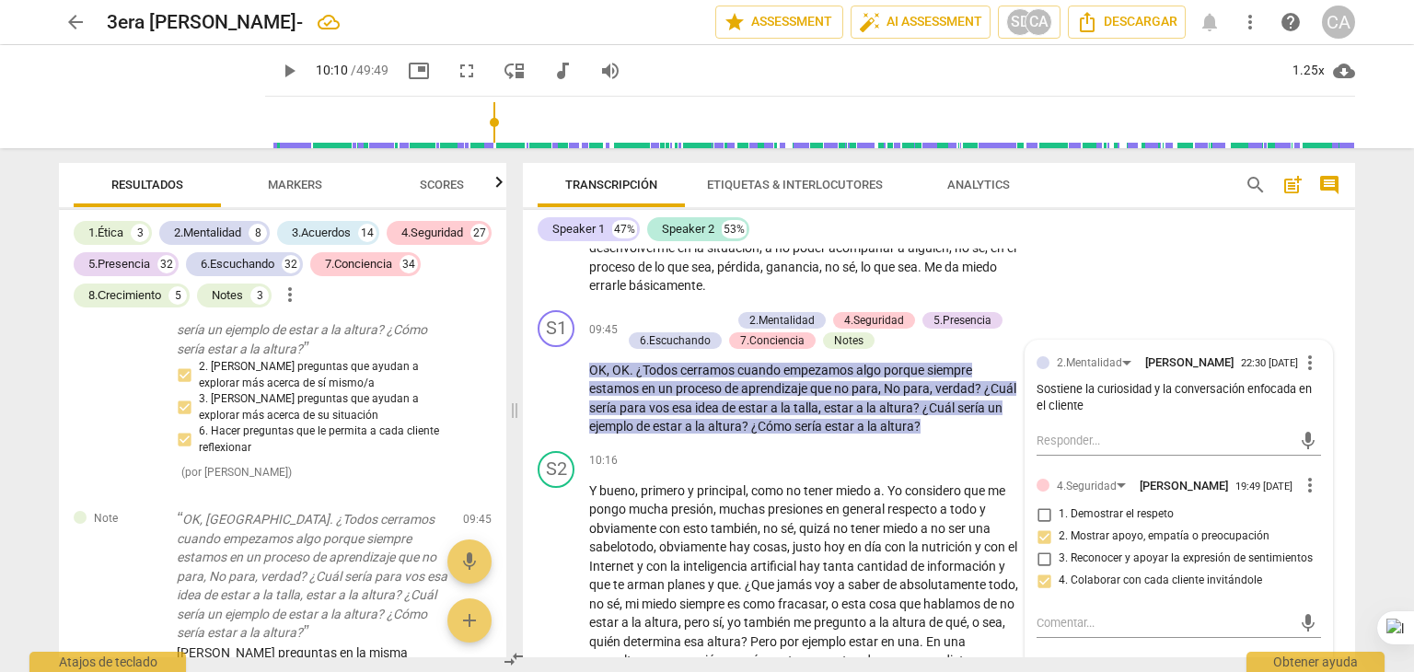
scroll to position [2684, 0]
click at [278, 66] on span "play_arrow" at bounding box center [289, 71] width 22 height 22
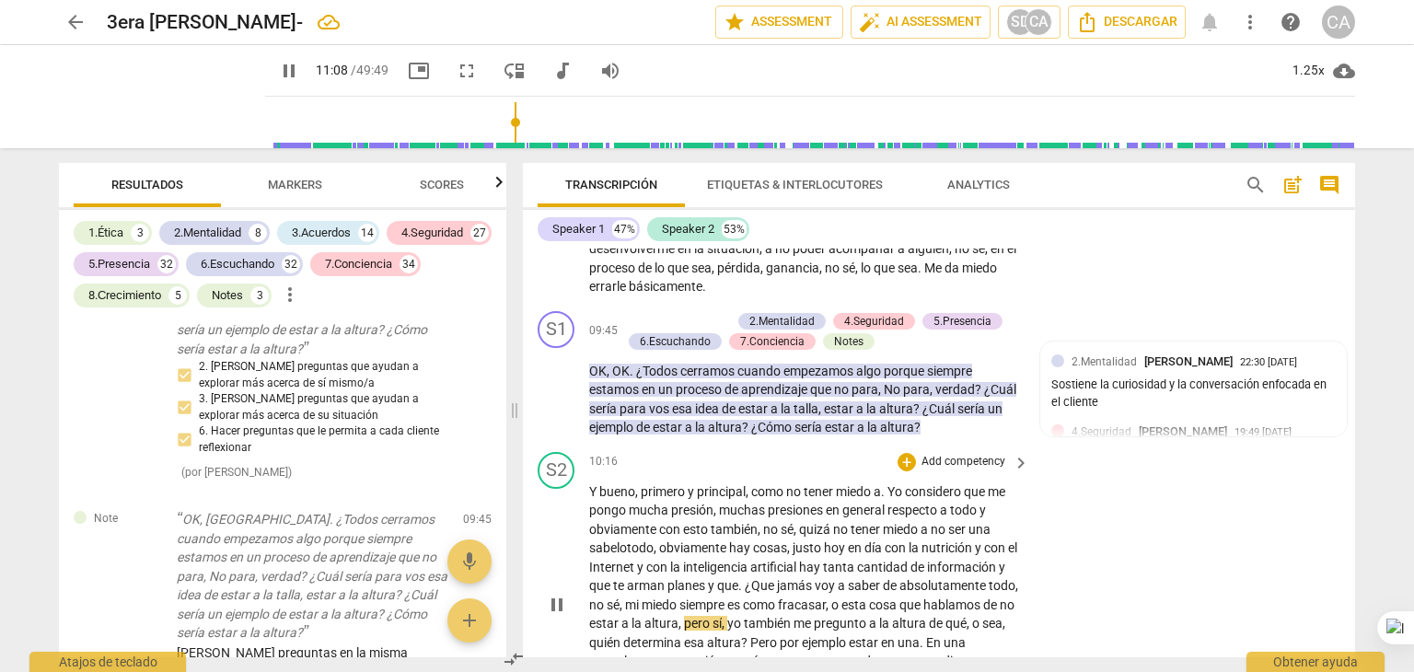
click at [821, 472] on div "10:16 + Add competency keyboard_arrow_right" at bounding box center [810, 462] width 442 height 20
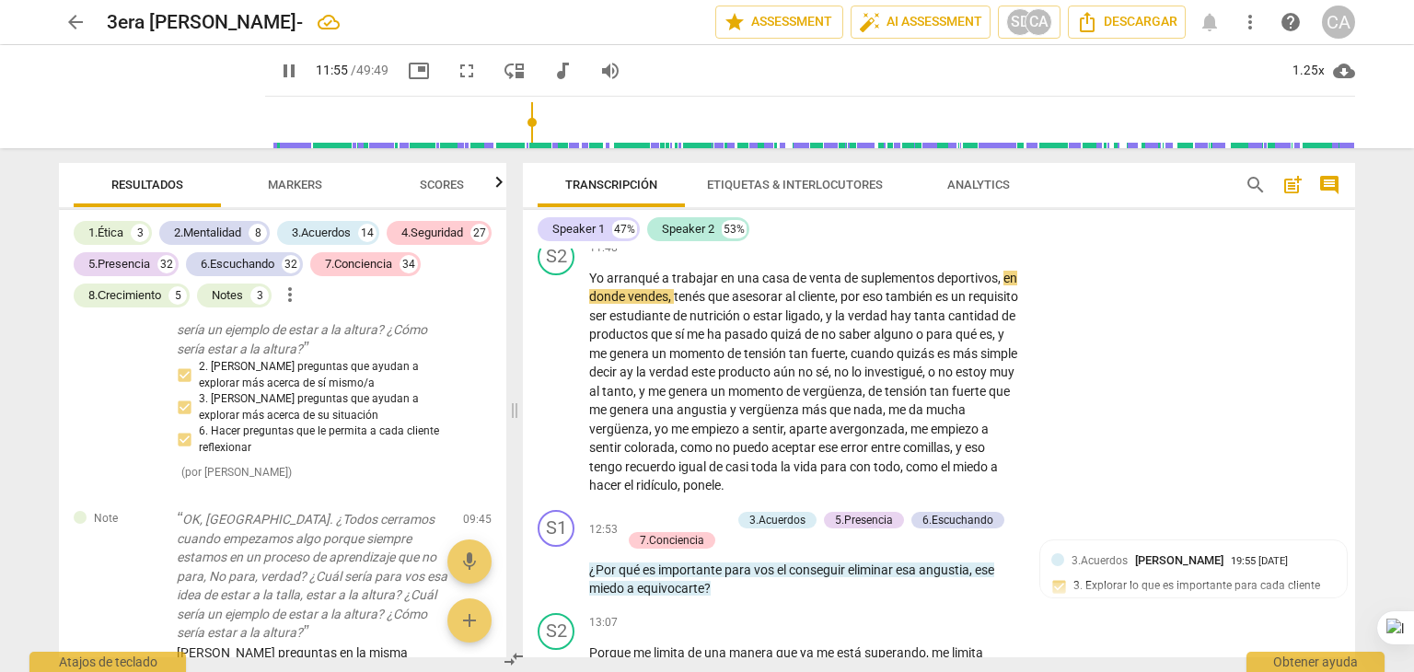
scroll to position [3310, 0]
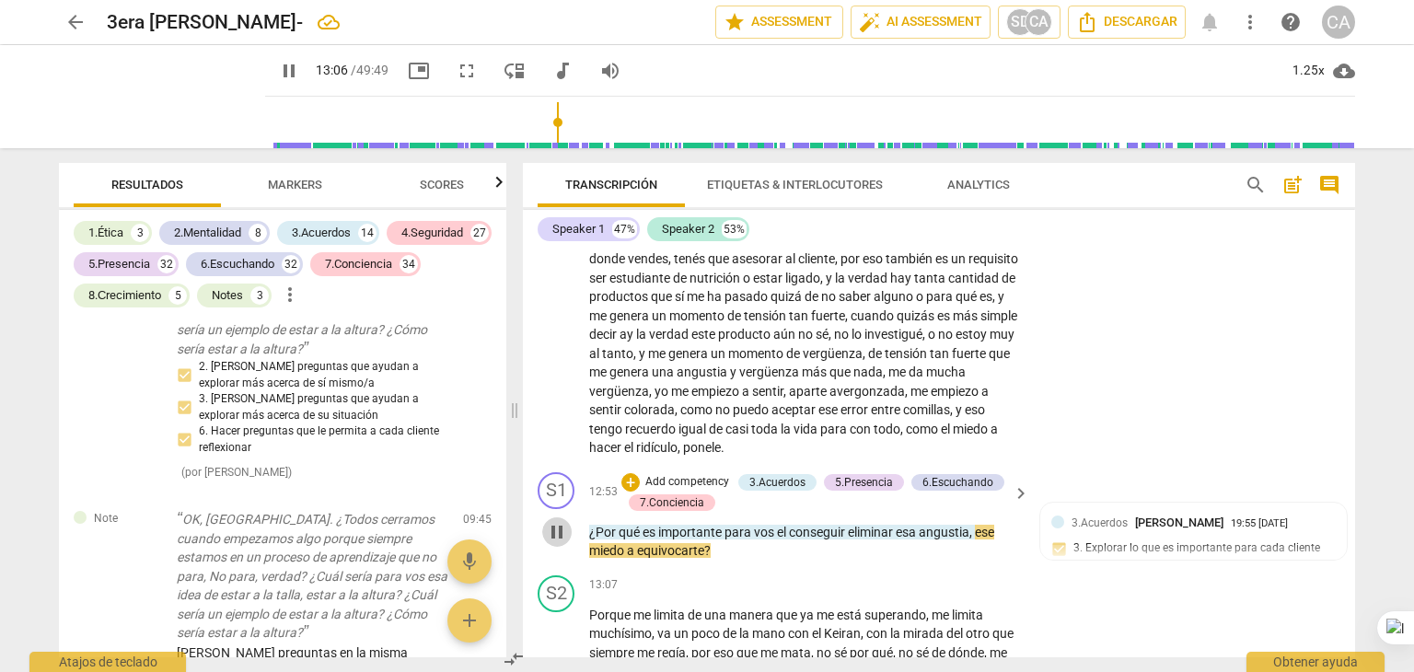
click at [553, 543] on span "pause" at bounding box center [557, 532] width 22 height 22
click at [659, 491] on p "Add competency" at bounding box center [687, 482] width 87 height 17
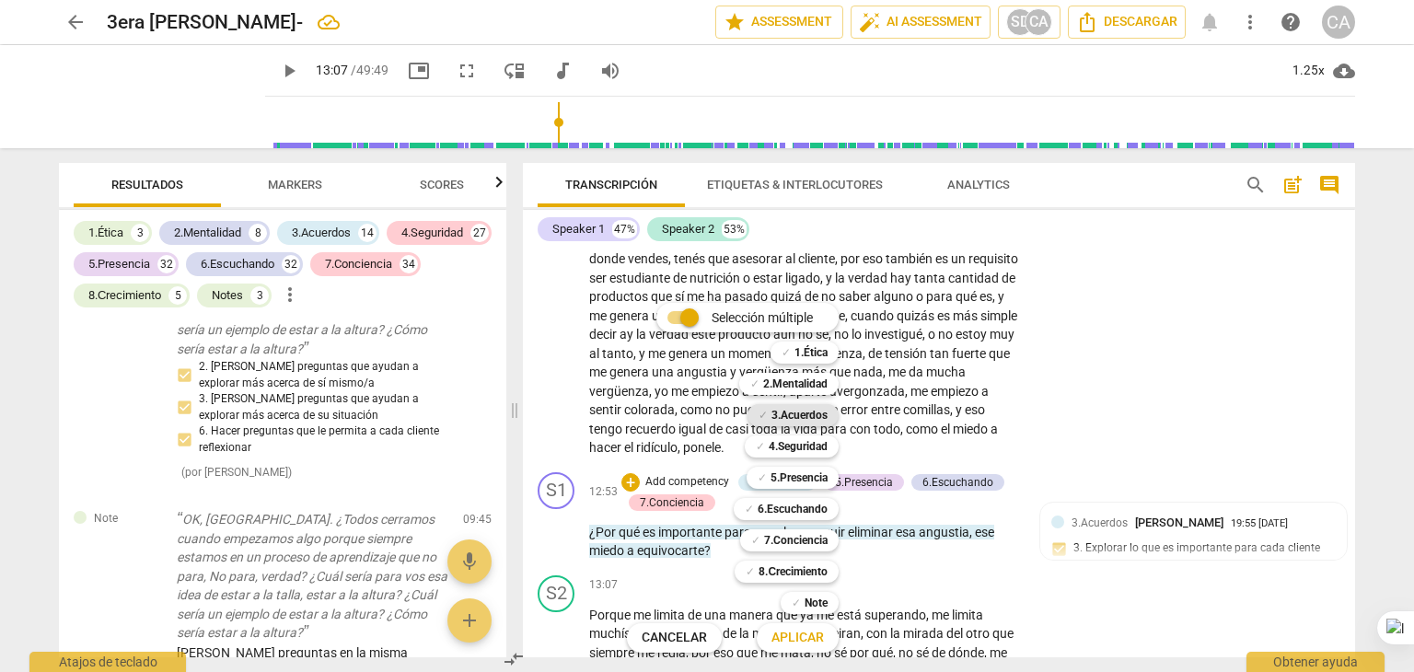
click at [793, 418] on b "3.Acuerdos" at bounding box center [800, 415] width 56 height 22
click at [795, 487] on b "5.Presencia" at bounding box center [799, 478] width 57 height 22
click at [789, 517] on b "6.Escuchando" at bounding box center [793, 509] width 70 height 22
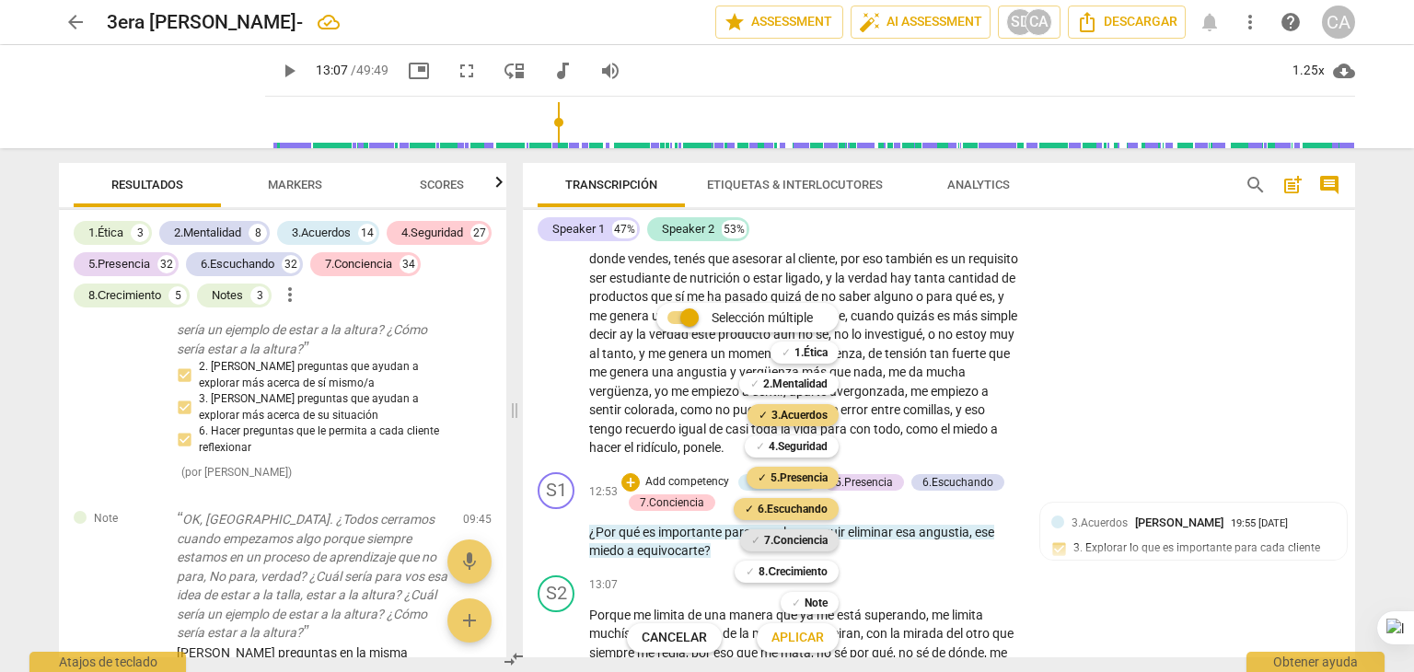
click at [796, 537] on b "7.Conciencia" at bounding box center [796, 540] width 64 height 22
click at [809, 645] on span "Aplicar" at bounding box center [798, 638] width 52 height 18
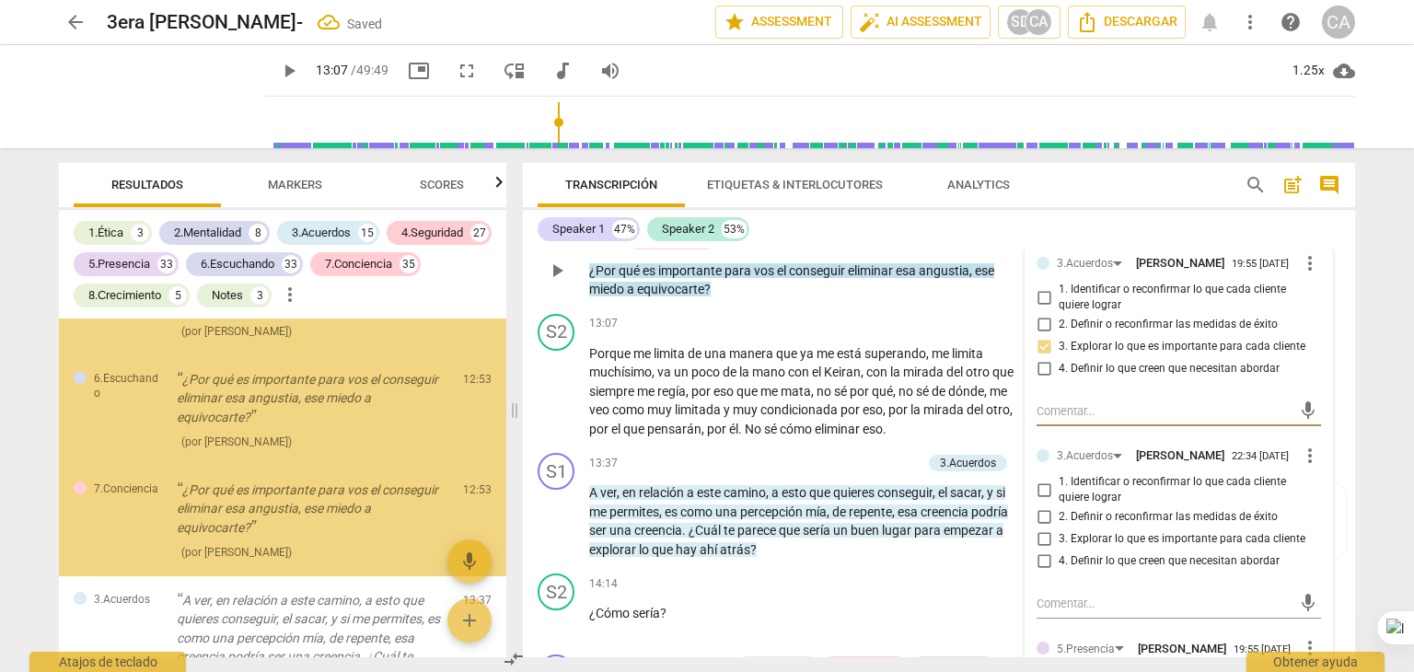
scroll to position [13144, 0]
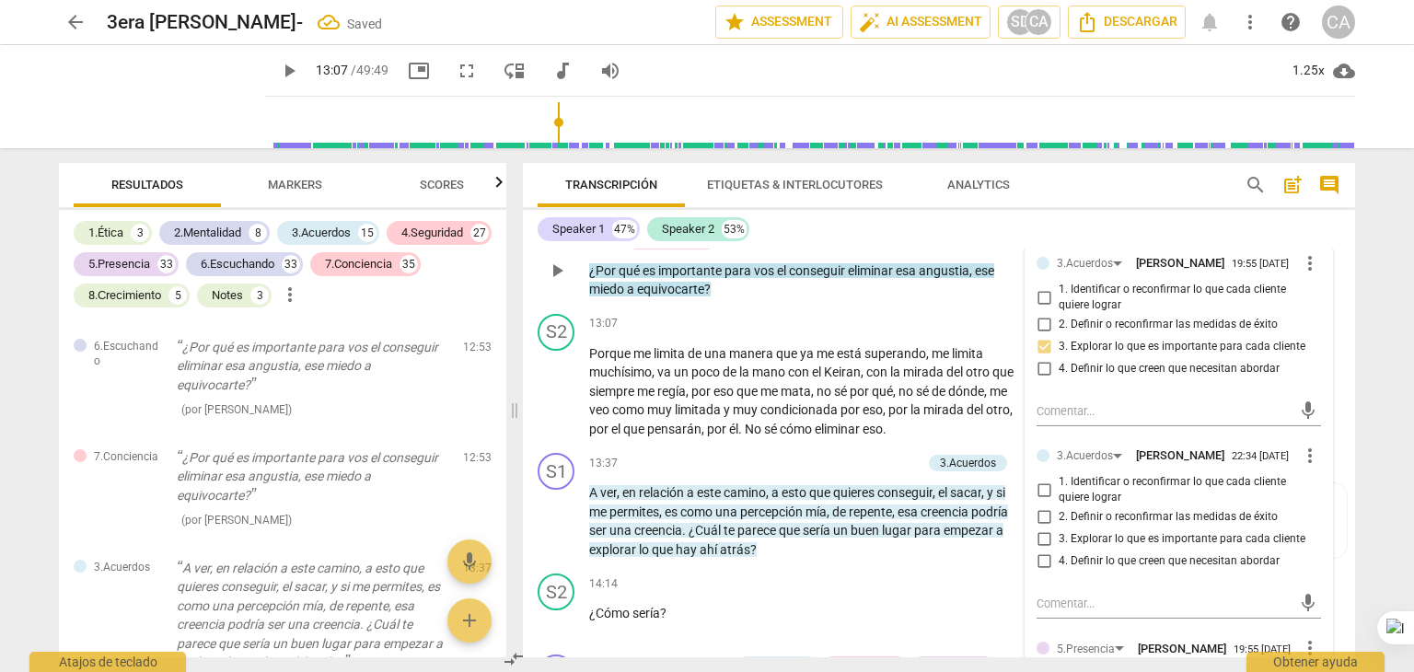
click at [1247, 271] on div "3.Acuerdos [PERSON_NAME] 19:55 [DATE]" at bounding box center [1178, 262] width 242 height 17
click at [1041, 551] on input "3. Explorar lo que es importante para cada cliente" at bounding box center [1043, 540] width 29 height 22
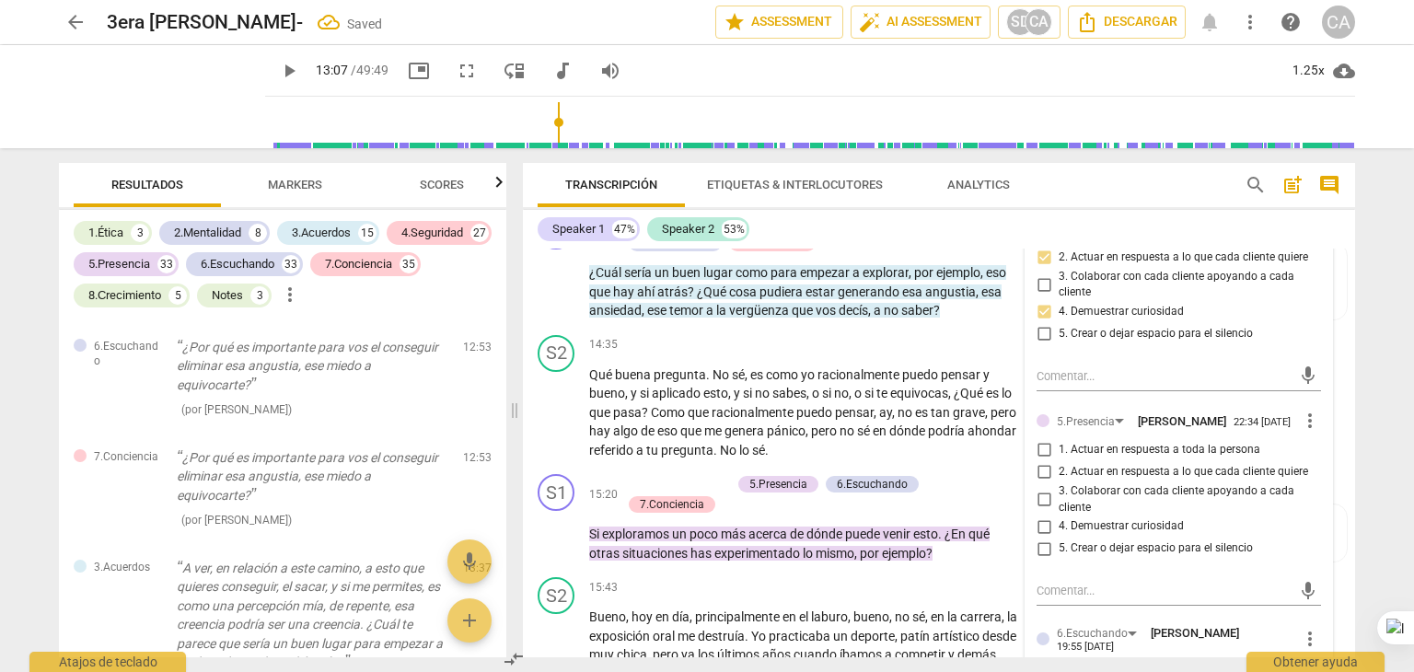
scroll to position [4051, 0]
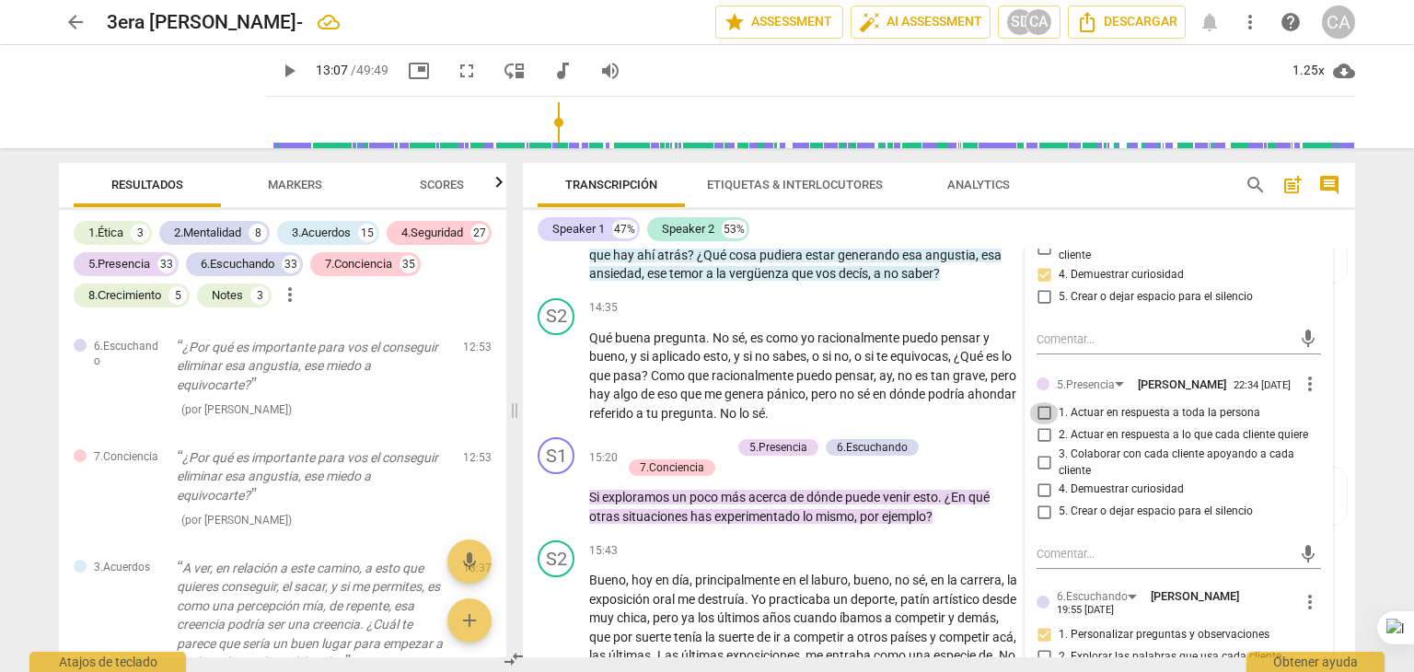
click at [1036, 424] on input "1. Actuar en respuesta a toda la persona" at bounding box center [1043, 413] width 29 height 22
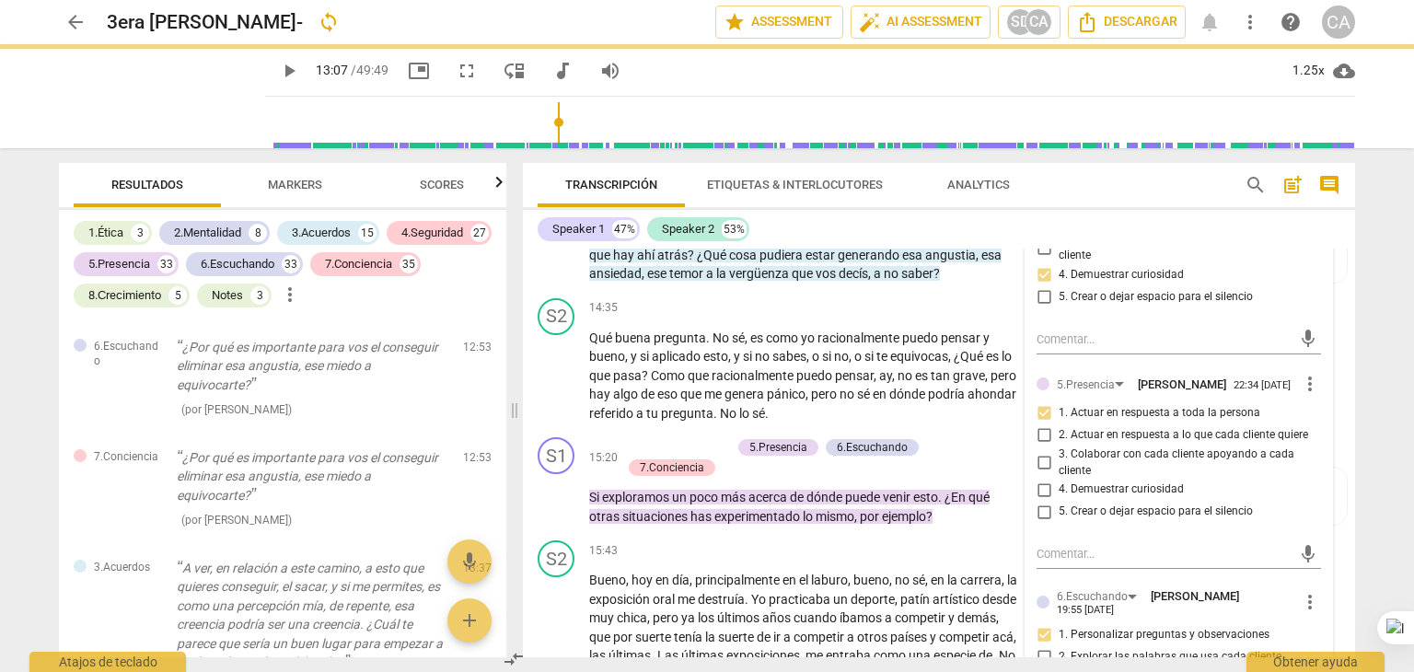
click at [1036, 501] on input "4. Demuestrar curiosidad" at bounding box center [1043, 490] width 29 height 22
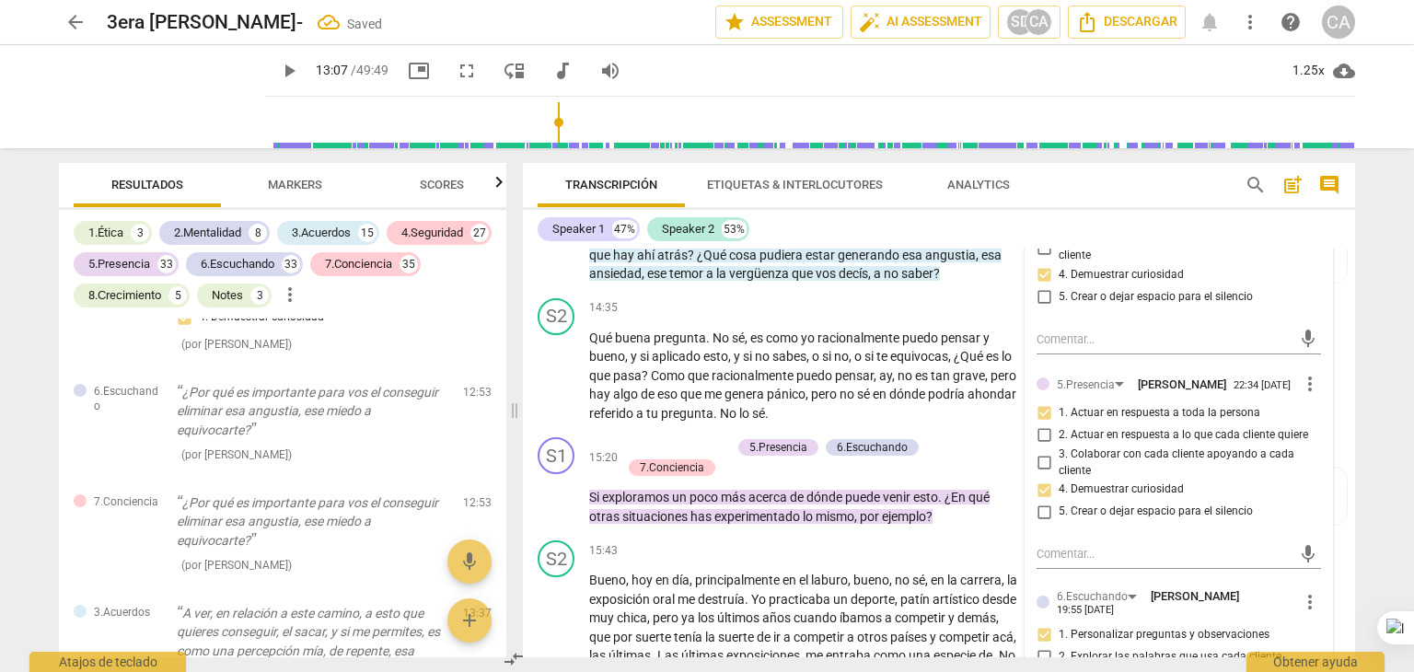
click at [1041, 447] on input "2. Actuar en respuesta a lo que cada cliente quiere" at bounding box center [1043, 435] width 29 height 22
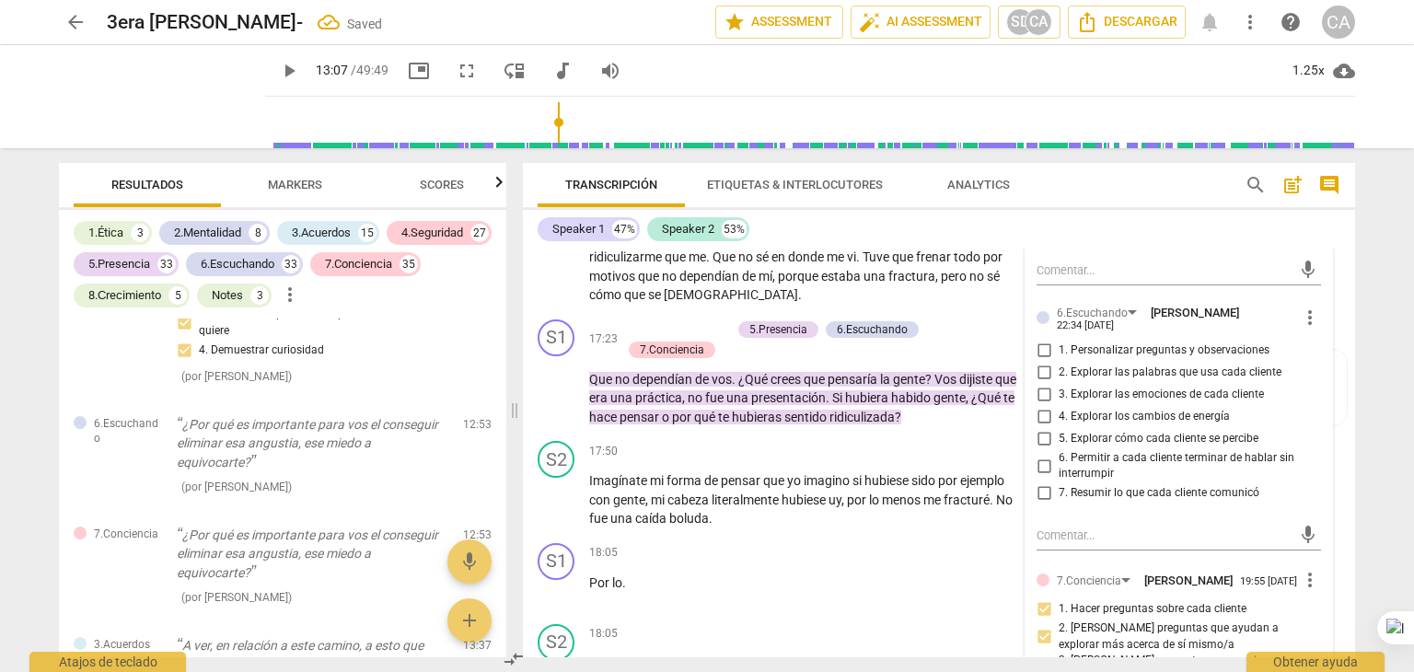
scroll to position [4603, 0]
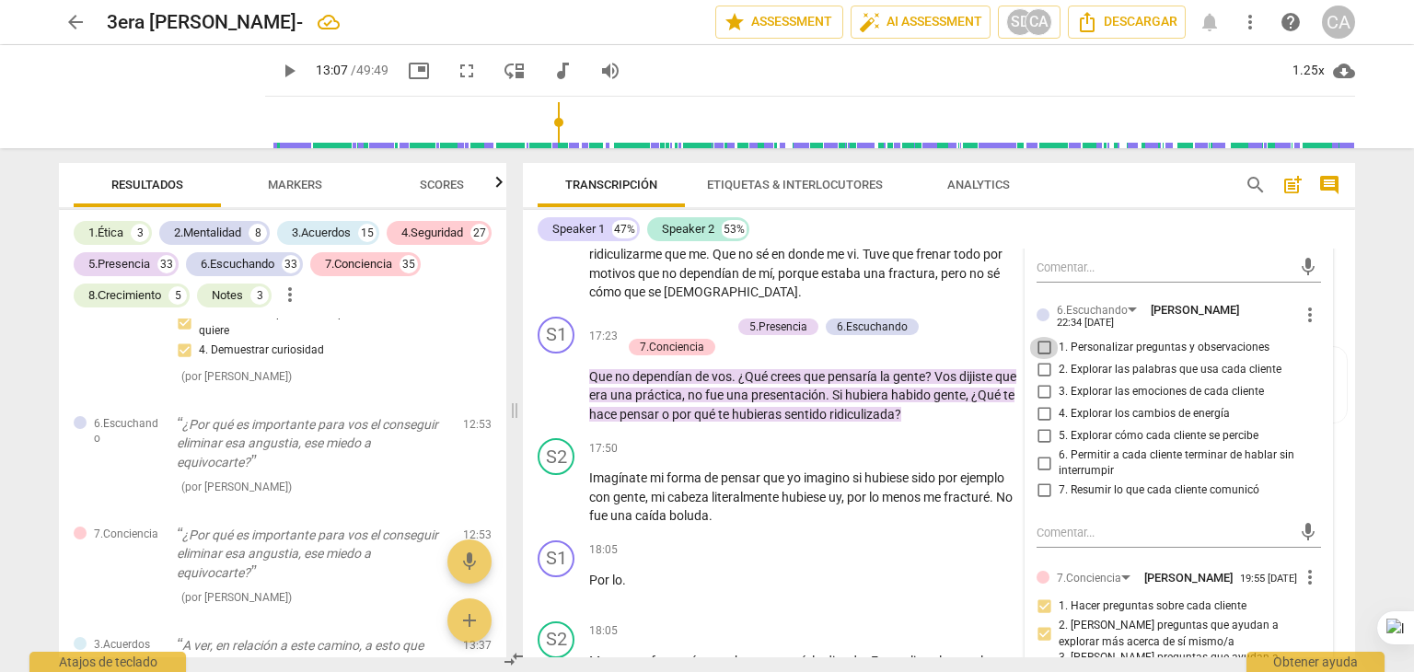
click at [1041, 359] on input "1. Personalizar preguntas y observaciones" at bounding box center [1043, 348] width 29 height 22
click at [1041, 381] on input "2. Explorar las palabras que usa cada cliente" at bounding box center [1043, 370] width 29 height 22
click at [1040, 403] on input "3. Explorar las emociones de cada cliente" at bounding box center [1043, 392] width 29 height 22
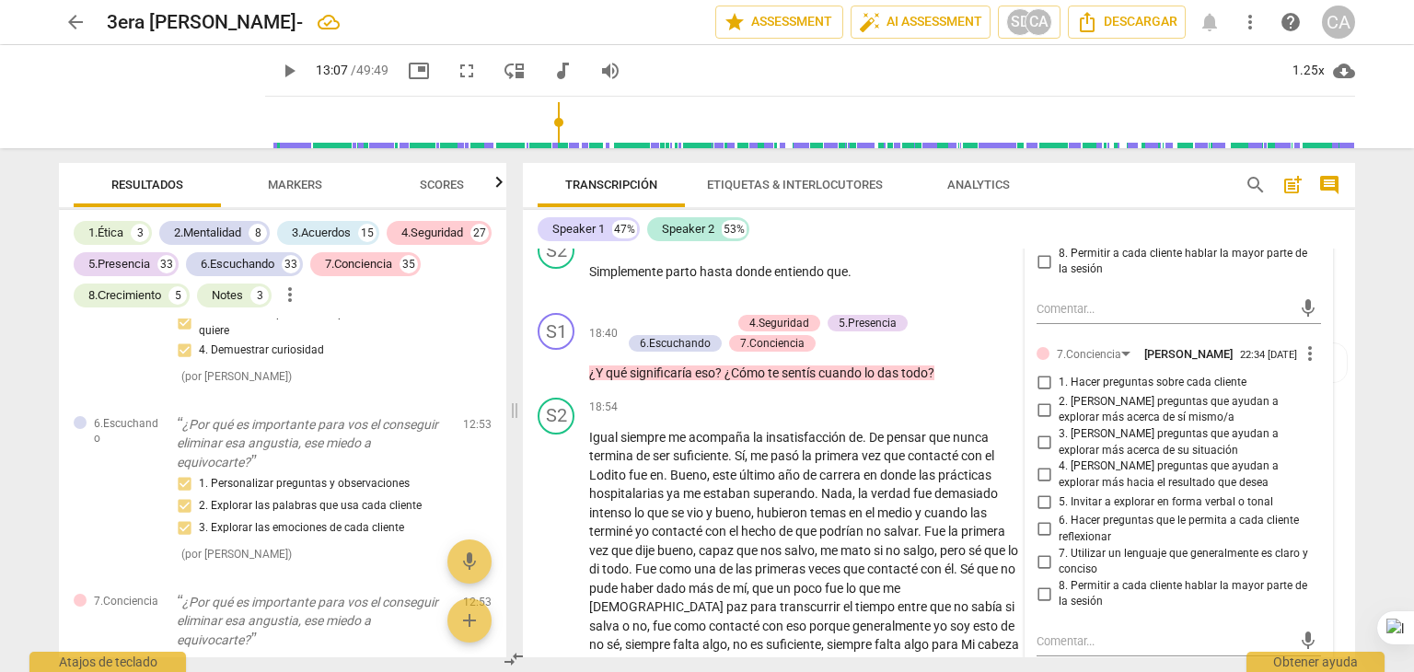
scroll to position [5192, 0]
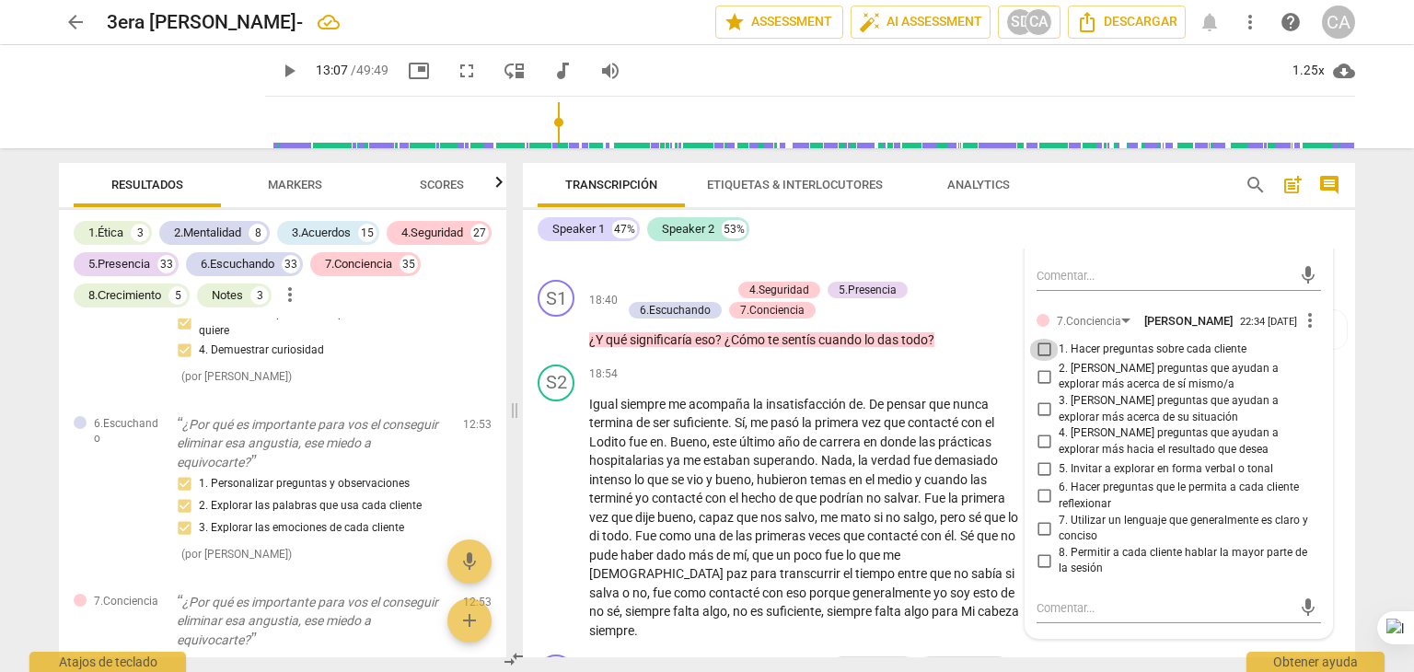
click at [1039, 361] on input "1. Hacer preguntas sobre cada cliente" at bounding box center [1043, 350] width 29 height 22
click at [1037, 388] on input "2. [PERSON_NAME] preguntas que ayudan a explorar más acerca de sí mismo/a" at bounding box center [1043, 377] width 29 height 22
click at [1040, 425] on label "3. [PERSON_NAME] preguntas que ayudan a explorar más acerca de su situación" at bounding box center [1171, 409] width 285 height 32
click at [1040, 421] on input "3. [PERSON_NAME] preguntas que ayudan a explorar más acerca de su situación" at bounding box center [1043, 410] width 29 height 22
click at [1039, 507] on input "6. Hacer preguntas que le permita a cada cliente reflexionar" at bounding box center [1043, 496] width 29 height 22
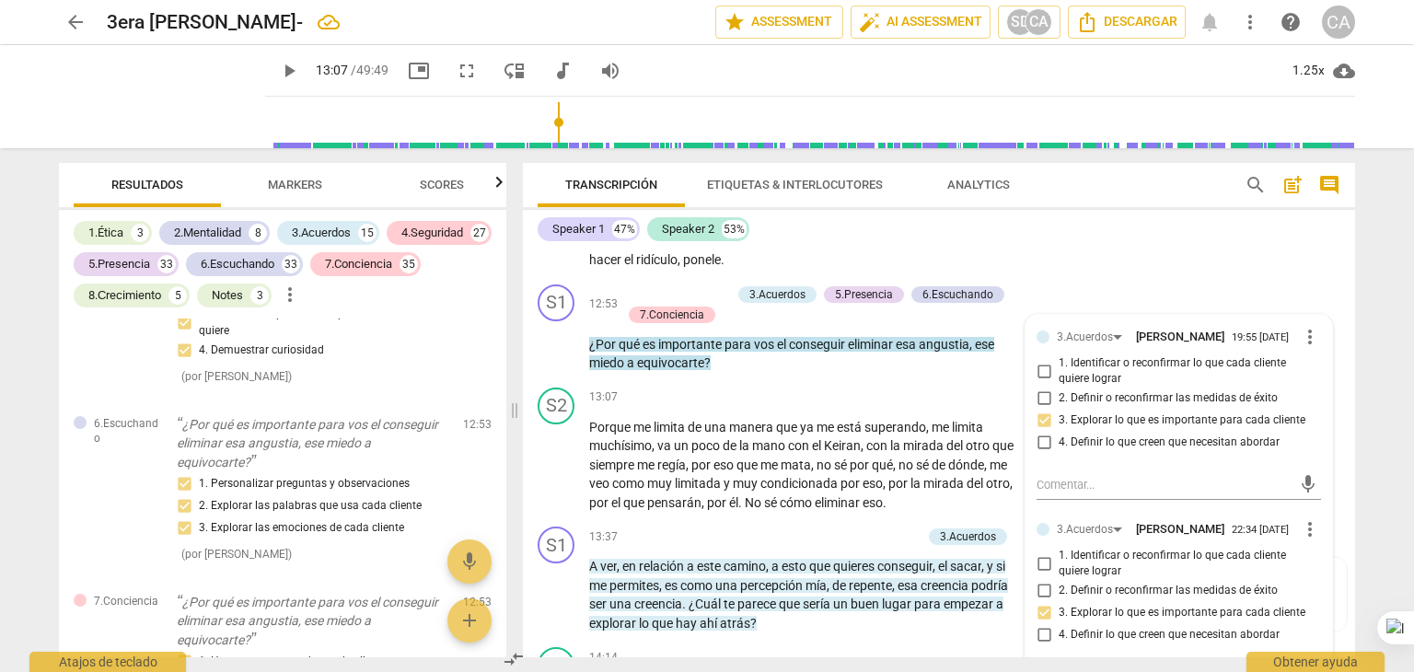
scroll to position [3461, 0]
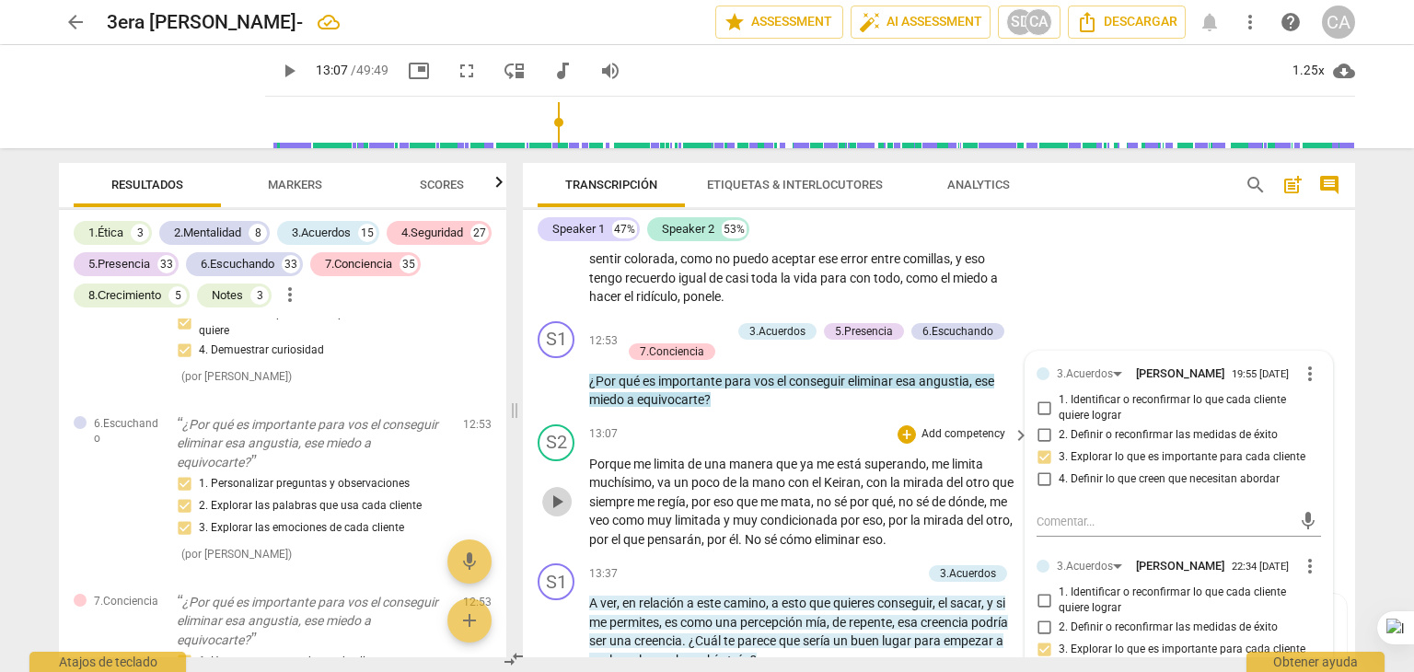
click at [552, 513] on span "play_arrow" at bounding box center [557, 502] width 22 height 22
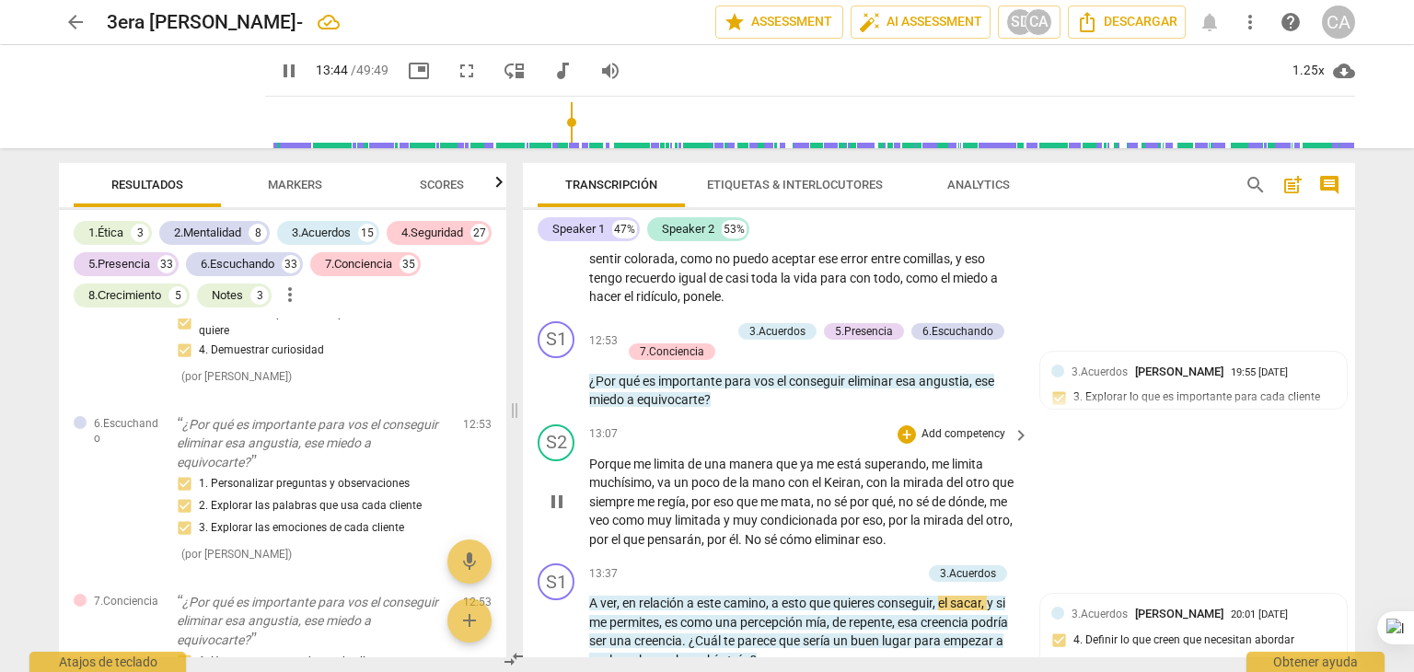
click at [994, 550] on p "Porque me limita de una manera que ya me está superando , me limita muchísimo ,…" at bounding box center [804, 502] width 431 height 95
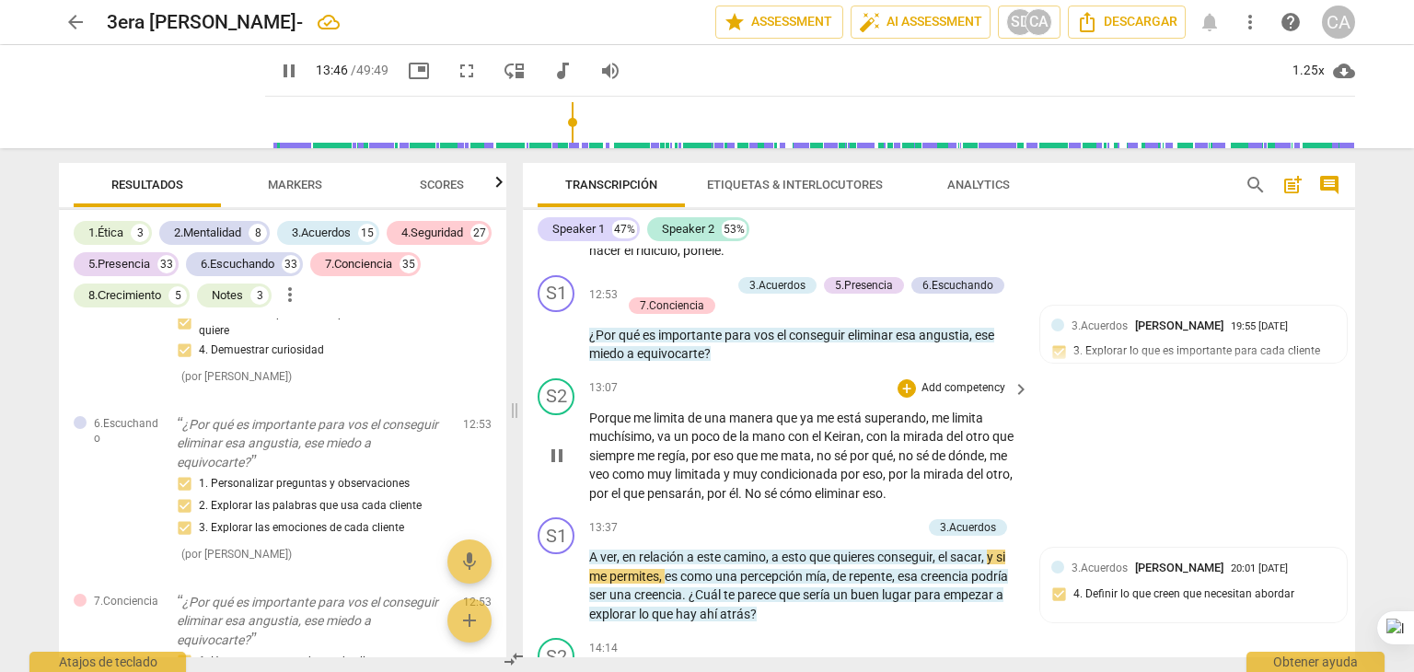
scroll to position [3768, 0]
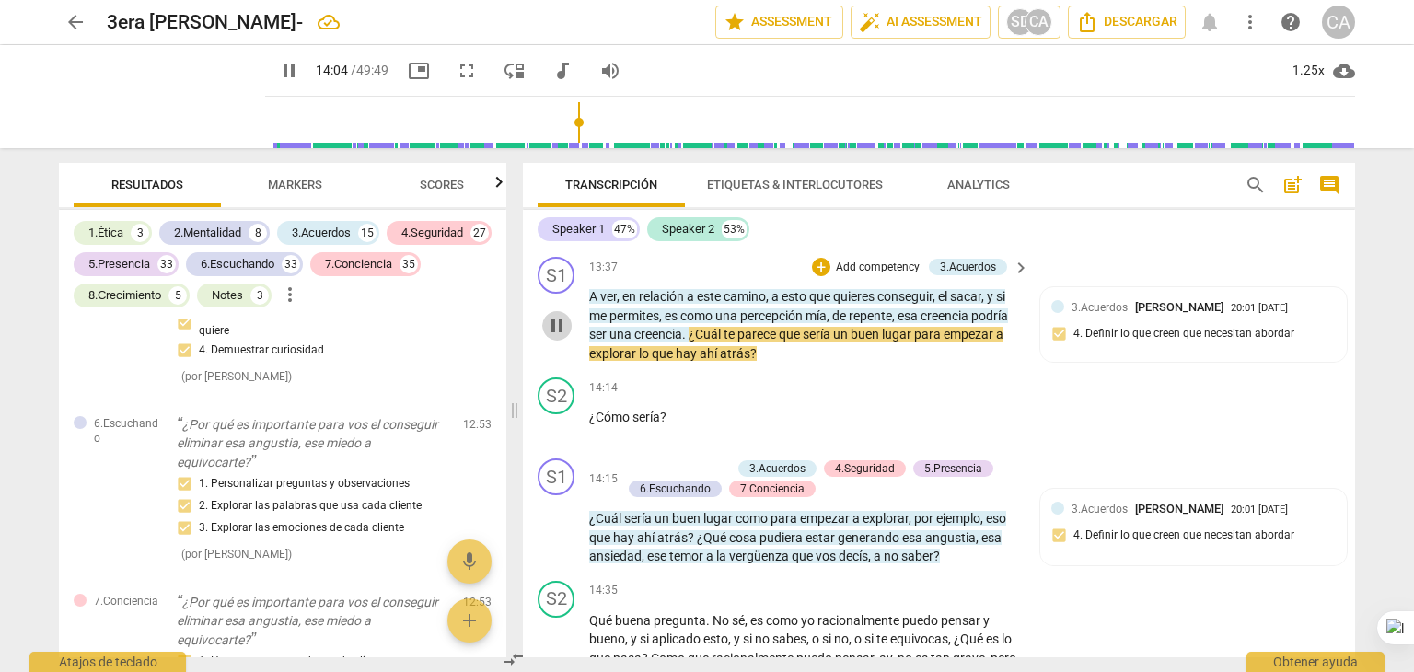
click at [552, 337] on span "pause" at bounding box center [557, 326] width 22 height 22
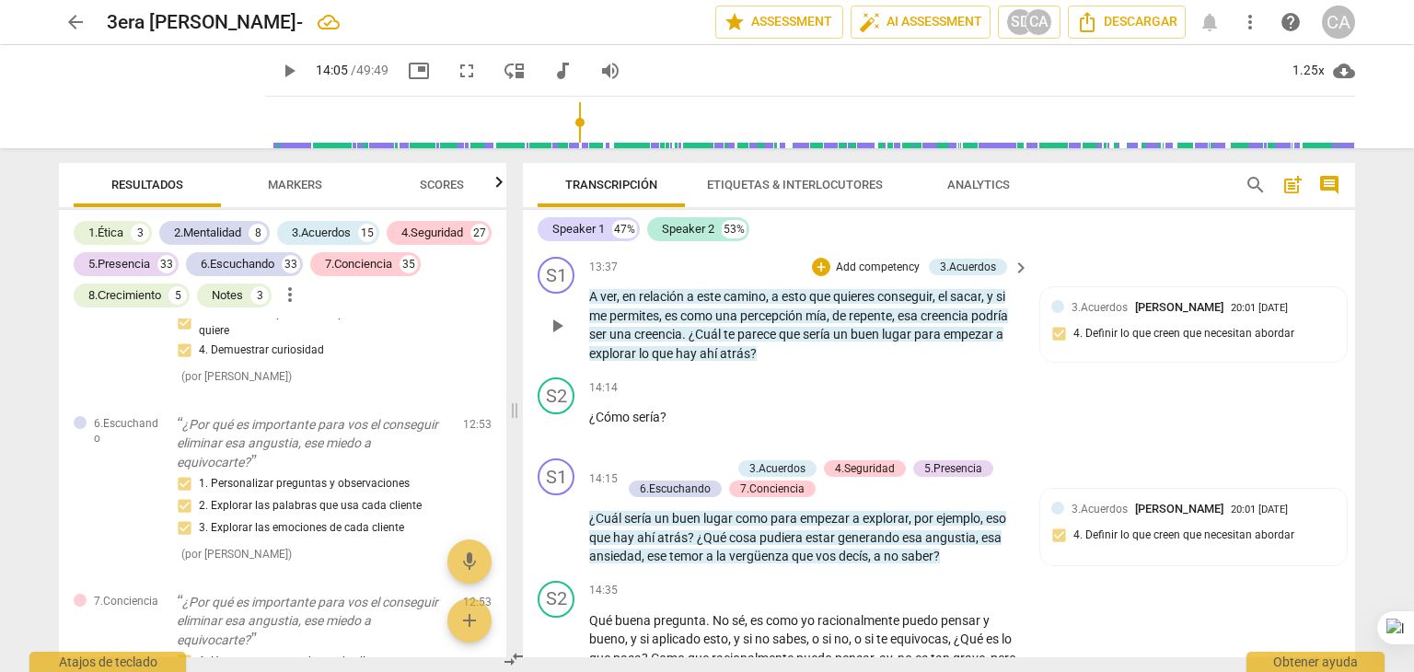
click at [877, 276] on p "Add competency" at bounding box center [877, 268] width 87 height 17
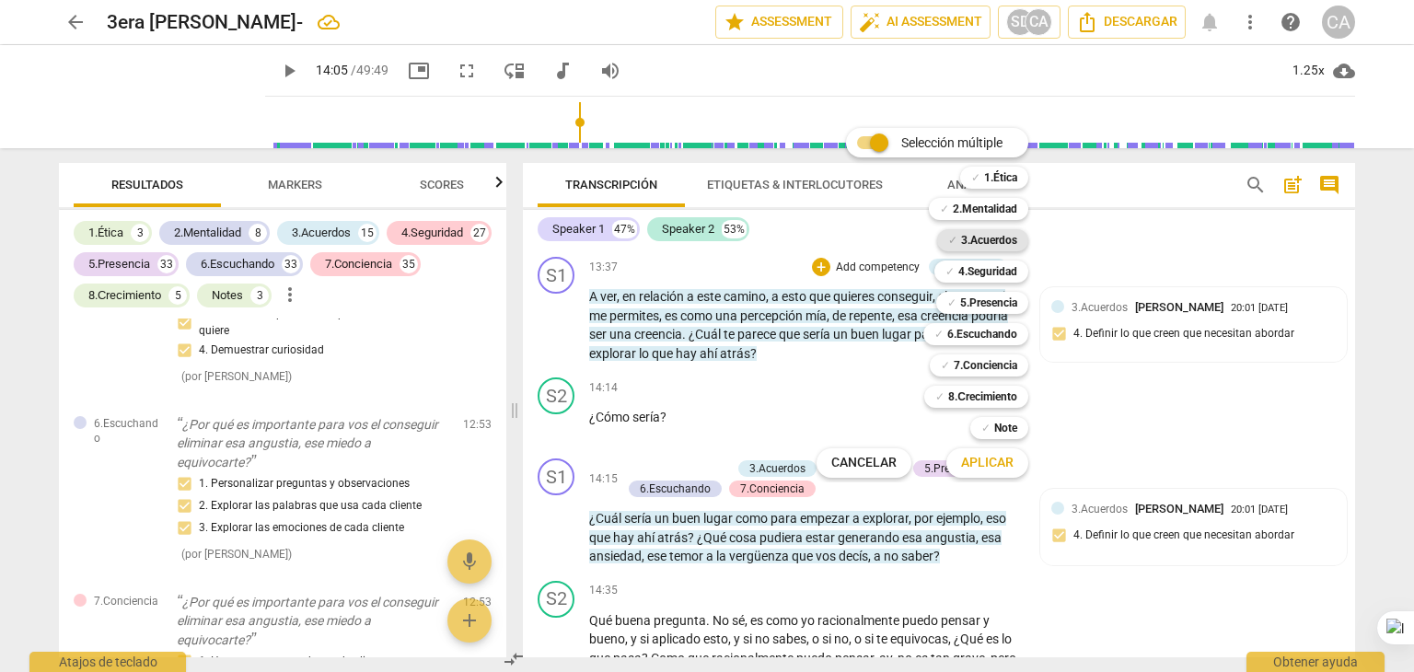
click at [979, 235] on b "3.Acuerdos" at bounding box center [989, 240] width 56 height 22
click at [971, 460] on span "Aplicar" at bounding box center [987, 463] width 52 height 18
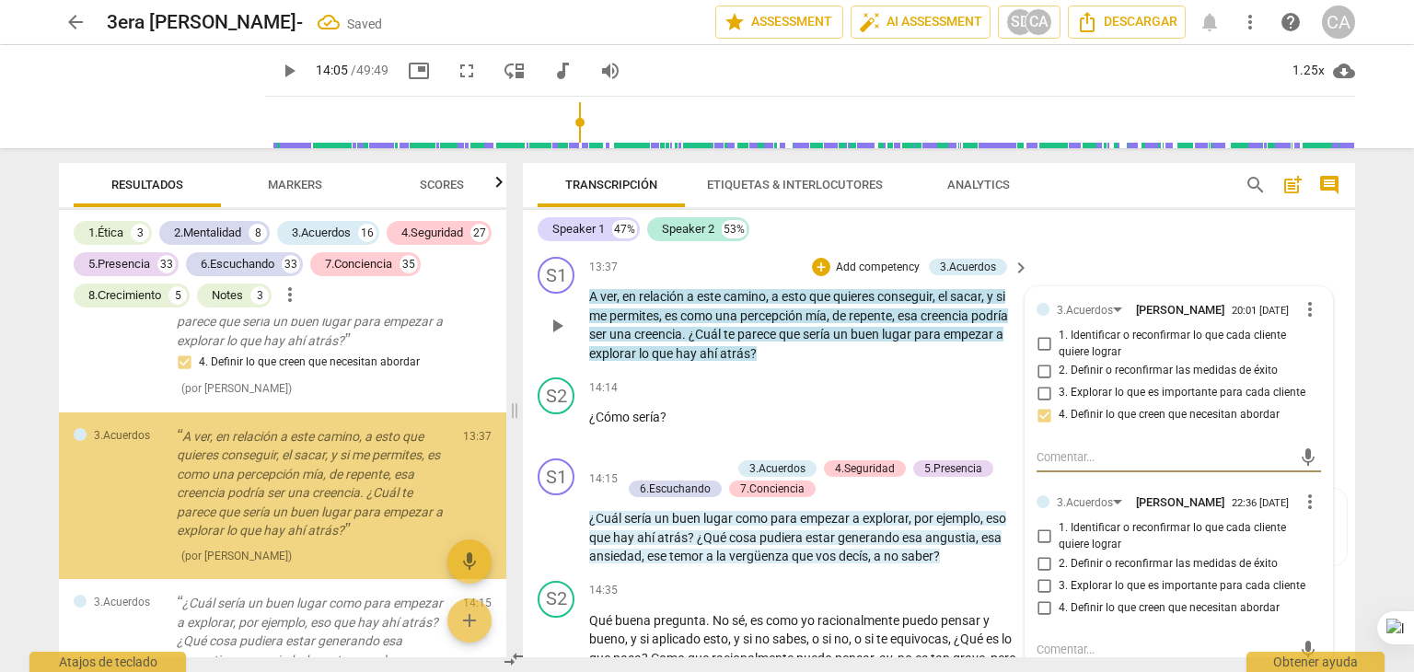
scroll to position [13772, 0]
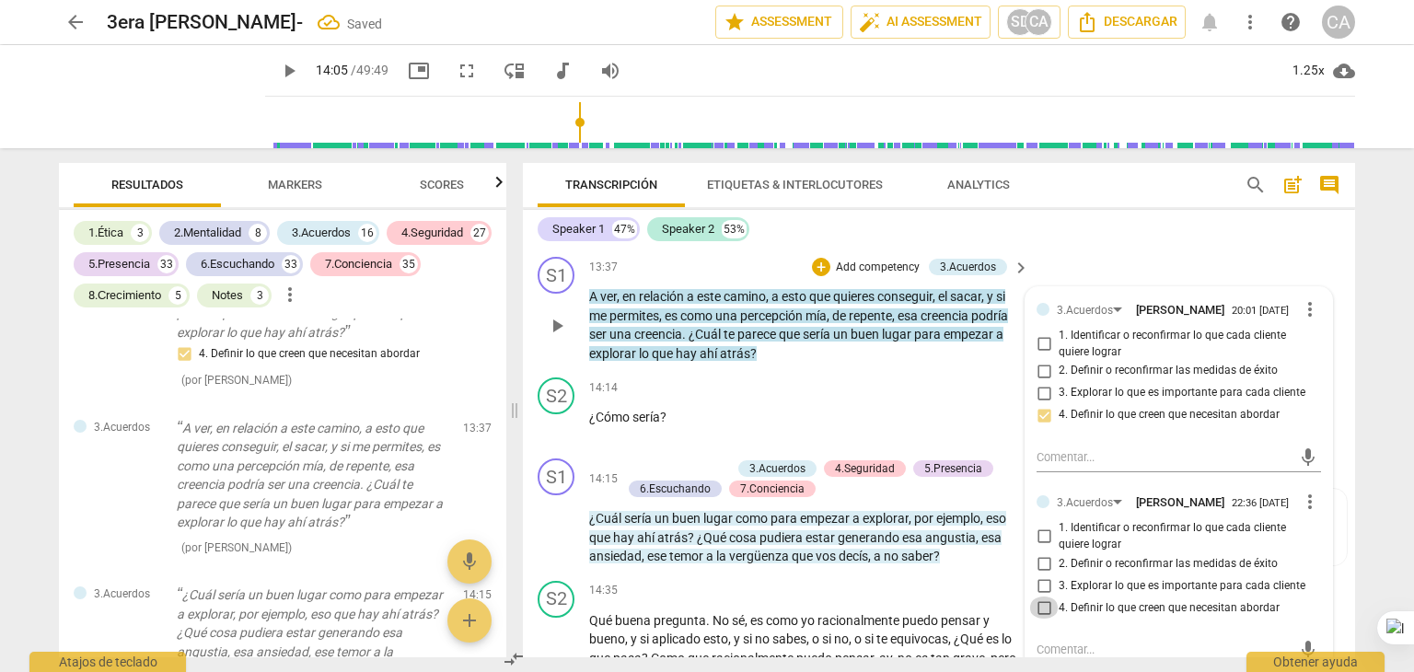
click at [1042, 619] on input "4. Definir lo que creen que necesitan abordar" at bounding box center [1043, 608] width 29 height 22
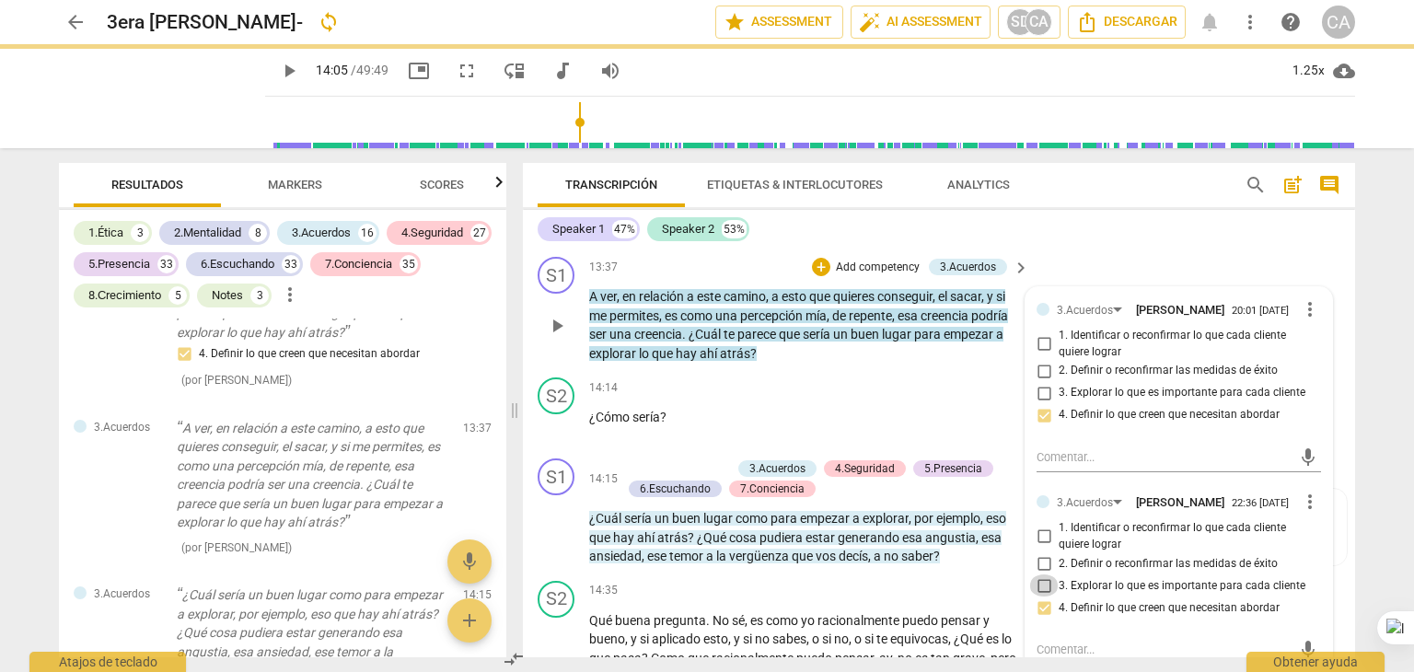
click at [1039, 597] on input "3. Explorar lo que es importante para cada cliente" at bounding box center [1043, 586] width 29 height 22
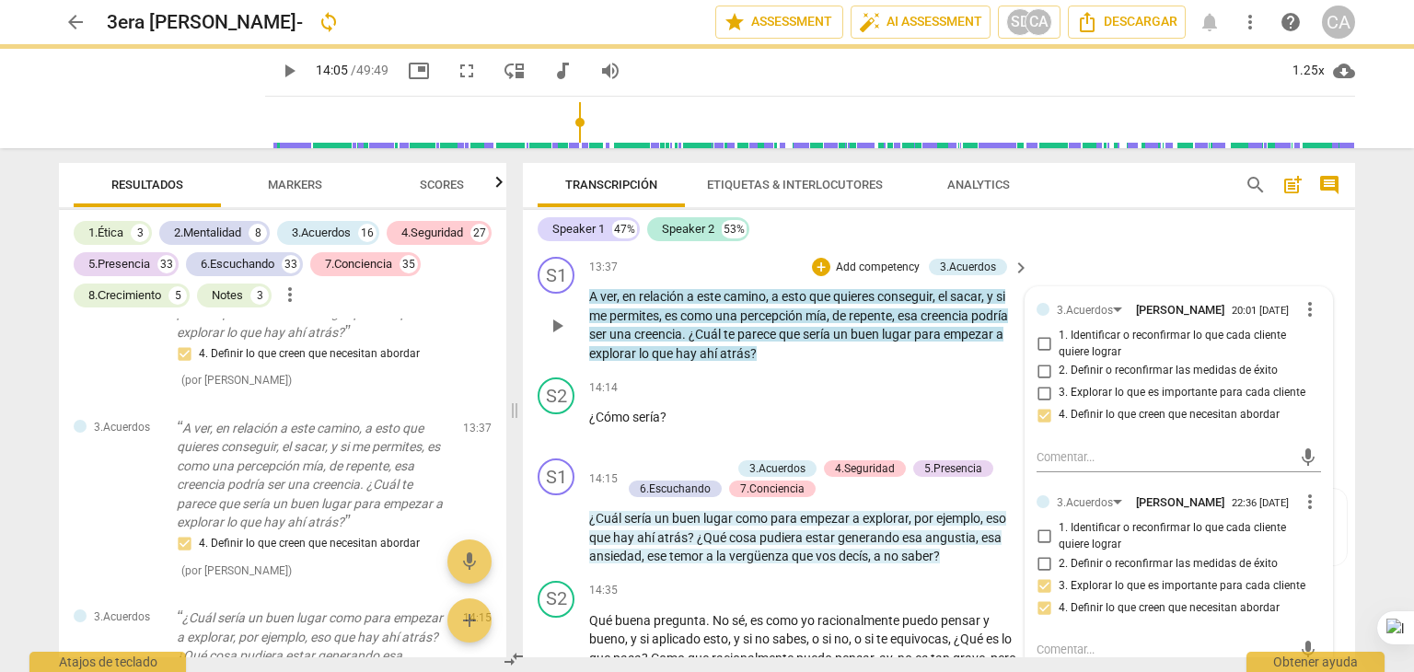
click at [847, 370] on div "S1 play_arrow pause 13:37 + Add competency 3.Acuerdos keyboard_arrow_right A ve…" at bounding box center [939, 310] width 832 height 121
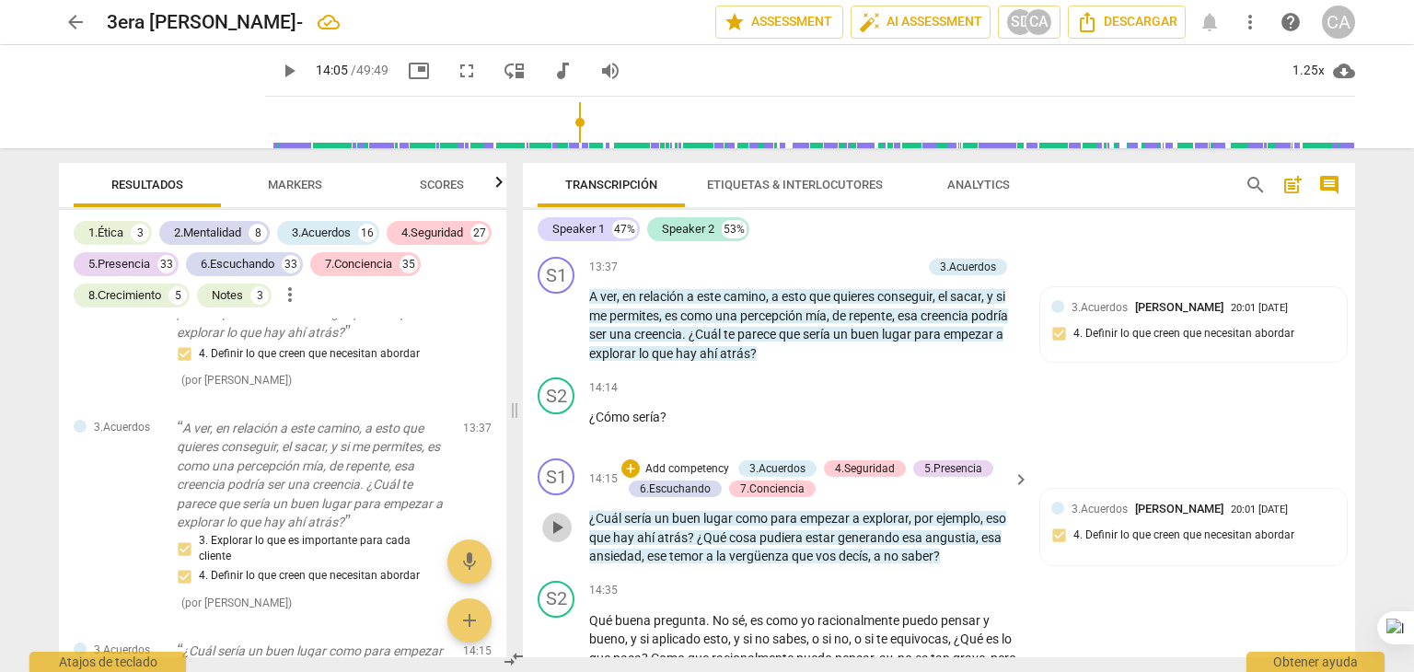
click at [564, 539] on span "play_arrow" at bounding box center [557, 528] width 22 height 22
click at [564, 539] on span "pause" at bounding box center [557, 528] width 22 height 22
click at [676, 478] on p "Add competency" at bounding box center [687, 469] width 87 height 17
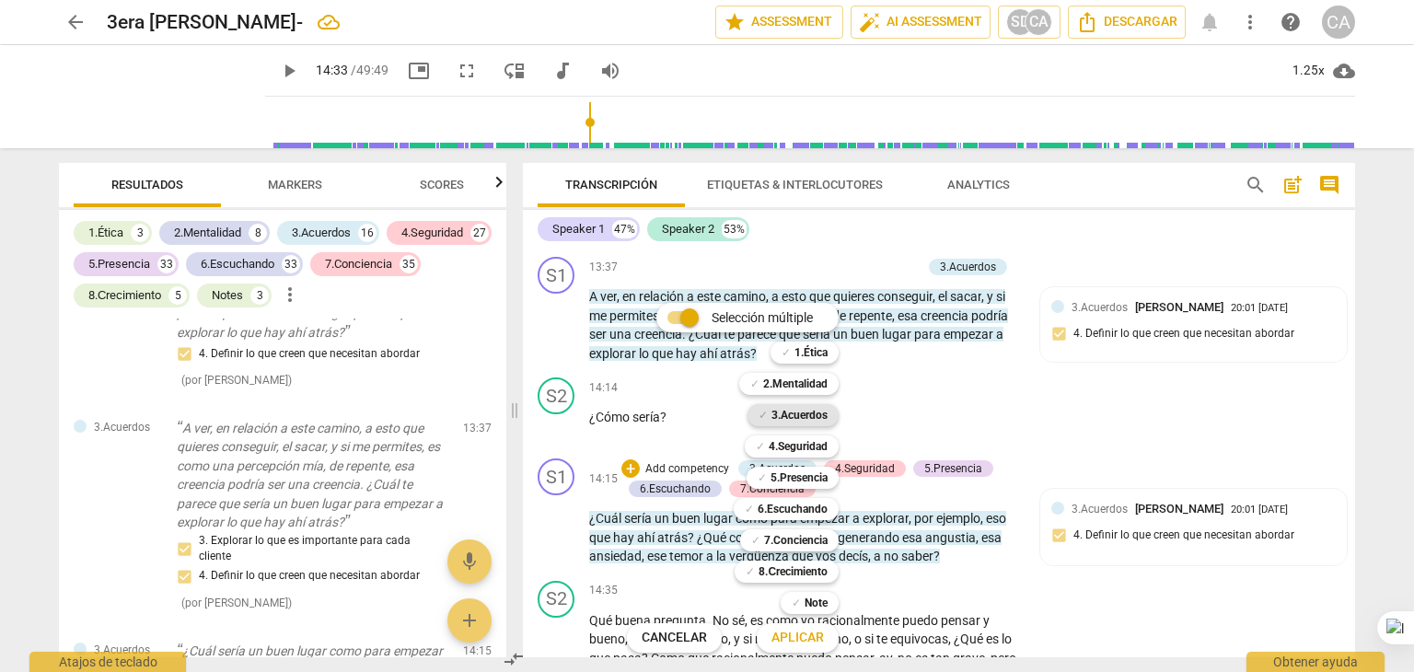
click at [811, 413] on b "3.Acuerdos" at bounding box center [800, 415] width 56 height 22
click at [821, 510] on b "6.Escuchando" at bounding box center [793, 509] width 70 height 22
click at [822, 530] on b "7.Conciencia" at bounding box center [796, 540] width 64 height 22
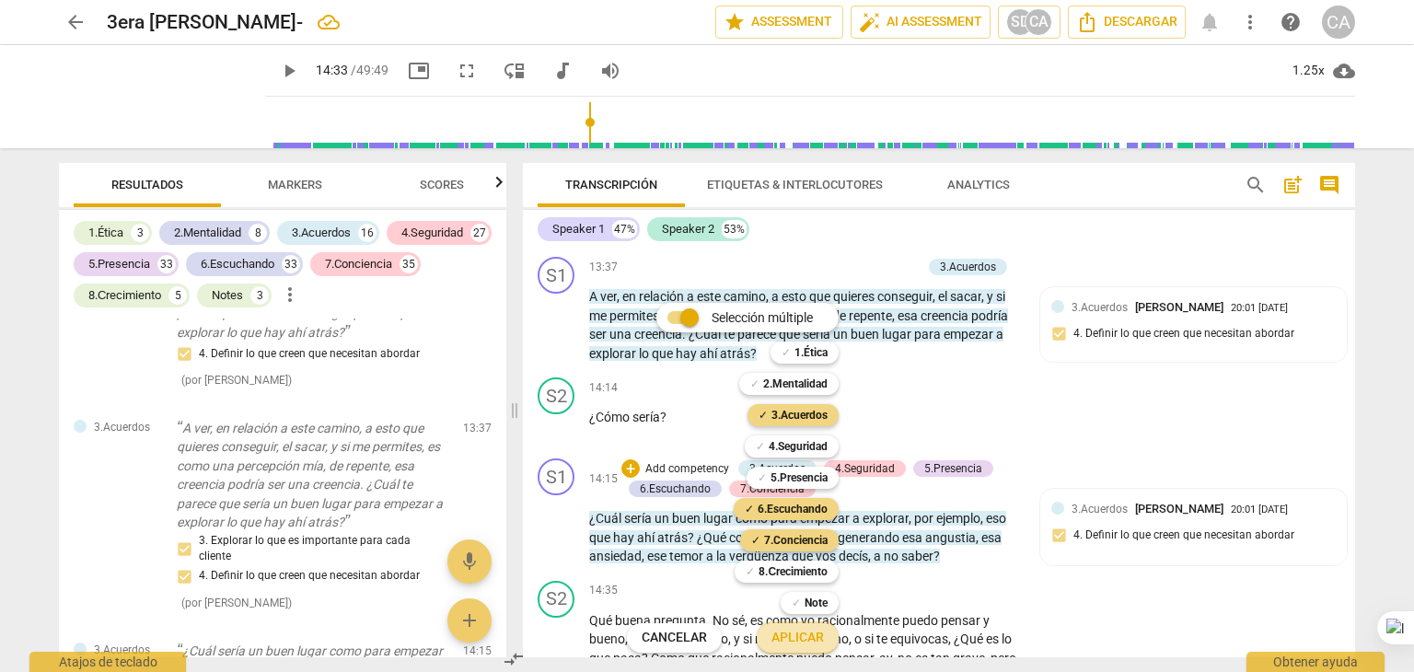
click at [810, 642] on span "Aplicar" at bounding box center [798, 638] width 52 height 18
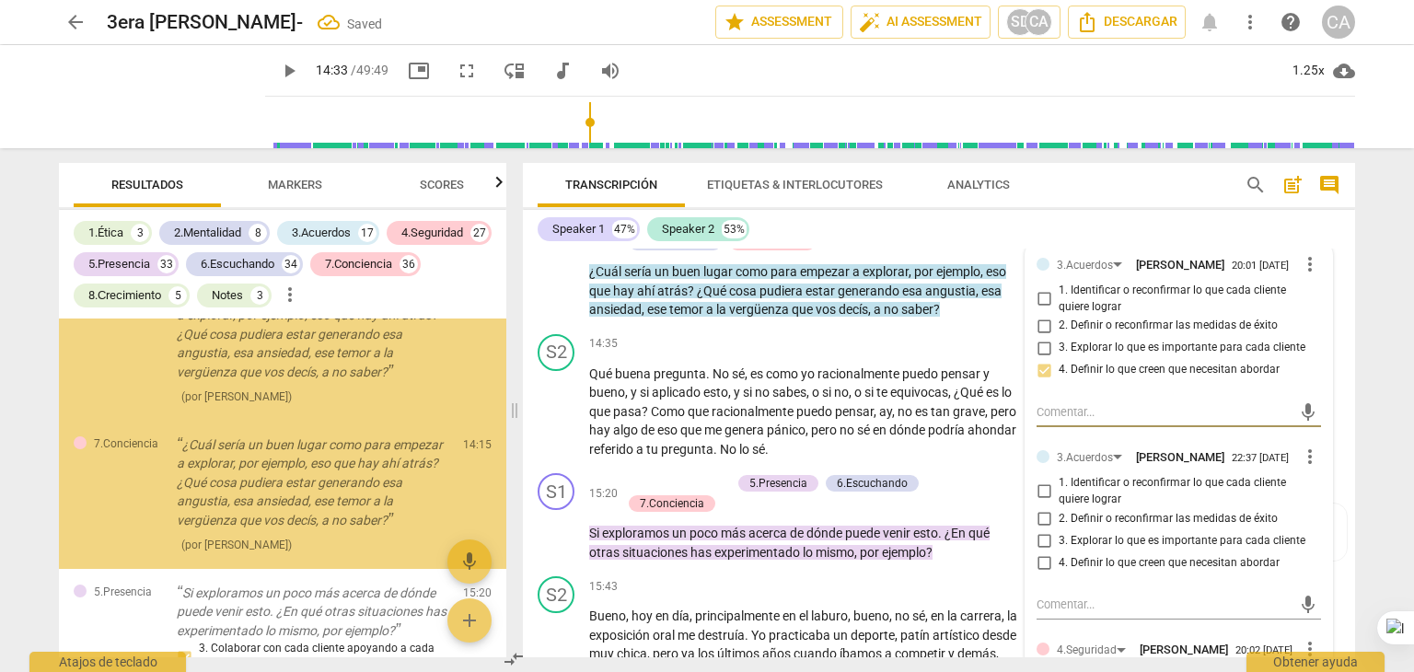
scroll to position [15278, 0]
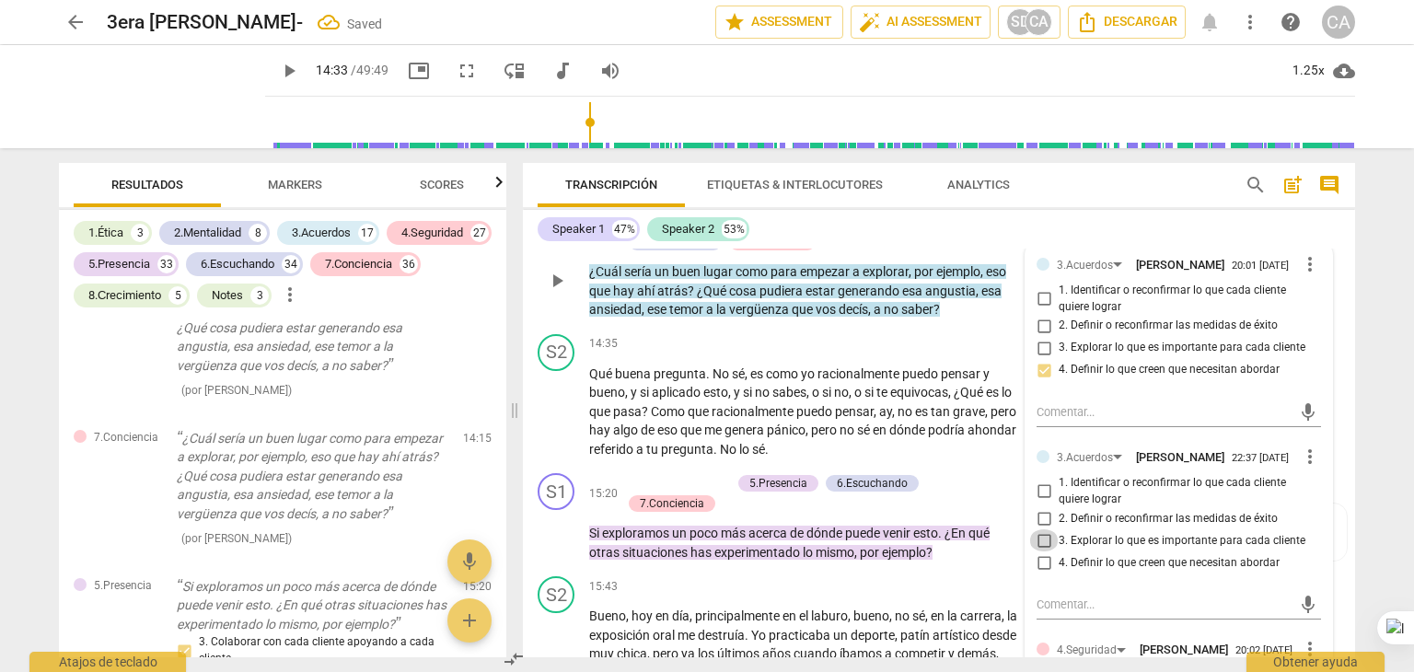
click at [1042, 552] on input "3. Explorar lo que es importante para cada cliente" at bounding box center [1043, 540] width 29 height 22
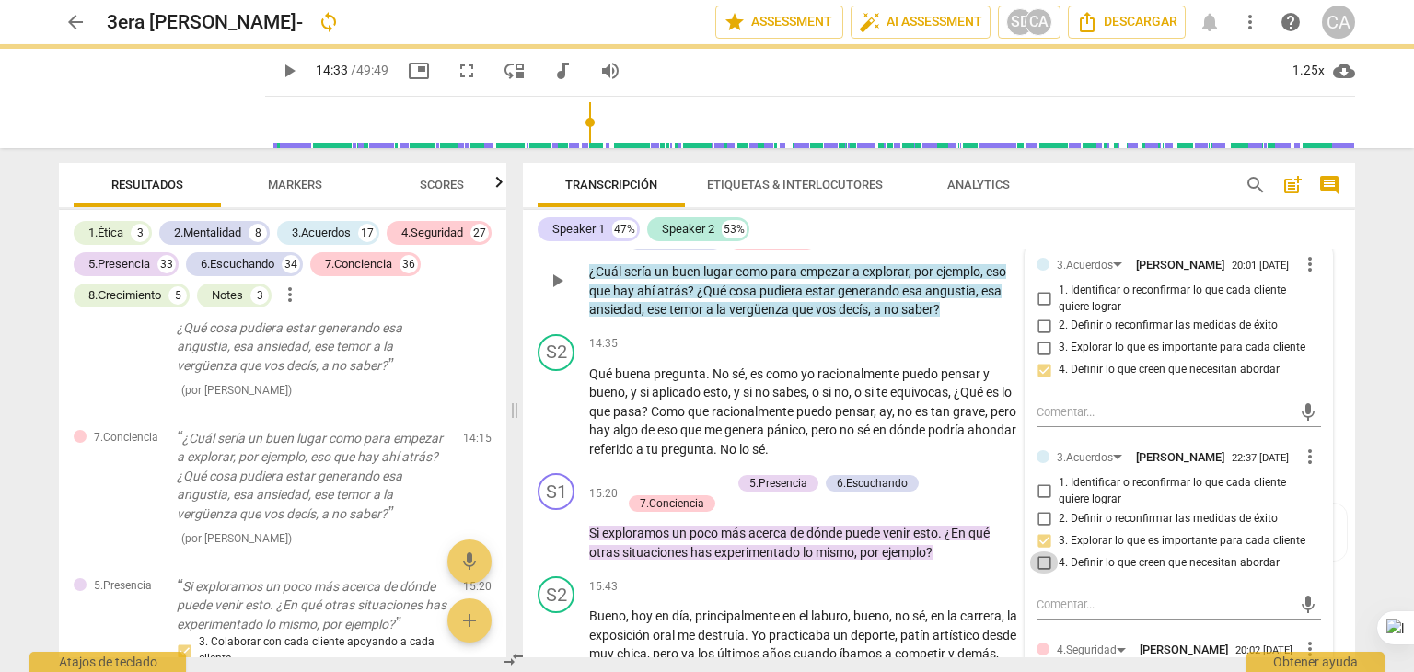
click at [1040, 574] on input "4. Definir lo que creen que necesitan abordar" at bounding box center [1043, 563] width 29 height 22
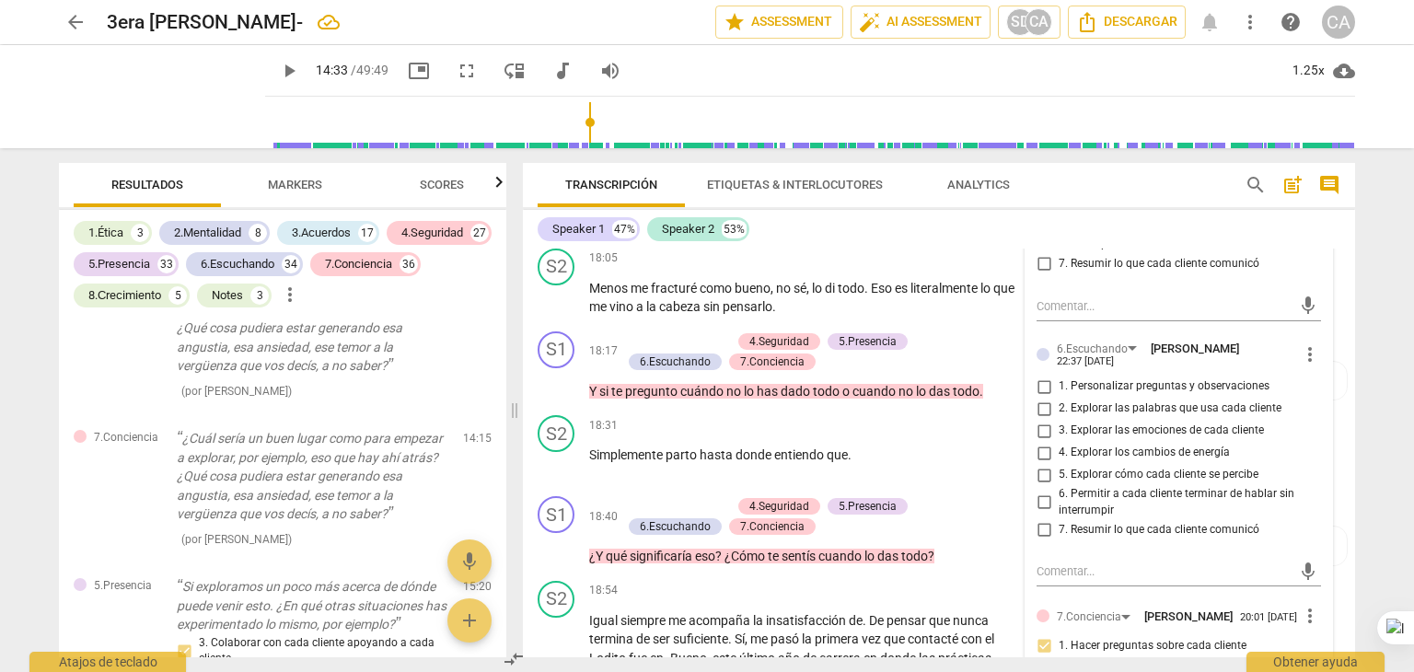
scroll to position [5009, 0]
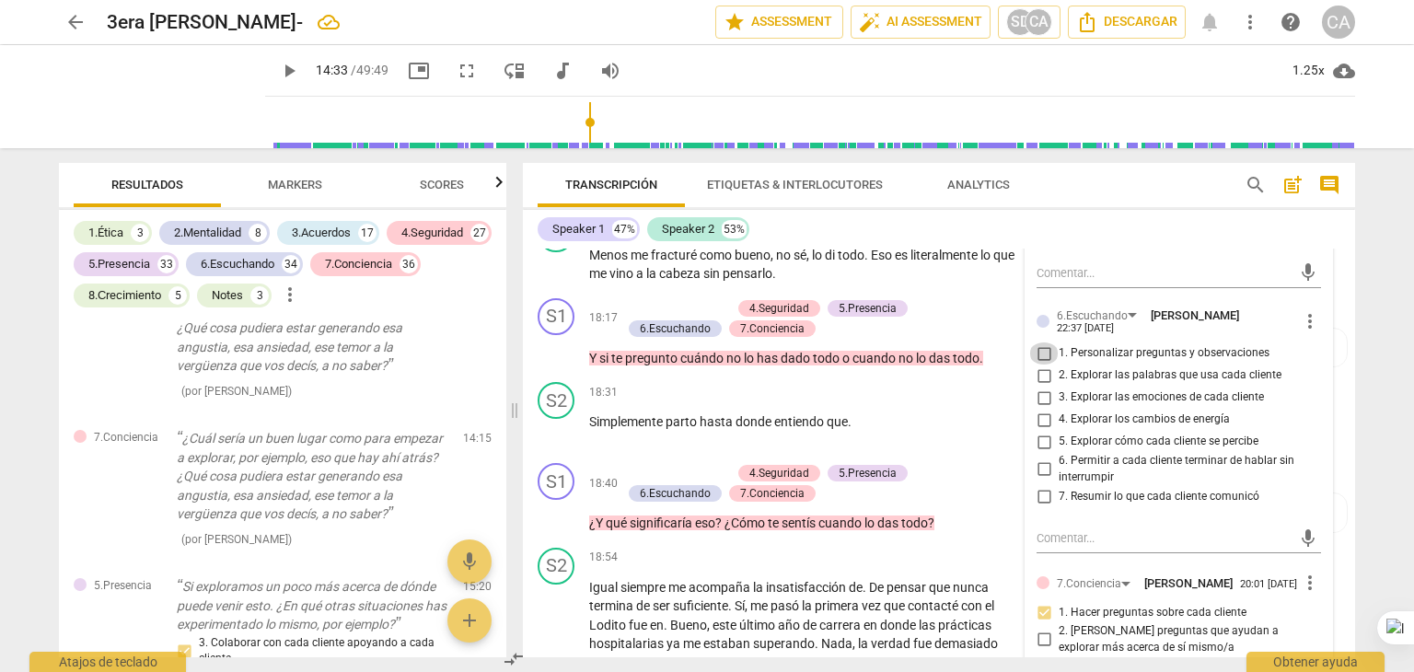
click at [1048, 365] on input "1. Personalizar preguntas y observaciones" at bounding box center [1043, 354] width 29 height 22
click at [1041, 387] on input "2. Explorar las palabras que usa cada cliente" at bounding box center [1043, 376] width 29 height 22
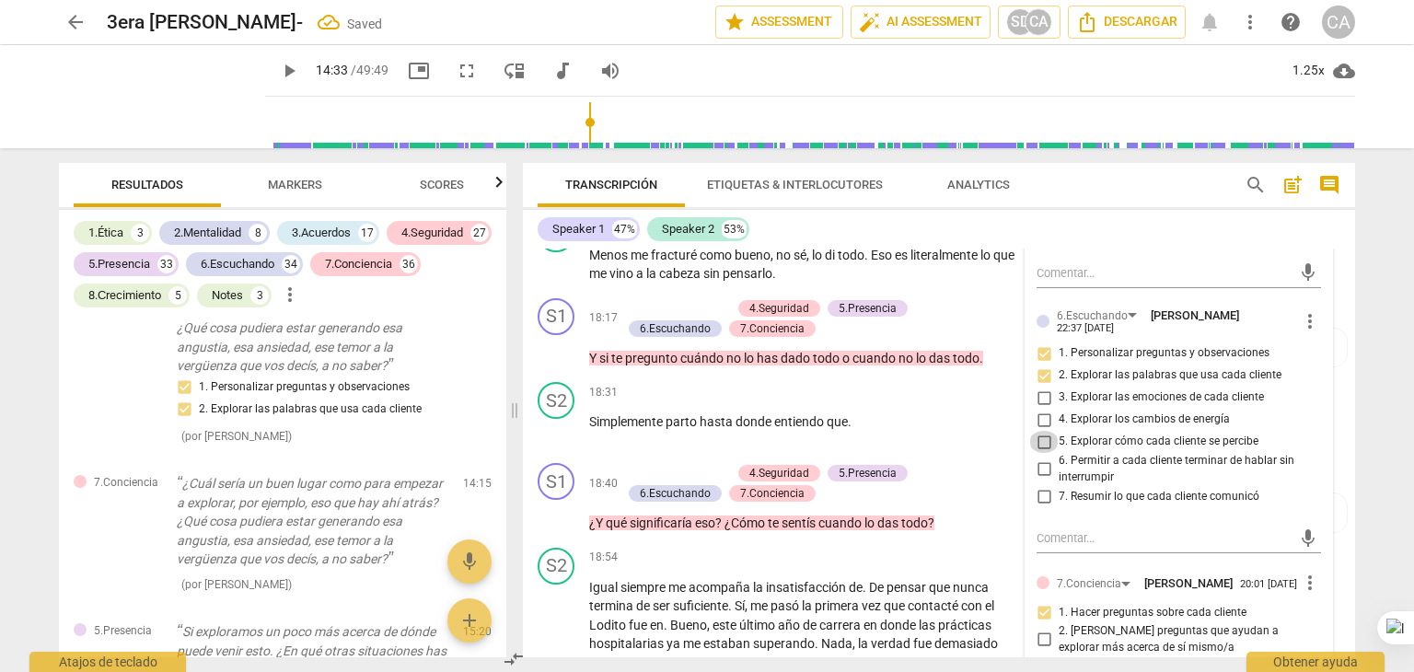
click at [1042, 453] on input "5. Explorar cómo cada cliente se percibe" at bounding box center [1043, 442] width 29 height 22
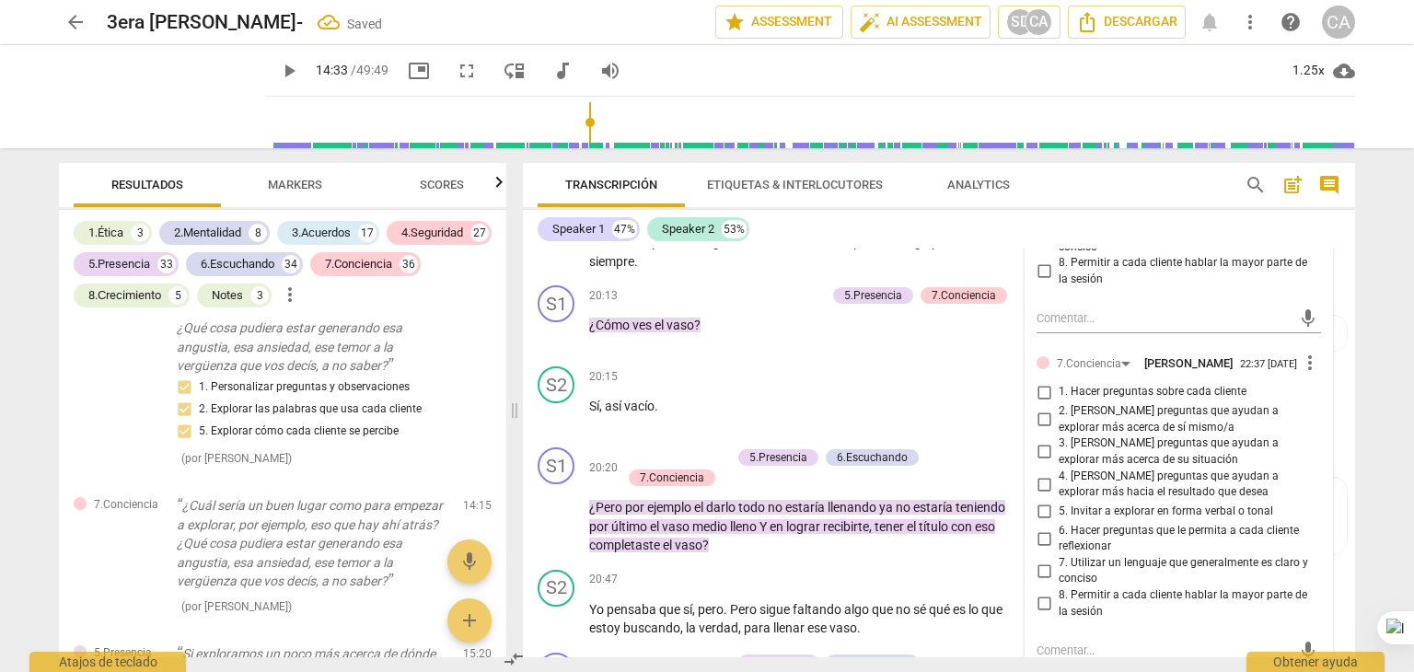
scroll to position [5599, 0]
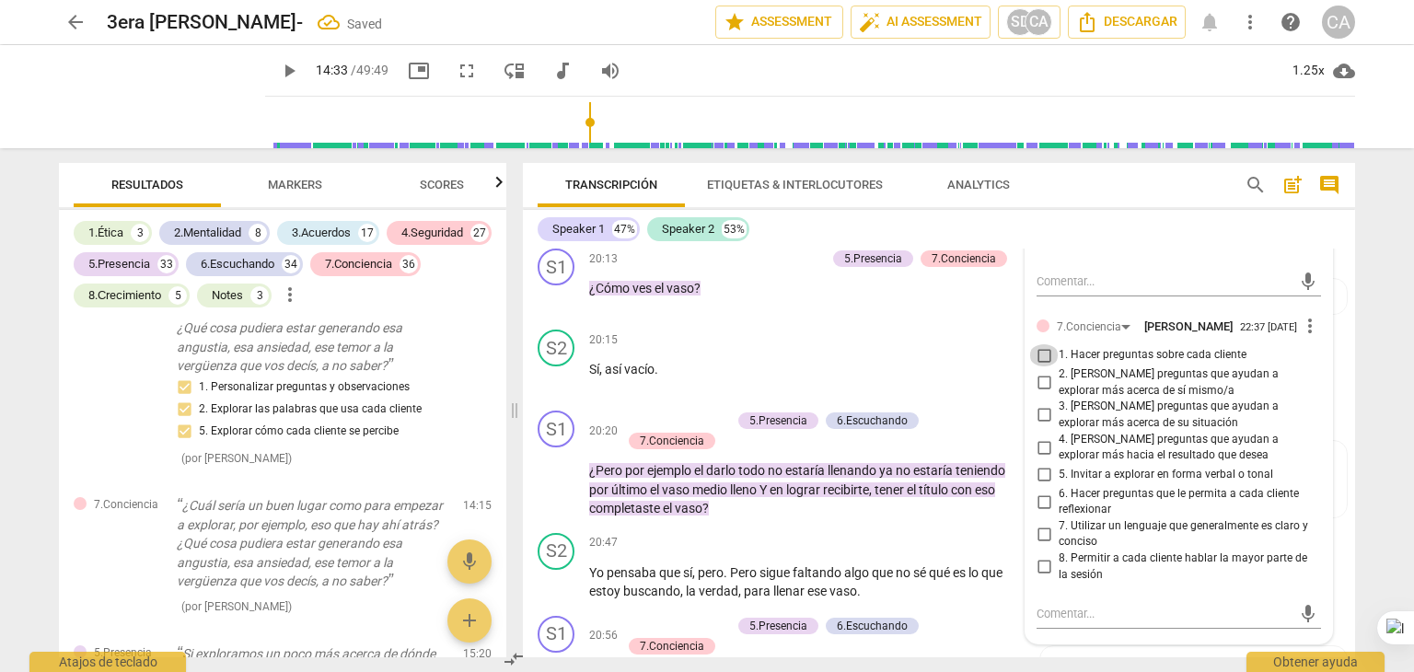
click at [1038, 366] on input "1. Hacer preguntas sobre cada cliente" at bounding box center [1043, 355] width 29 height 22
click at [1038, 459] on input "4. [PERSON_NAME] preguntas que ayudan a explorar más hacia el resultado que des…" at bounding box center [1043, 447] width 29 height 22
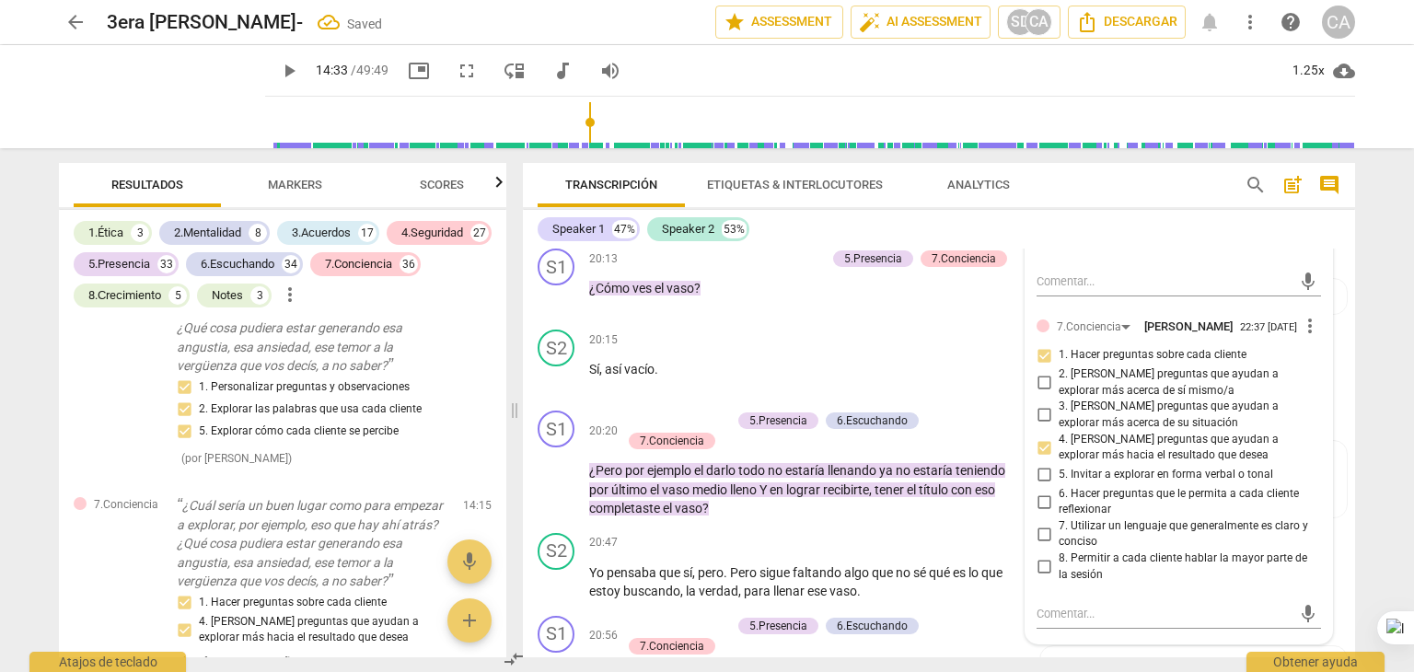
click at [1039, 513] on input "6. Hacer preguntas que le permita a cada cliente reflexionar" at bounding box center [1043, 502] width 29 height 22
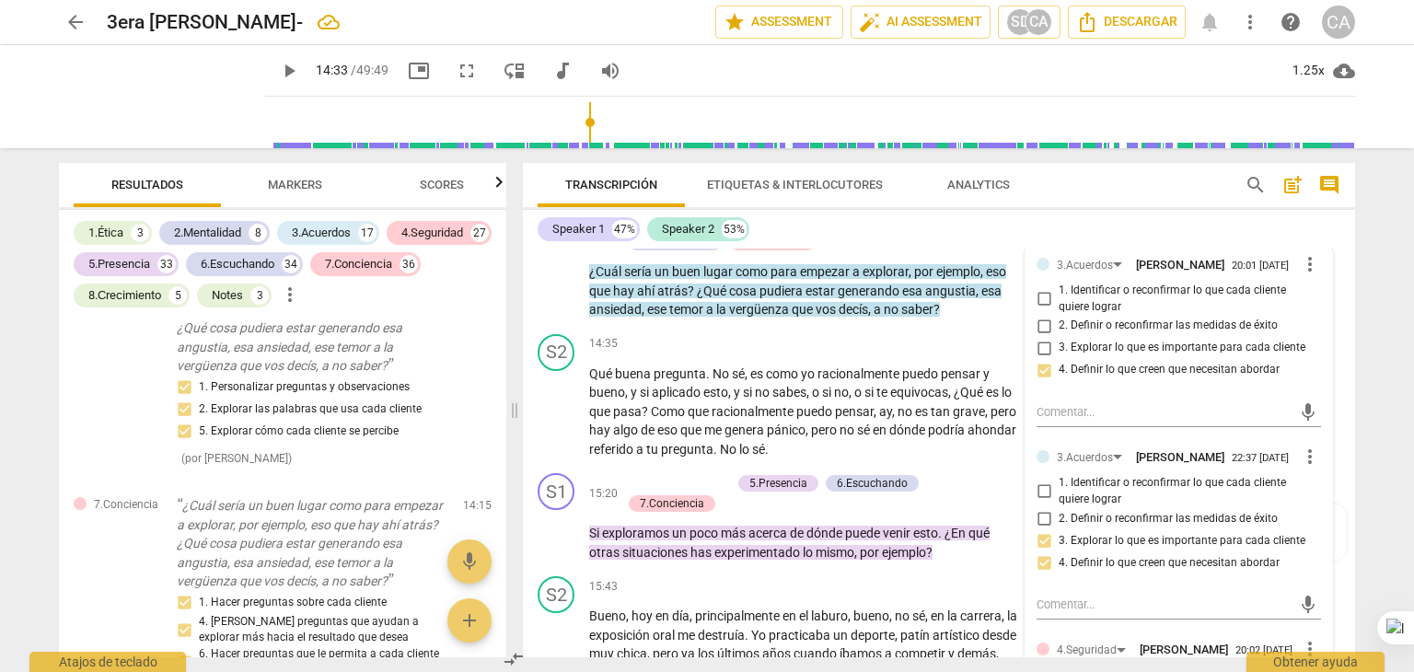
scroll to position [3978, 0]
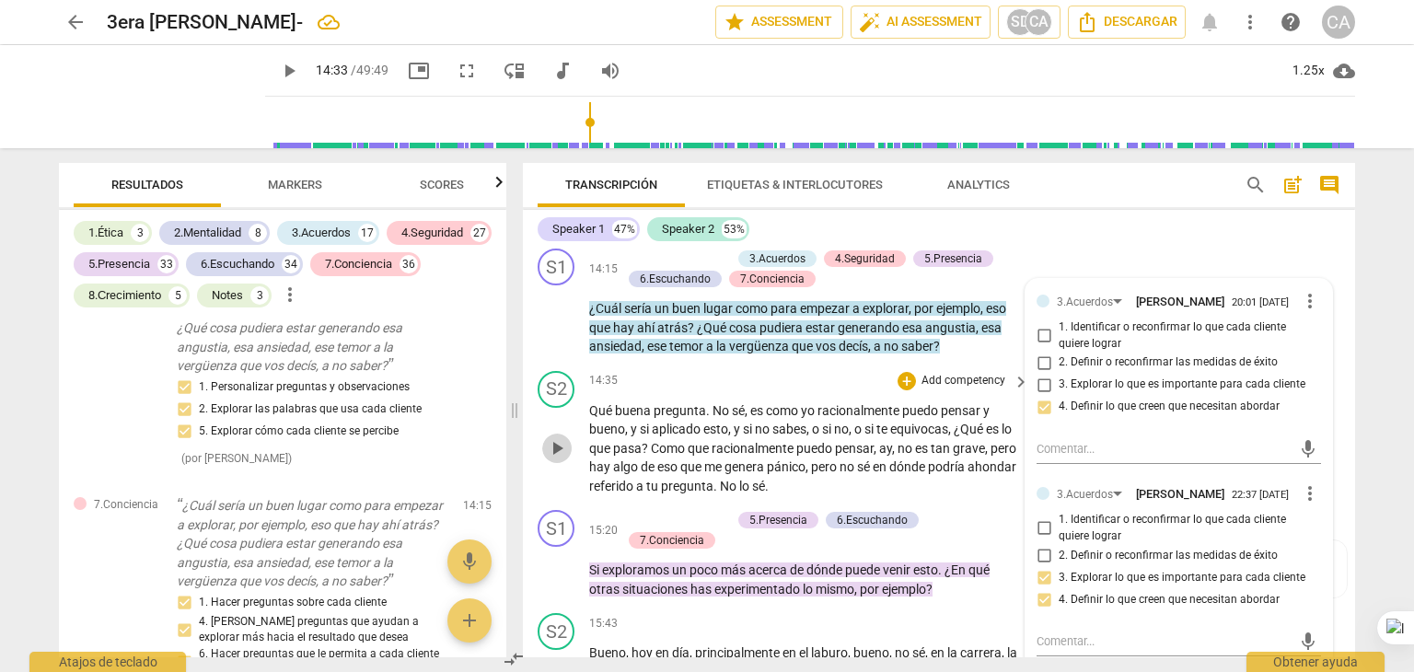
click at [552, 459] on span "play_arrow" at bounding box center [557, 448] width 22 height 22
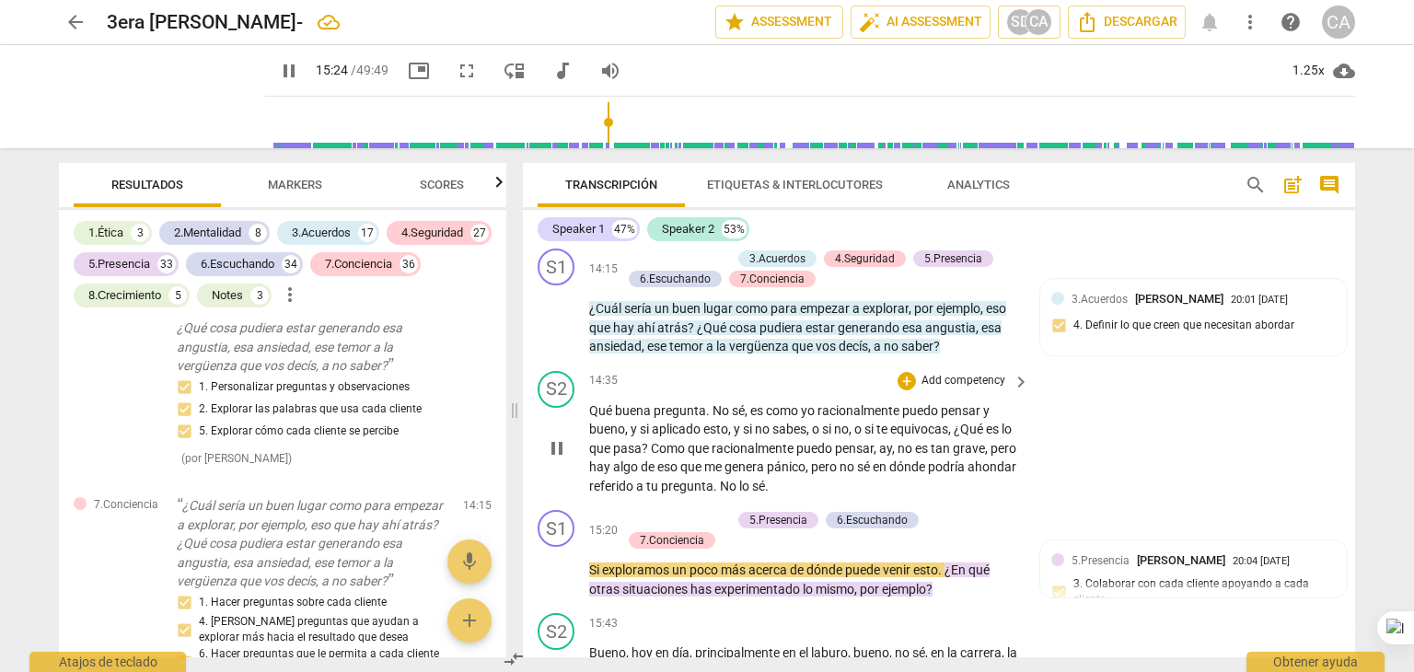
click at [1108, 497] on div "S2 play_arrow pause 14:35 + Add competency keyboard_arrow_right Qué buena pregu…" at bounding box center [939, 434] width 832 height 140
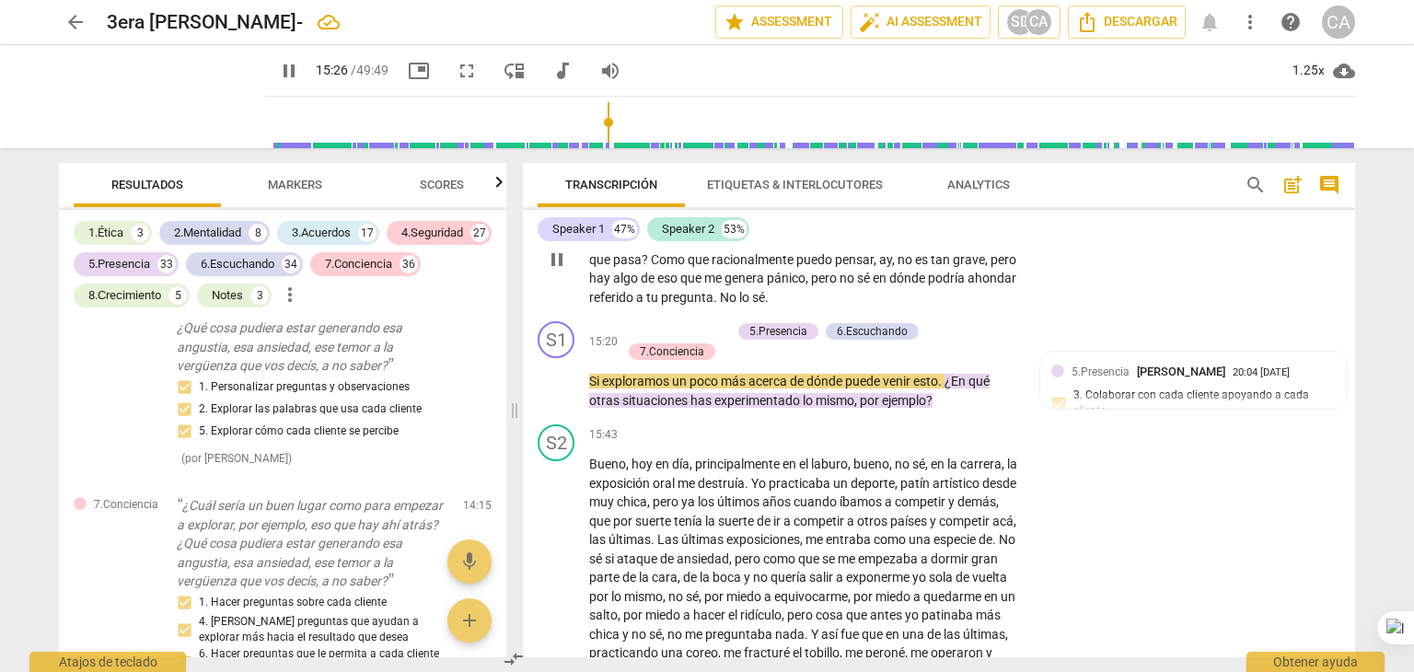
scroll to position [4199, 0]
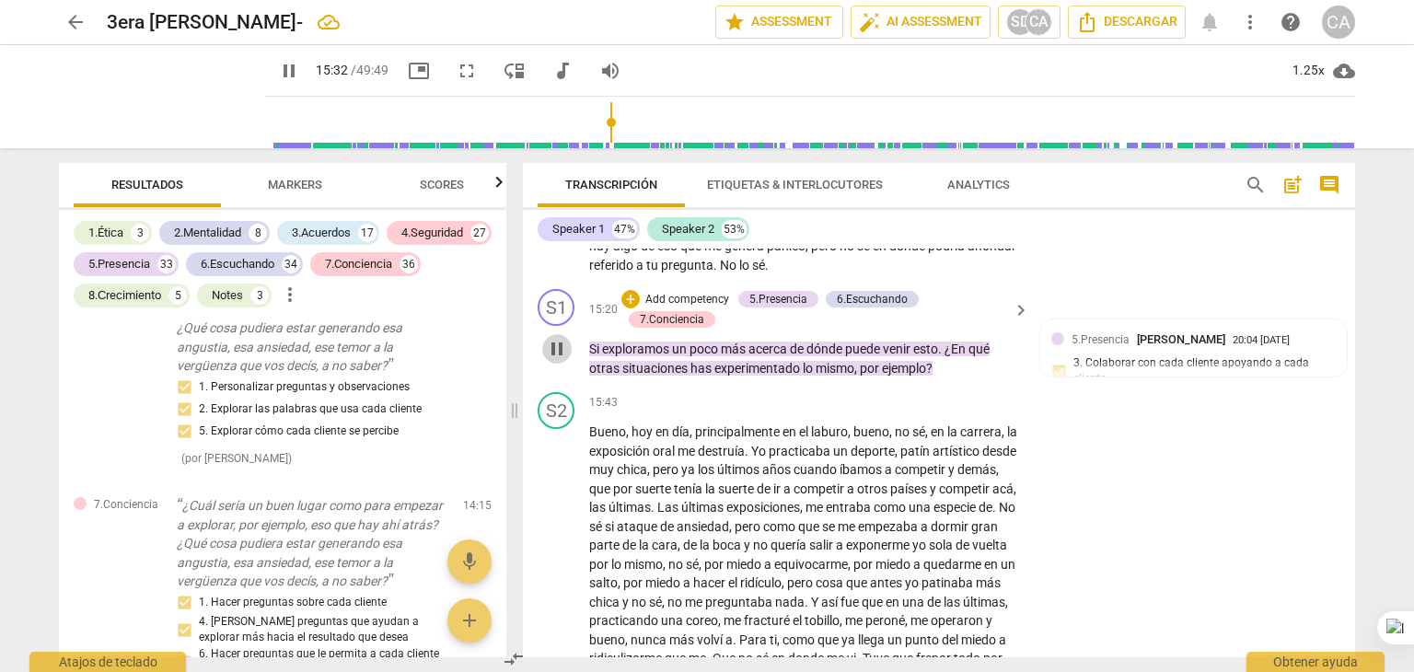
click at [553, 360] on span "pause" at bounding box center [557, 349] width 22 height 22
click at [696, 308] on p "Add competency" at bounding box center [687, 300] width 87 height 17
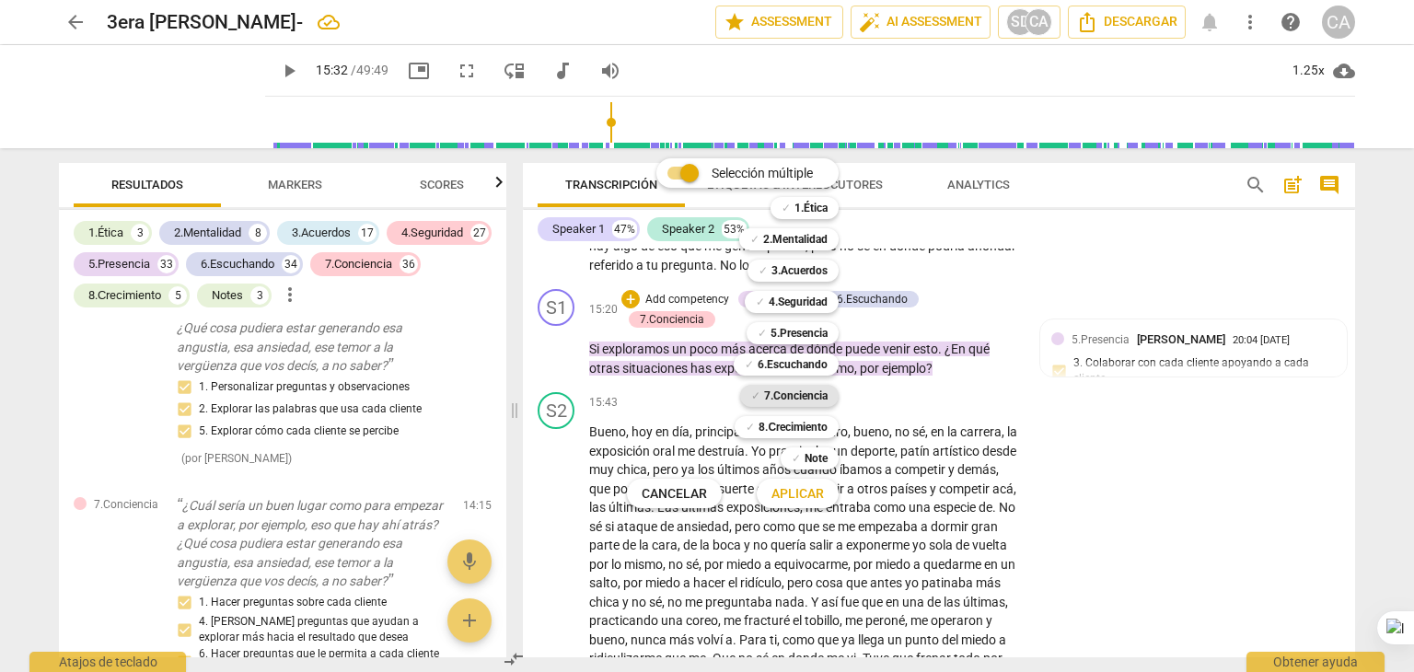
click at [785, 396] on b "7.Conciencia" at bounding box center [796, 396] width 64 height 22
click at [805, 494] on span "Aplicar" at bounding box center [798, 494] width 52 height 18
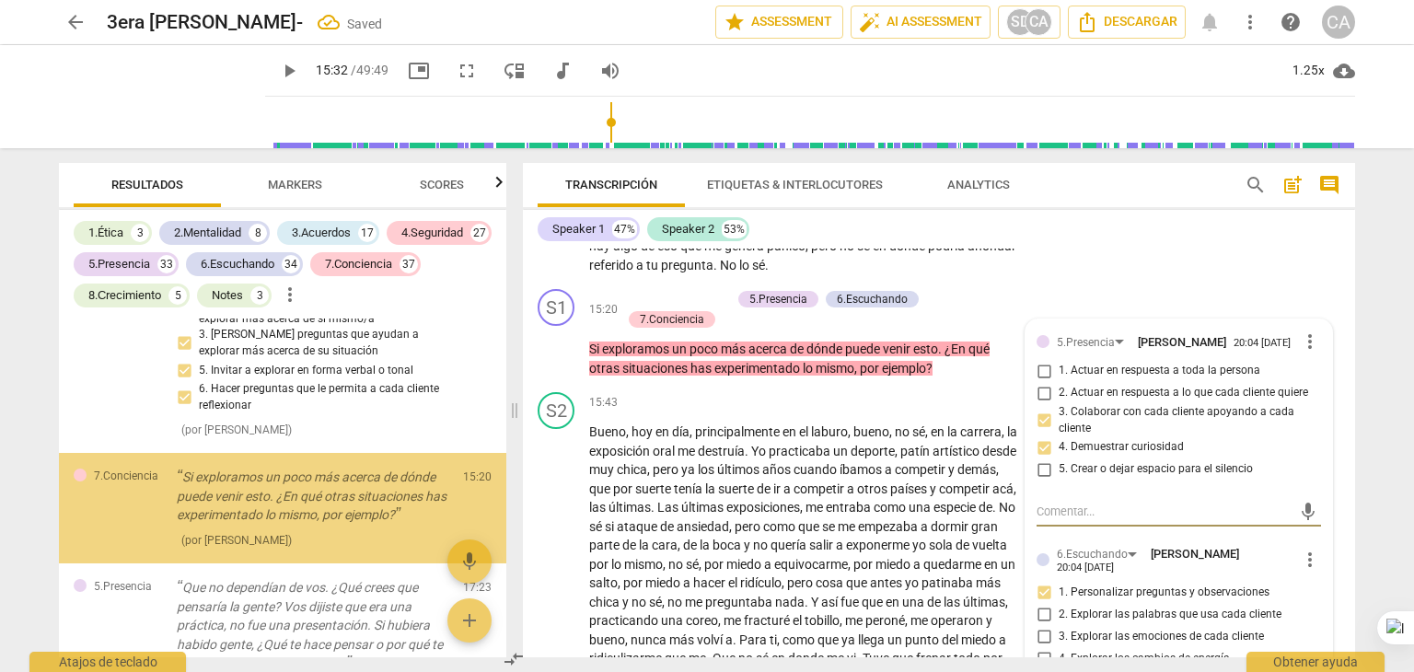
scroll to position [16169, 0]
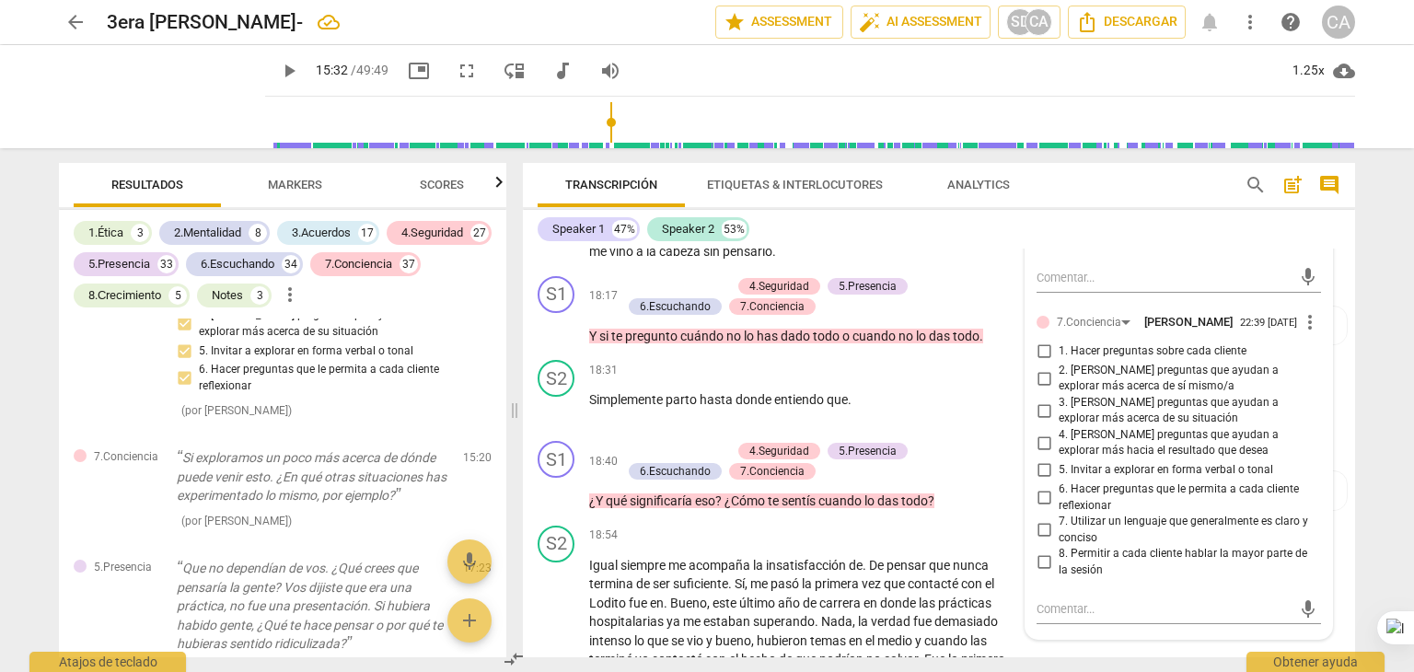
scroll to position [5046, 0]
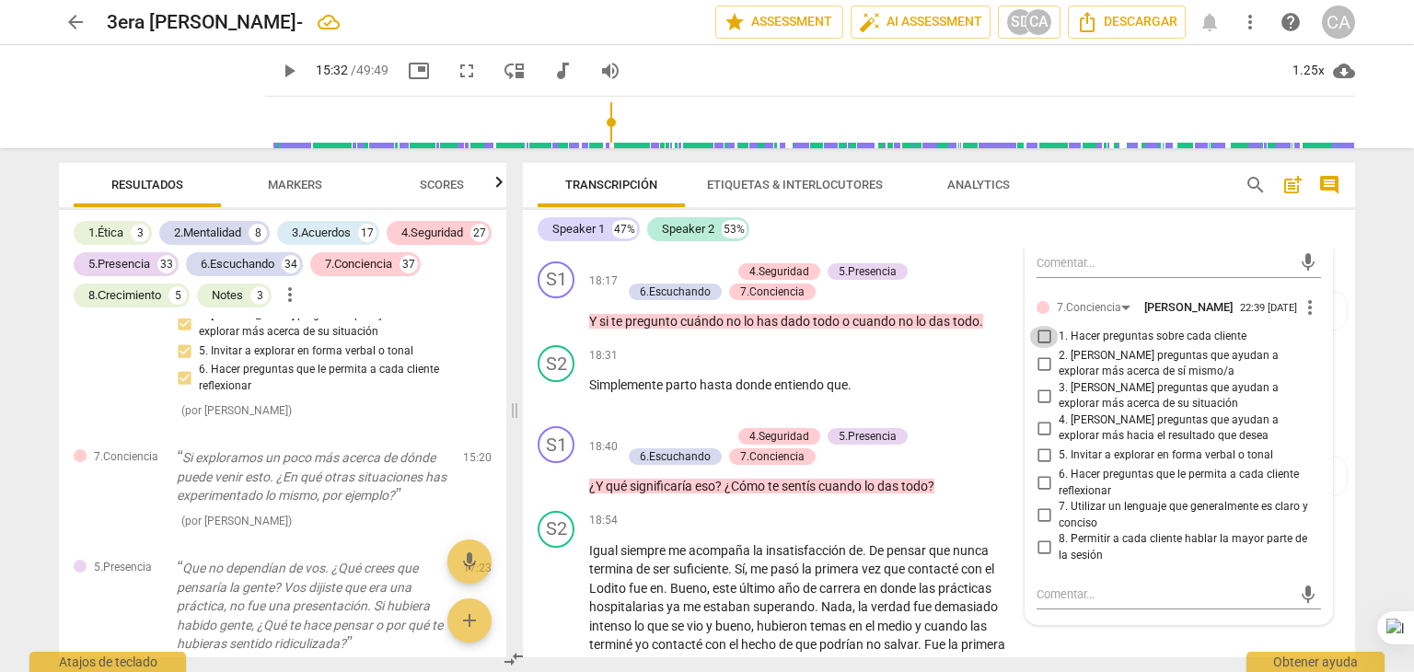
click at [1035, 348] on input "1. Hacer preguntas sobre cada cliente" at bounding box center [1043, 337] width 29 height 22
click at [1029, 375] on input "2. [PERSON_NAME] preguntas que ayudan a explorar más acerca de sí mismo/a" at bounding box center [1043, 364] width 29 height 22
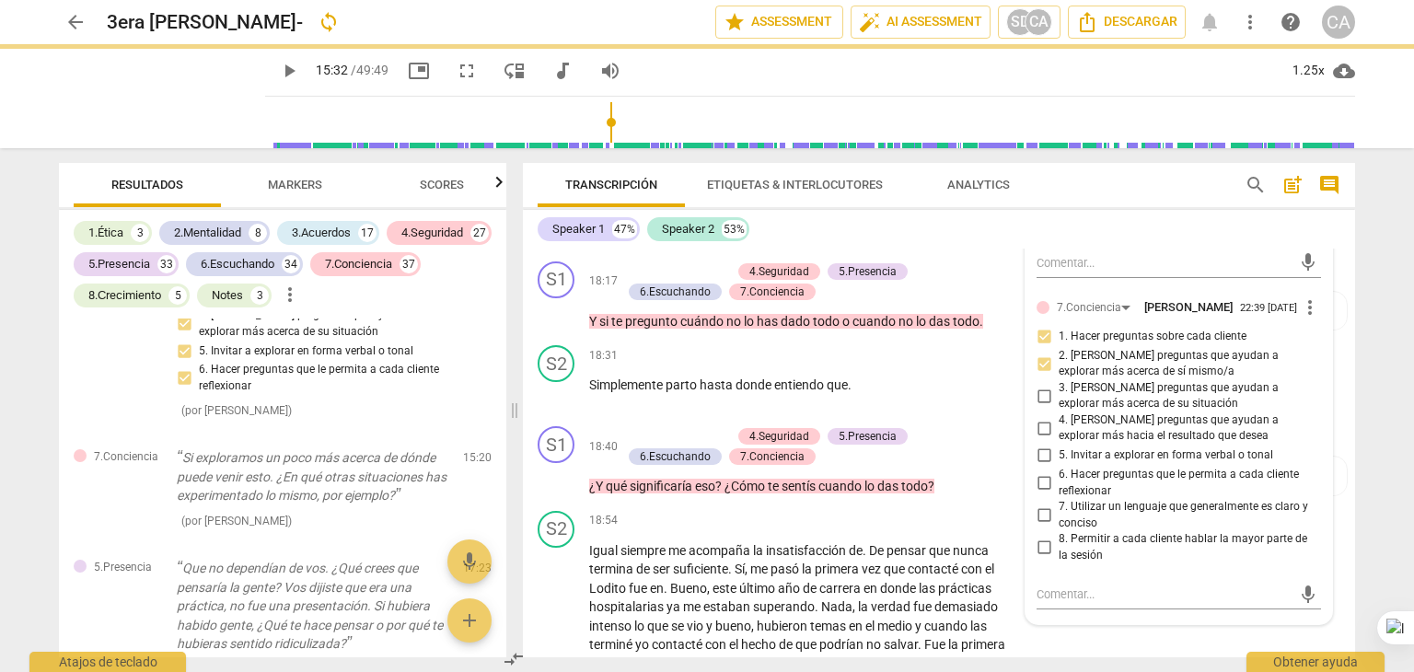
click at [1038, 494] on input "6. Hacer preguntas que le permita a cada cliente reflexionar" at bounding box center [1043, 483] width 29 height 22
click at [788, 247] on p "Menos me fracturé como bueno , no sé , lo di todo . Eso es literalmente lo que …" at bounding box center [804, 228] width 431 height 38
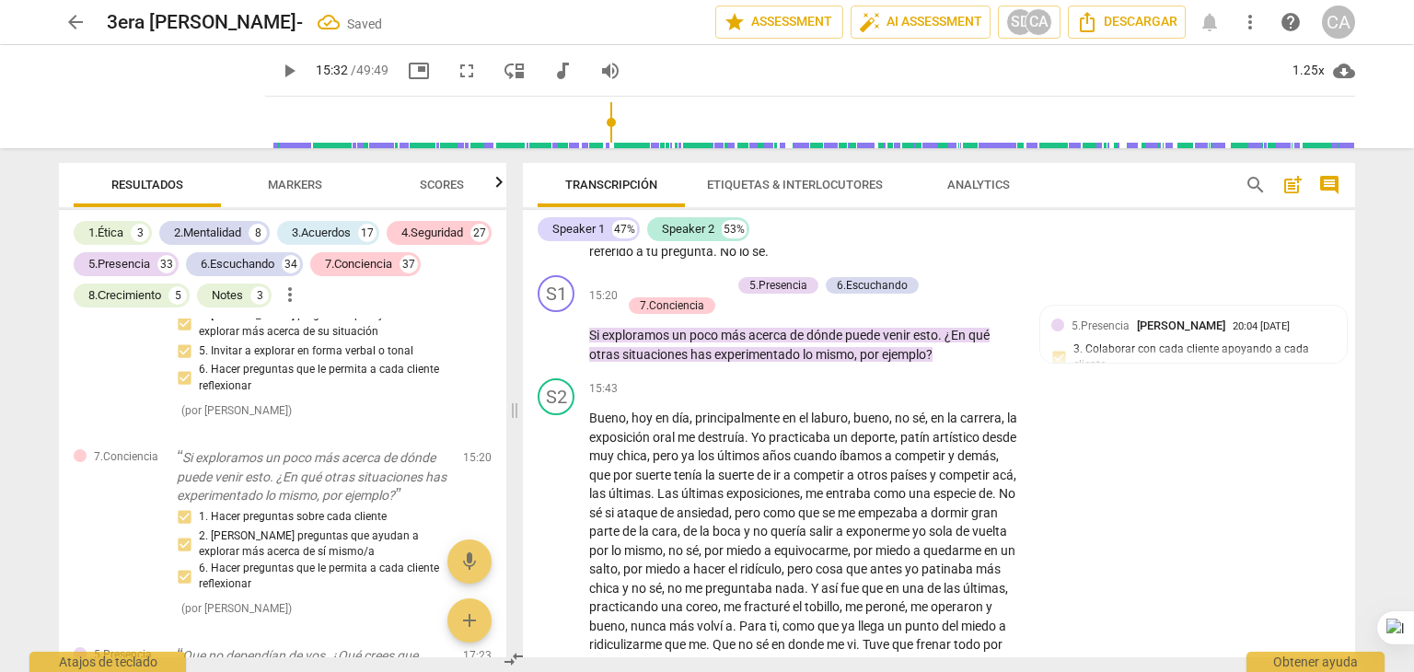
scroll to position [4262, 0]
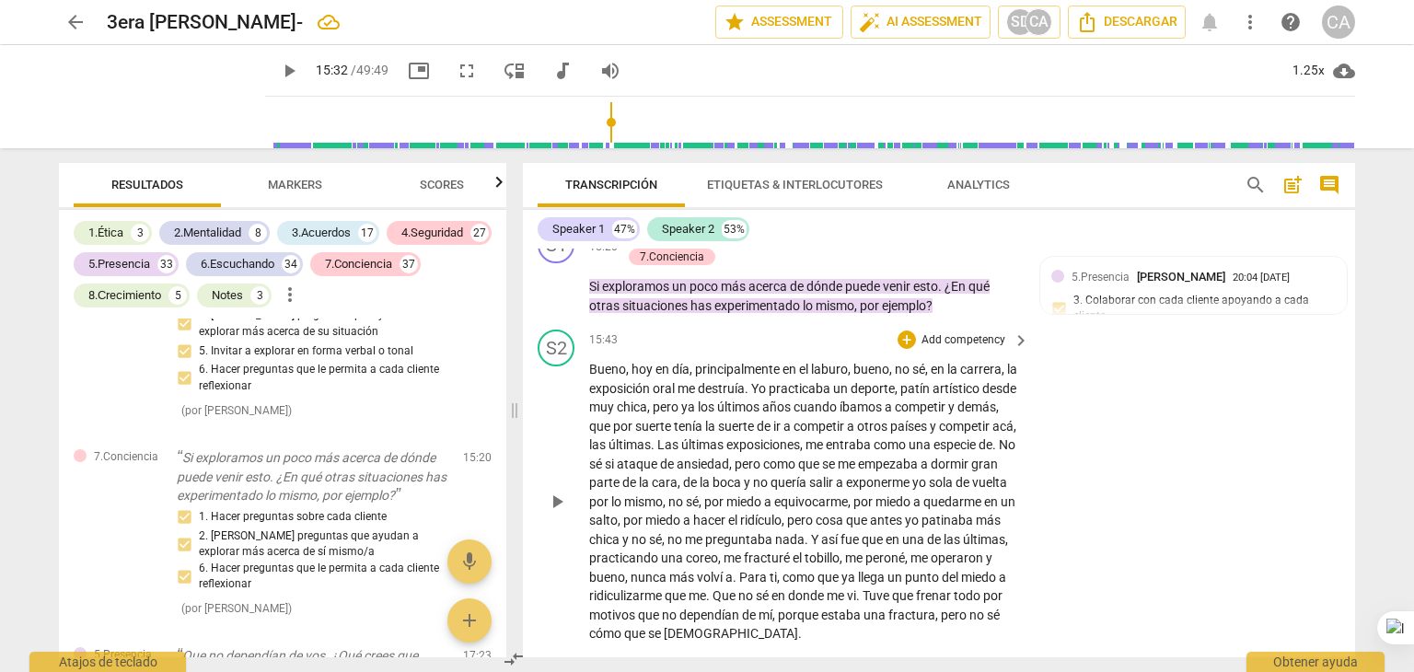
click at [561, 552] on div "play_arrow pause" at bounding box center [565, 502] width 47 height 272
click at [560, 513] on span "play_arrow" at bounding box center [557, 502] width 22 height 22
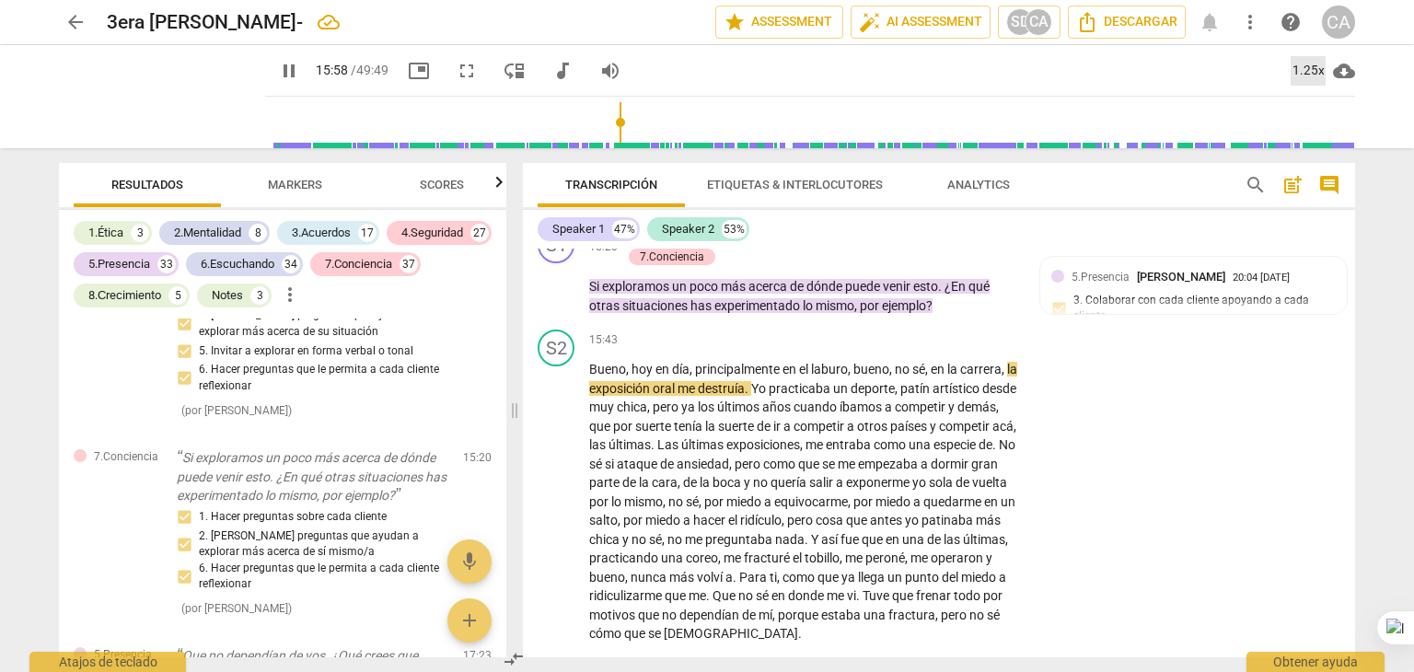
click at [1319, 66] on div "1.25x" at bounding box center [1308, 70] width 35 height 29
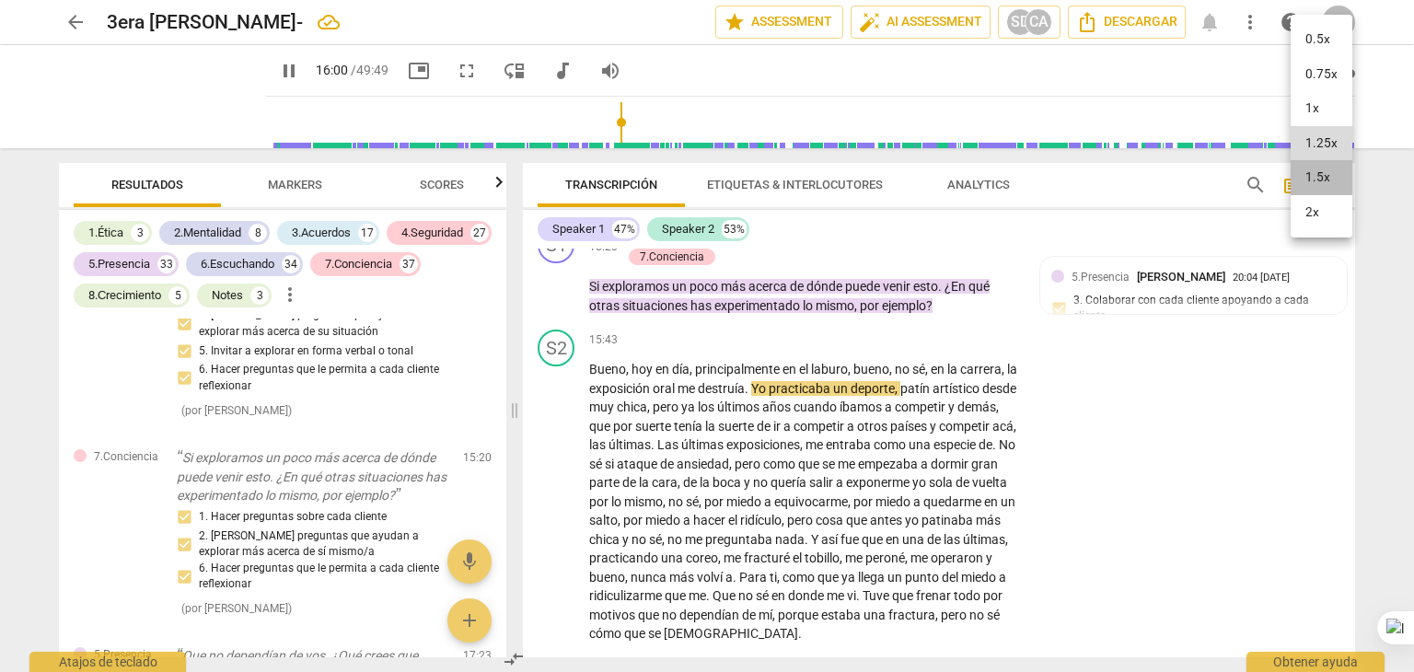
click at [1319, 176] on li "1.5x" at bounding box center [1322, 177] width 62 height 35
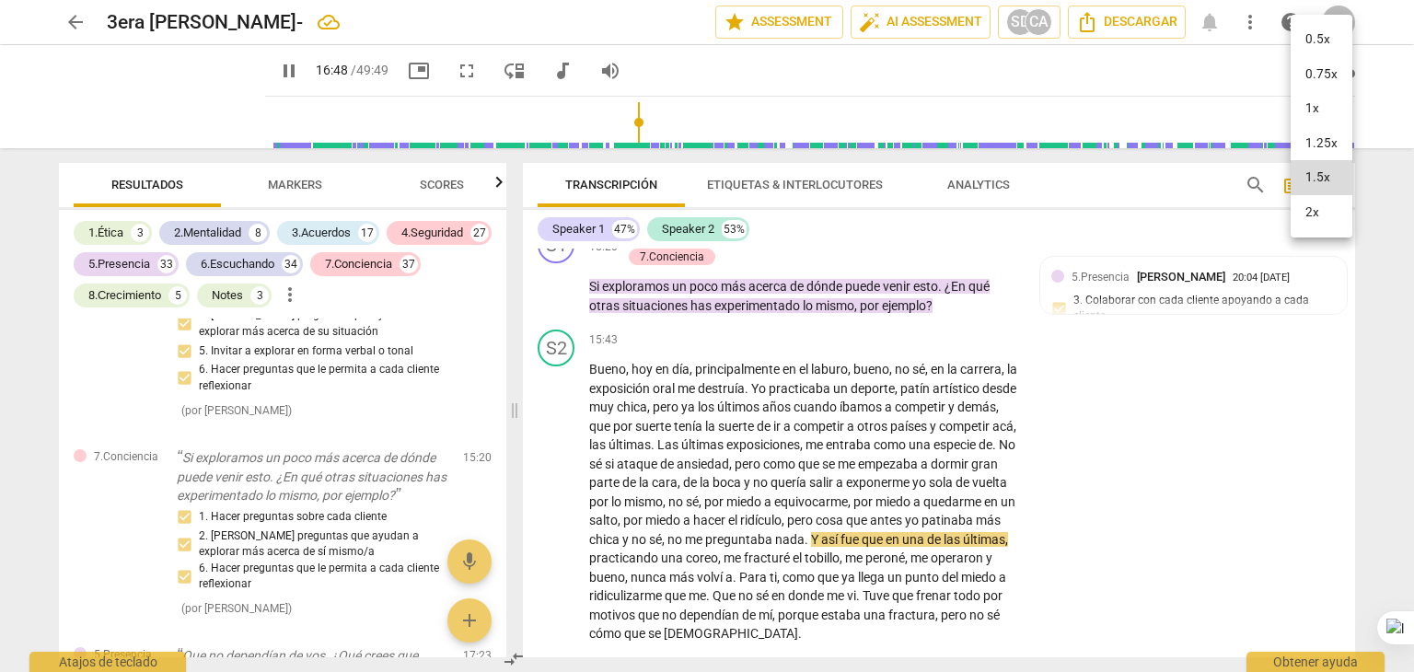
click at [1109, 457] on div at bounding box center [707, 336] width 1414 height 672
click at [1114, 497] on div at bounding box center [707, 336] width 1414 height 672
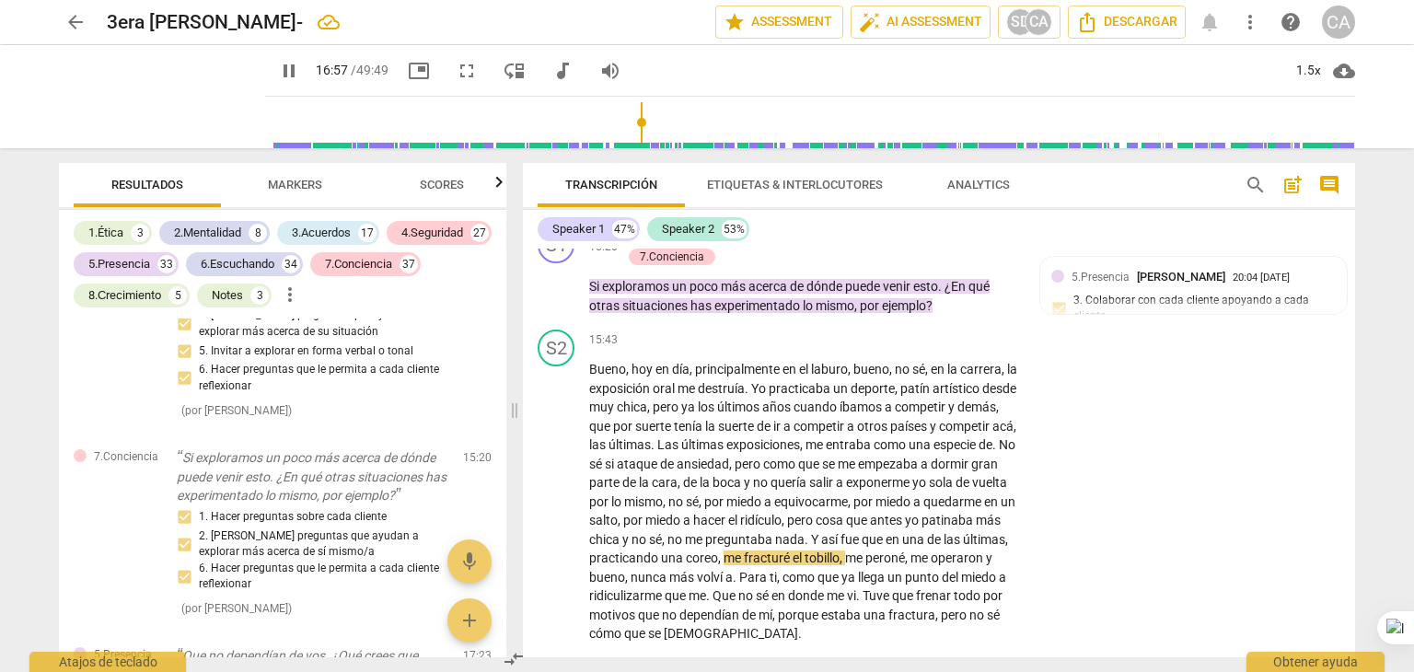
click at [1114, 497] on div "S2 play_arrow pause 15:43 + Add competency keyboard_arrow_right Bueno , [DATE] …" at bounding box center [939, 486] width 832 height 329
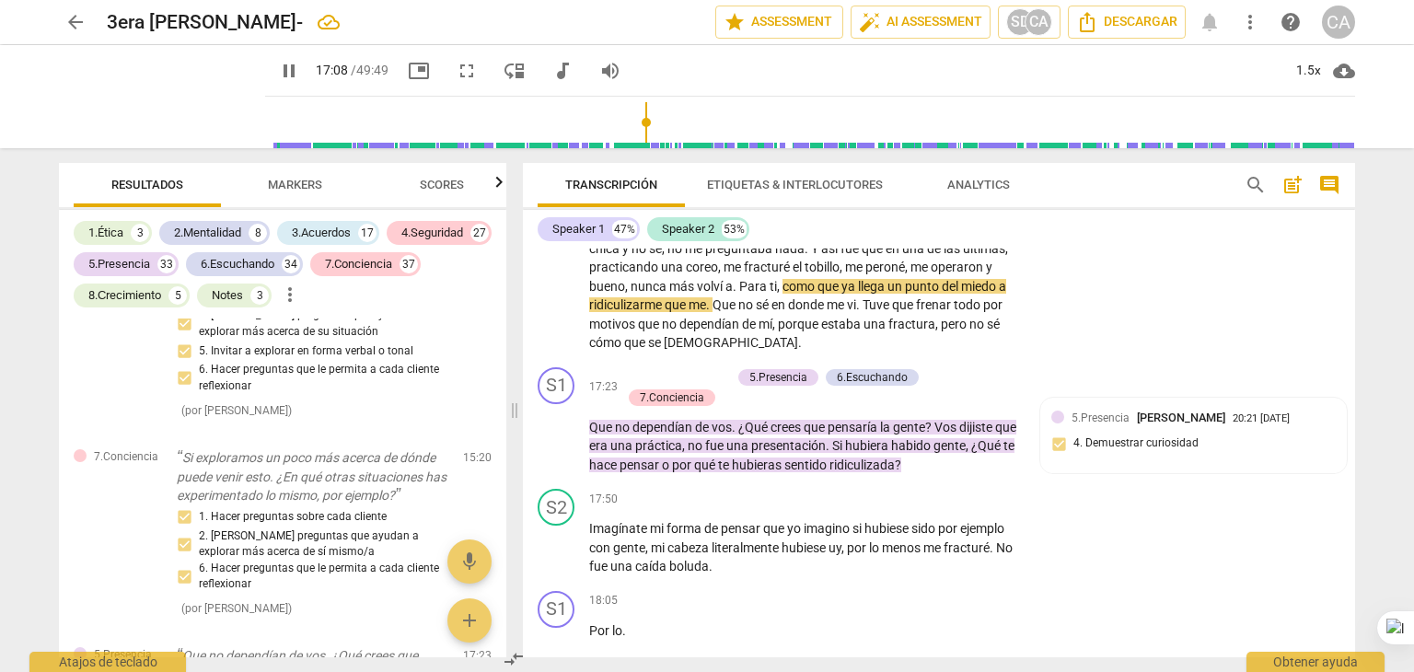
scroll to position [4556, 0]
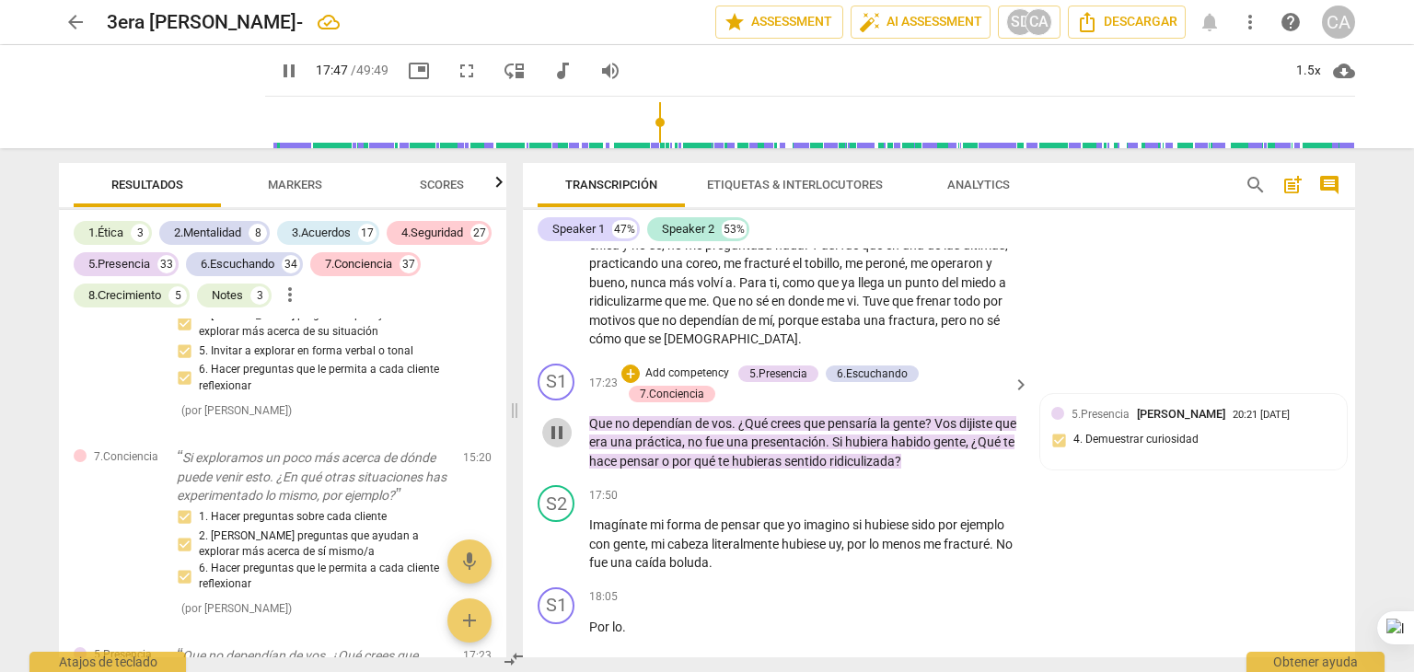
click at [553, 444] on span "pause" at bounding box center [557, 433] width 22 height 22
click at [705, 382] on p "Add competency" at bounding box center [687, 374] width 87 height 17
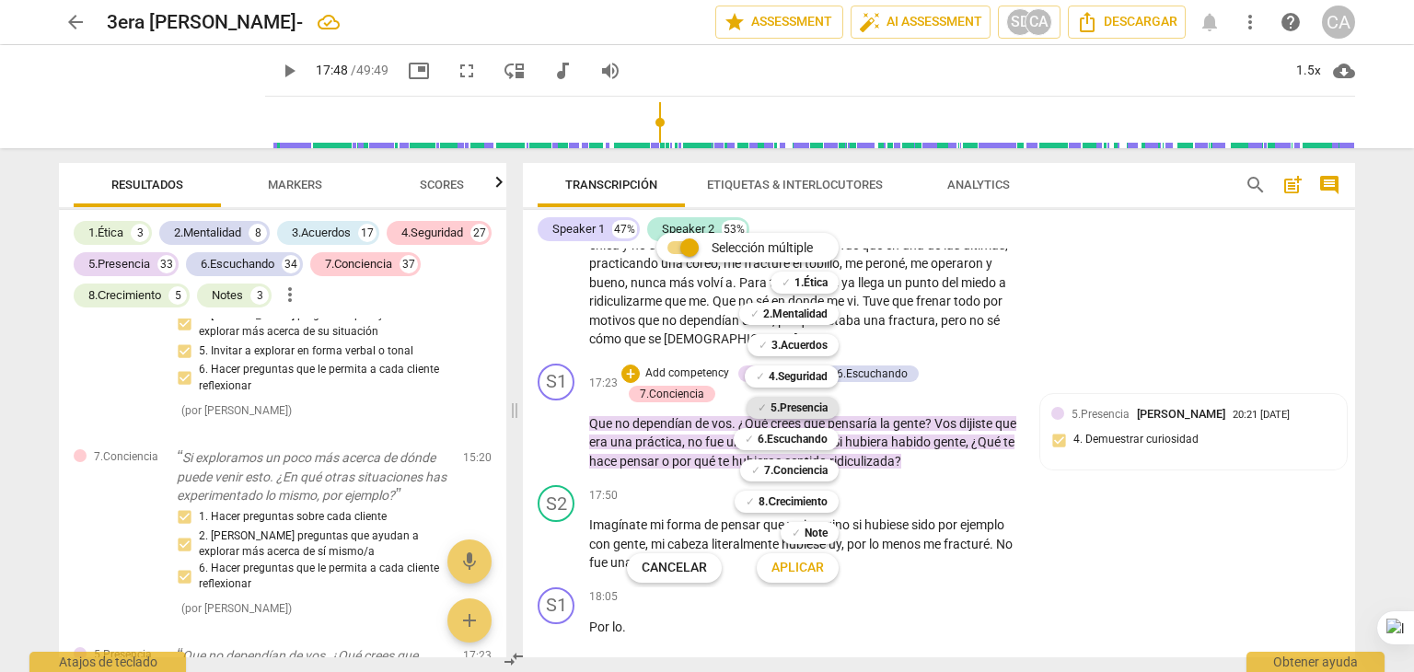
click at [810, 398] on b "5.Presencia" at bounding box center [799, 408] width 57 height 22
click at [806, 436] on b "6.Escuchando" at bounding box center [793, 439] width 70 height 22
click at [819, 369] on b "4.Seguridad" at bounding box center [798, 377] width 59 height 22
click at [793, 474] on b "7.Conciencia" at bounding box center [796, 470] width 64 height 22
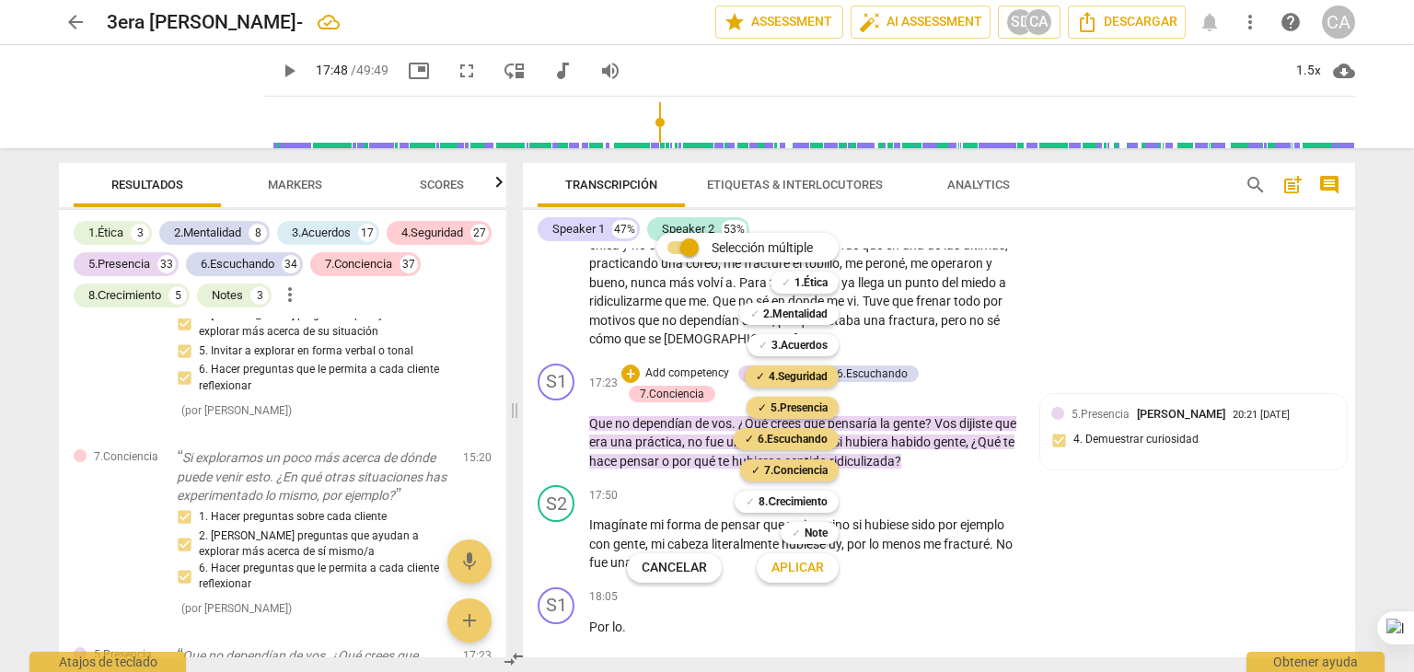
click at [785, 581] on button "Aplicar" at bounding box center [798, 568] width 82 height 33
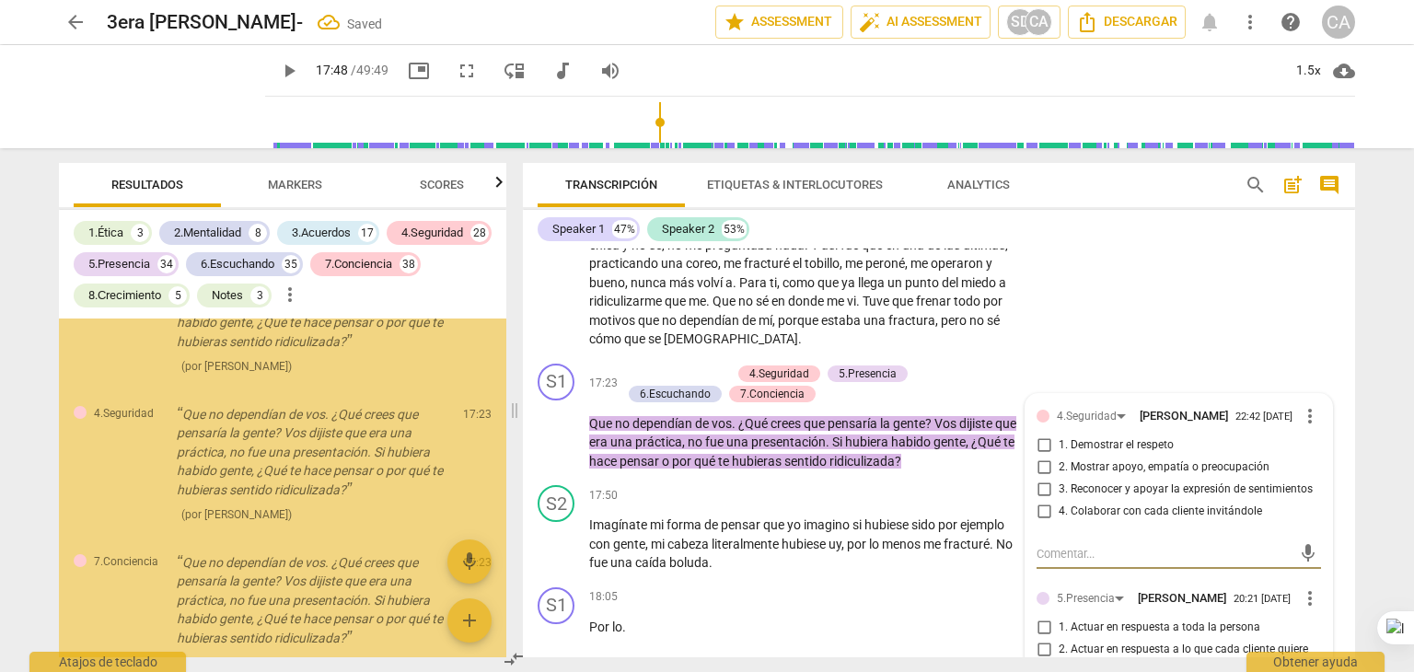
scroll to position [17487, 0]
